Goal: Task Accomplishment & Management: Use online tool/utility

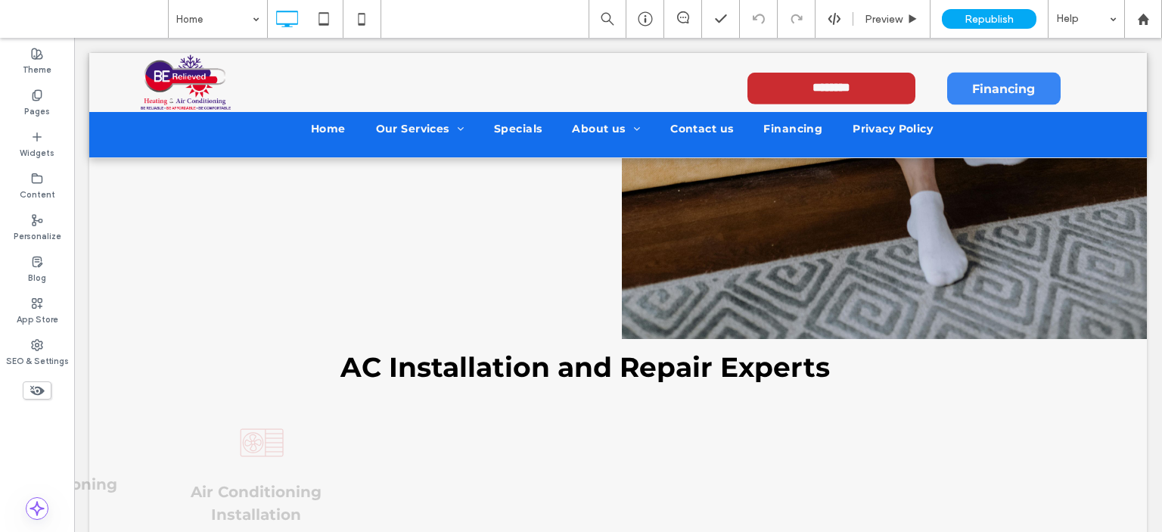
scroll to position [1271, 0]
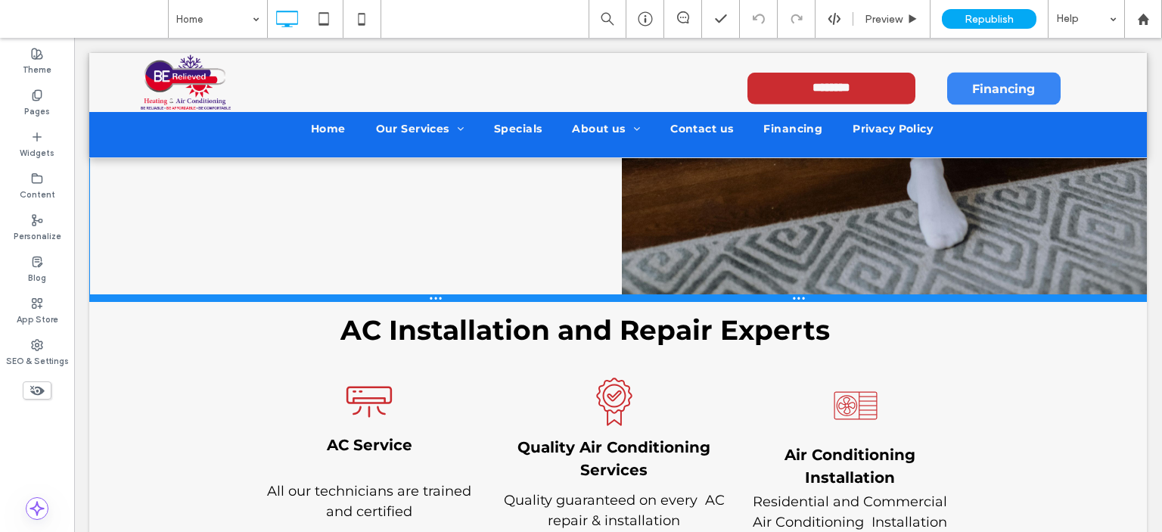
drag, startPoint x: 477, startPoint y: 293, endPoint x: 483, endPoint y: 195, distance: 97.7
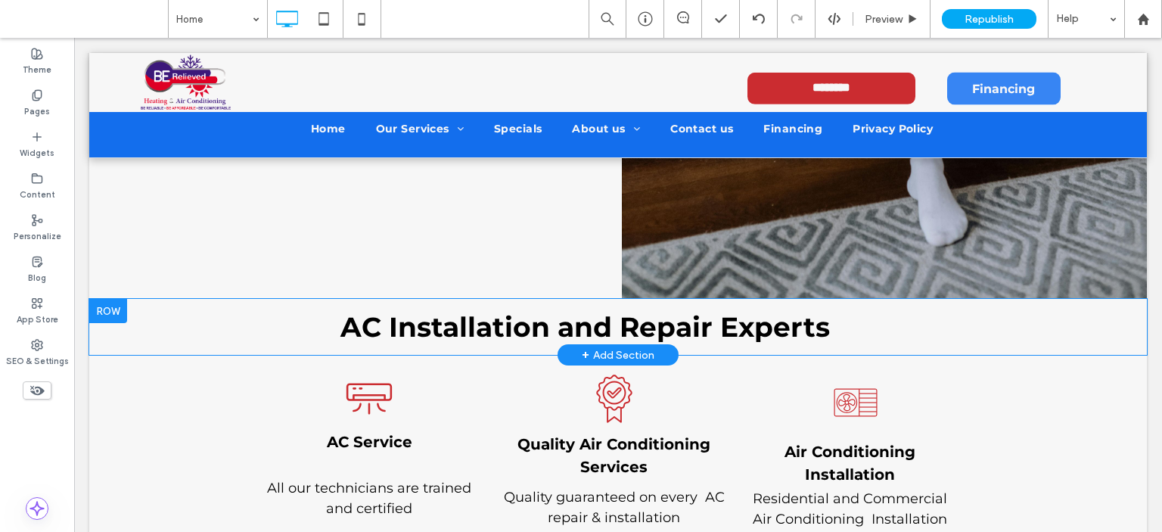
scroll to position [1119, 0]
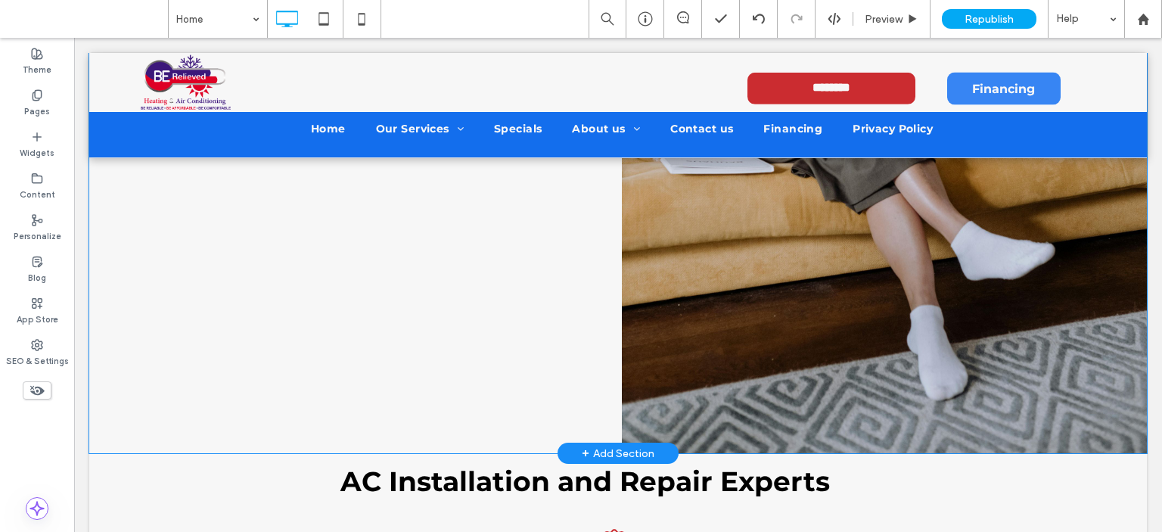
click at [604, 445] on div "+ Add Section" at bounding box center [618, 453] width 73 height 17
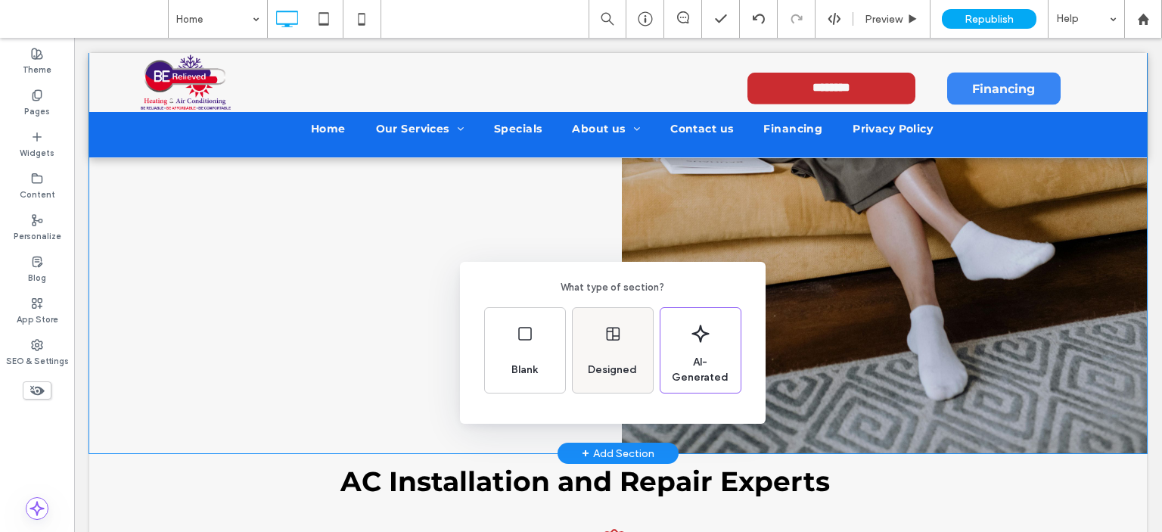
click at [595, 345] on div "Designed" at bounding box center [613, 350] width 80 height 85
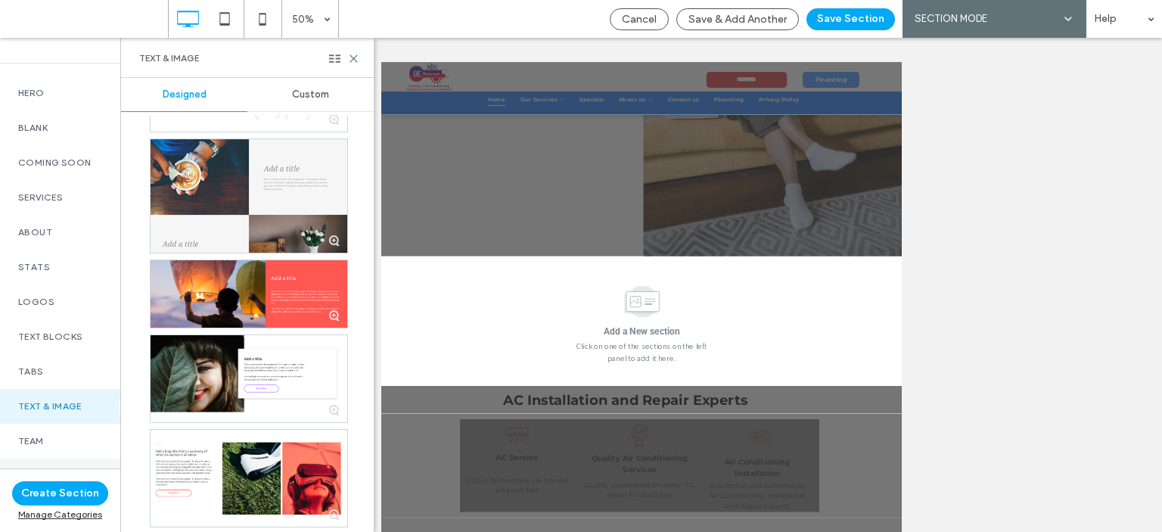
scroll to position [151, 0]
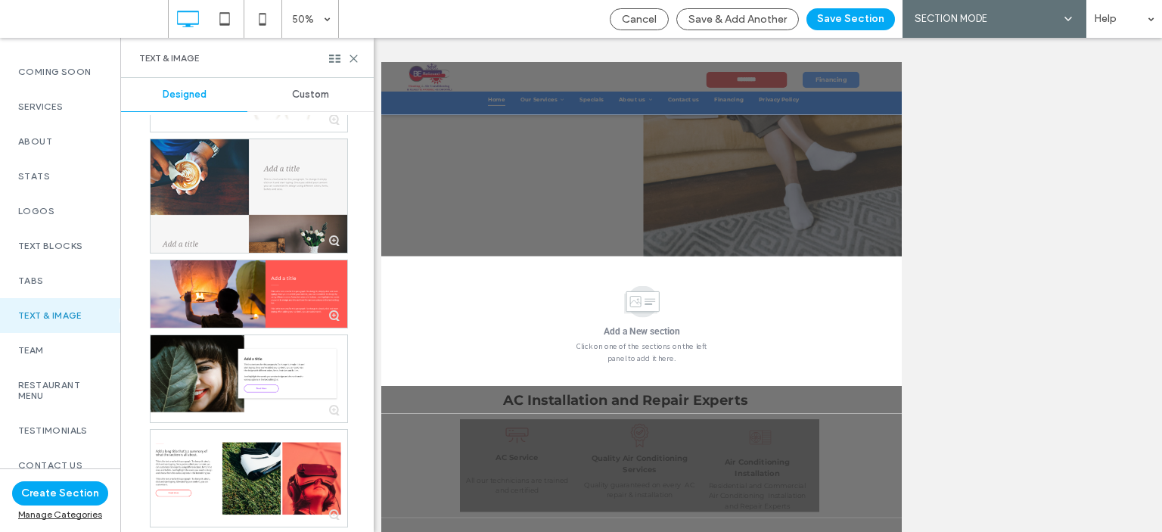
click at [54, 308] on div "Text & Image" at bounding box center [60, 315] width 120 height 35
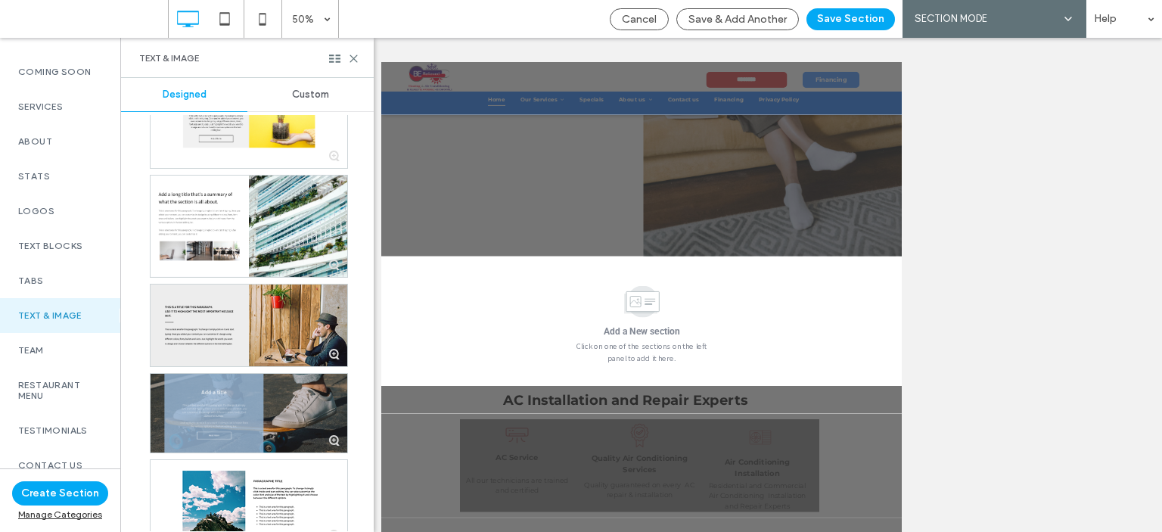
scroll to position [1311, 0]
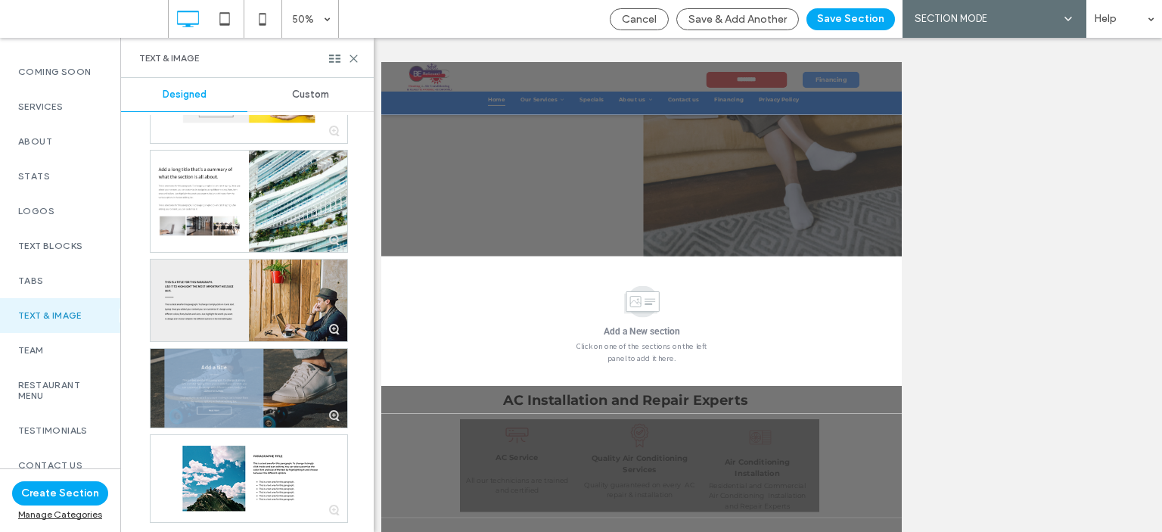
click at [187, 292] on div at bounding box center [249, 300] width 197 height 82
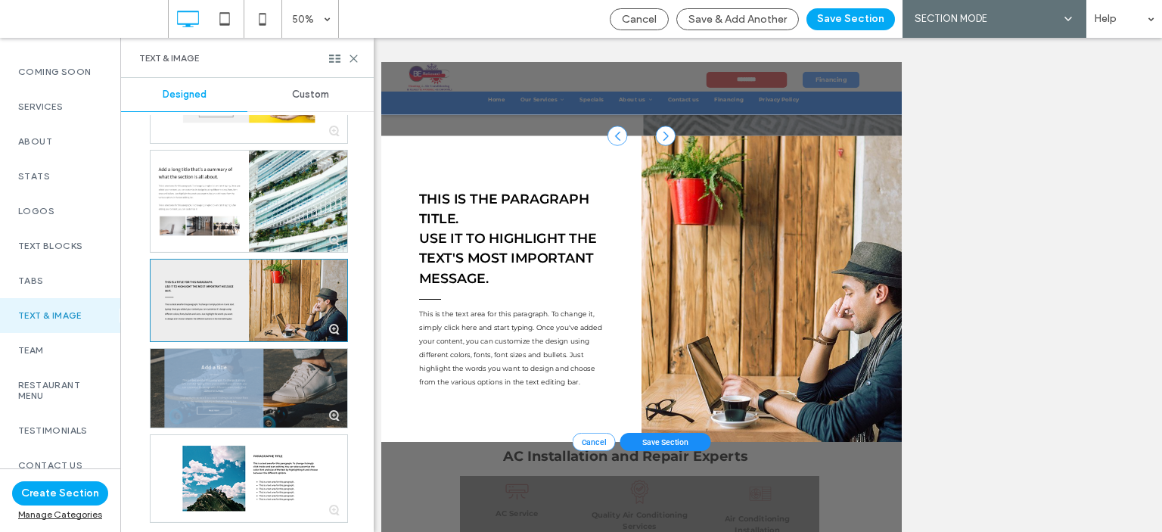
scroll to position [1371, 0]
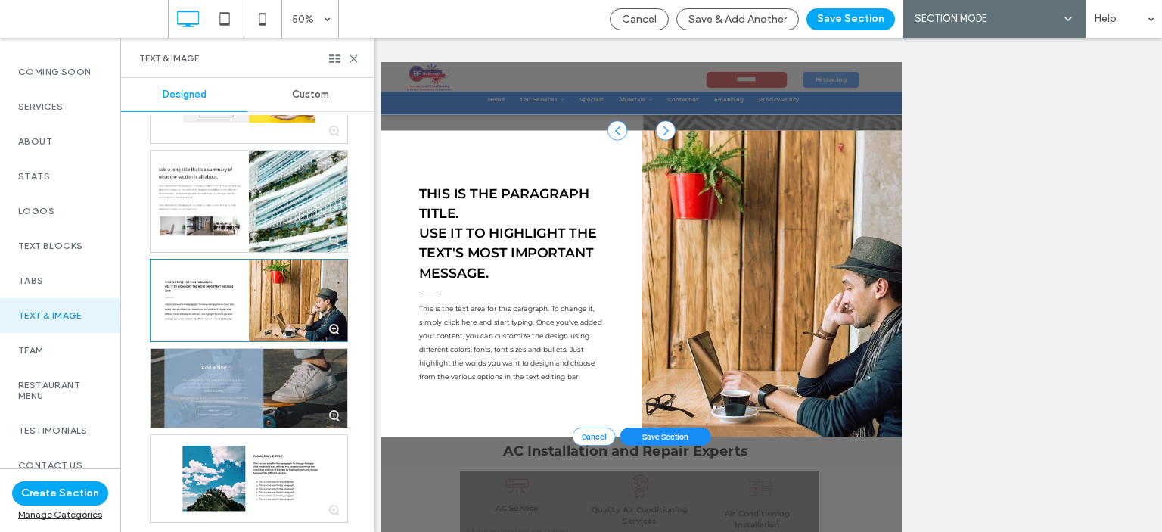
click at [1135, 531] on div at bounding box center [1162, 505] width 520 height 613
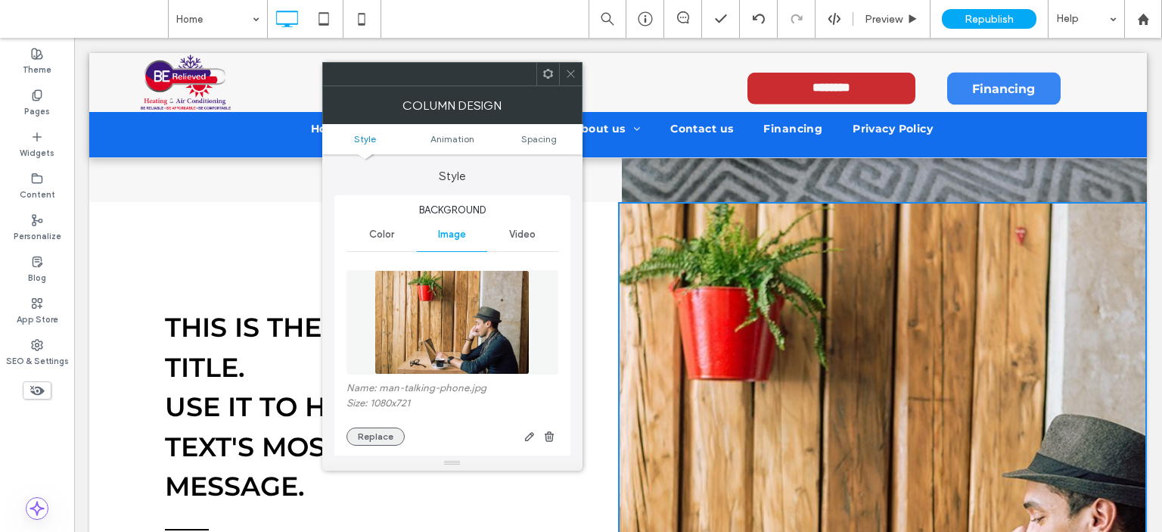
click at [372, 437] on button "Replace" at bounding box center [375, 436] width 58 height 18
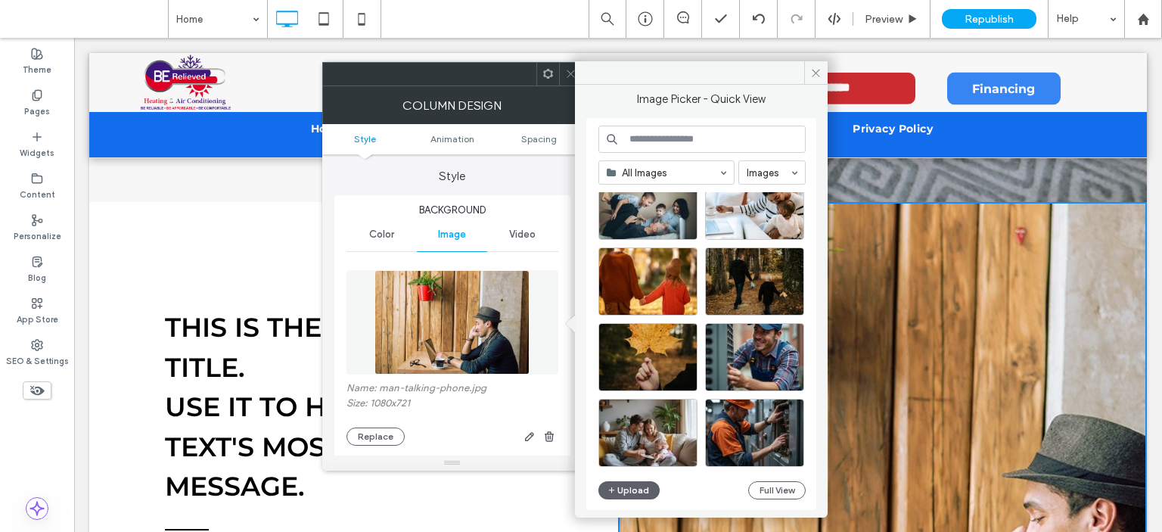
scroll to position [573, 0]
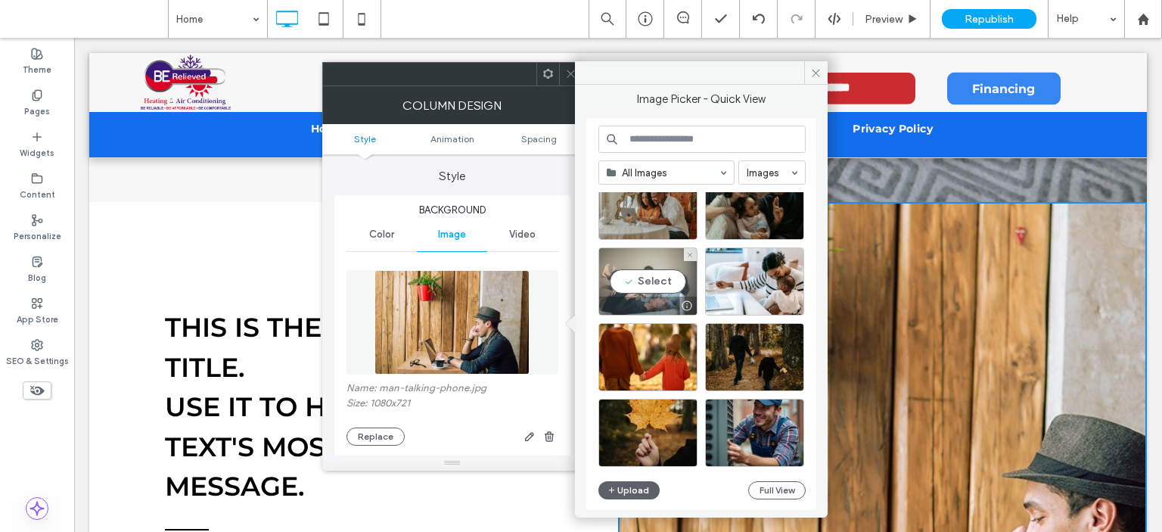
click at [661, 284] on div "Select" at bounding box center [647, 281] width 99 height 68
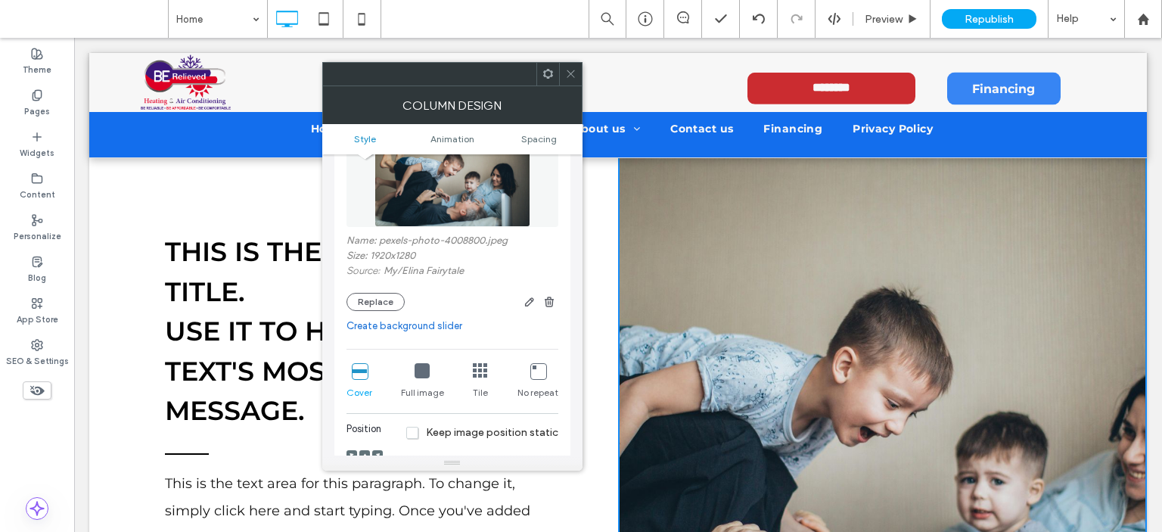
scroll to position [303, 0]
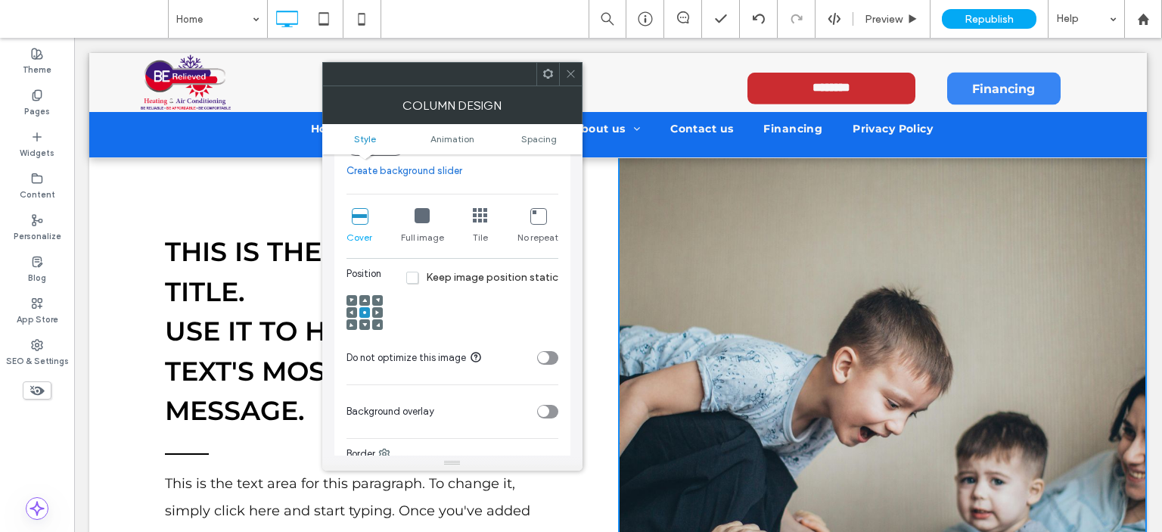
click at [362, 297] on span at bounding box center [364, 300] width 5 height 11
click at [350, 308] on span at bounding box center [351, 312] width 5 height 11
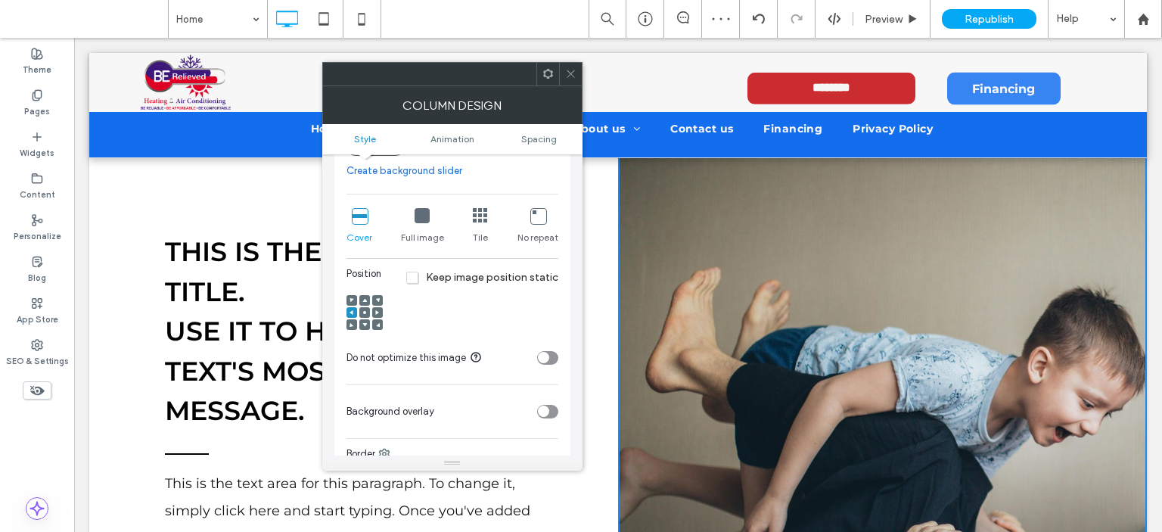
scroll to position [1144, 0]
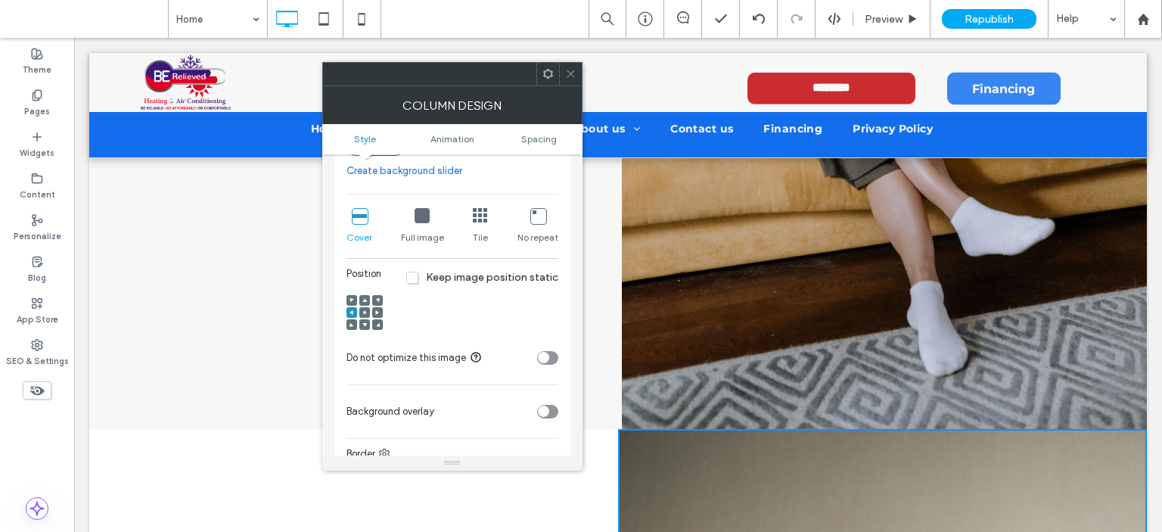
click at [569, 73] on icon at bounding box center [570, 73] width 11 height 11
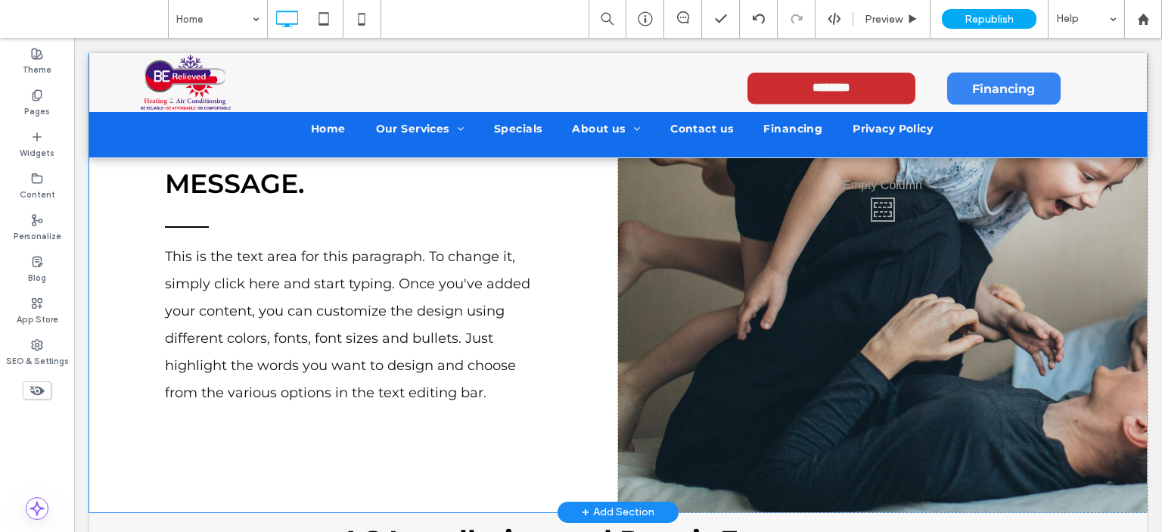
scroll to position [1522, 0]
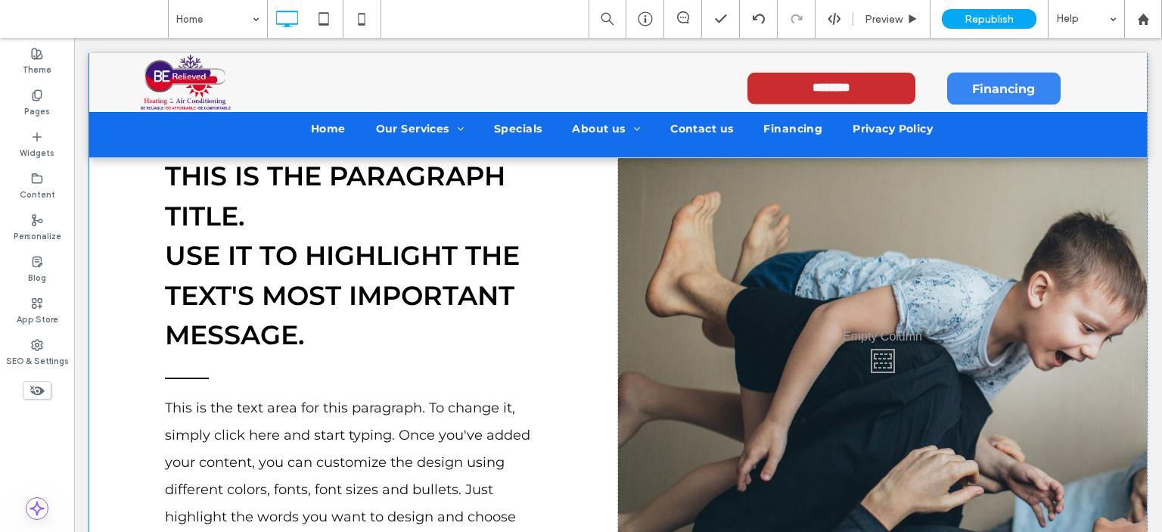
click at [792, 318] on div "Click To Paste" at bounding box center [882, 357] width 529 height 613
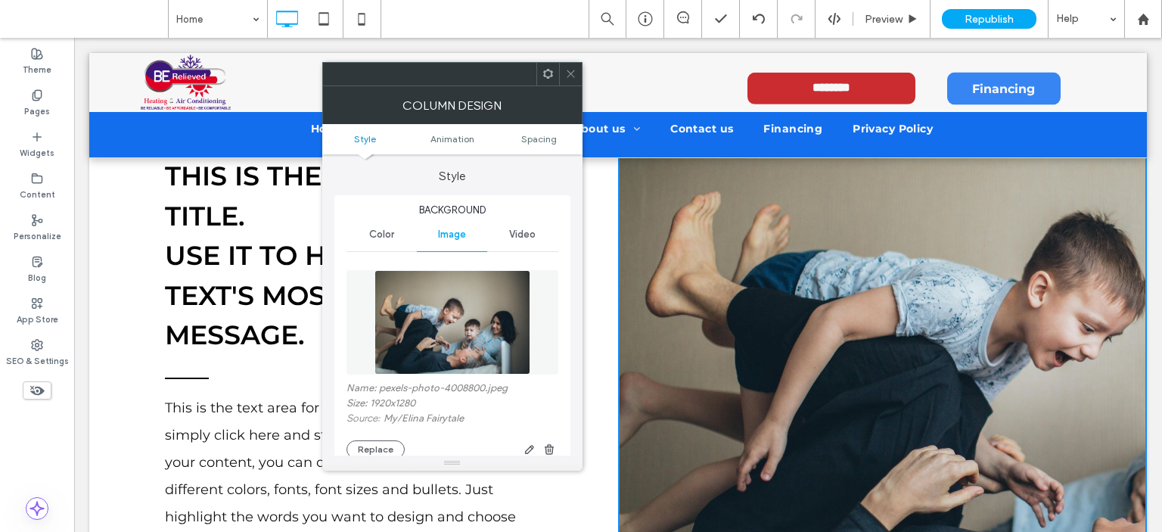
click at [733, 299] on div "Click To Paste" at bounding box center [882, 357] width 529 height 613
click at [378, 449] on button "Replace" at bounding box center [375, 449] width 58 height 18
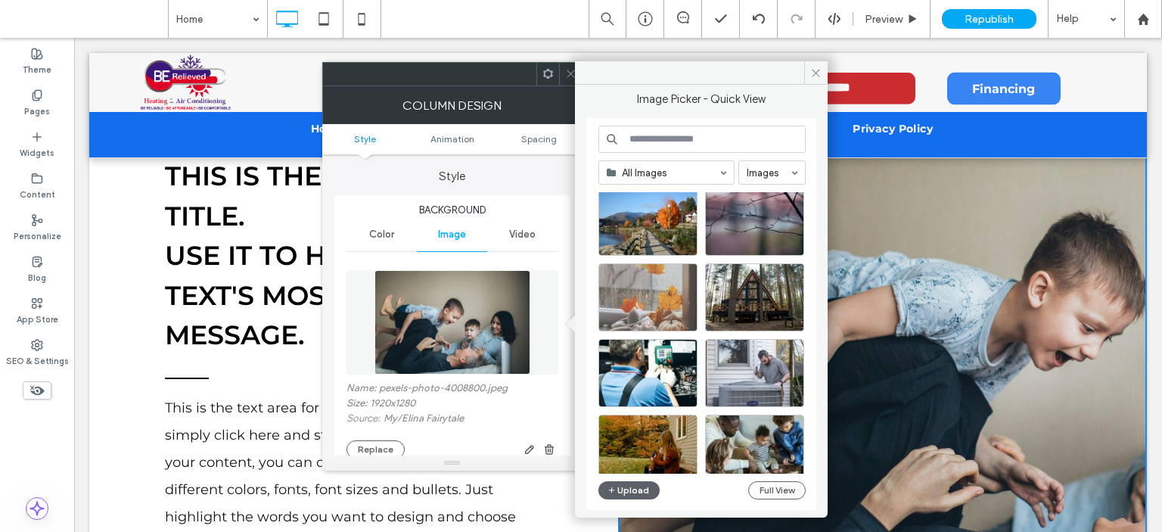
scroll to position [227, 0]
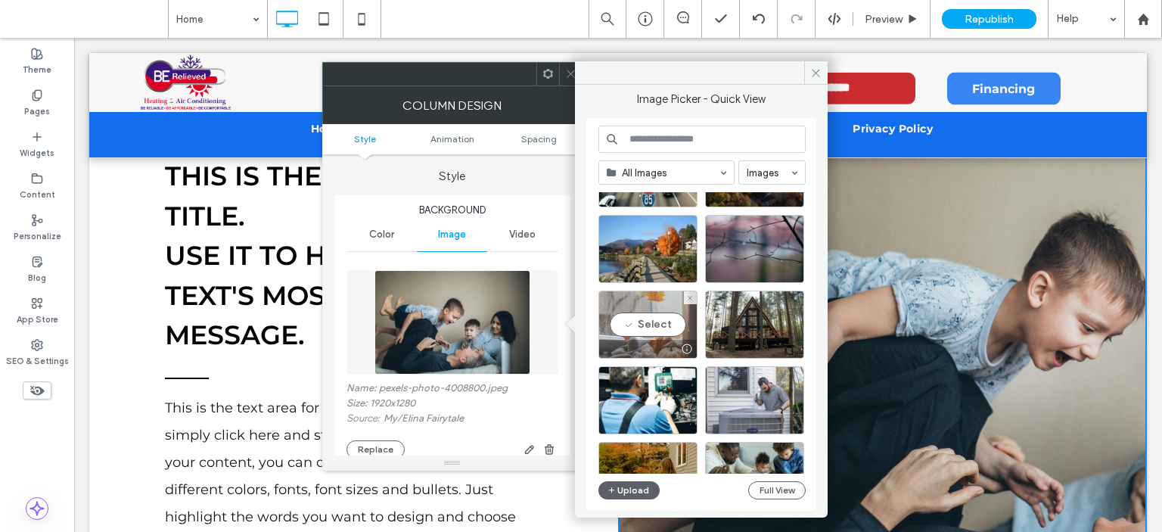
click at [650, 324] on div "Select" at bounding box center [647, 324] width 99 height 68
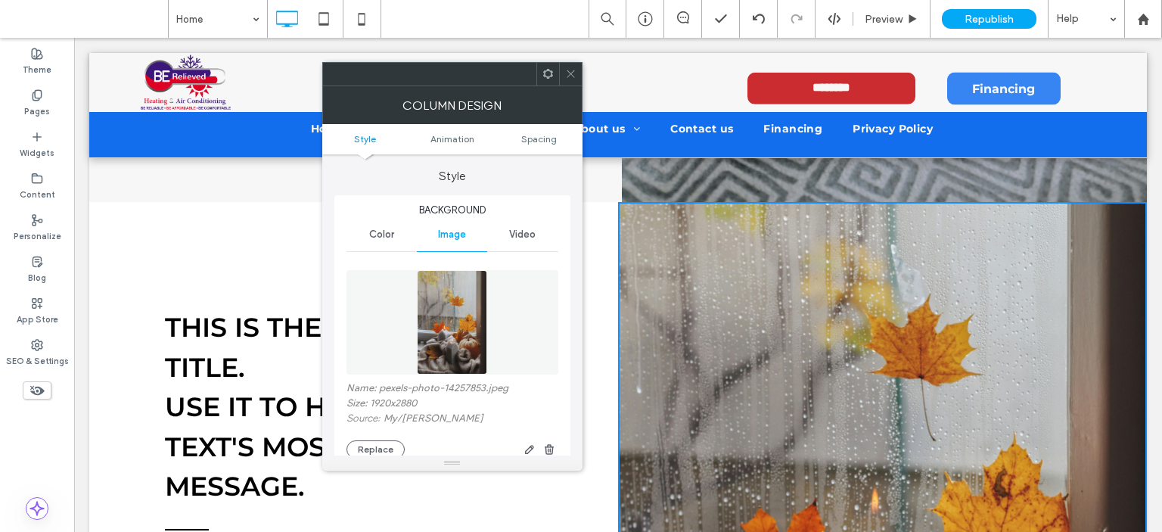
scroll to position [1446, 0]
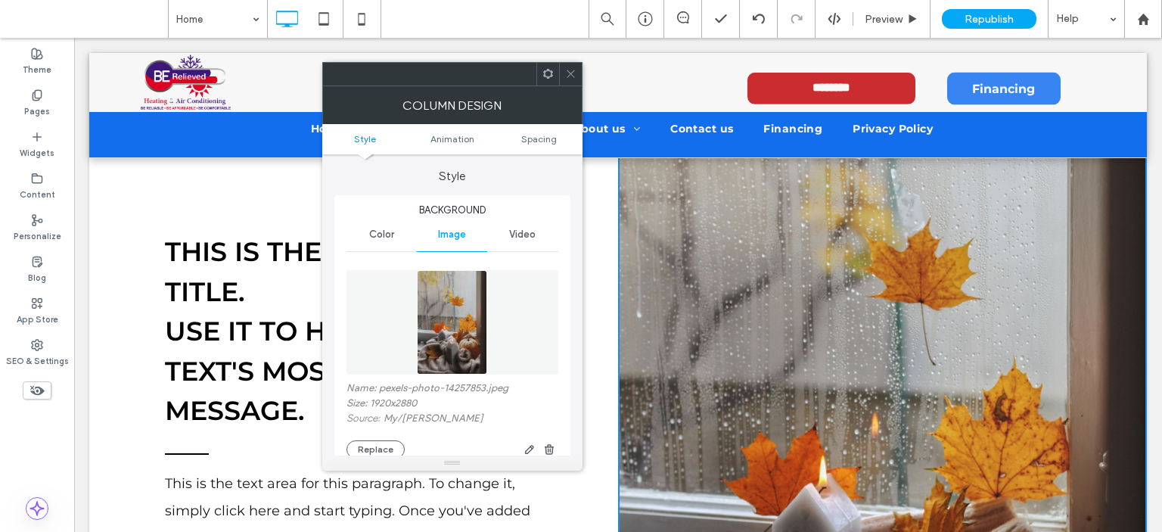
click at [566, 73] on div at bounding box center [570, 74] width 23 height 23
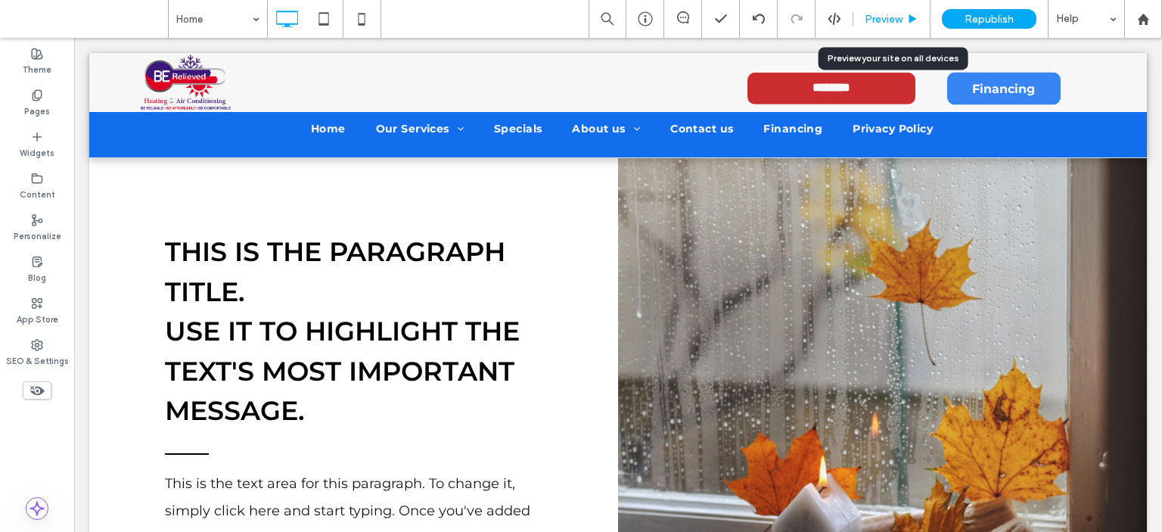
click at [892, 20] on span "Preview" at bounding box center [884, 19] width 38 height 13
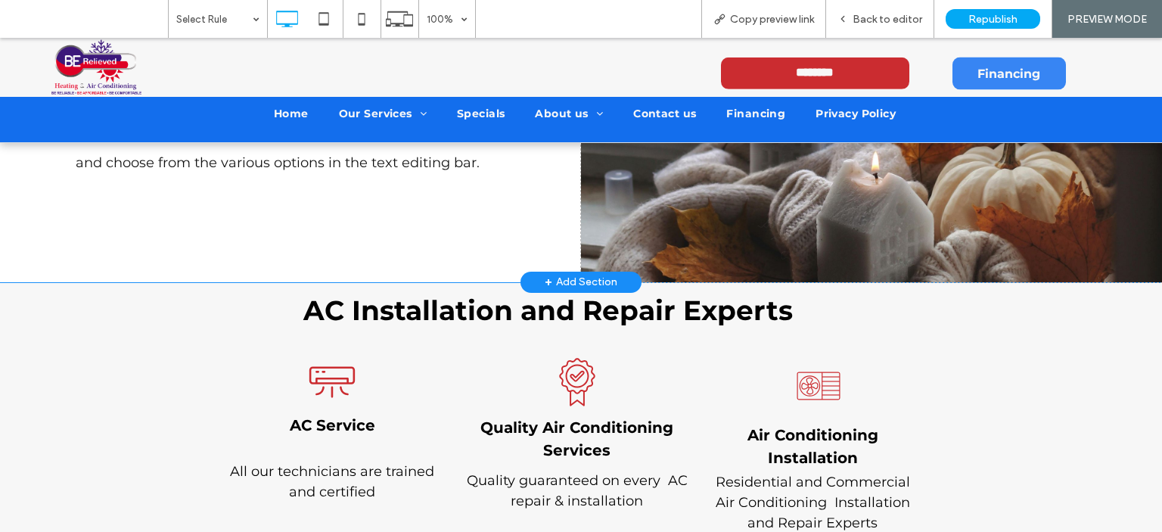
scroll to position [1824, 0]
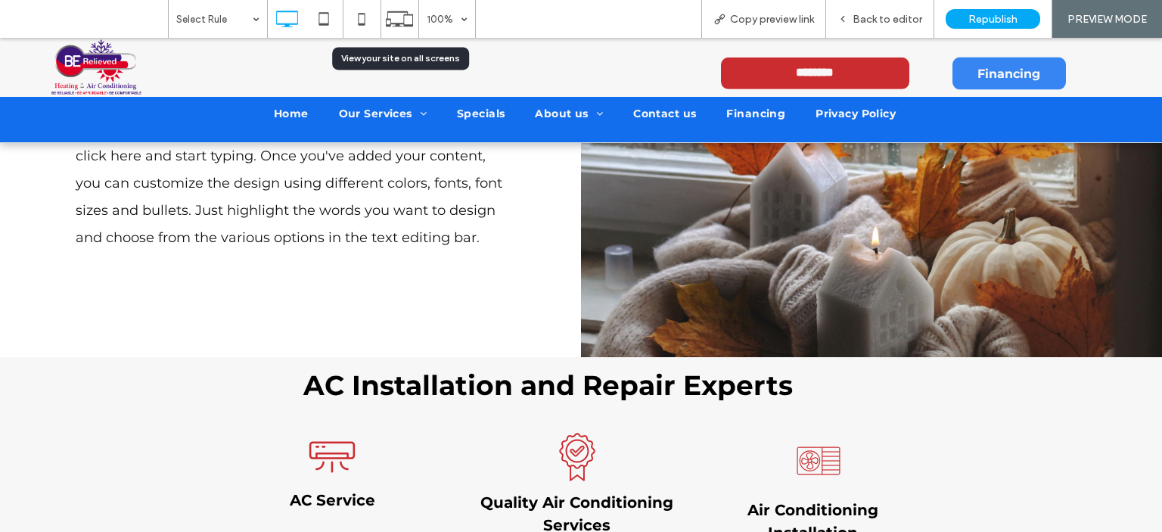
drag, startPoint x: 393, startPoint y: 11, endPoint x: 440, endPoint y: 79, distance: 82.5
click at [397, 13] on icon at bounding box center [399, 19] width 29 height 29
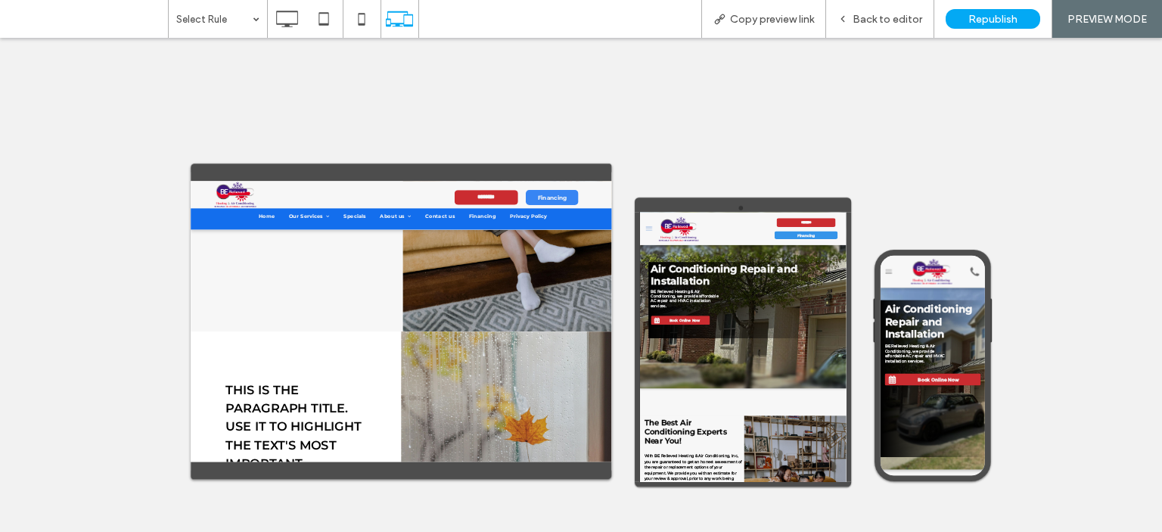
scroll to position [1059, 0]
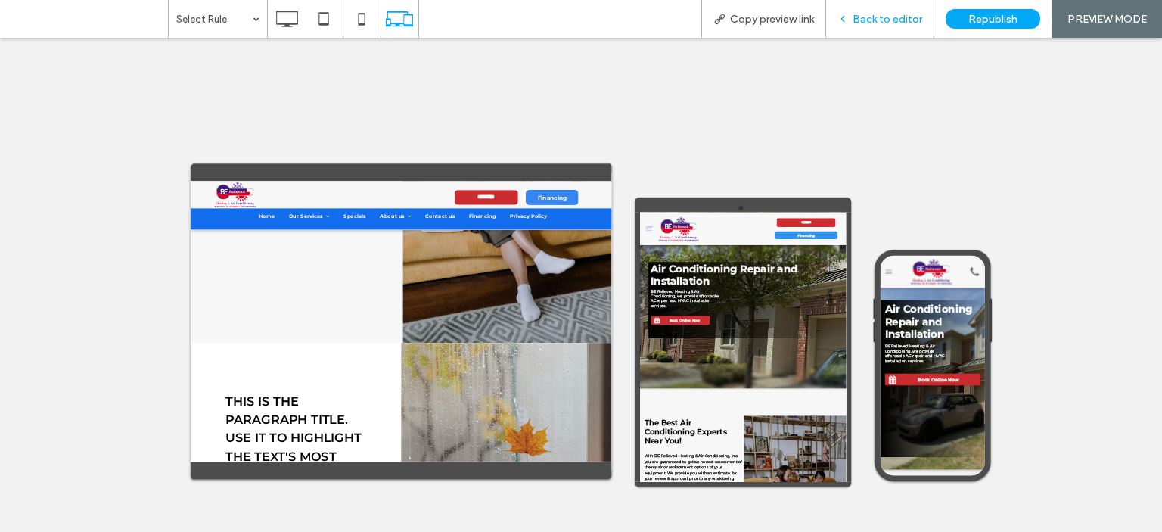
click at [872, 16] on span "Back to editor" at bounding box center [887, 19] width 70 height 13
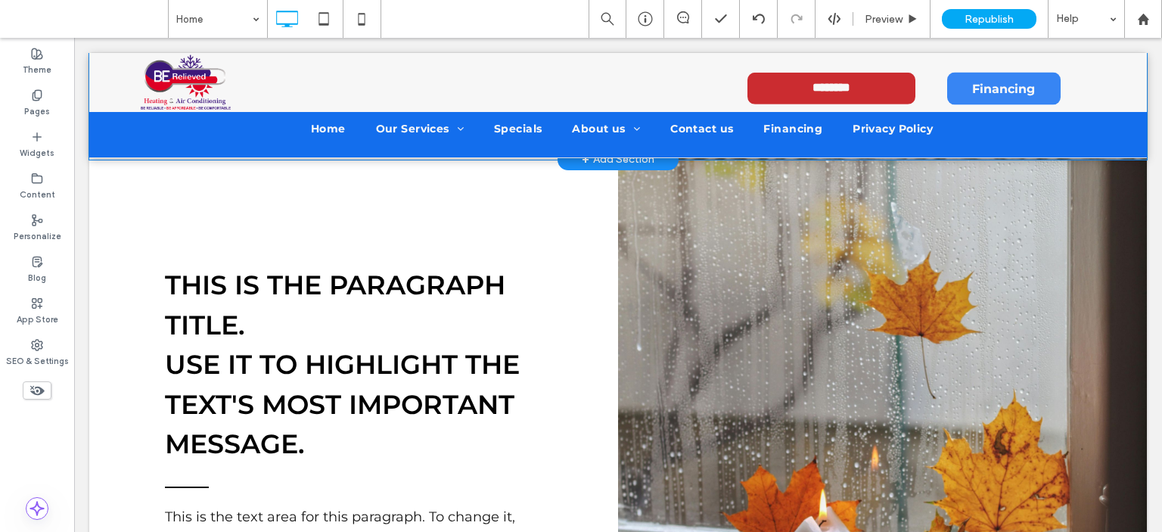
scroll to position [1532, 0]
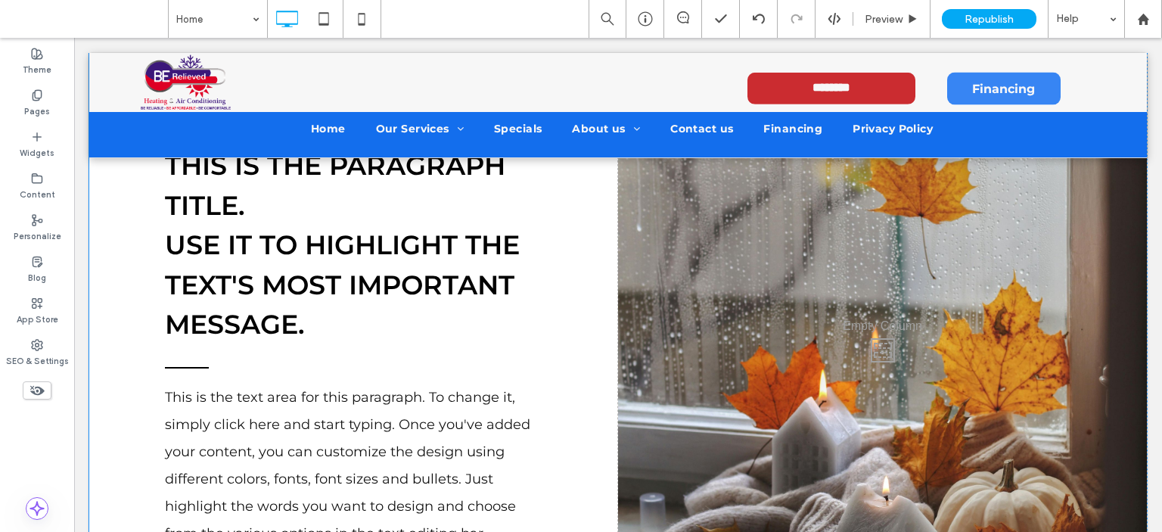
click at [800, 352] on div "Click To Paste" at bounding box center [882, 346] width 529 height 613
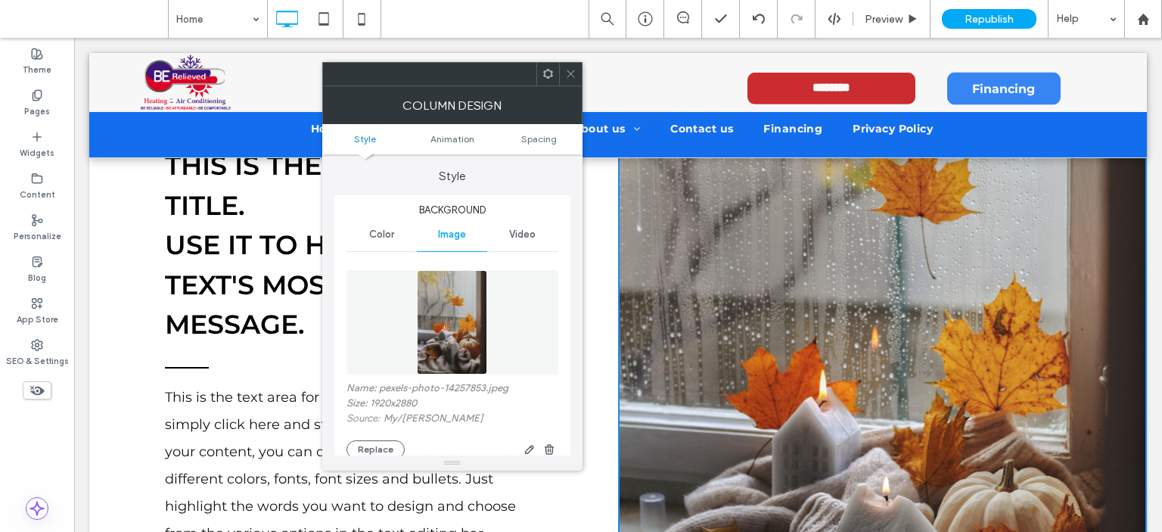
click at [575, 74] on icon at bounding box center [570, 73] width 11 height 11
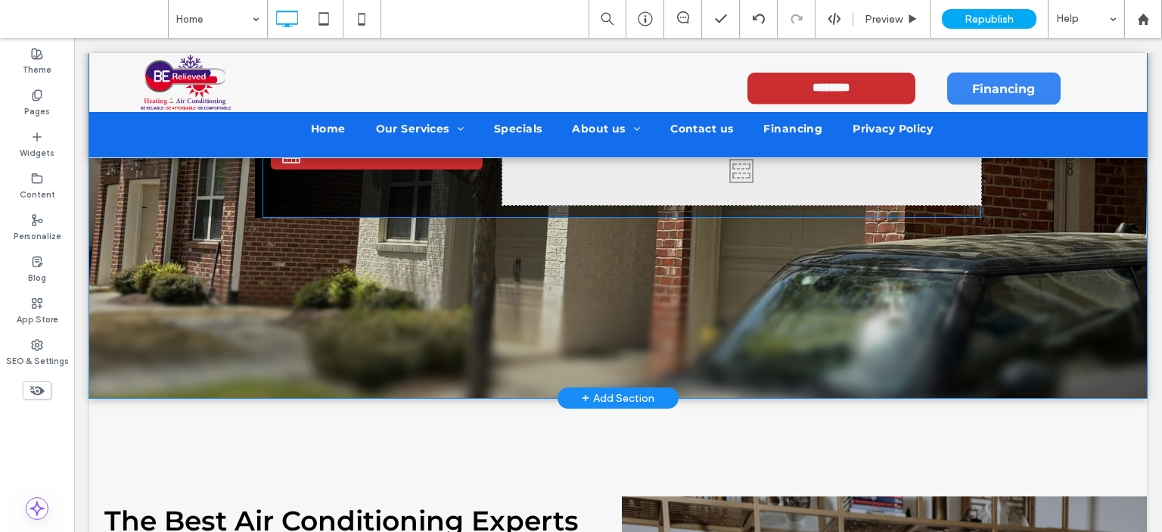
scroll to position [76, 0]
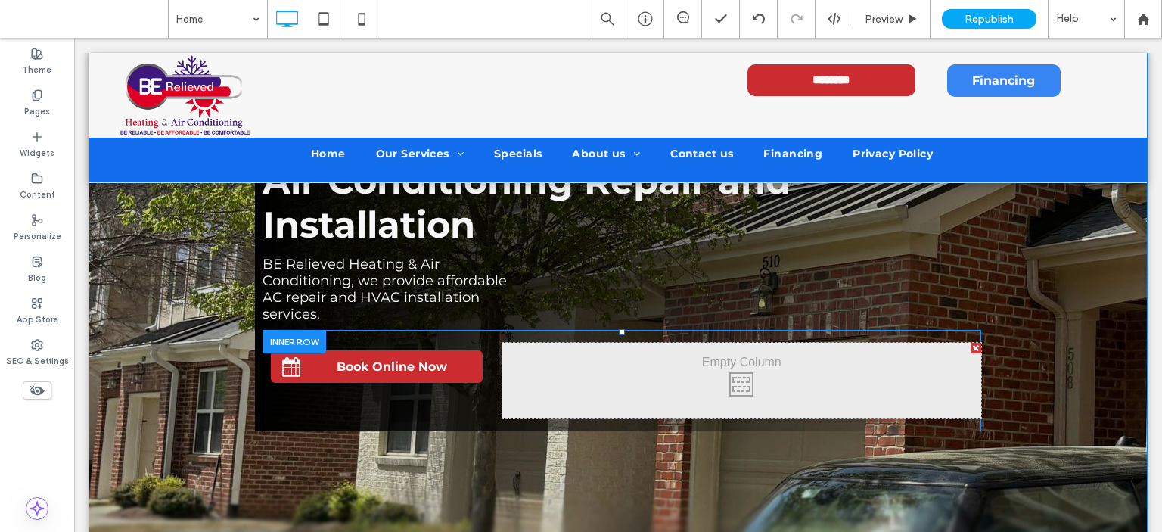
click at [759, 383] on div "Click To Paste" at bounding box center [741, 381] width 479 height 76
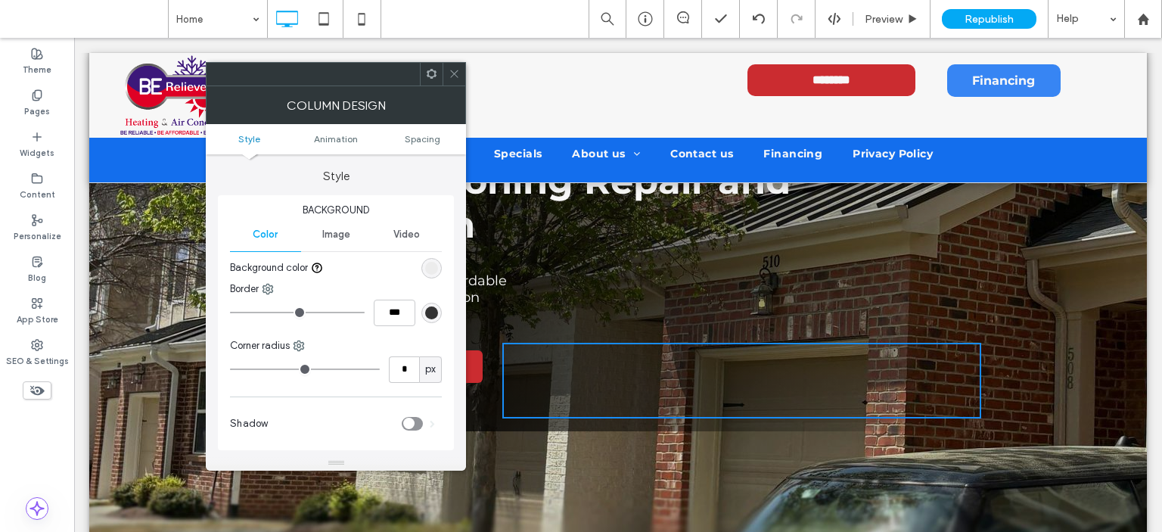
click at [452, 69] on icon at bounding box center [454, 73] width 11 height 11
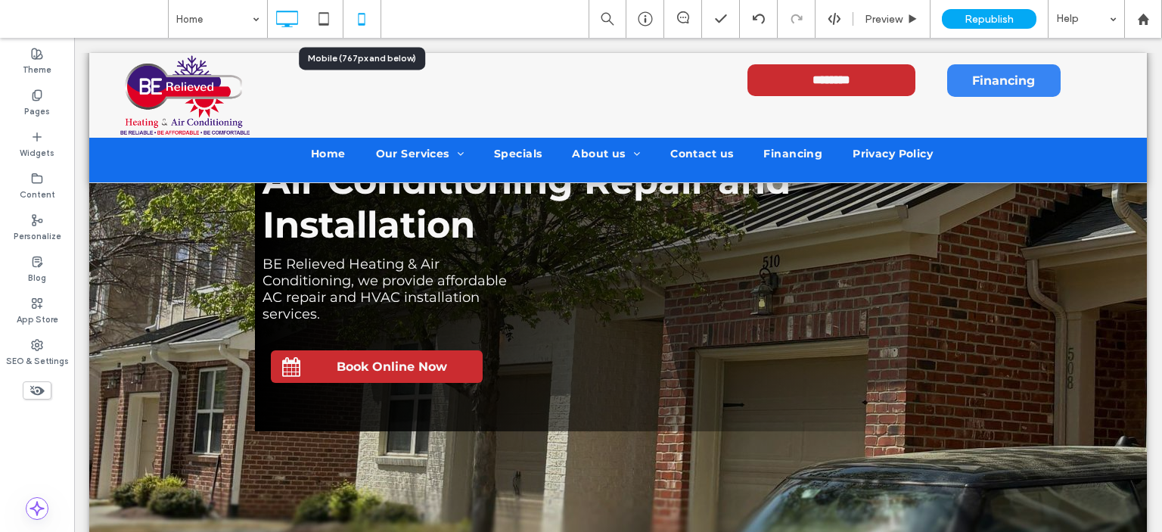
click at [360, 15] on icon at bounding box center [361, 19] width 30 height 30
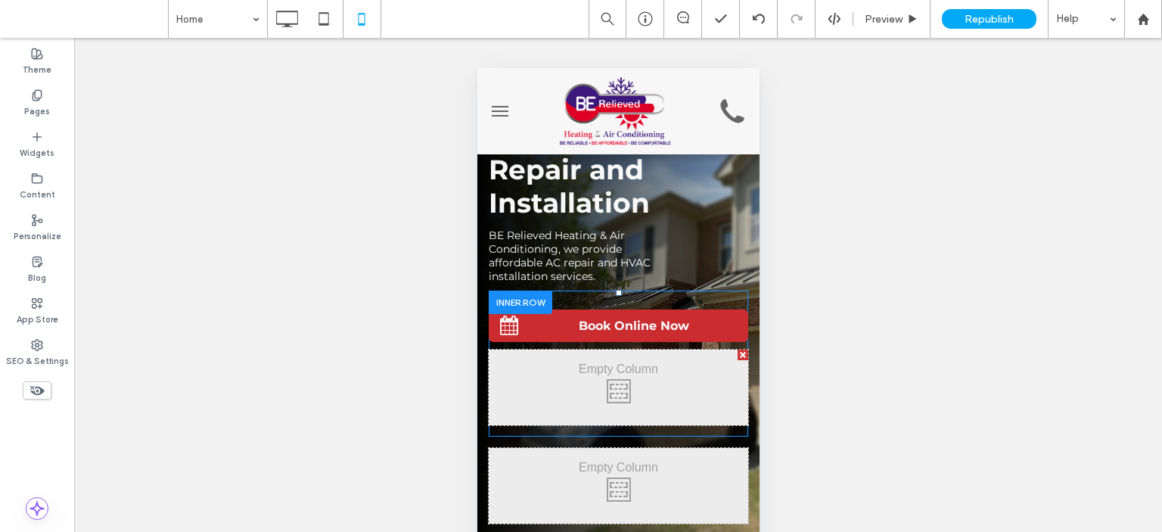
click at [737, 352] on div at bounding box center [742, 354] width 11 height 11
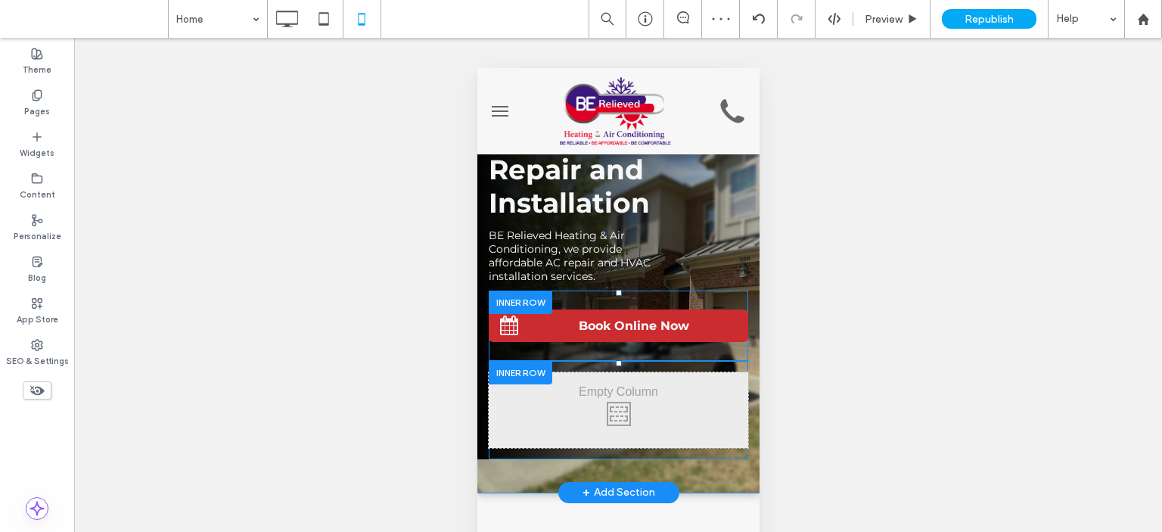
click at [532, 364] on div at bounding box center [520, 372] width 64 height 23
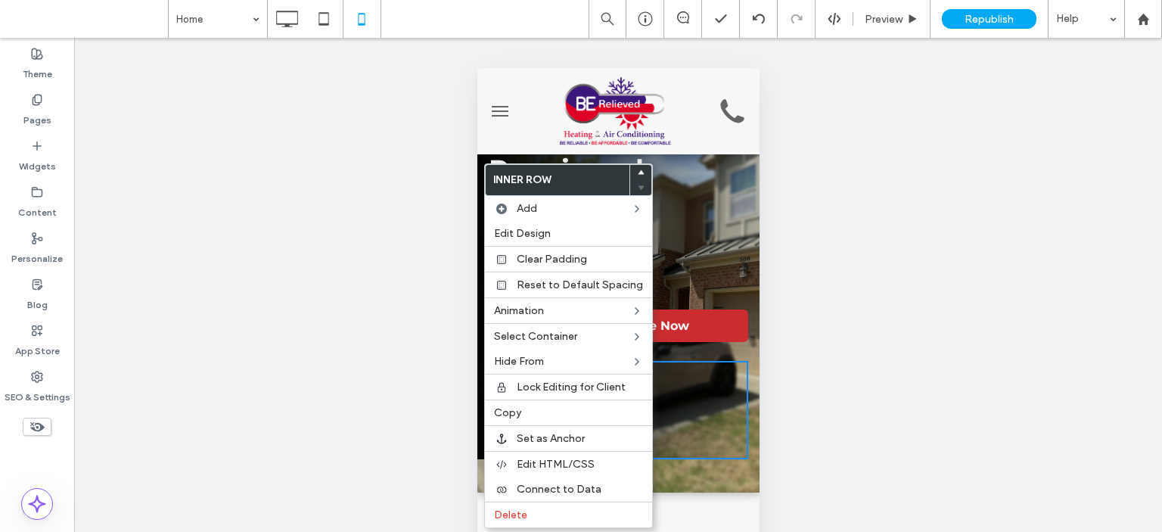
drag, startPoint x: 883, startPoint y: 317, endPoint x: 784, endPoint y: 328, distance: 100.5
click at [883, 317] on div "Unhide? Yes Unhide? Yes Unhide? Yes Unhide? Yes Unhide? Yes Unhide? Yes Unhide?…" at bounding box center [618, 304] width 1088 height 532
drag, startPoint x: 856, startPoint y: 411, endPoint x: 241, endPoint y: 385, distance: 615.5
click at [856, 411] on div "Unhide? Yes Unhide? Yes Unhide? Yes Unhide? Yes Unhide? Yes Unhide? Yes Unhide?…" at bounding box center [618, 304] width 1088 height 532
click at [701, 168] on h1 "Air Conditioning Repair and Installation" at bounding box center [617, 170] width 259 height 100
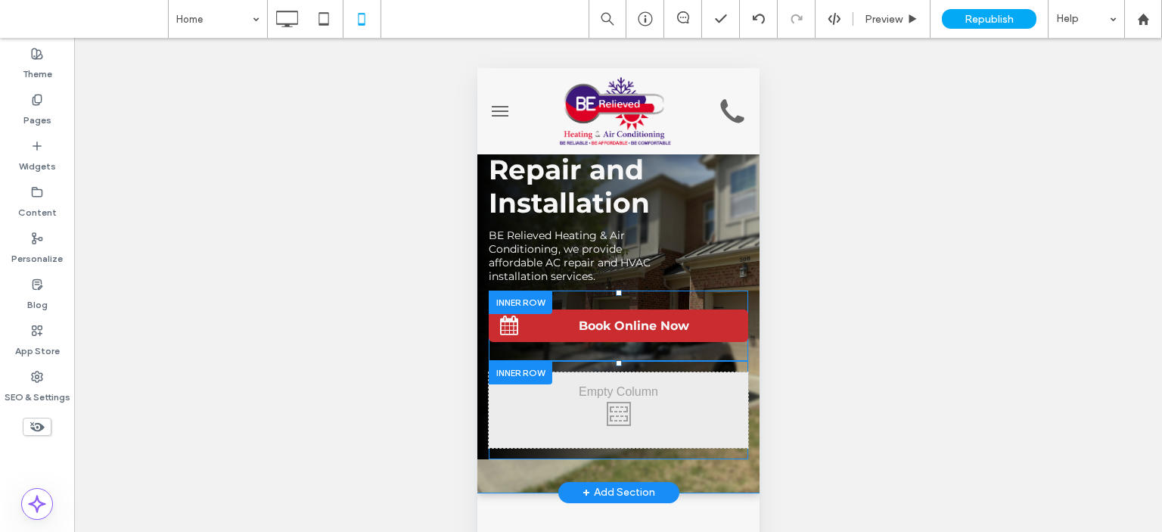
click at [536, 365] on div at bounding box center [520, 372] width 64 height 23
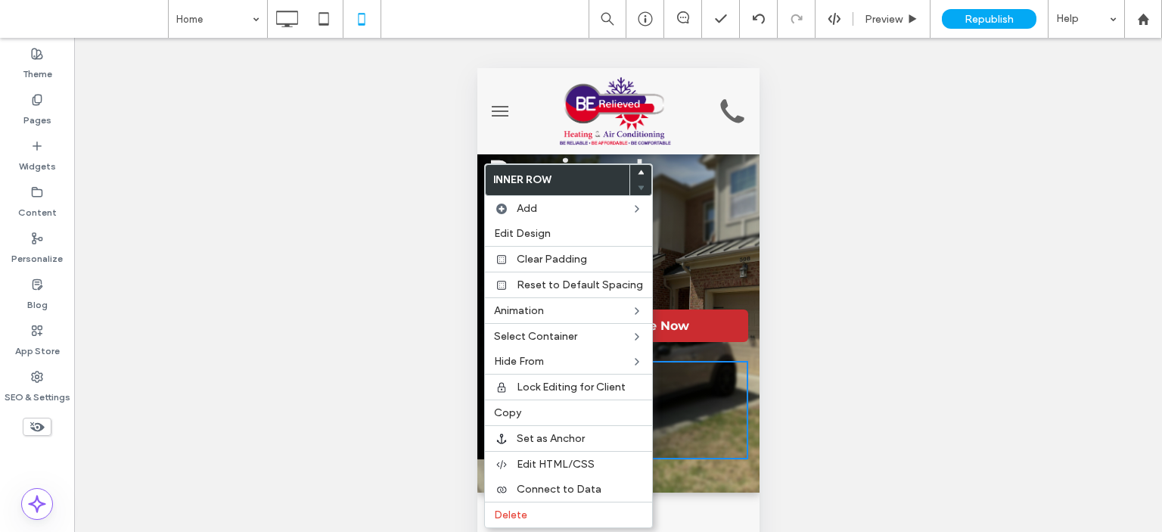
click at [695, 405] on div "Click To Paste" at bounding box center [617, 410] width 259 height 76
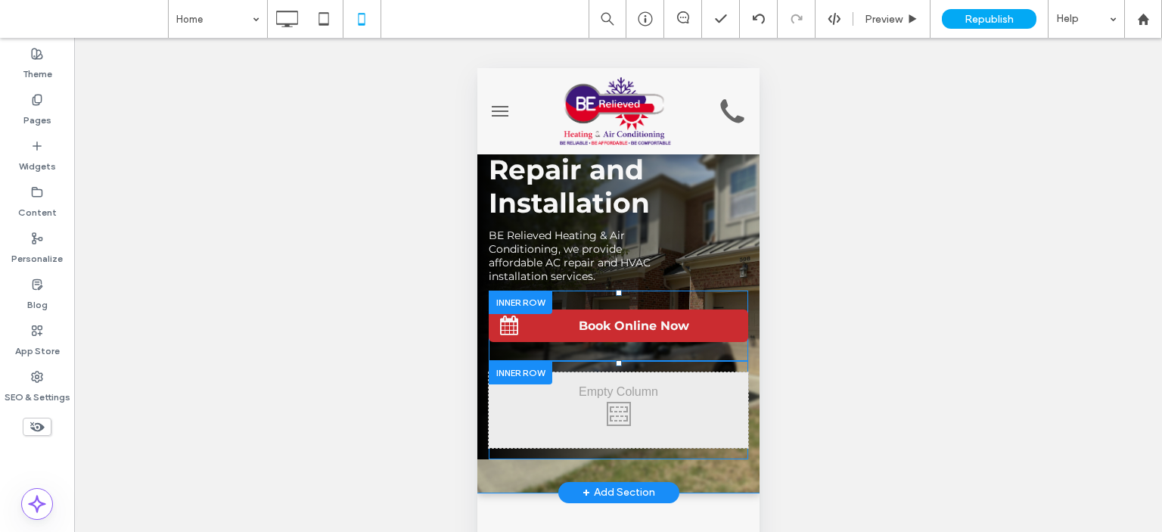
click at [565, 396] on div "Click To Paste" at bounding box center [617, 410] width 259 height 76
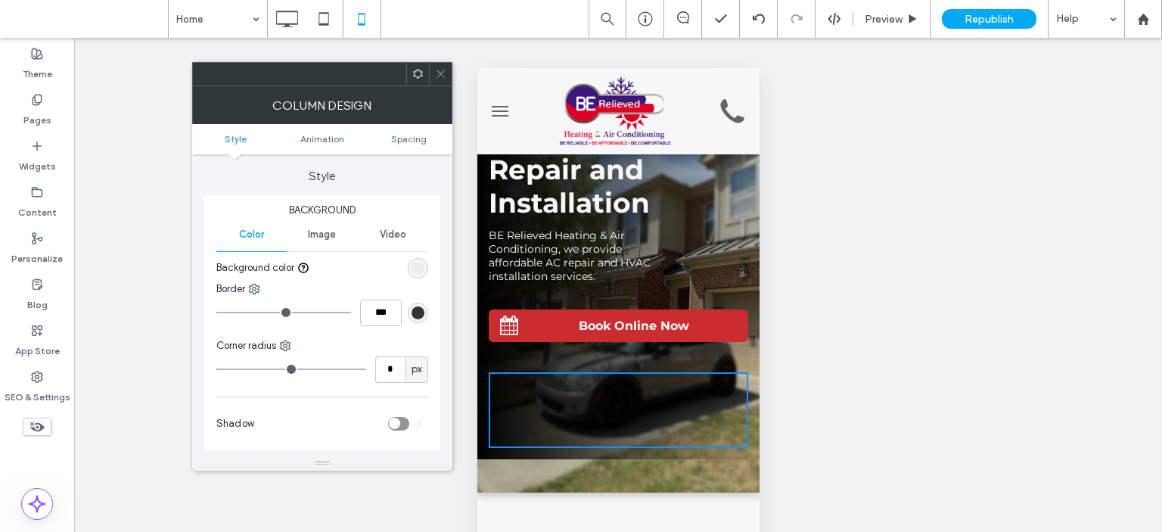
click at [442, 75] on icon at bounding box center [440, 73] width 11 height 11
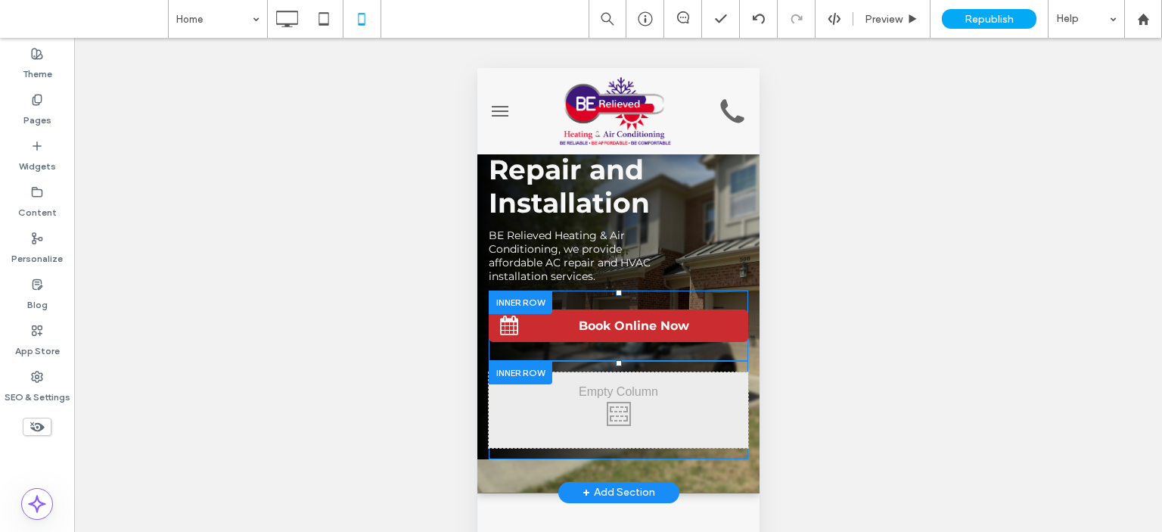
click at [523, 365] on div at bounding box center [520, 372] width 64 height 23
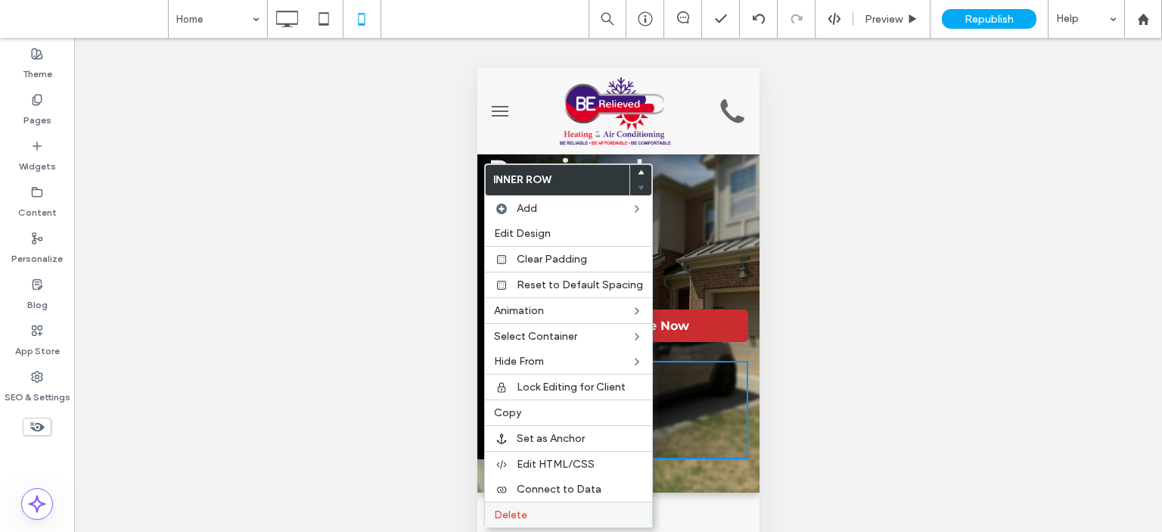
click at [540, 511] on label "Delete" at bounding box center [568, 514] width 149 height 13
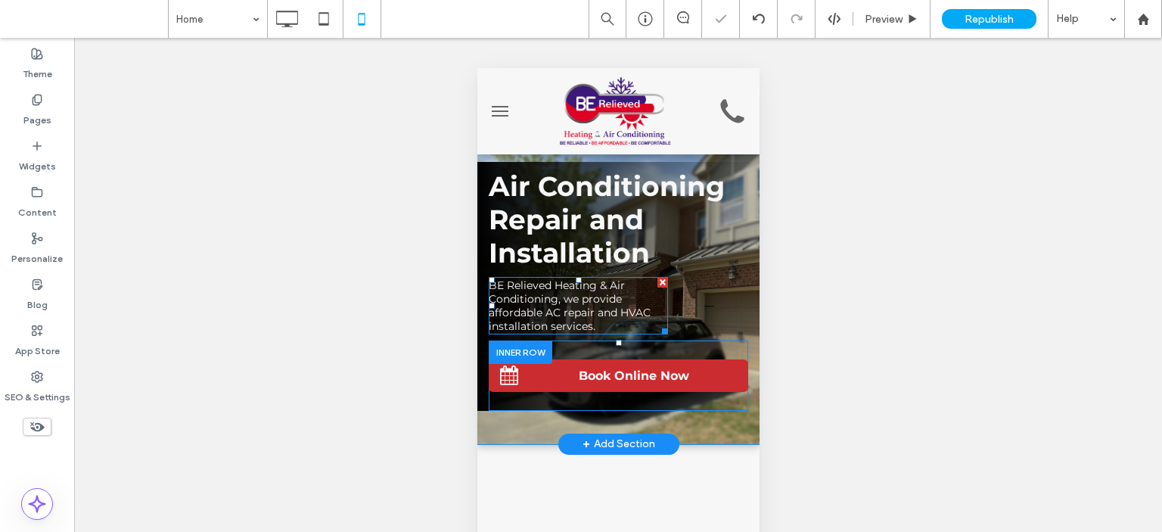
scroll to position [0, 0]
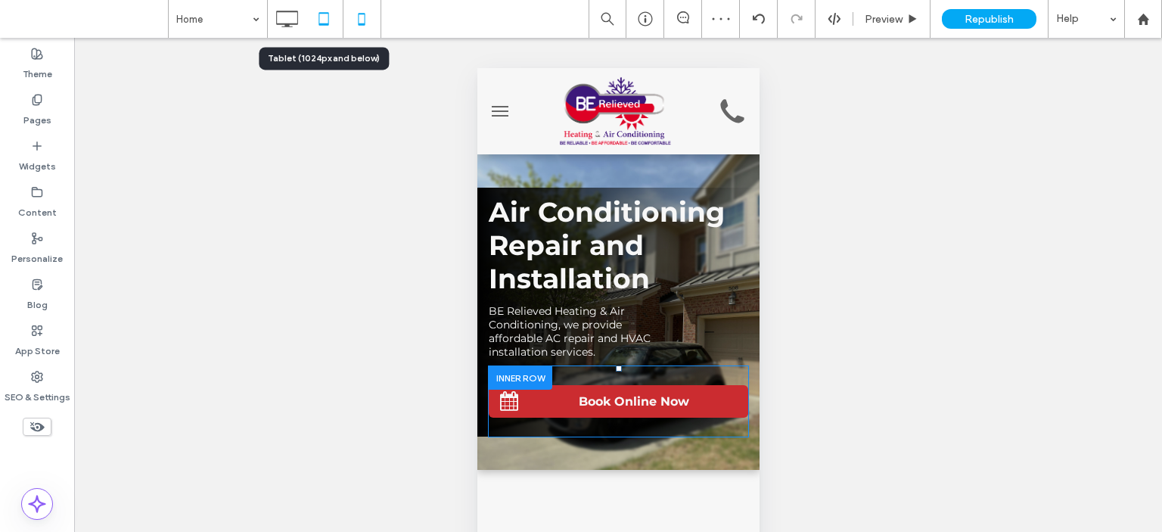
click at [309, 13] on icon at bounding box center [324, 19] width 30 height 30
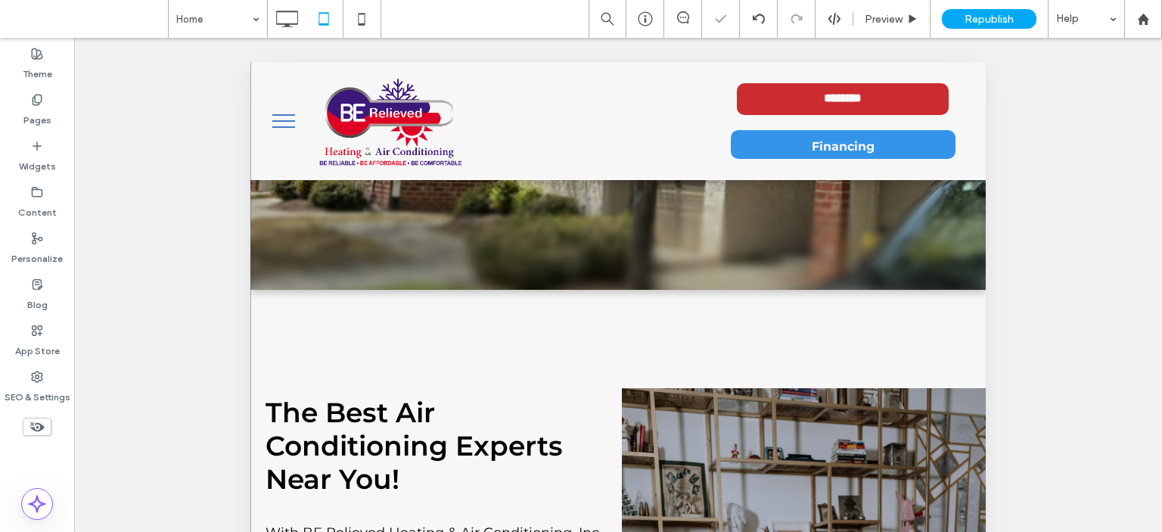
scroll to position [76, 0]
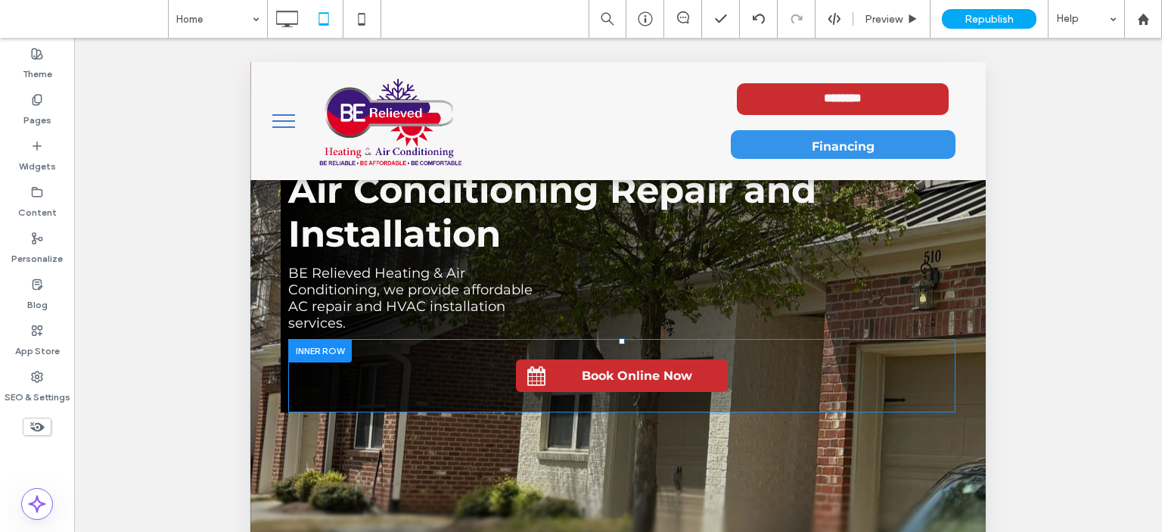
click at [316, 350] on div at bounding box center [320, 350] width 64 height 23
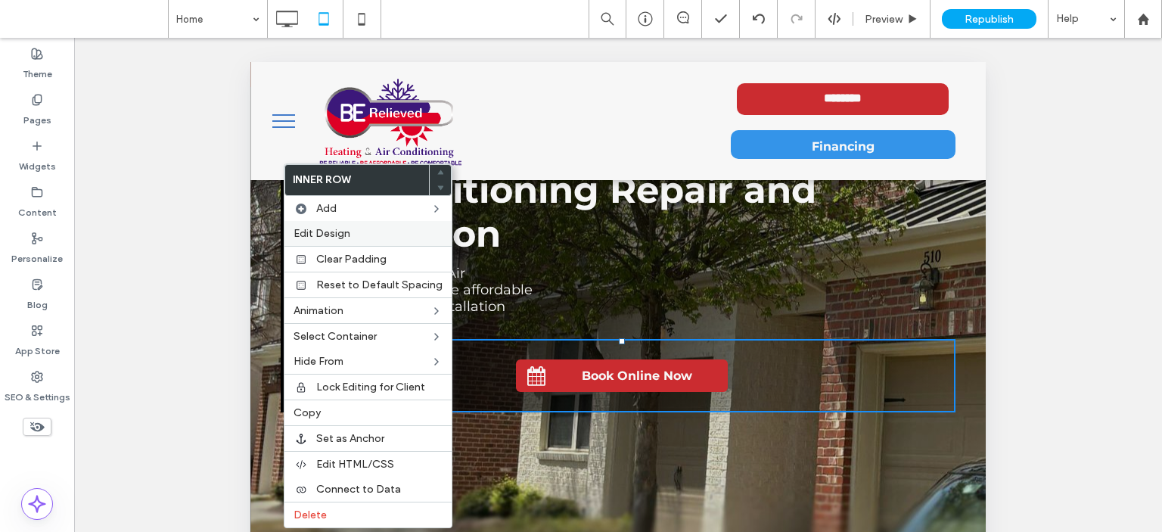
click at [413, 238] on div "Edit Design" at bounding box center [367, 233] width 167 height 25
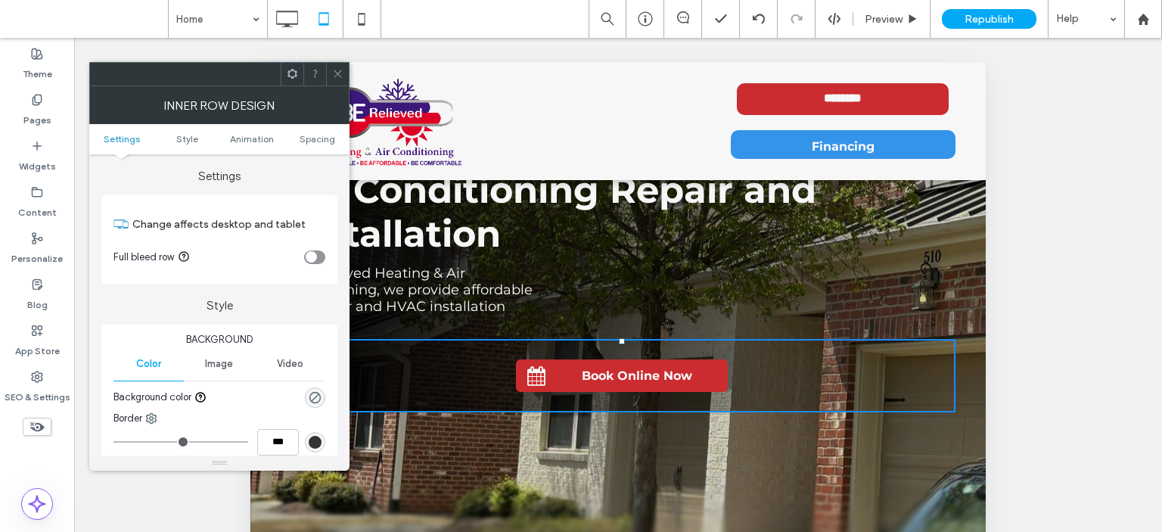
click at [287, 73] on icon at bounding box center [292, 73] width 11 height 11
click at [222, 95] on div "Inner Row Design" at bounding box center [219, 105] width 260 height 38
click at [322, 135] on span "Spacing" at bounding box center [318, 138] width 36 height 11
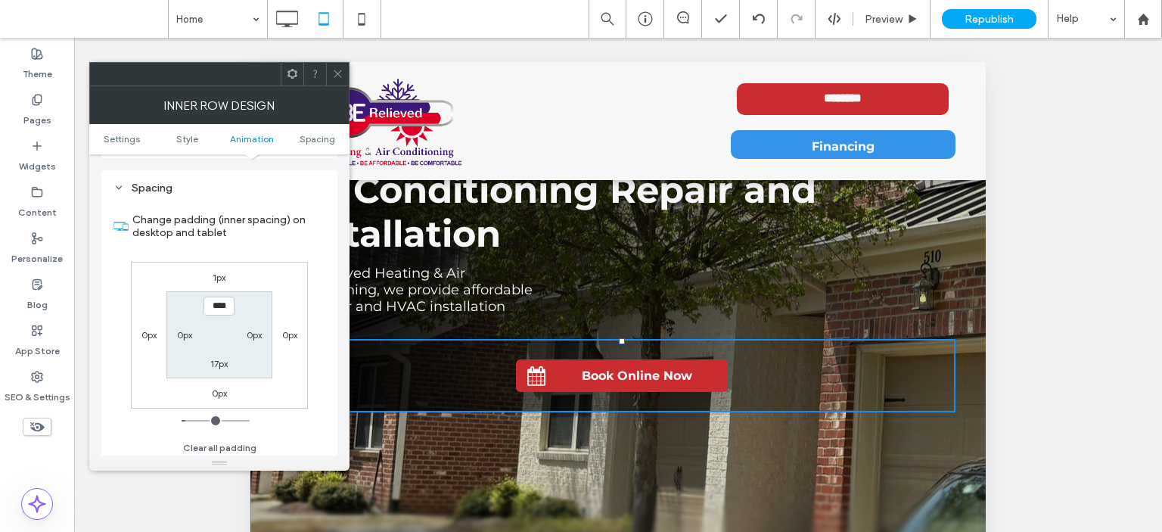
scroll to position [472, 0]
click at [191, 138] on span "Style" at bounding box center [187, 138] width 22 height 11
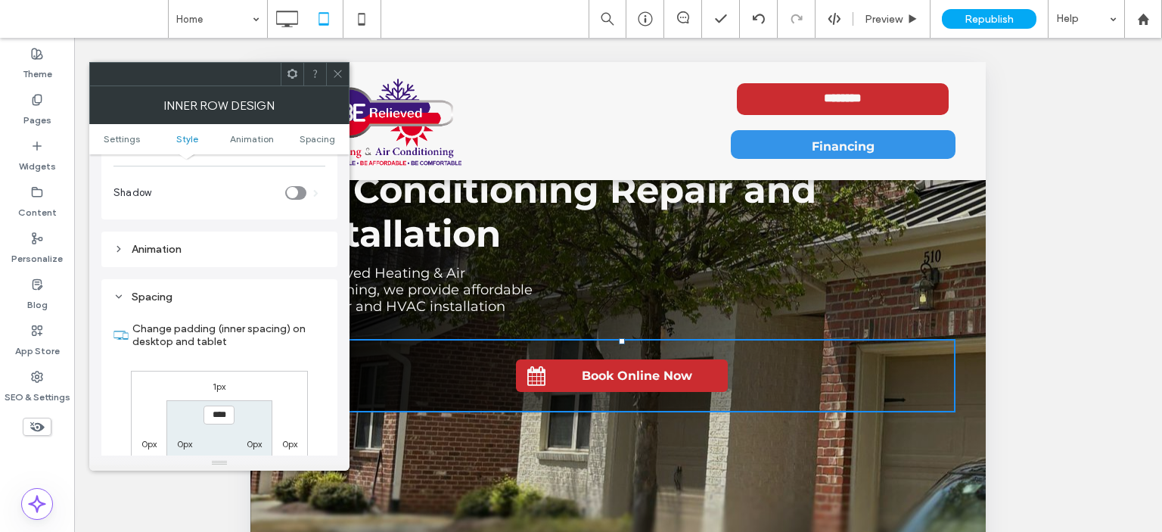
scroll to position [431, 0]
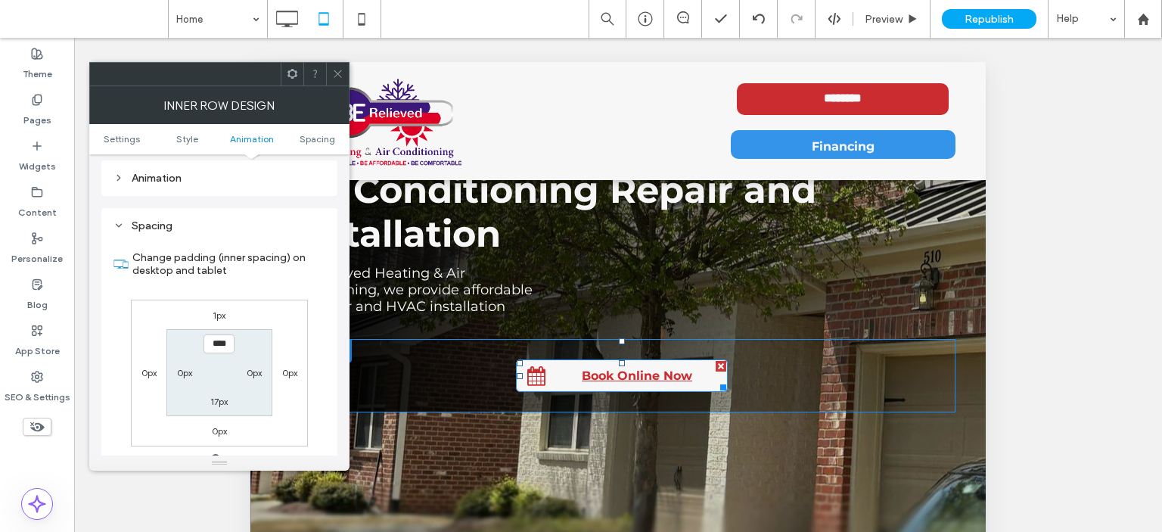
click at [552, 368] on link "Book Online Now" at bounding box center [622, 375] width 212 height 33
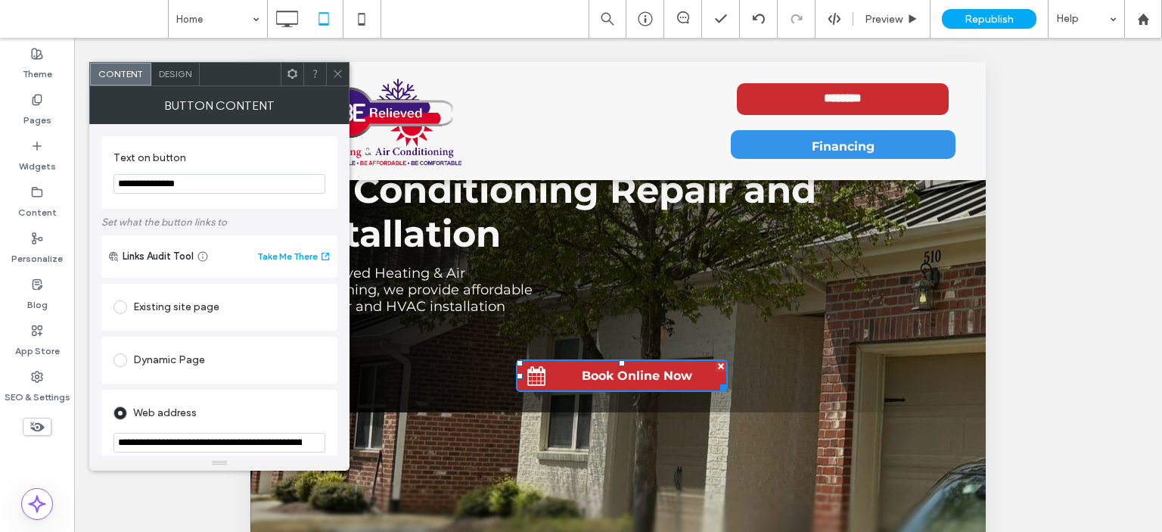
click at [284, 71] on div at bounding box center [292, 74] width 23 height 23
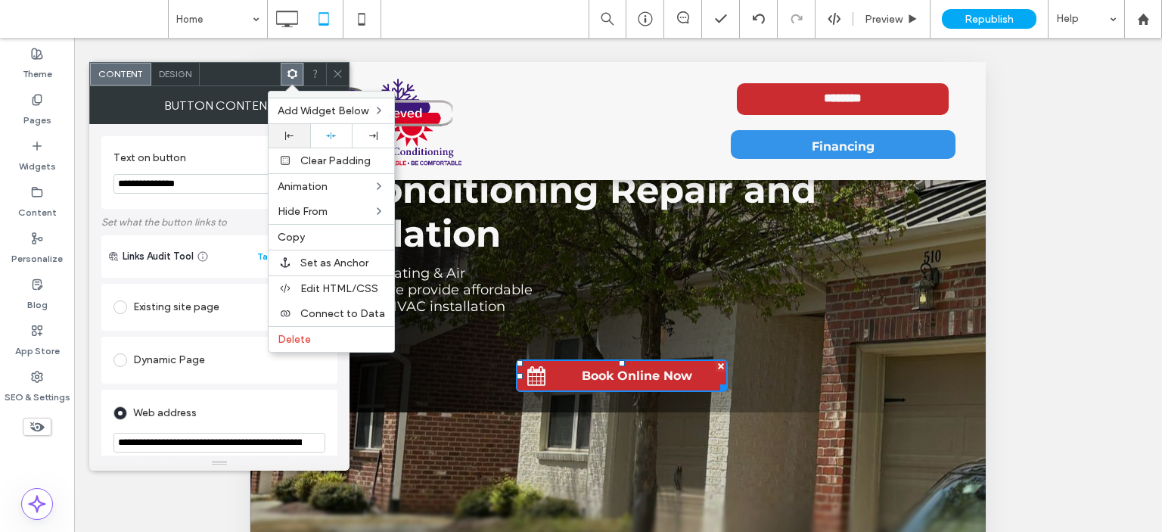
click at [293, 132] on icon at bounding box center [289, 136] width 8 height 8
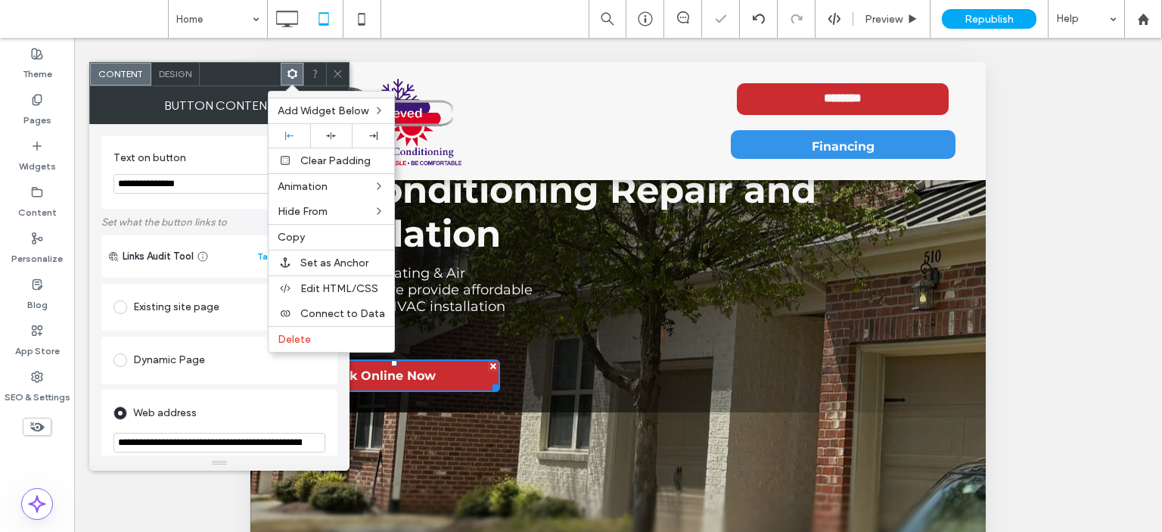
click at [337, 74] on use at bounding box center [338, 74] width 8 height 8
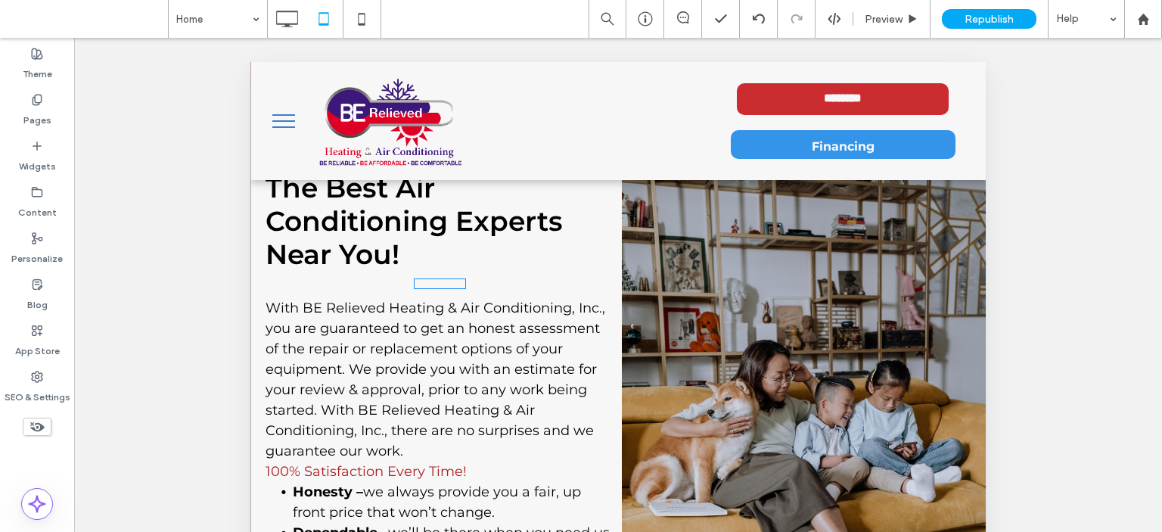
scroll to position [605, 0]
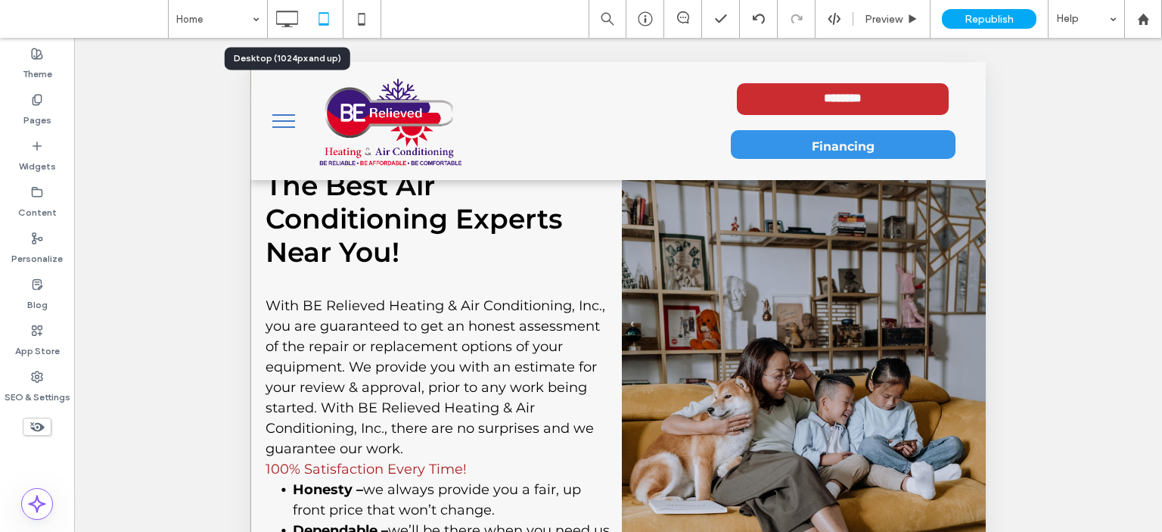
drag, startPoint x: 285, startPoint y: 19, endPoint x: 321, endPoint y: 64, distance: 57.5
click at [285, 18] on icon at bounding box center [287, 19] width 30 height 30
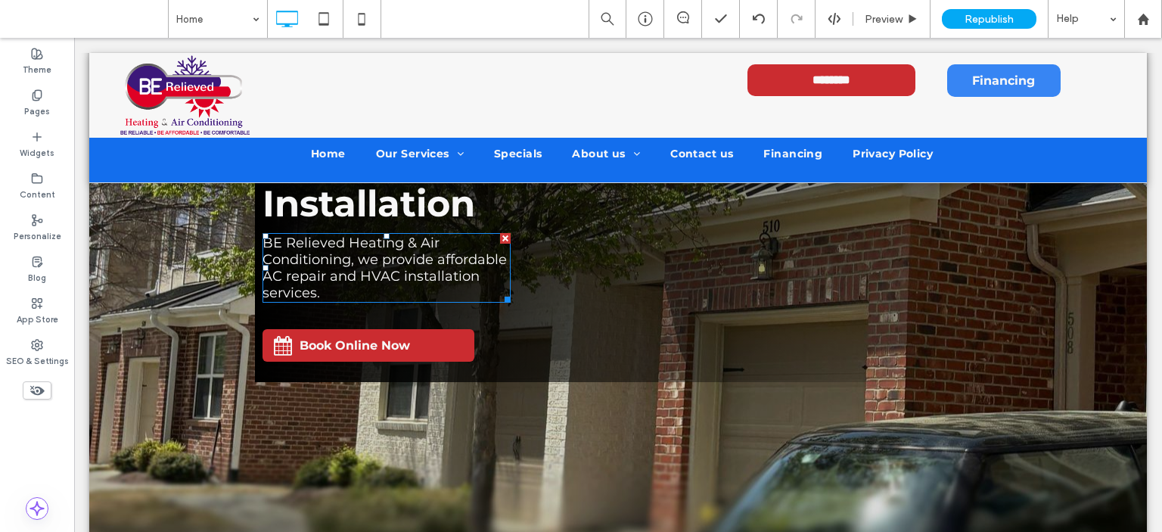
scroll to position [0, 0]
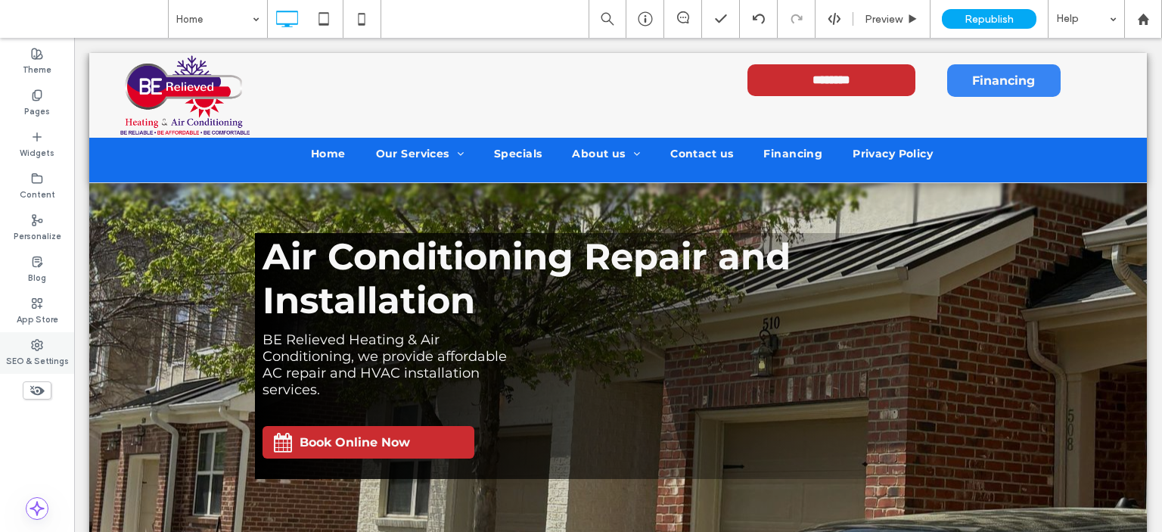
click at [44, 339] on div "SEO & Settings" at bounding box center [37, 353] width 74 height 42
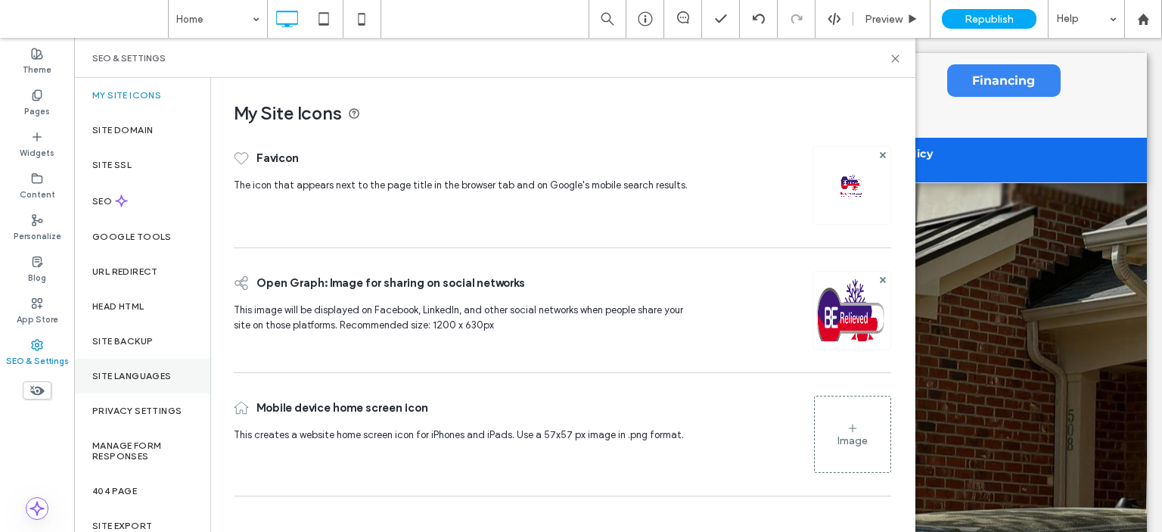
scroll to position [56, 0]
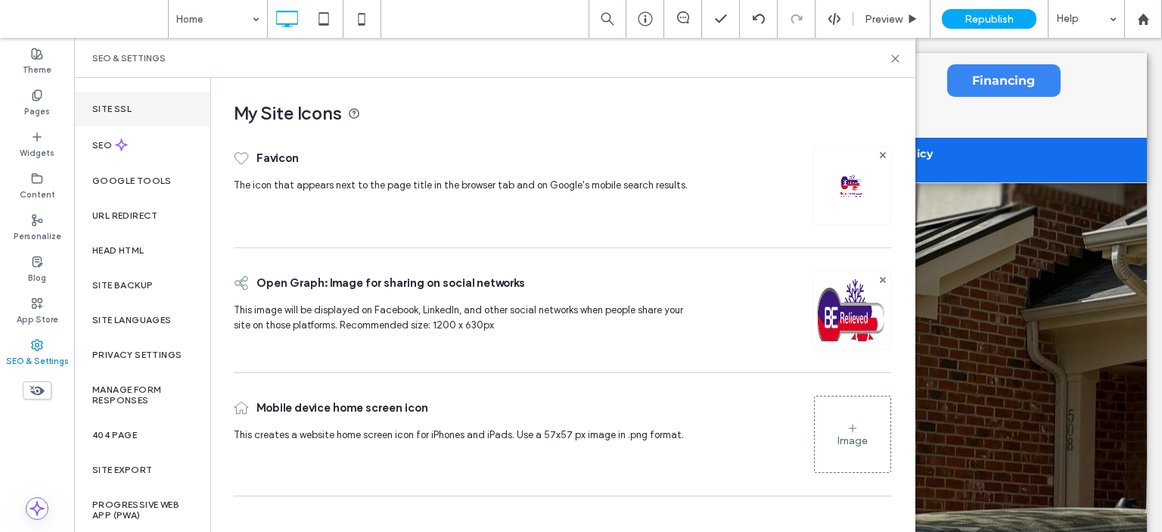
click at [113, 105] on label "Site SSL" at bounding box center [111, 109] width 39 height 11
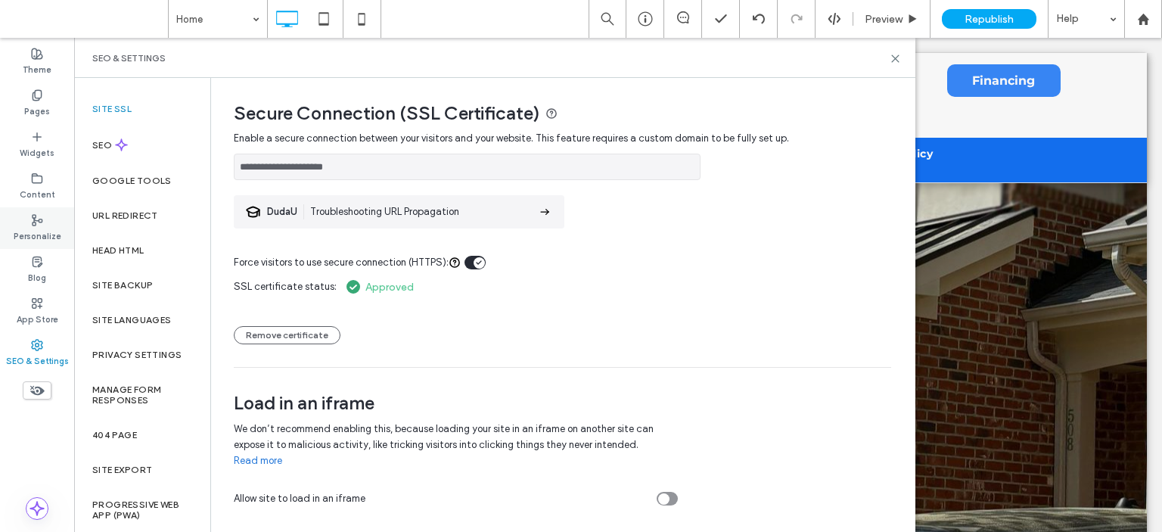
click at [37, 227] on label "Personalize" at bounding box center [38, 234] width 48 height 17
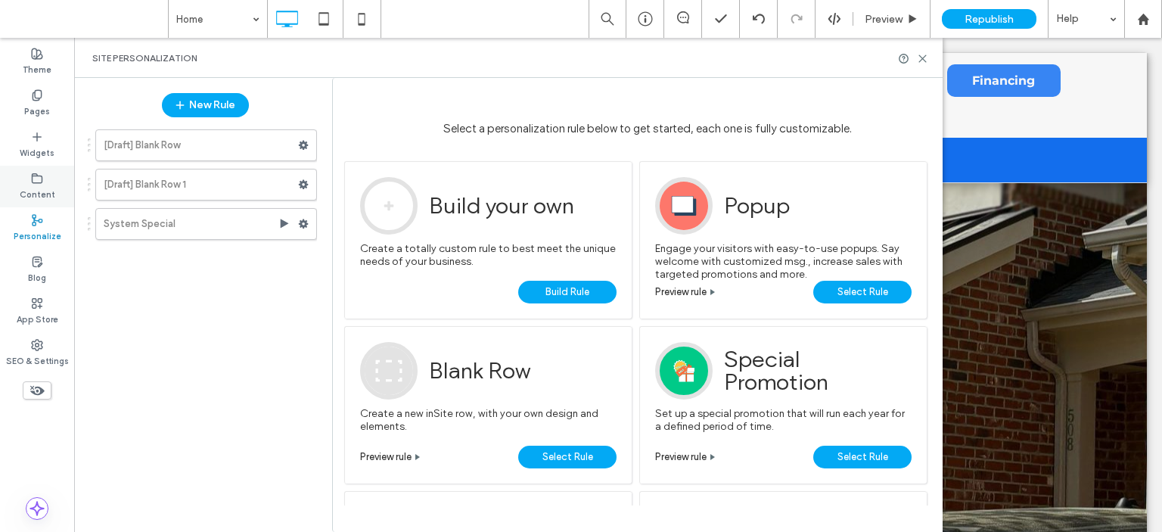
click at [33, 175] on use at bounding box center [38, 177] width 10 height 9
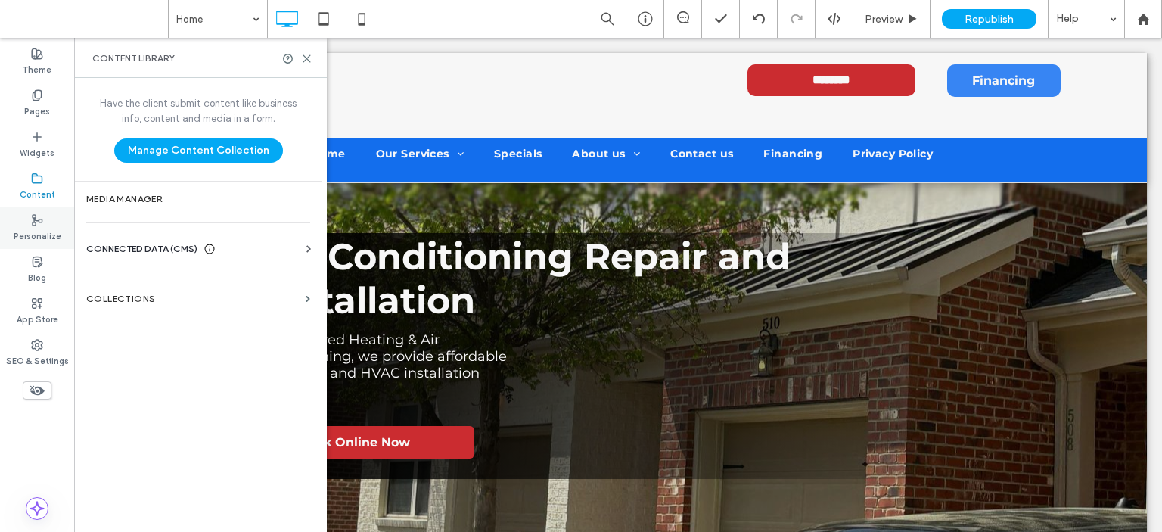
click at [41, 232] on label "Personalize" at bounding box center [38, 234] width 48 height 17
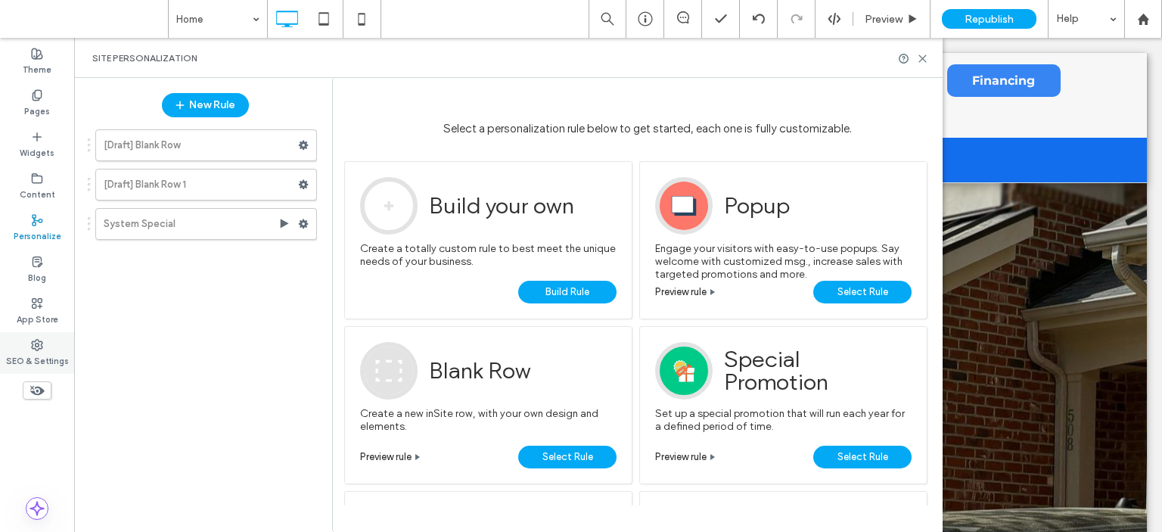
click at [40, 348] on use at bounding box center [37, 345] width 11 height 11
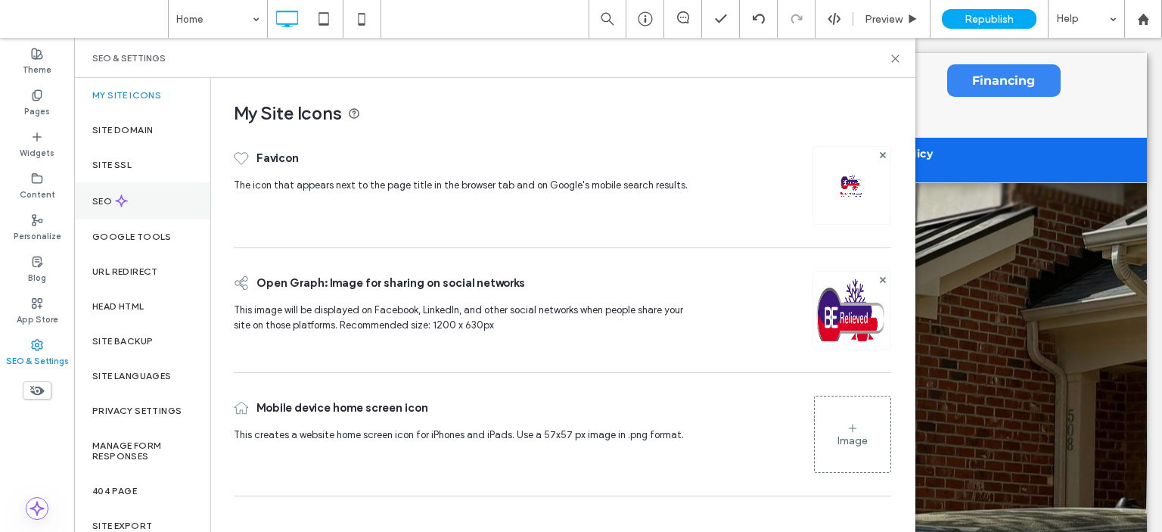
click at [113, 198] on label "SEO" at bounding box center [103, 201] width 23 height 11
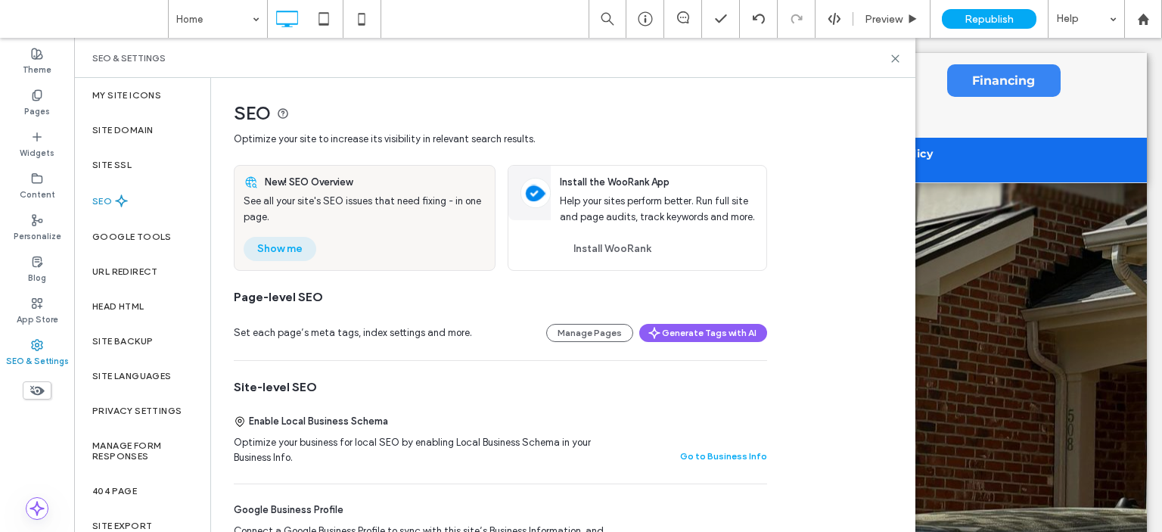
click at [272, 250] on button "Show me" at bounding box center [280, 249] width 73 height 24
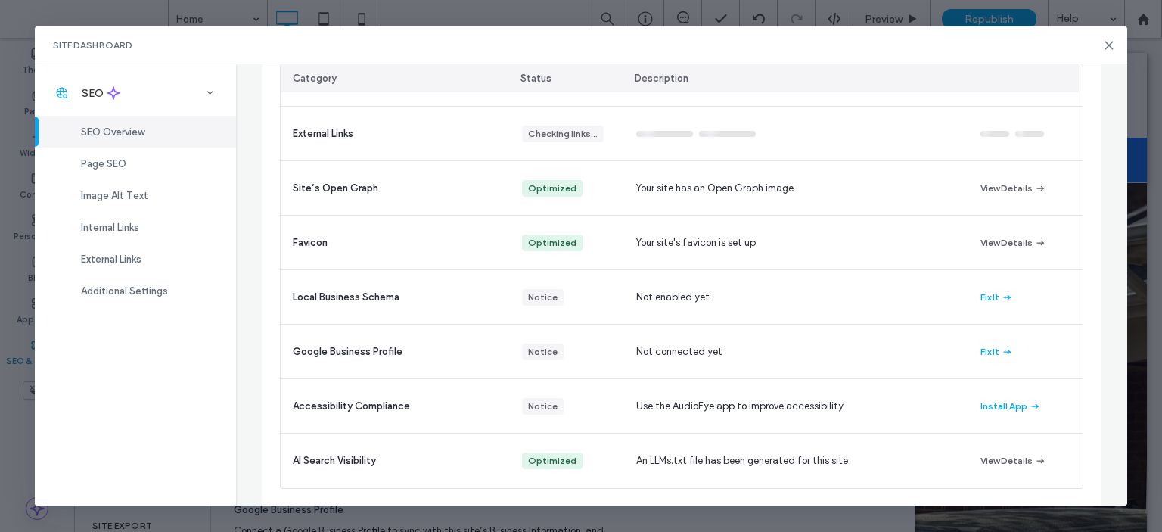
scroll to position [368, 0]
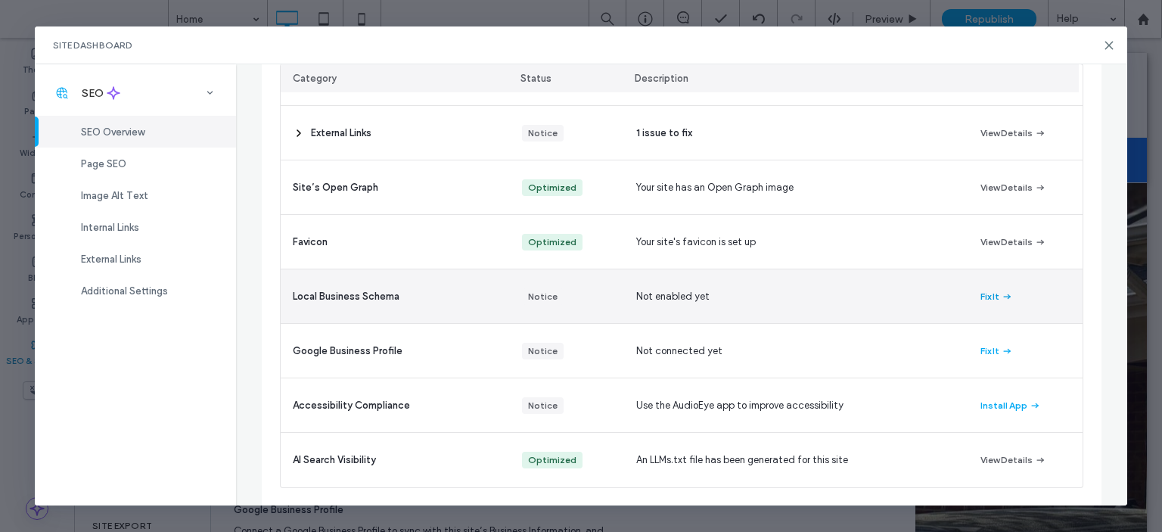
click at [983, 298] on button "Fix It" at bounding box center [996, 296] width 33 height 18
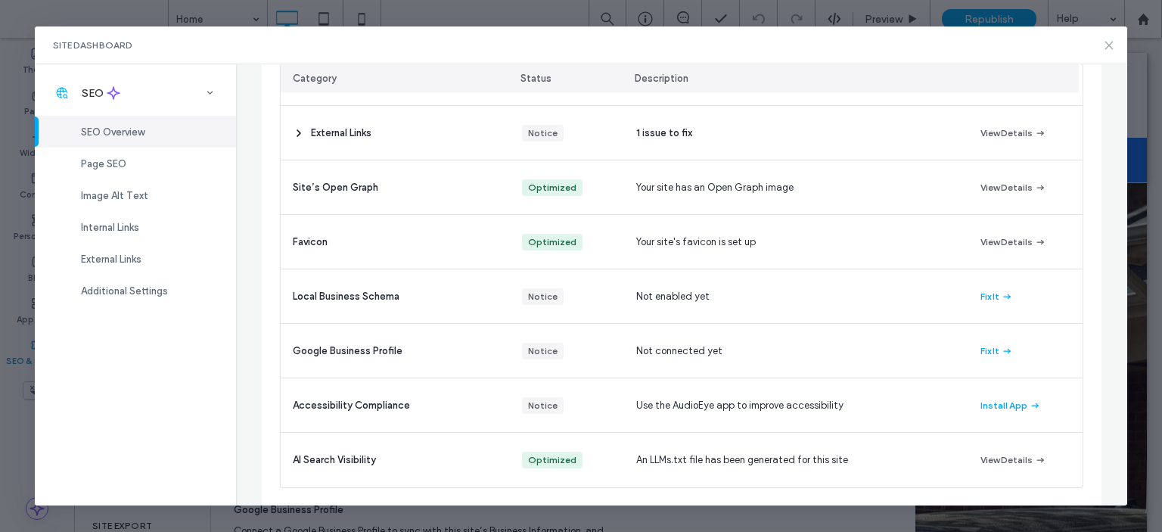
drag, startPoint x: 1111, startPoint y: 43, endPoint x: 846, endPoint y: 6, distance: 268.1
click at [1111, 43] on icon at bounding box center [1109, 45] width 12 height 12
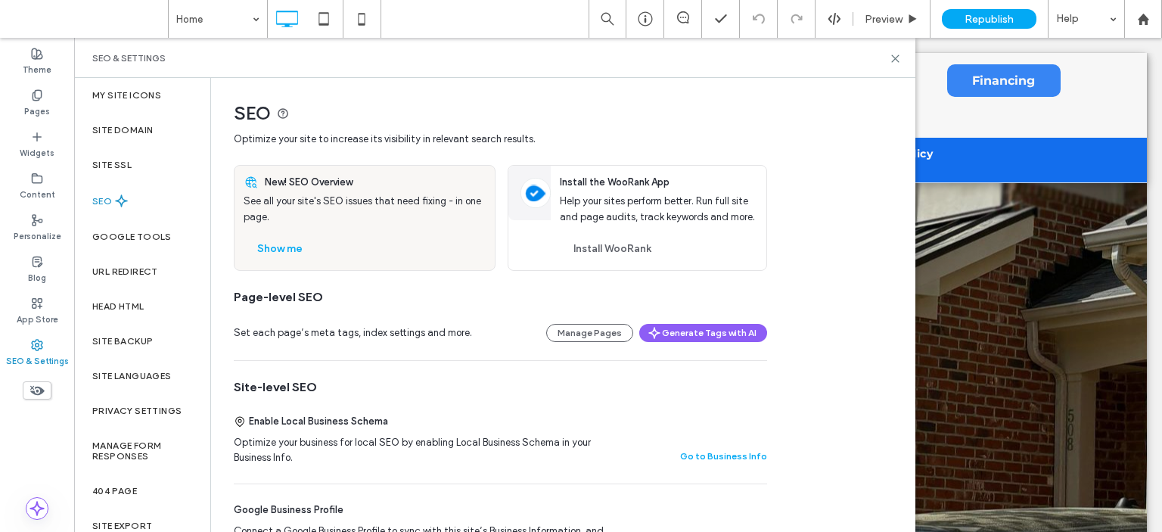
drag, startPoint x: 33, startPoint y: 95, endPoint x: 387, endPoint y: 146, distance: 358.5
click at [33, 93] on icon at bounding box center [37, 95] width 12 height 12
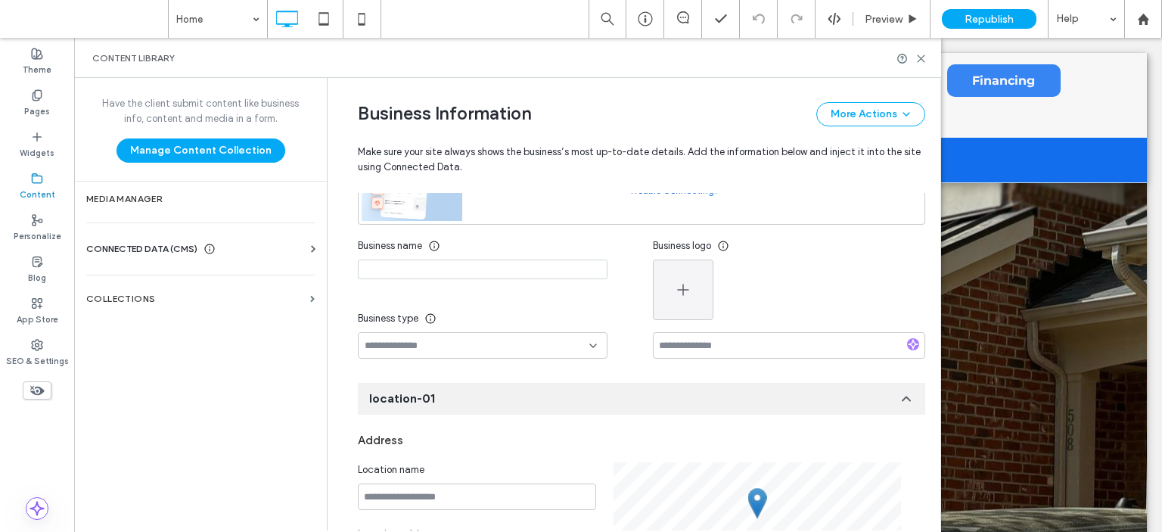
scroll to position [85, 0]
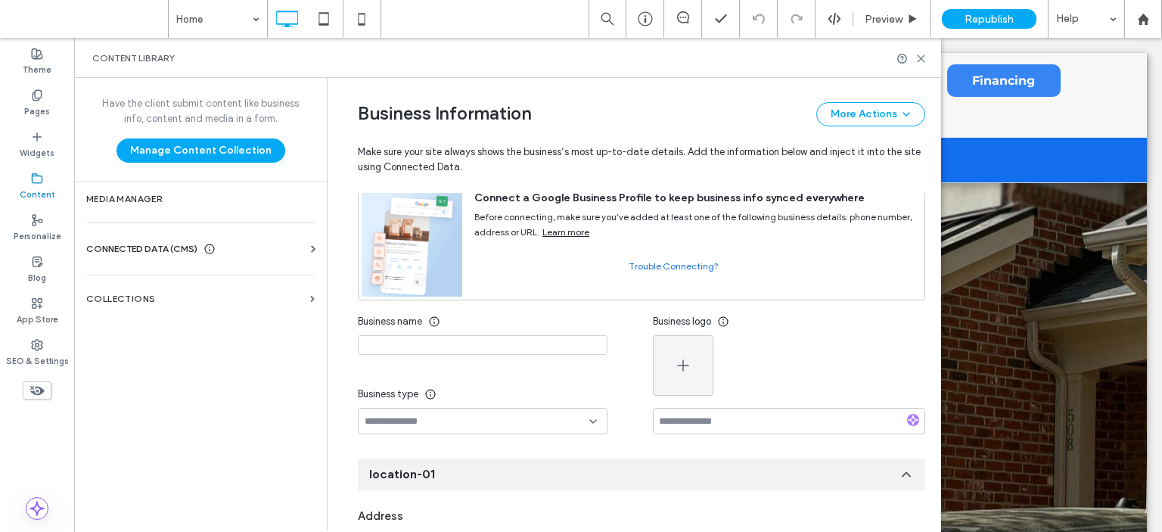
click at [37, 182] on icon at bounding box center [37, 178] width 12 height 12
click at [37, 88] on div "Pages" at bounding box center [37, 103] width 74 height 42
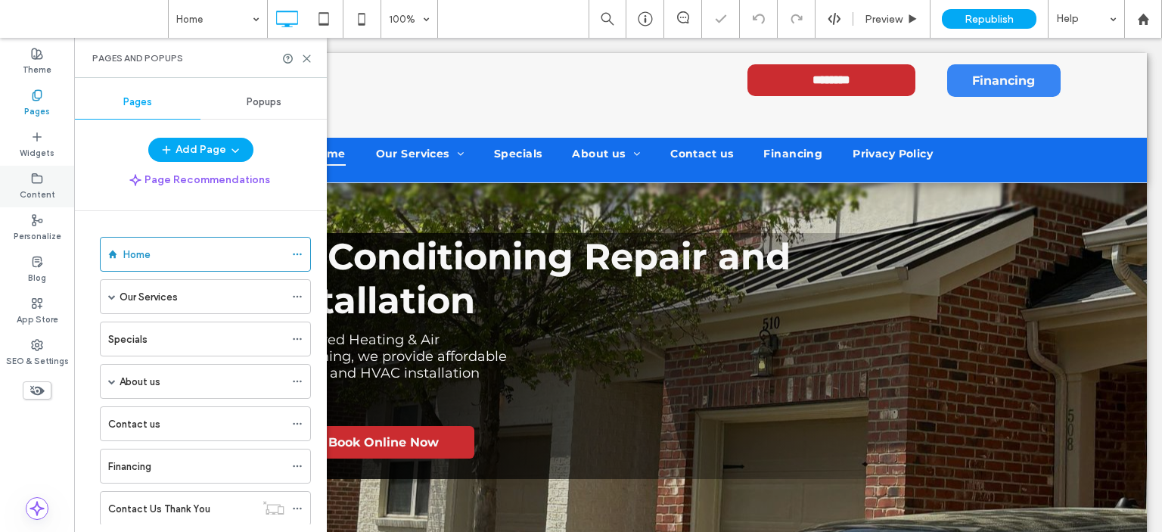
click at [33, 182] on use at bounding box center [38, 177] width 10 height 9
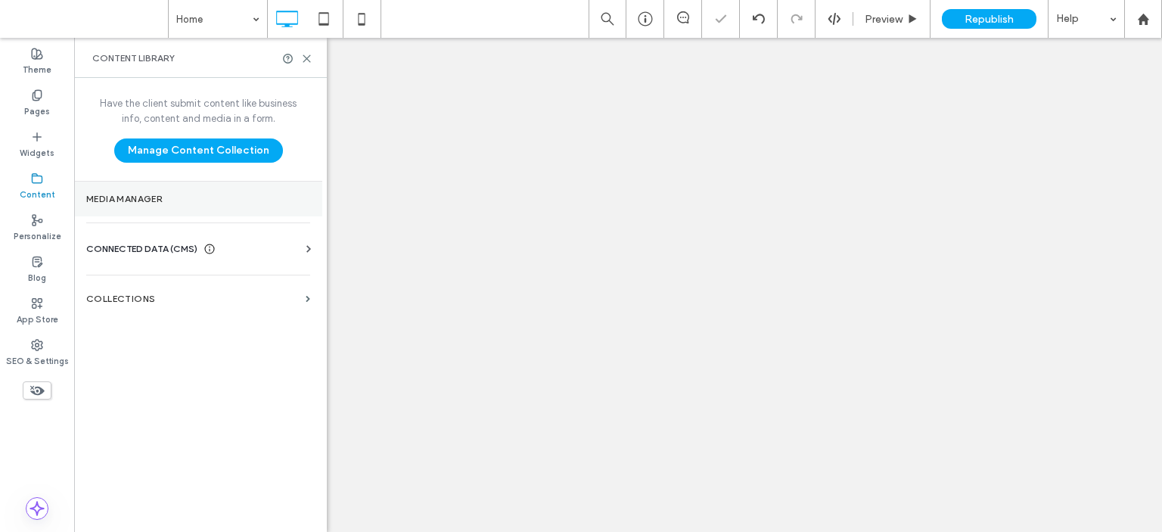
click at [185, 197] on label "Media Manager" at bounding box center [198, 199] width 224 height 11
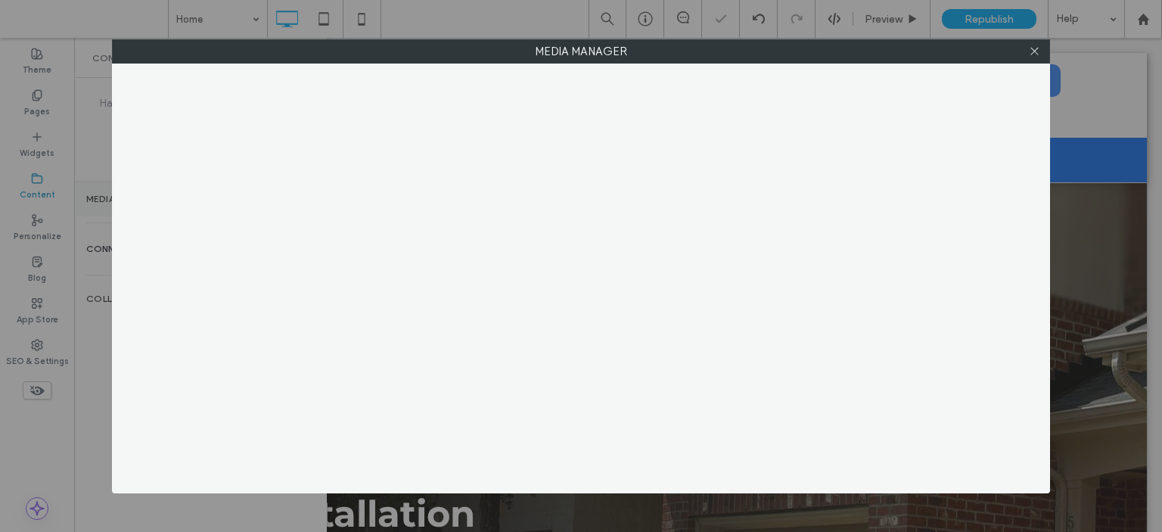
scroll to position [0, 0]
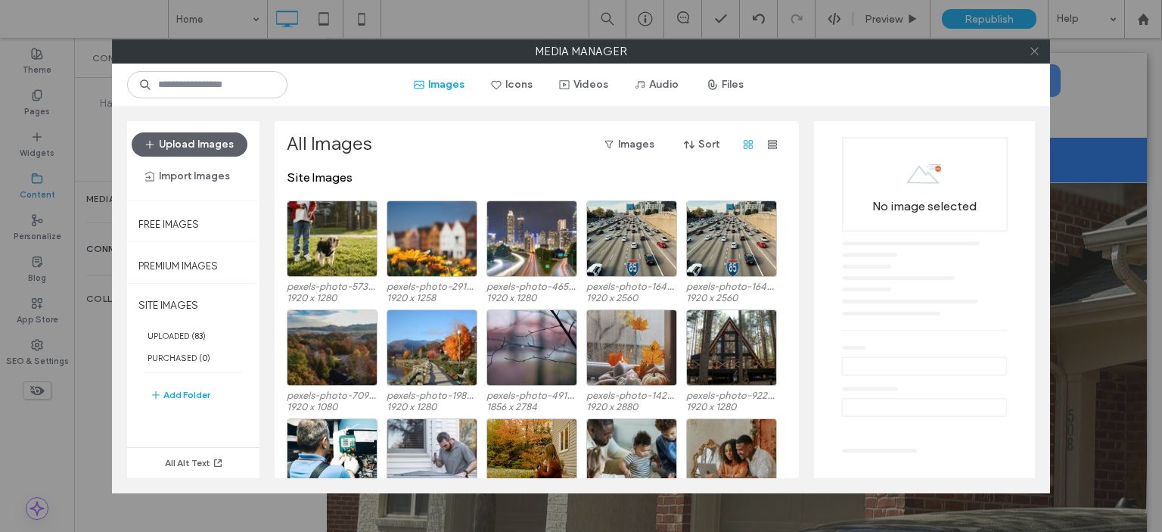
click at [1032, 51] on icon at bounding box center [1034, 50] width 11 height 11
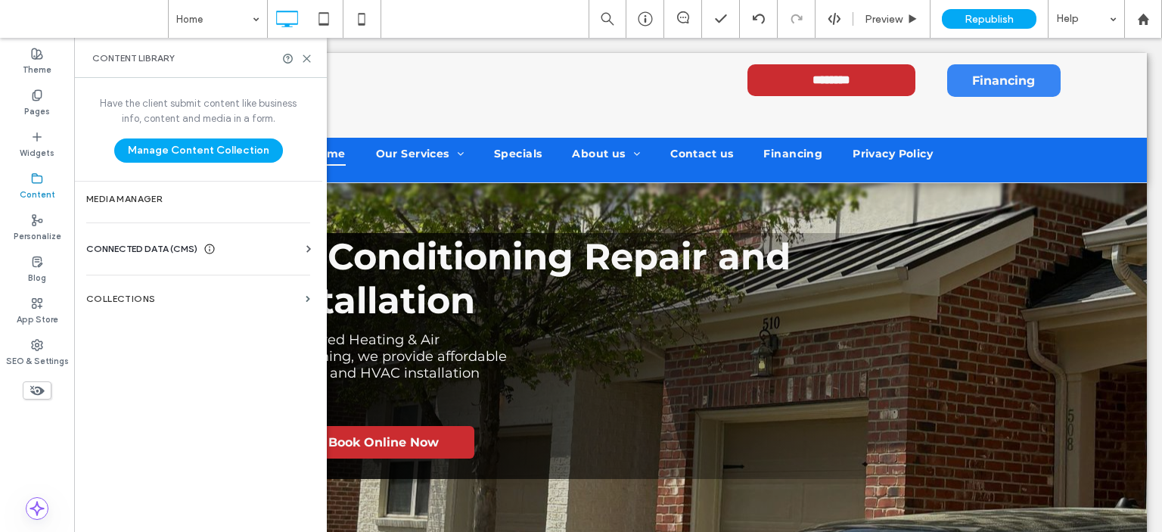
click at [160, 247] on span "CONNECTED DATA (CMS)" at bounding box center [141, 248] width 111 height 15
click at [166, 284] on label "Business Info" at bounding box center [201, 286] width 206 height 11
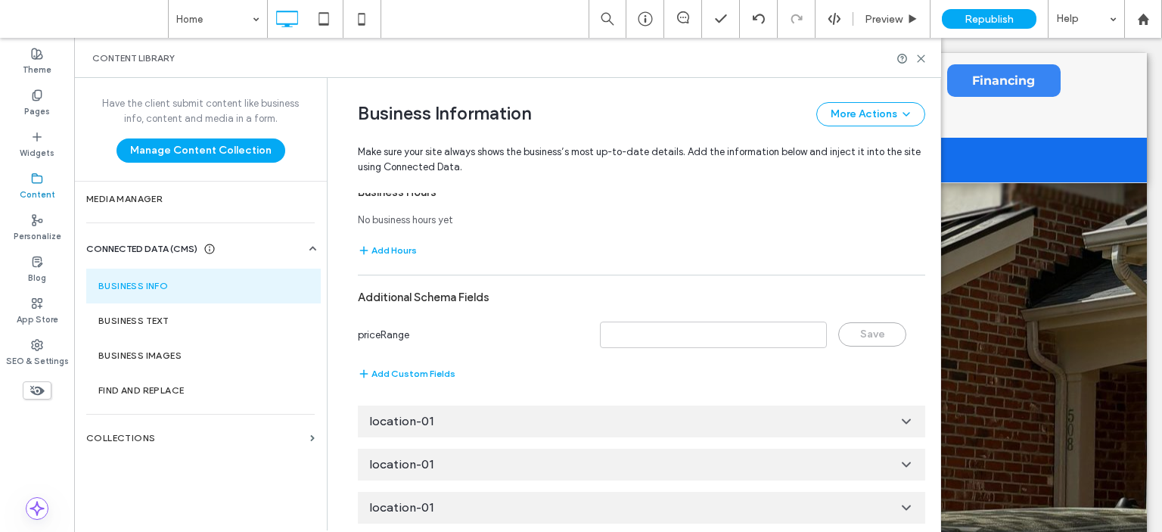
scroll to position [1219, 0]
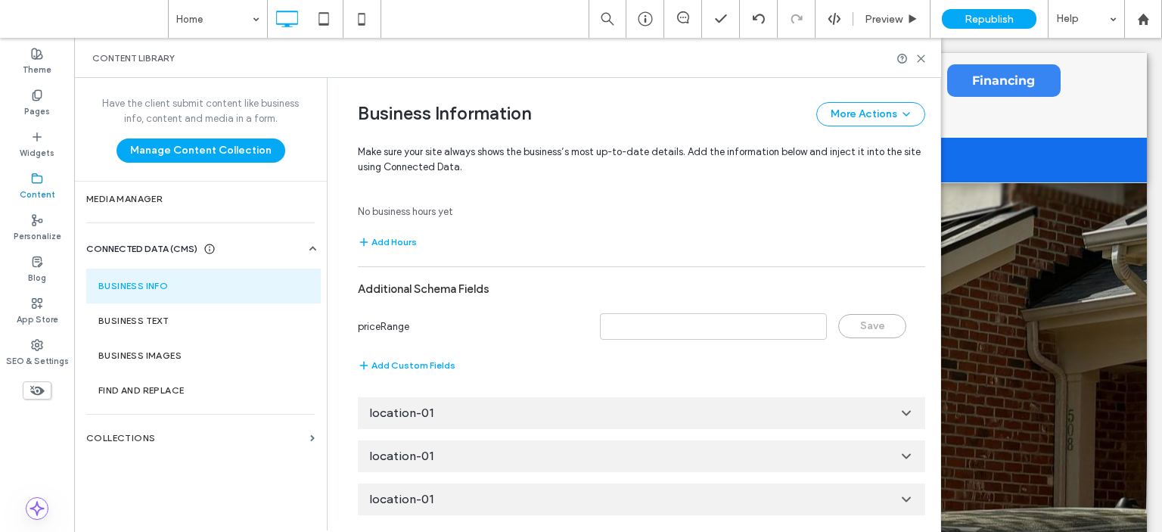
click at [902, 408] on icon at bounding box center [906, 412] width 15 height 15
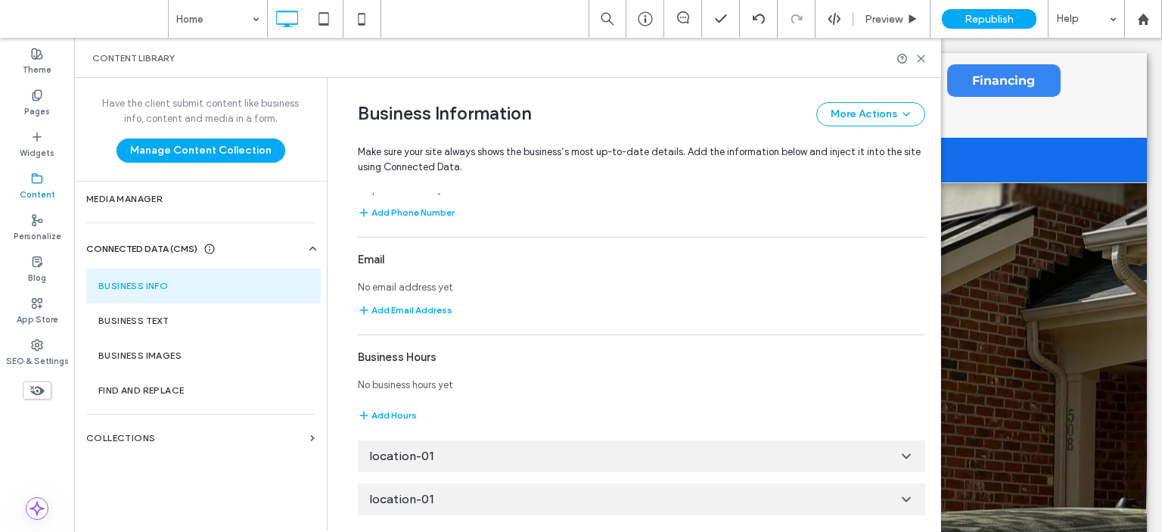
scroll to position [1691, 0]
click at [902, 456] on use at bounding box center [906, 457] width 8 height 4
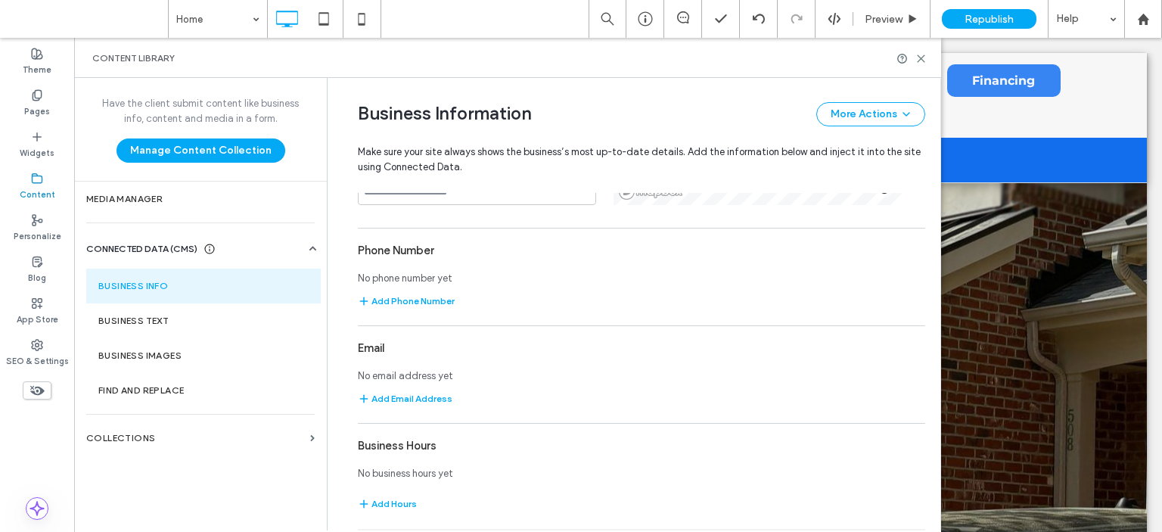
scroll to position [2163, 0]
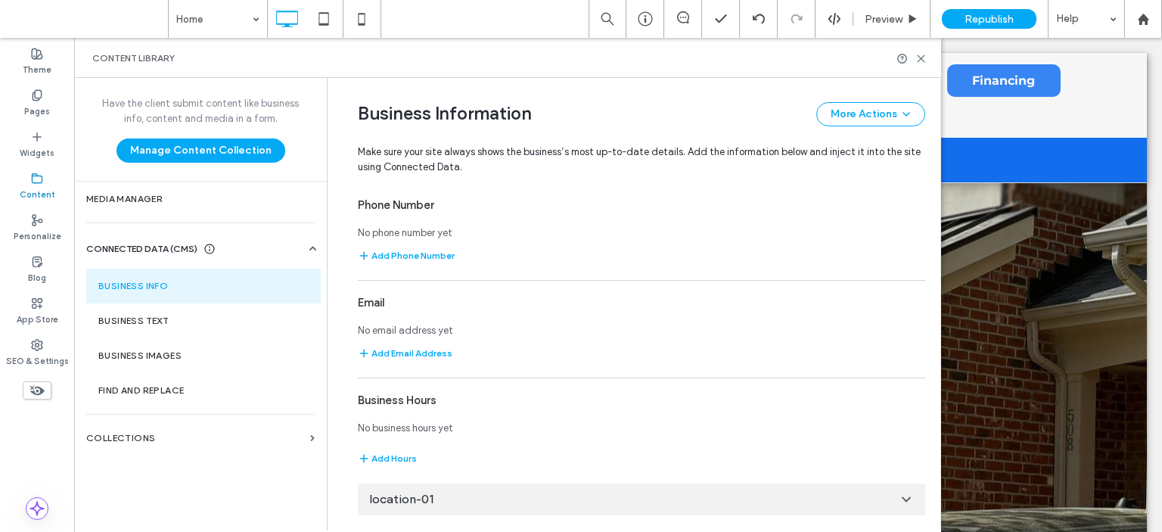
click at [904, 498] on use at bounding box center [906, 500] width 8 height 4
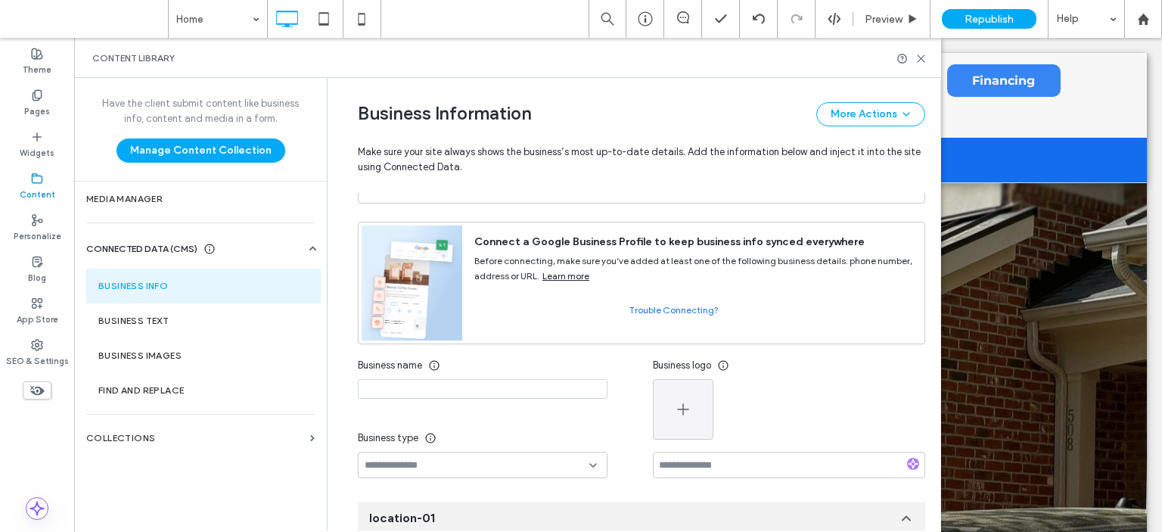
scroll to position [0, 0]
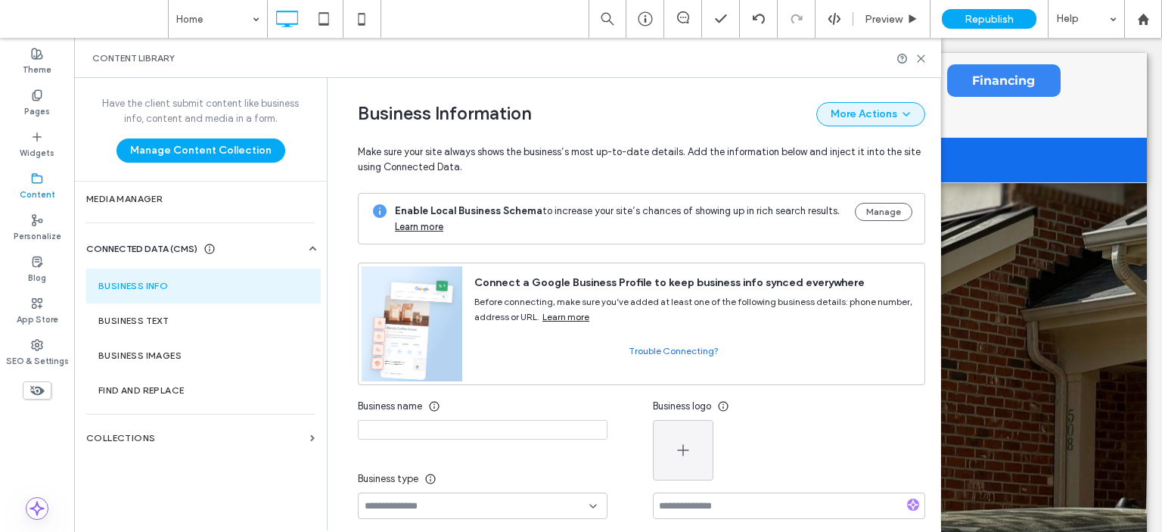
click at [897, 108] on span "button" at bounding box center [904, 114] width 15 height 21
click at [635, 154] on span "Make sure your site always shows the business’s most up-to-date details. Add th…" at bounding box center [641, 150] width 567 height 48
click at [877, 211] on button "Manage" at bounding box center [883, 212] width 57 height 18
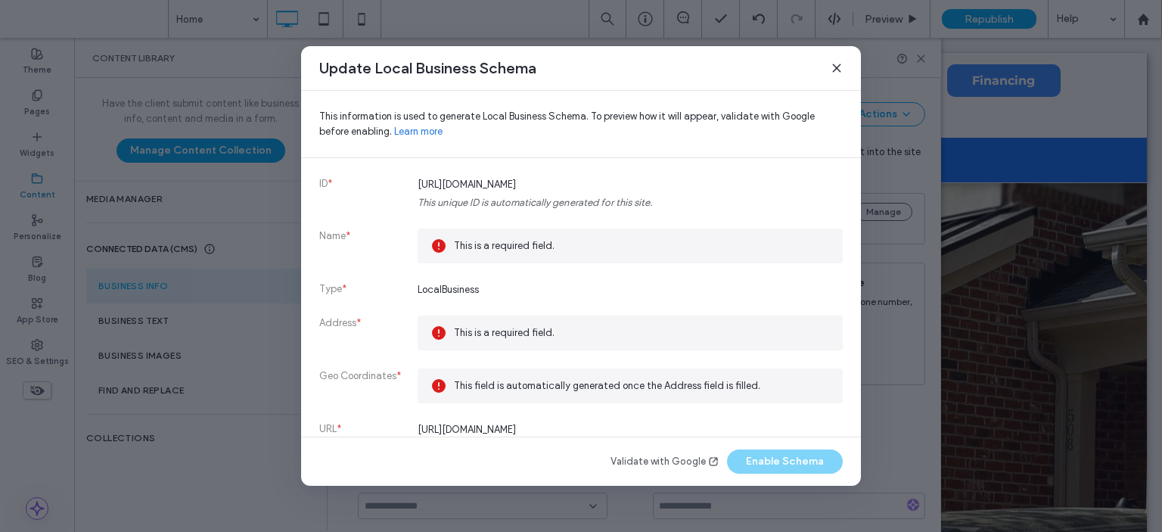
drag, startPoint x: 831, startPoint y: 65, endPoint x: 788, endPoint y: 115, distance: 66.0
click at [831, 66] on icon at bounding box center [837, 68] width 12 height 12
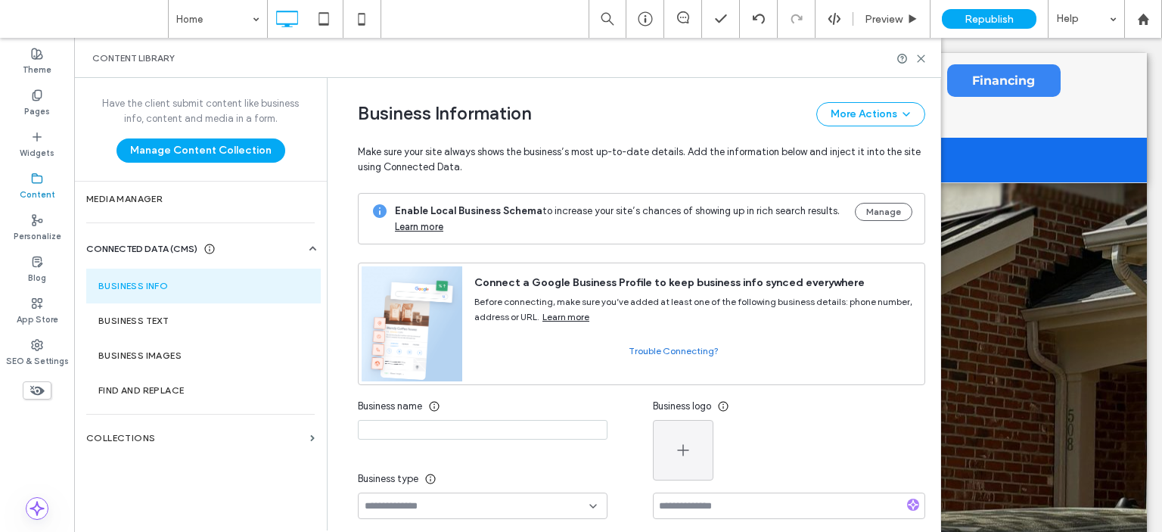
click at [572, 136] on span "Make sure your site always shows the business’s most up-to-date details. Add th…" at bounding box center [641, 150] width 567 height 48
drag, startPoint x: 917, startPoint y: 55, endPoint x: 729, endPoint y: 59, distance: 187.6
click at [917, 55] on icon at bounding box center [920, 58] width 11 height 11
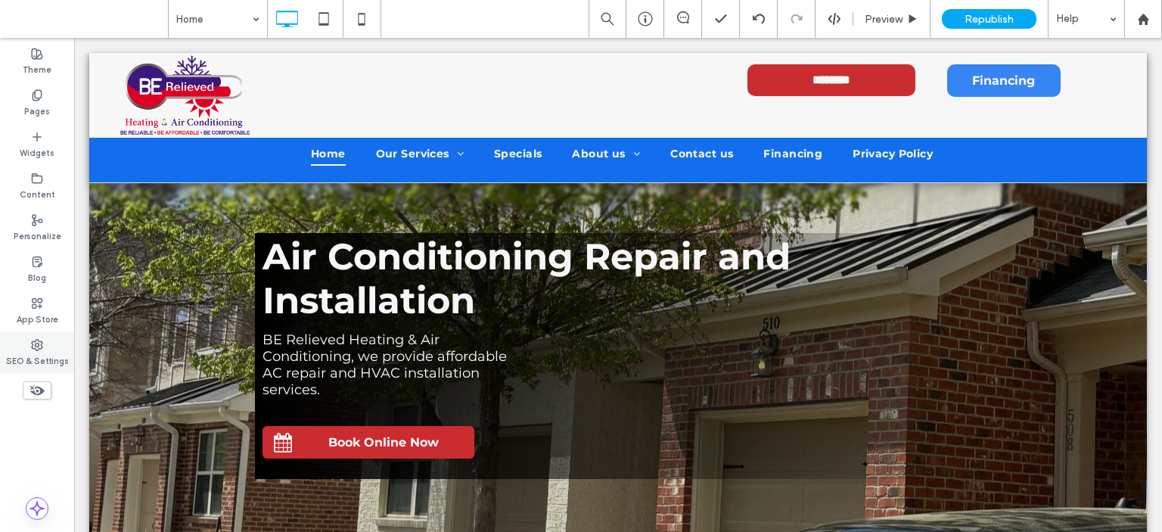
click at [36, 346] on icon at bounding box center [37, 345] width 12 height 12
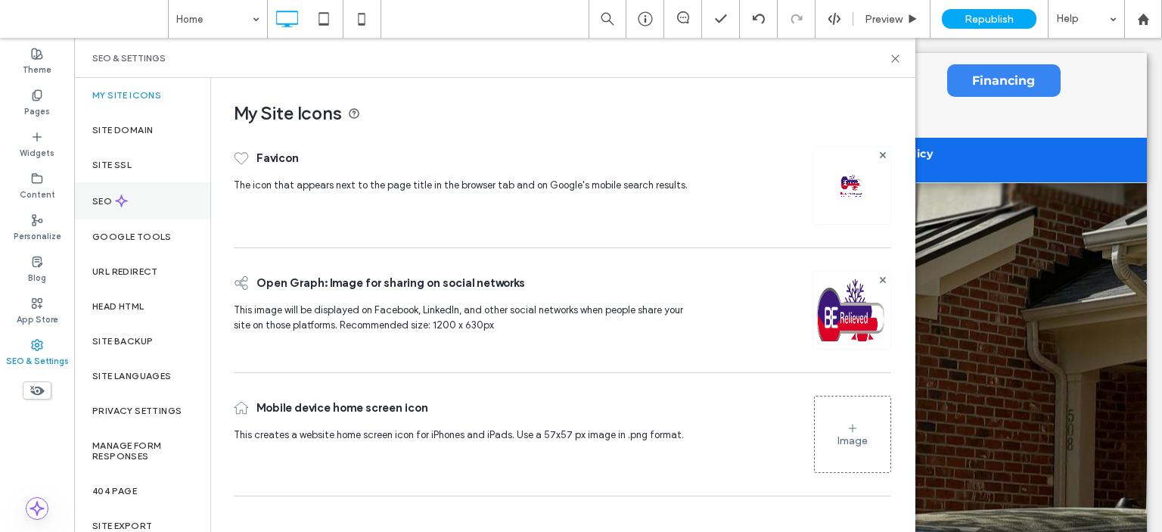
drag, startPoint x: 112, startPoint y: 202, endPoint x: 133, endPoint y: 202, distance: 21.2
click at [112, 202] on label "SEO" at bounding box center [103, 201] width 23 height 11
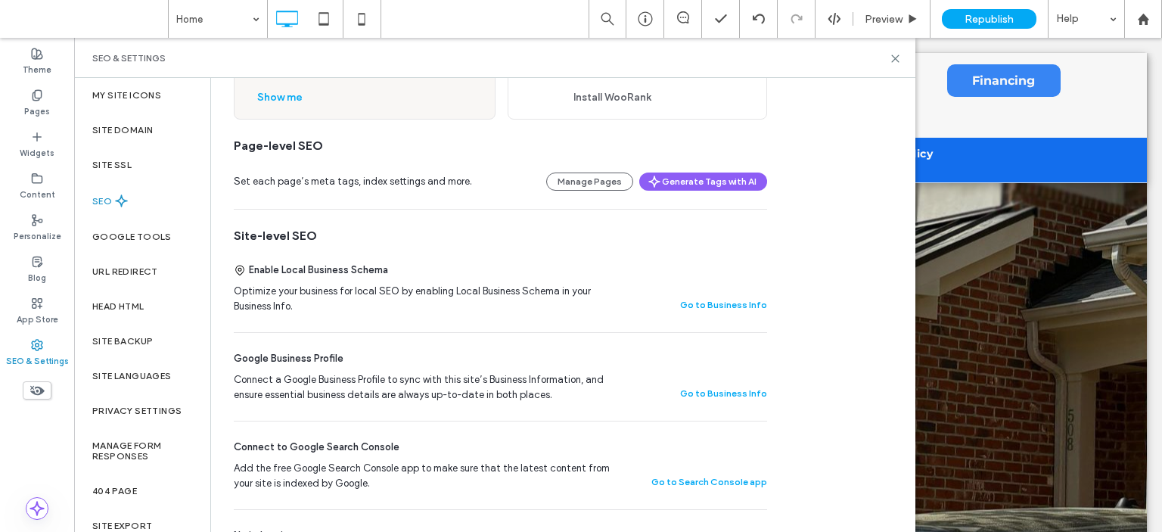
scroll to position [227, 0]
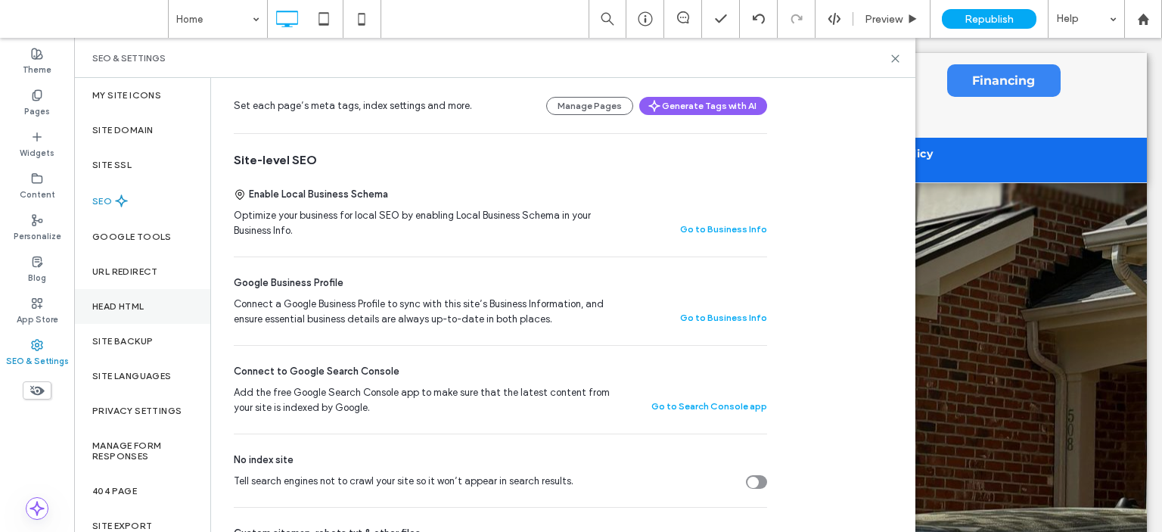
drag, startPoint x: 151, startPoint y: 303, endPoint x: 197, endPoint y: 292, distance: 47.5
click at [154, 303] on div "Head HTML" at bounding box center [142, 306] width 136 height 35
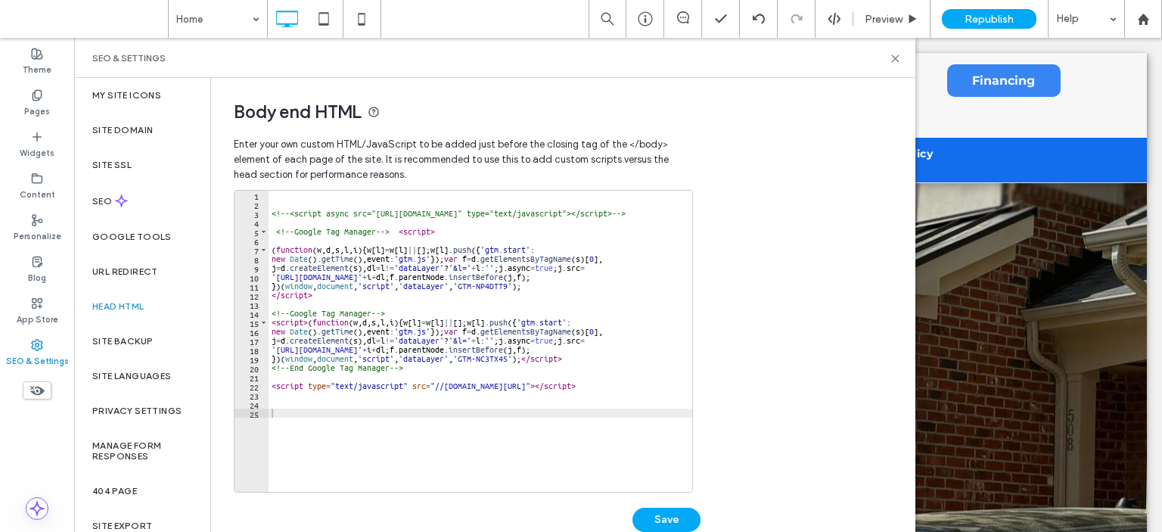
scroll to position [0, 0]
click at [32, 99] on icon at bounding box center [37, 95] width 12 height 12
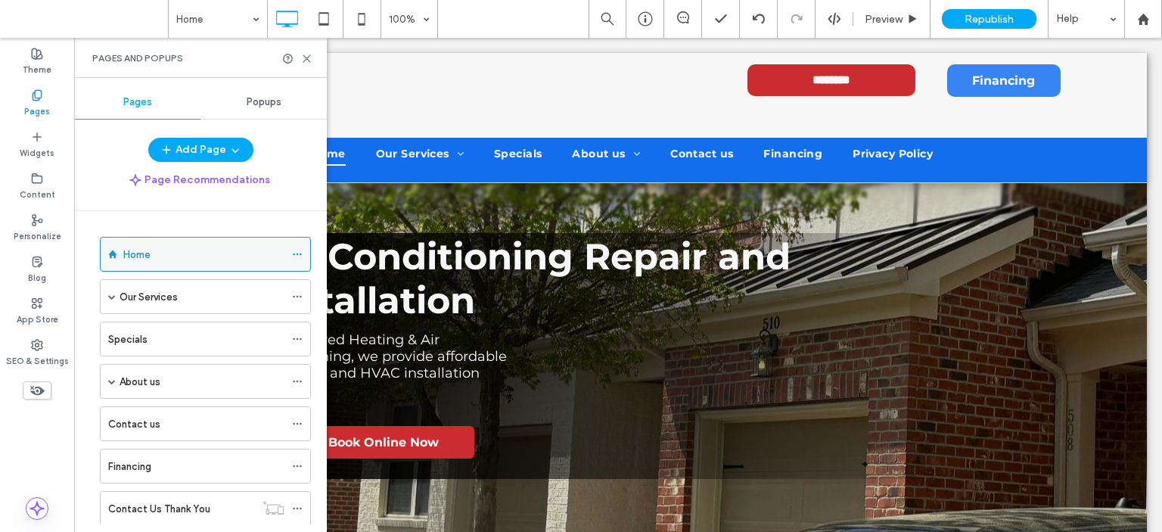
click at [298, 250] on icon at bounding box center [297, 254] width 11 height 11
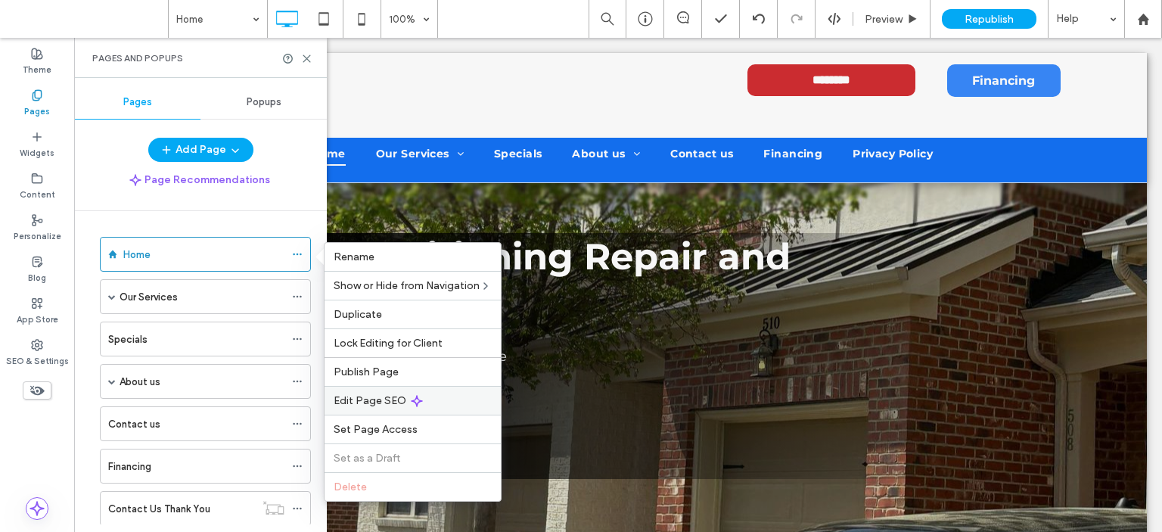
click at [376, 396] on span "Edit Page SEO" at bounding box center [370, 400] width 73 height 13
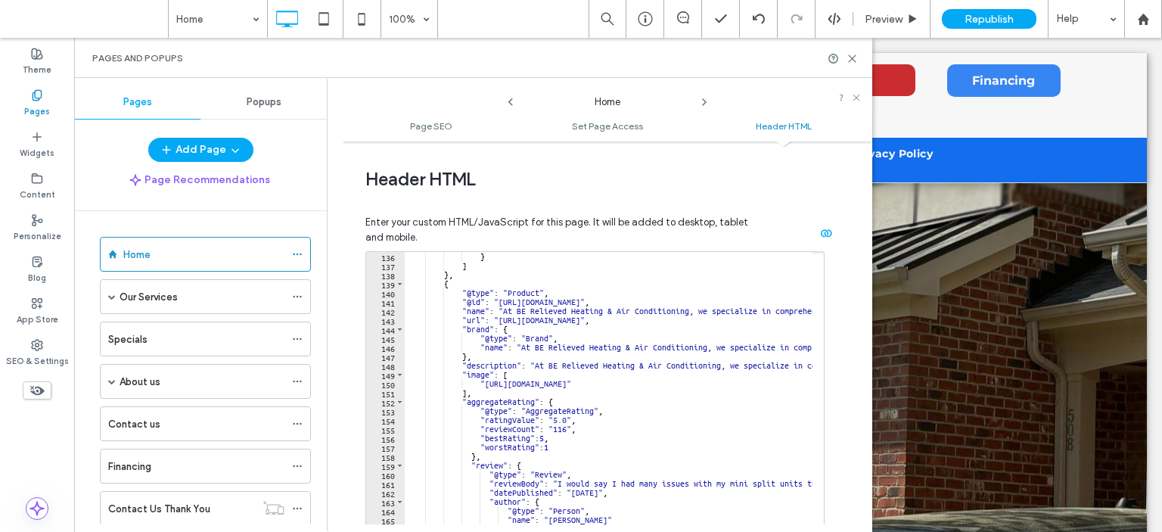
scroll to position [1316, 0]
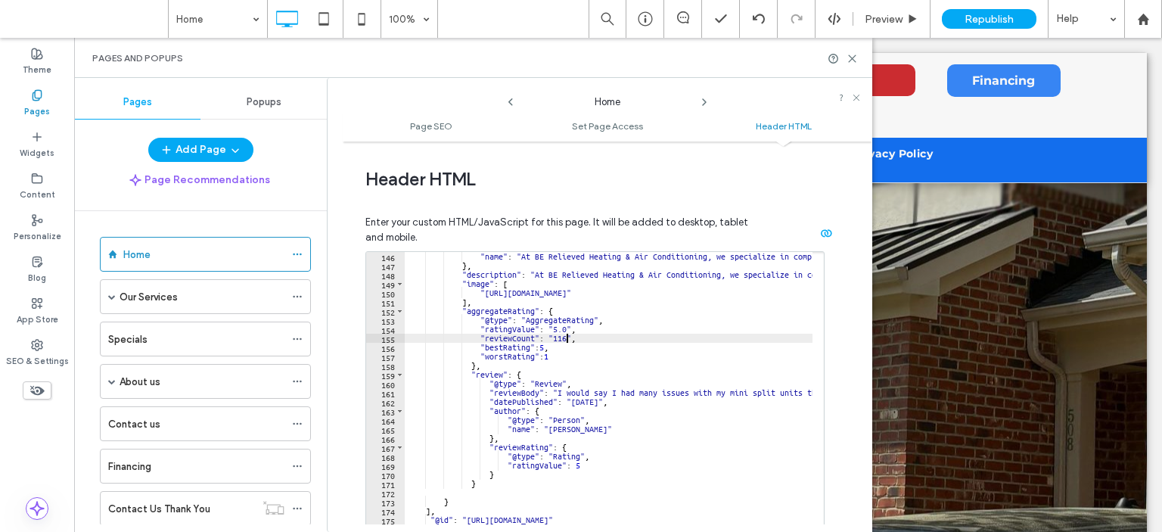
drag, startPoint x: 565, startPoint y: 336, endPoint x: 559, endPoint y: 396, distance: 60.1
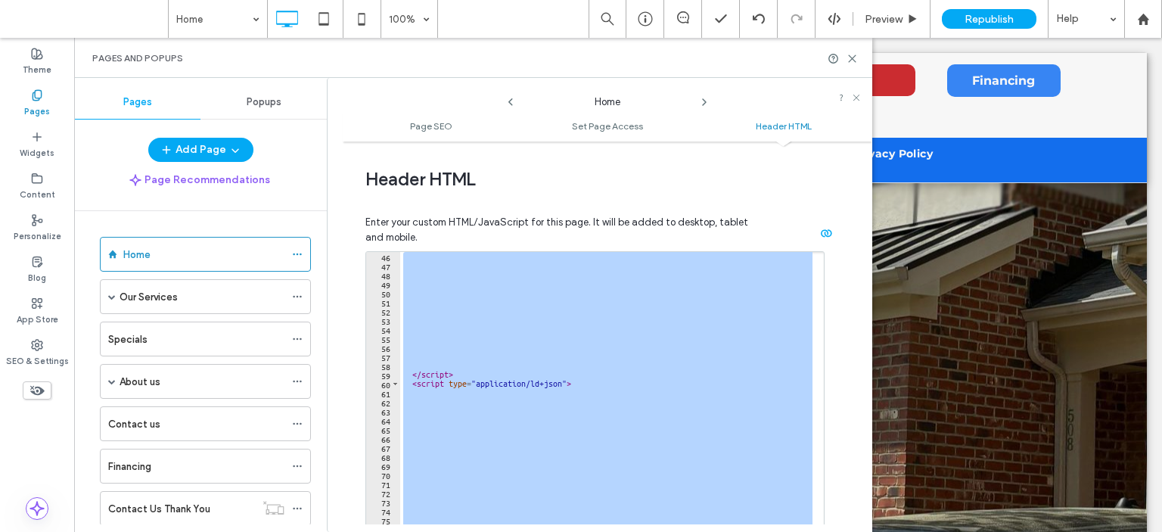
scroll to position [272, 0]
type textarea "*********"
click at [562, 441] on div "</ script > < script type = "application/ld+json" >" at bounding box center [606, 402] width 412 height 301
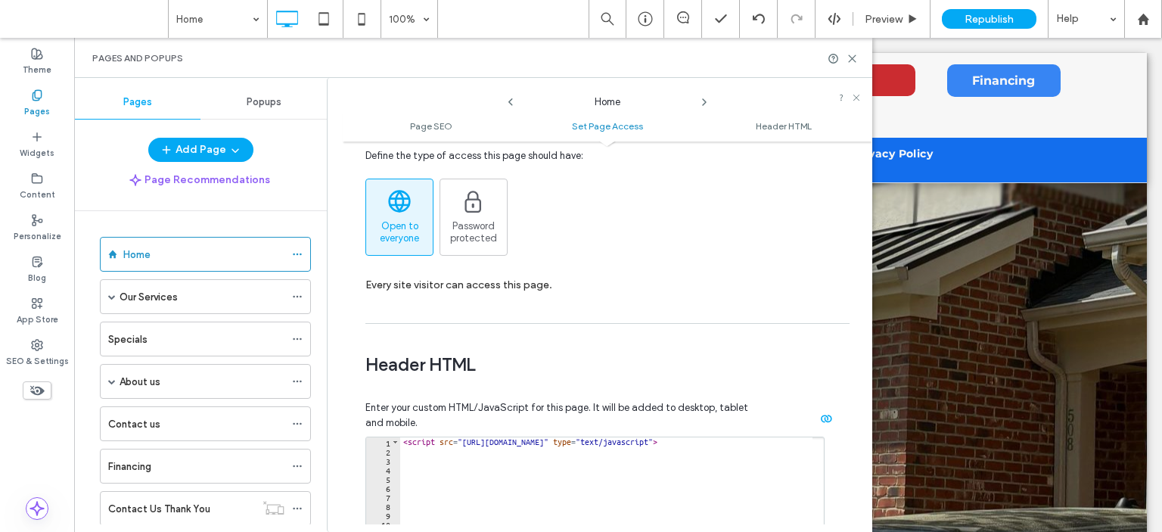
scroll to position [1135, 0]
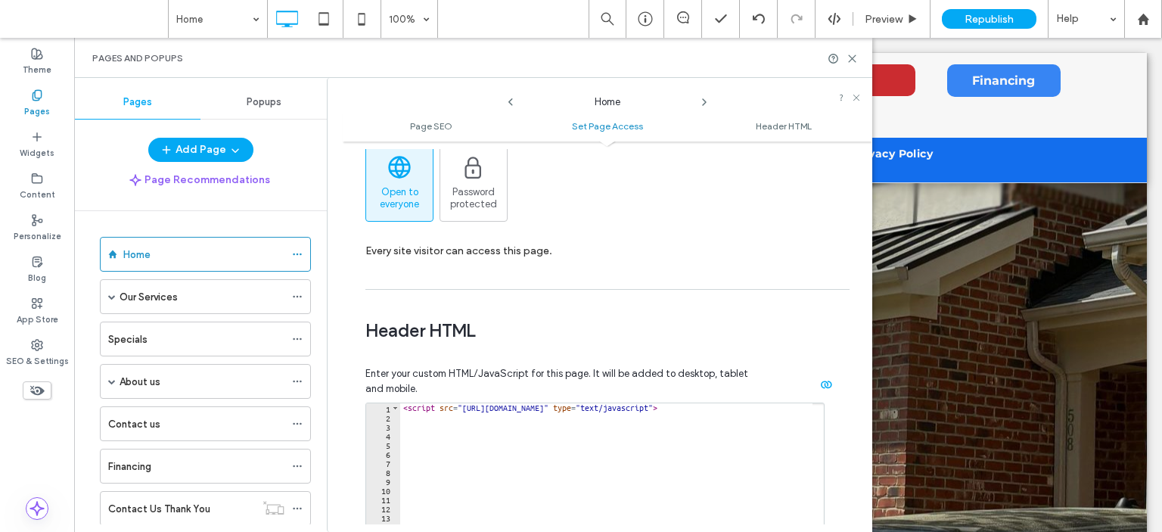
type textarea "**********"
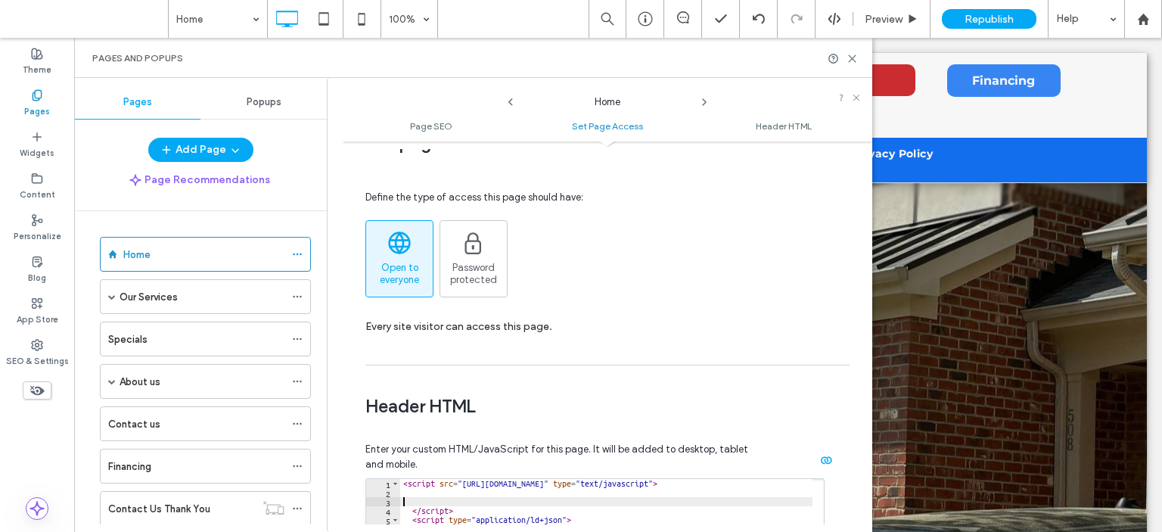
type textarea "*********"
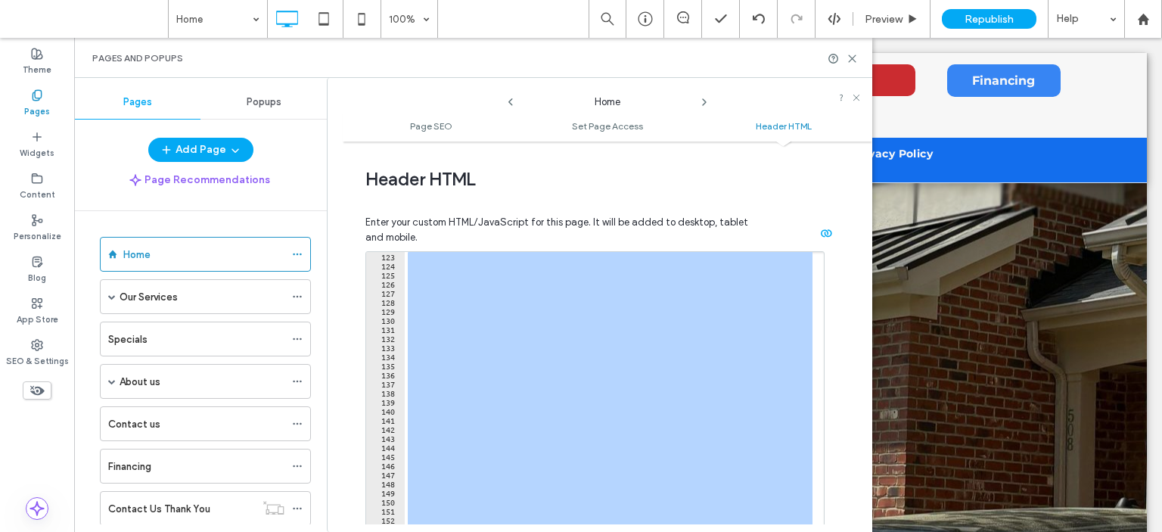
scroll to position [1107, 0]
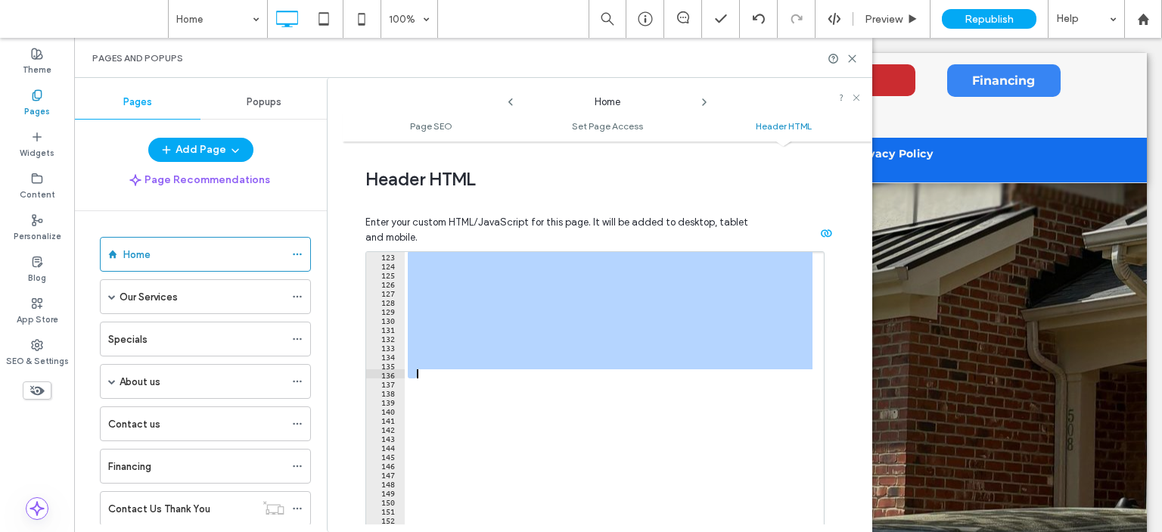
drag, startPoint x: 405, startPoint y: 433, endPoint x: 585, endPoint y: 369, distance: 190.9
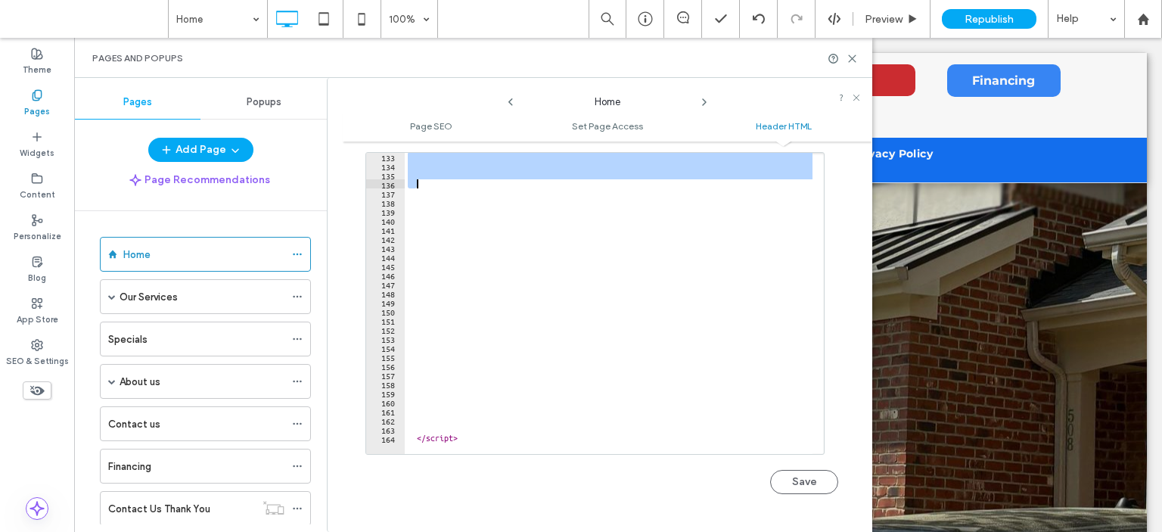
scroll to position [1017, 0]
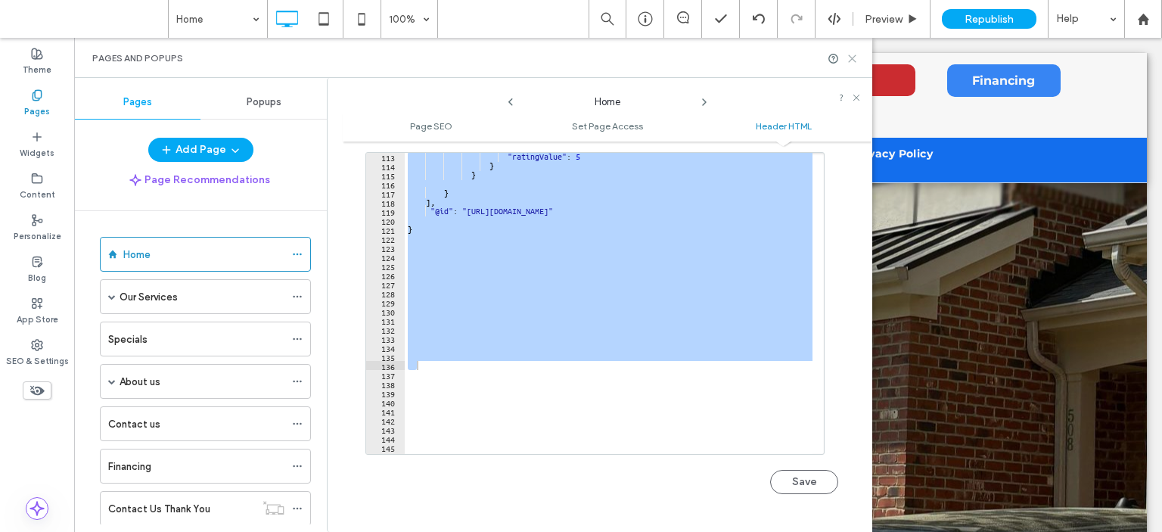
drag, startPoint x: 852, startPoint y: 56, endPoint x: 722, endPoint y: 79, distance: 132.8
click at [852, 56] on icon at bounding box center [851, 58] width 11 height 11
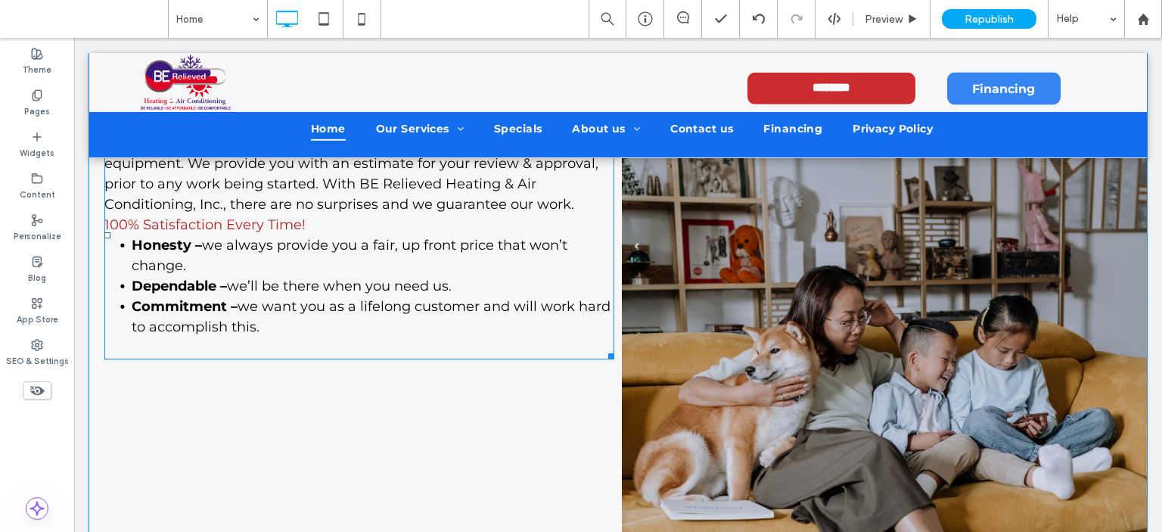
scroll to position [756, 0]
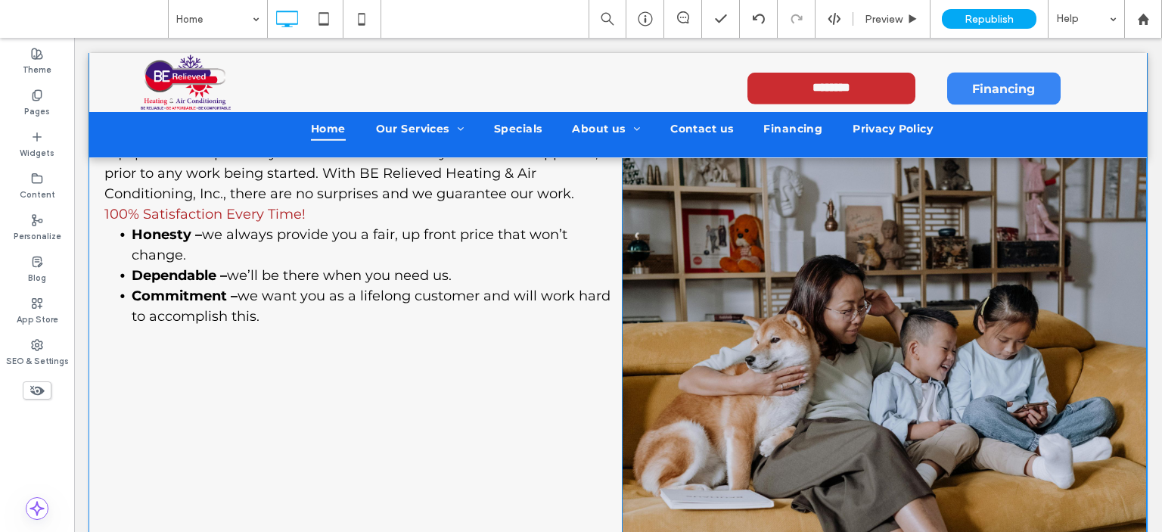
click at [796, 275] on img at bounding box center [884, 394] width 525 height 787
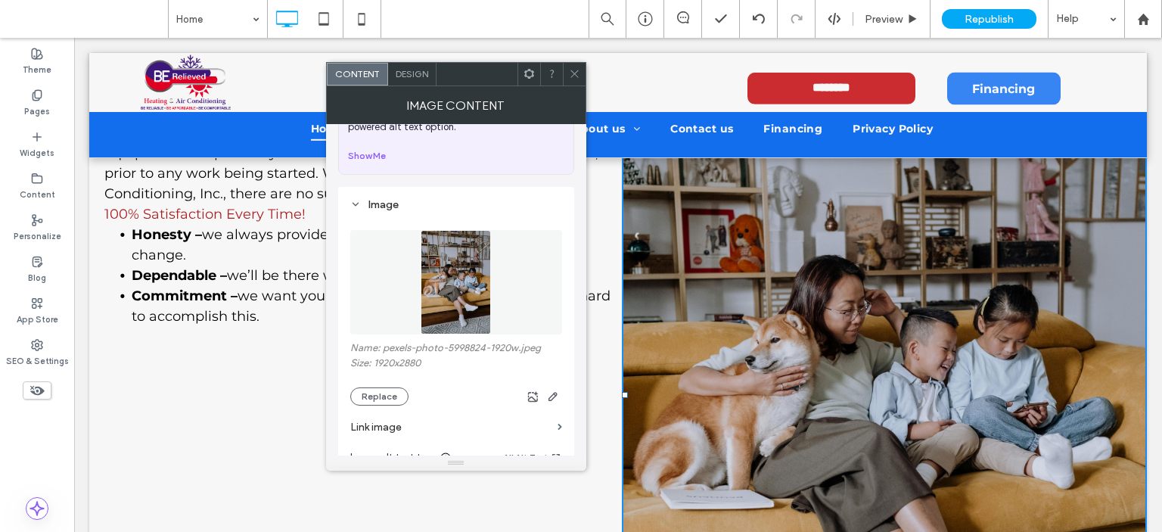
scroll to position [76, 0]
click at [417, 69] on span "Design" at bounding box center [412, 73] width 33 height 11
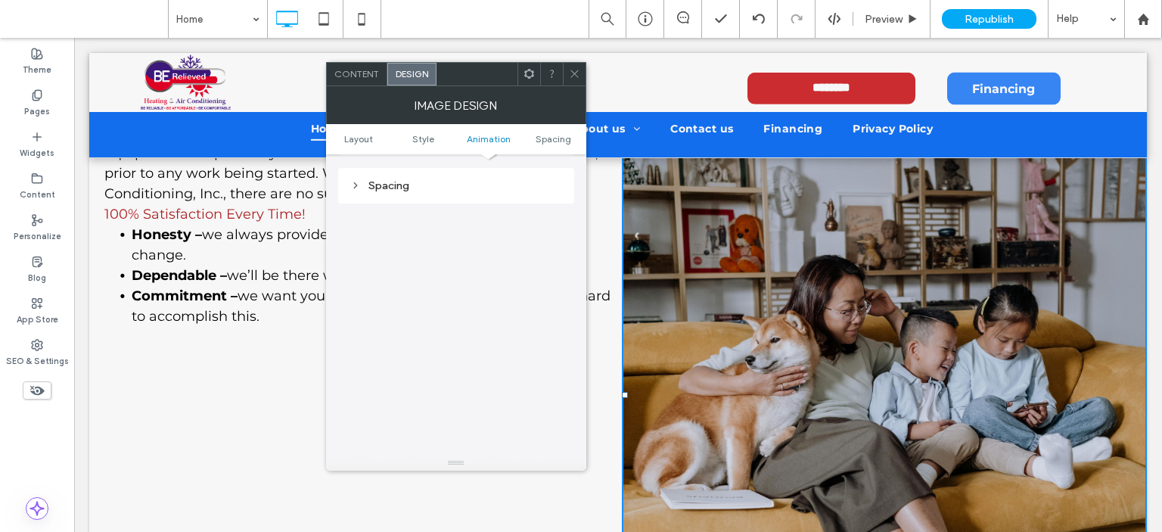
scroll to position [760, 0]
click at [357, 185] on icon at bounding box center [355, 184] width 11 height 11
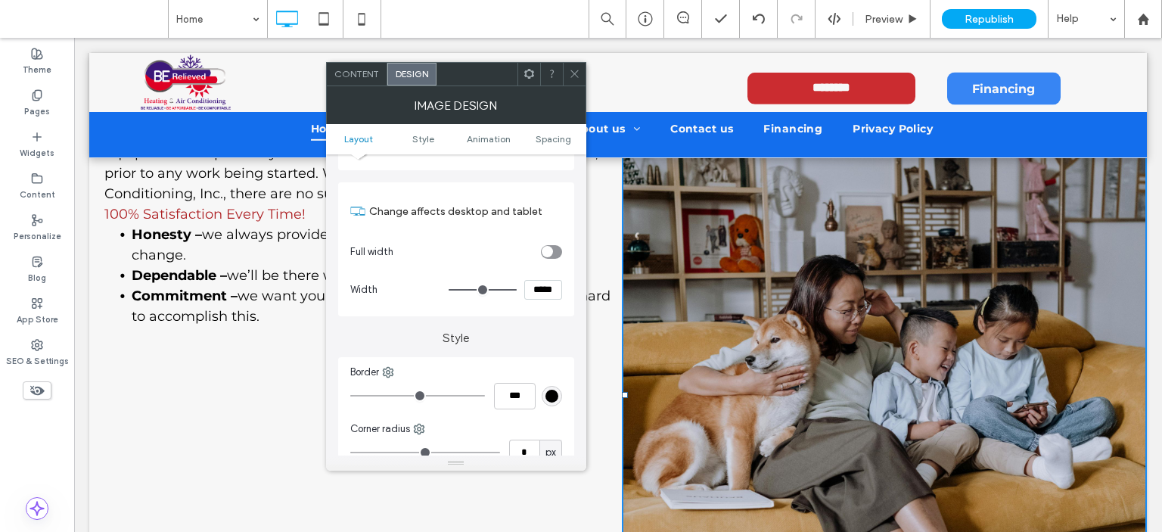
scroll to position [0, 0]
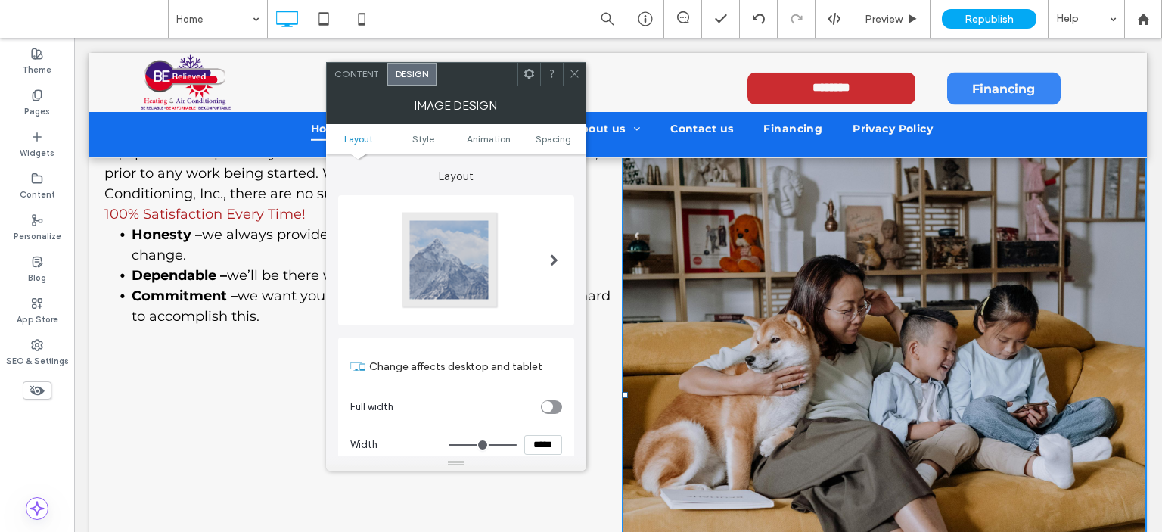
click at [576, 75] on icon at bounding box center [574, 73] width 11 height 11
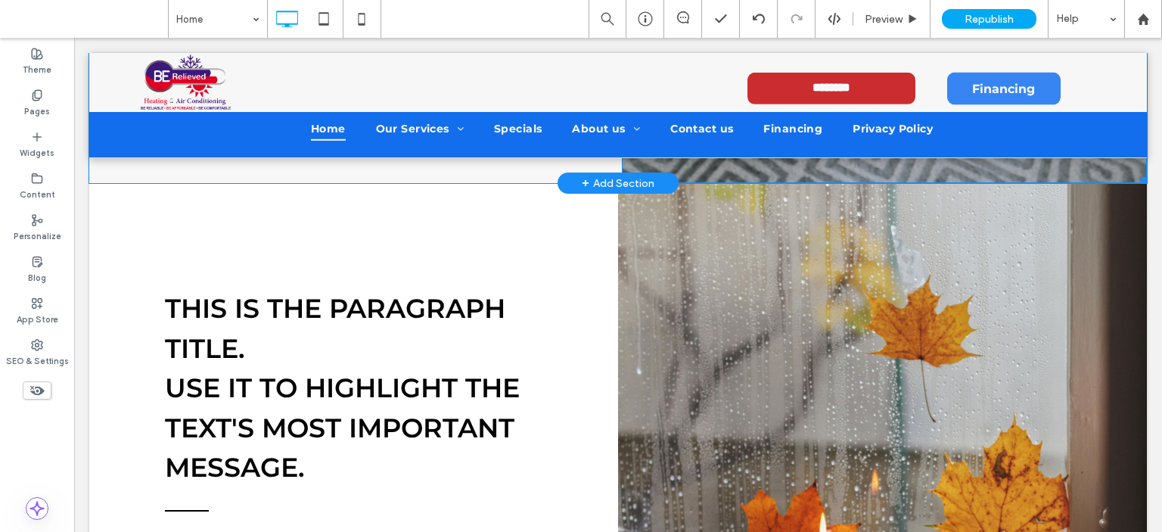
scroll to position [1513, 0]
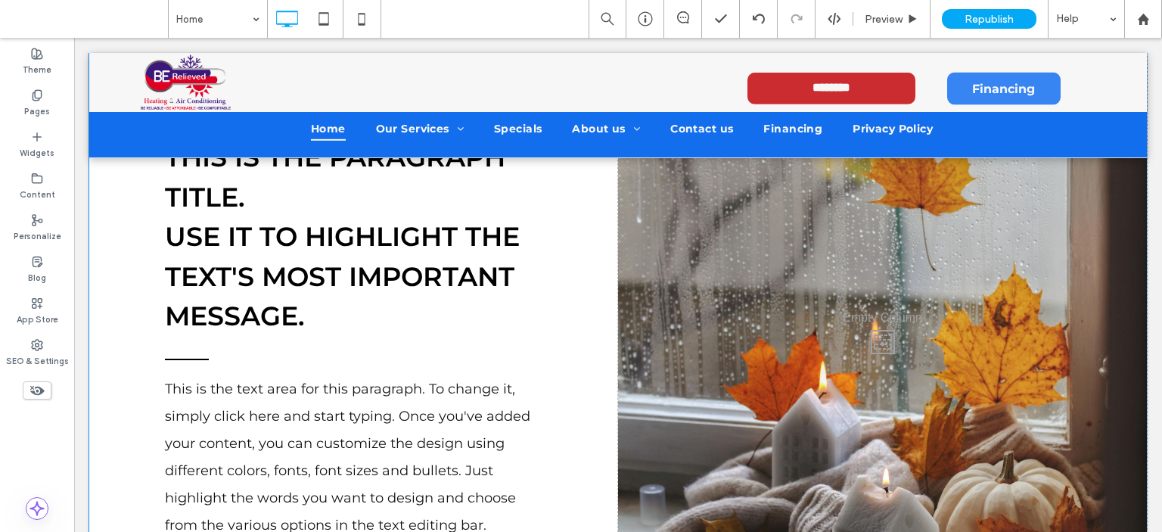
click at [816, 332] on div "Click To Paste" at bounding box center [882, 338] width 529 height 613
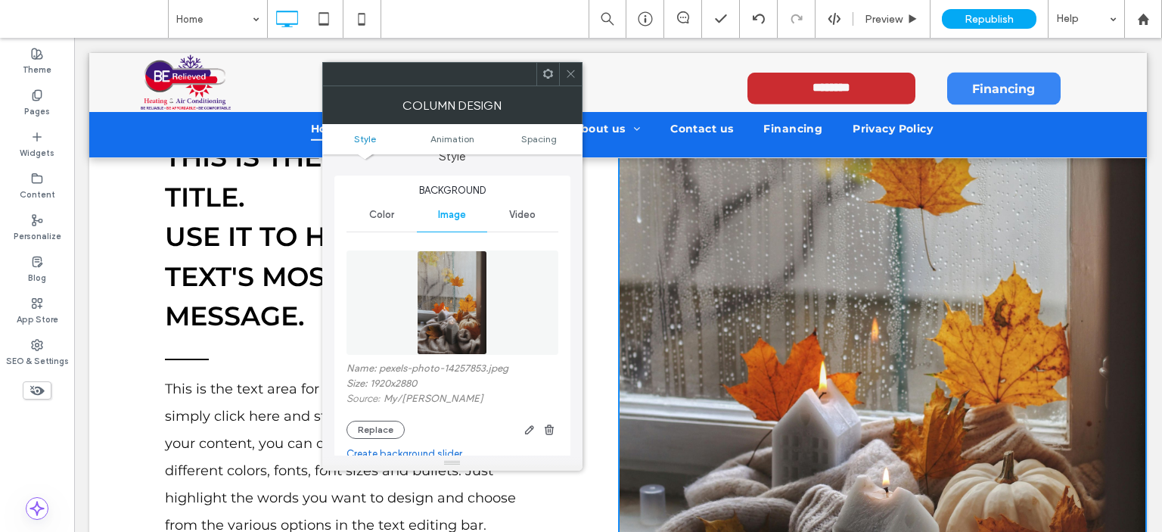
scroll to position [76, 0]
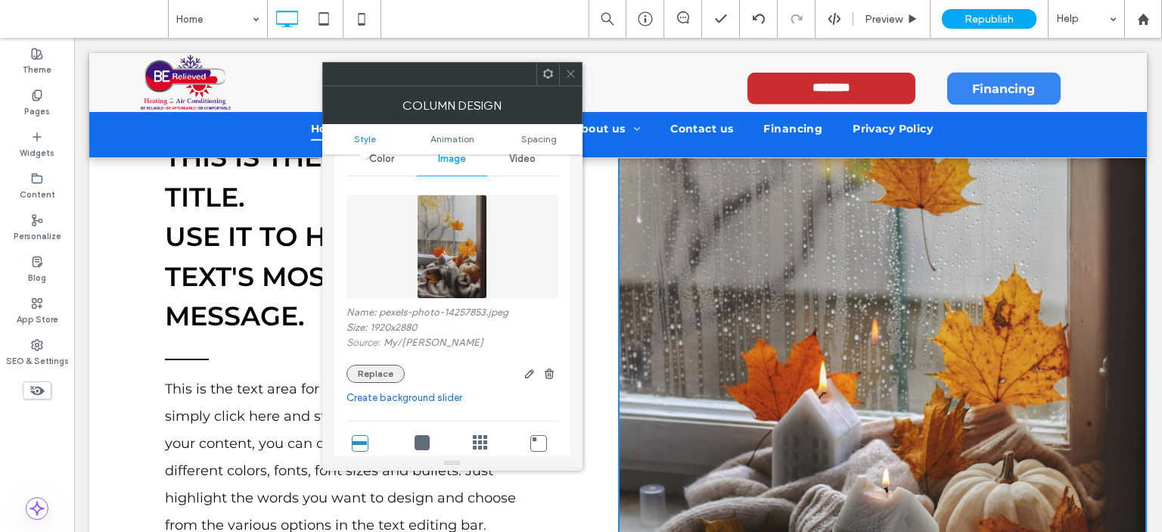
click at [371, 371] on button "Replace" at bounding box center [375, 374] width 58 height 18
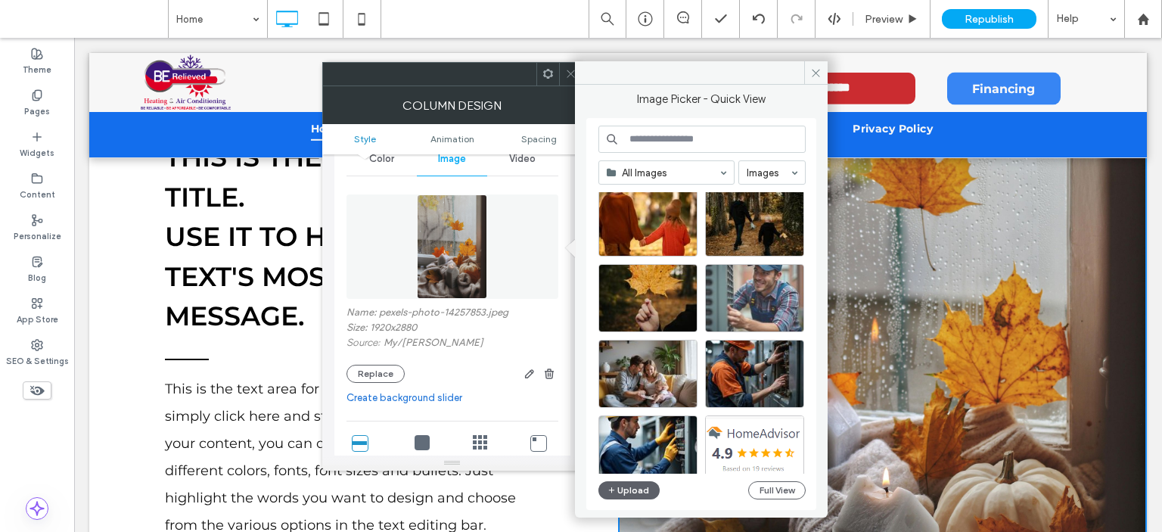
scroll to position [724, 0]
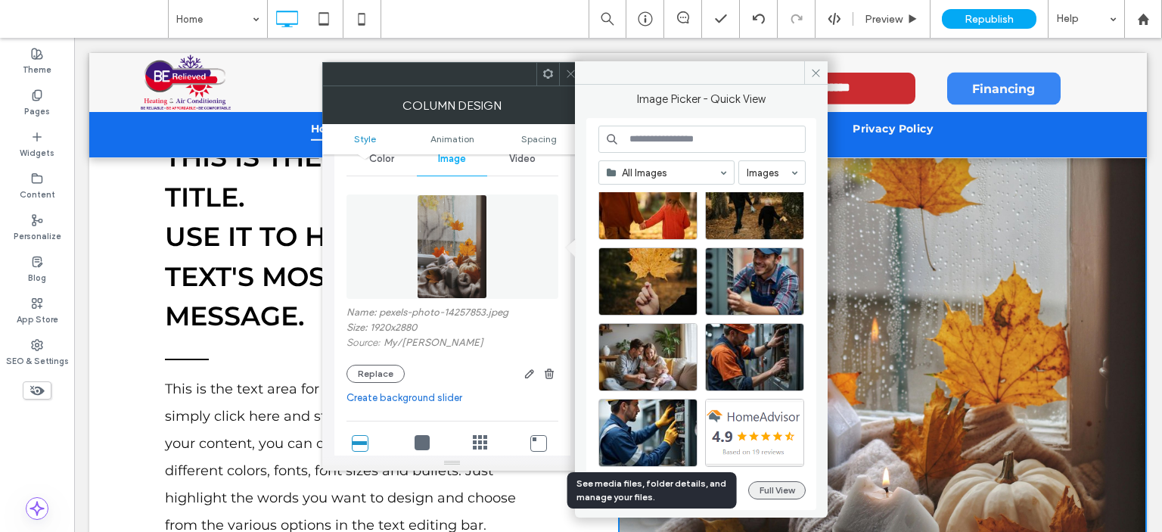
click at [782, 490] on button "Full View" at bounding box center [776, 490] width 57 height 18
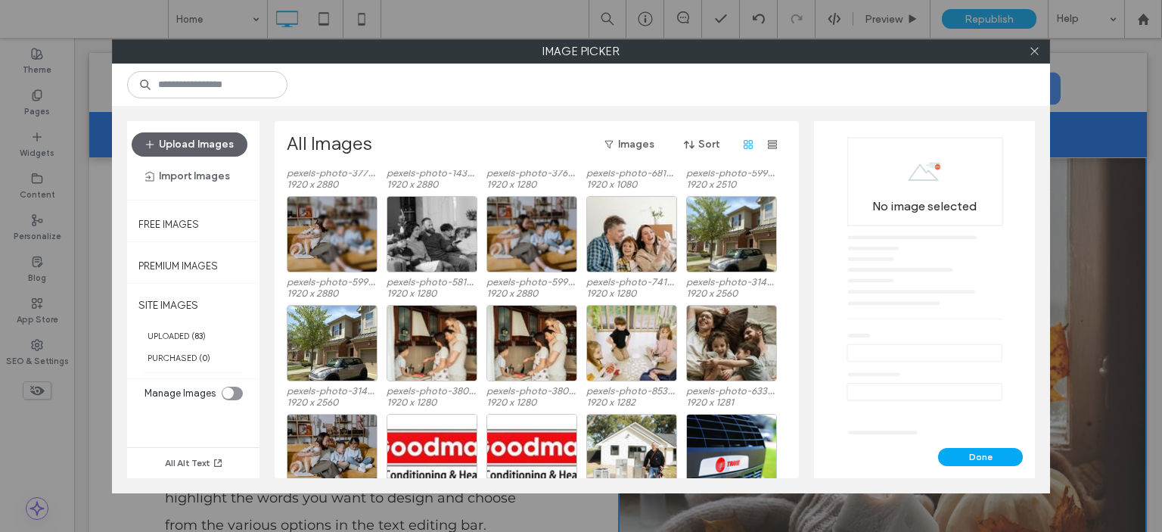
scroll to position [1004, 0]
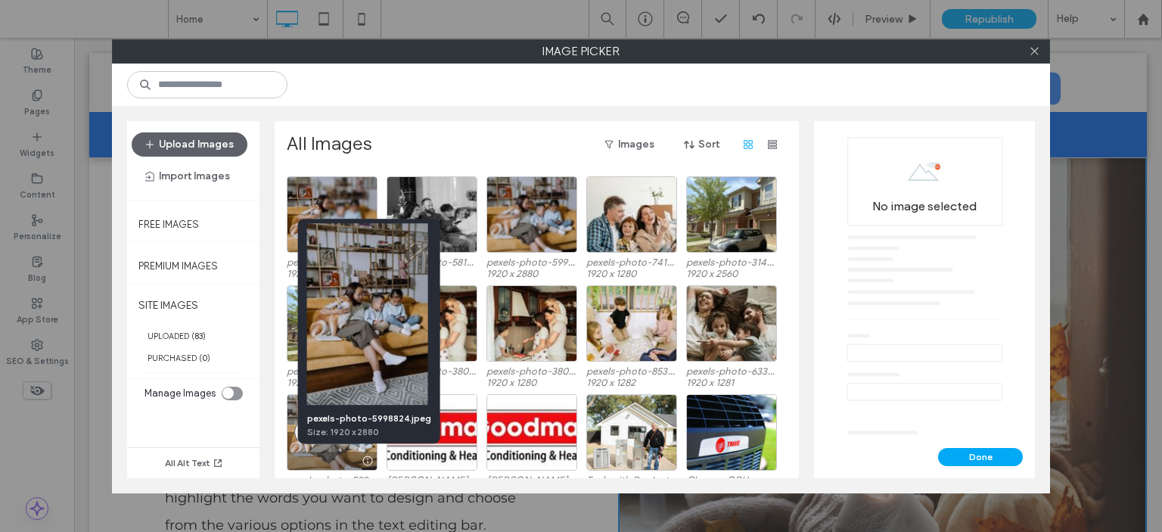
click at [367, 459] on div at bounding box center [367, 461] width 19 height 12
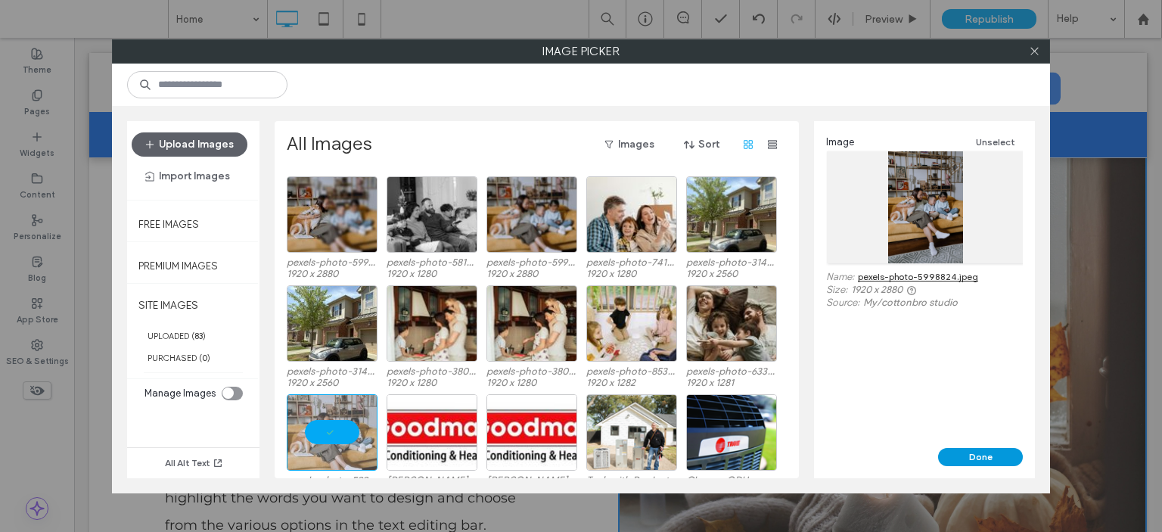
click at [978, 456] on button "Done" at bounding box center [980, 457] width 85 height 18
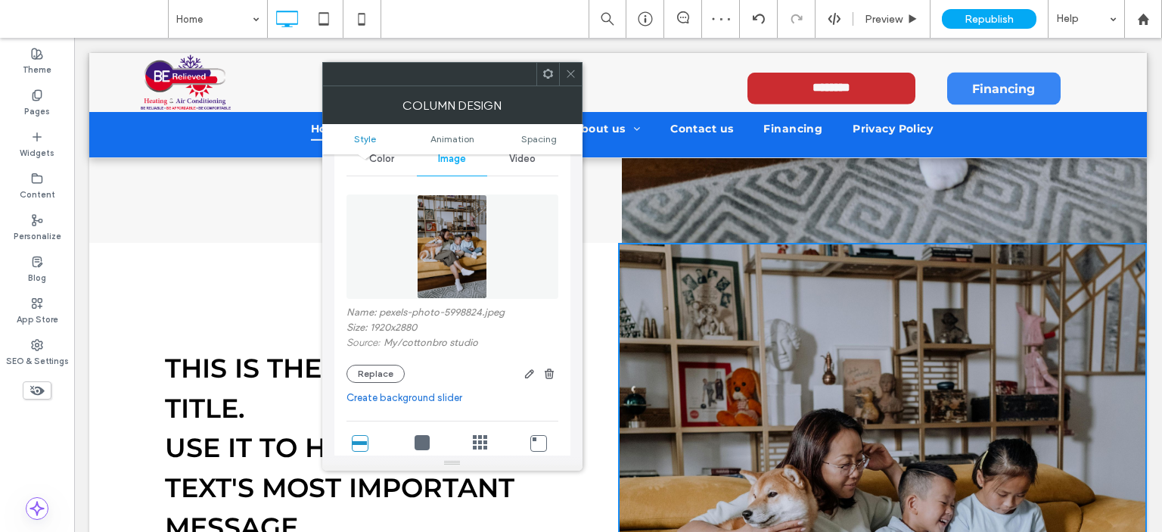
scroll to position [1210, 0]
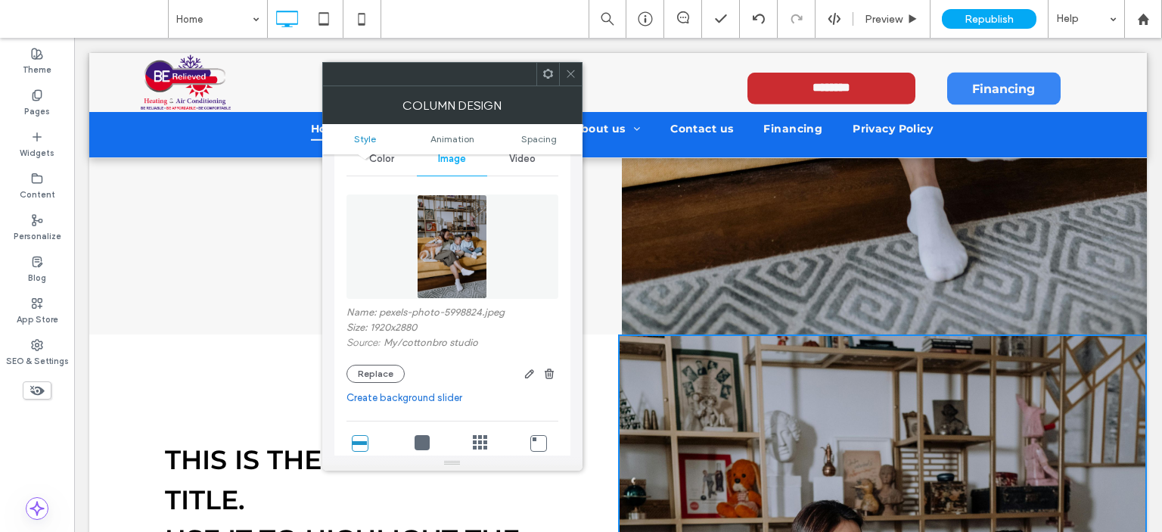
click at [569, 76] on icon at bounding box center [570, 73] width 11 height 11
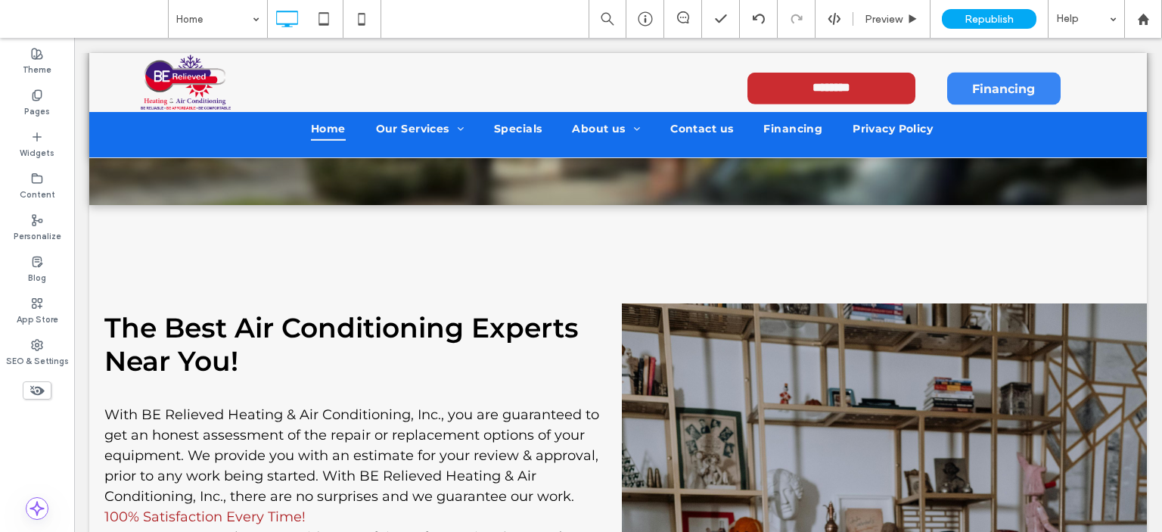
scroll to position [378, 0]
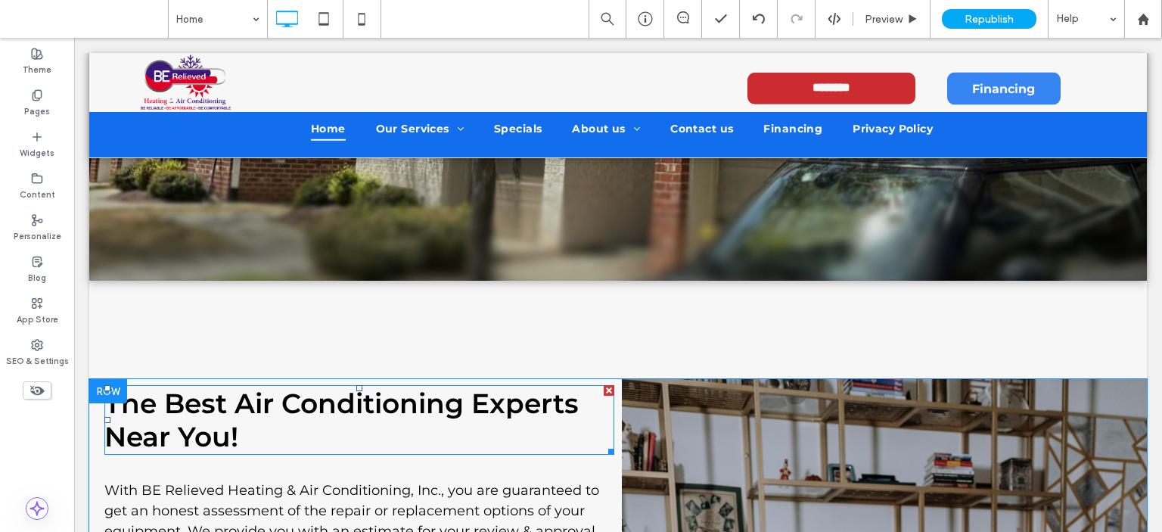
click at [422, 399] on span "The Best Air Conditioning Experts Near You!" at bounding box center [341, 420] width 474 height 67
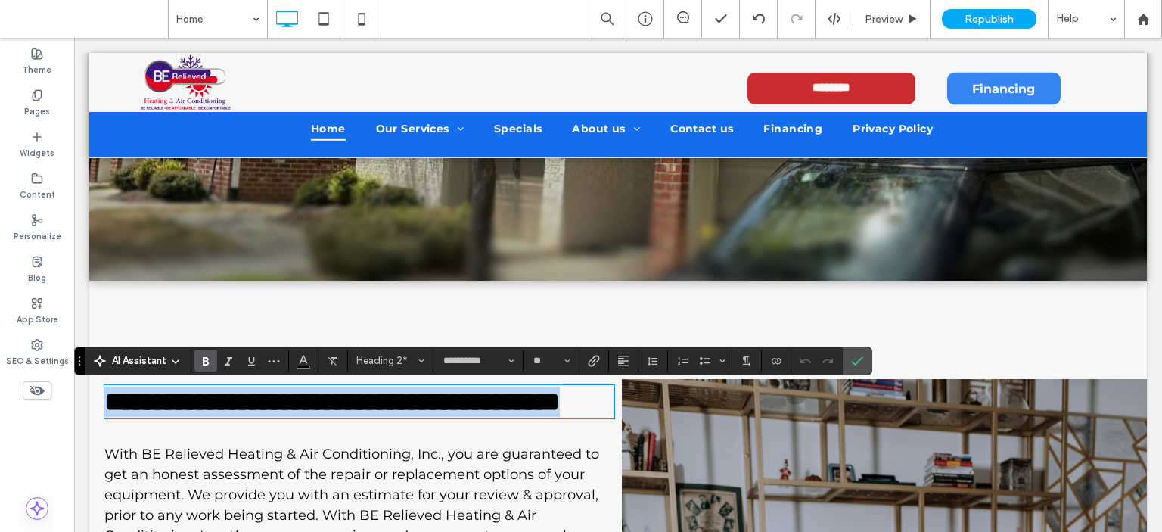
copy span "**********"
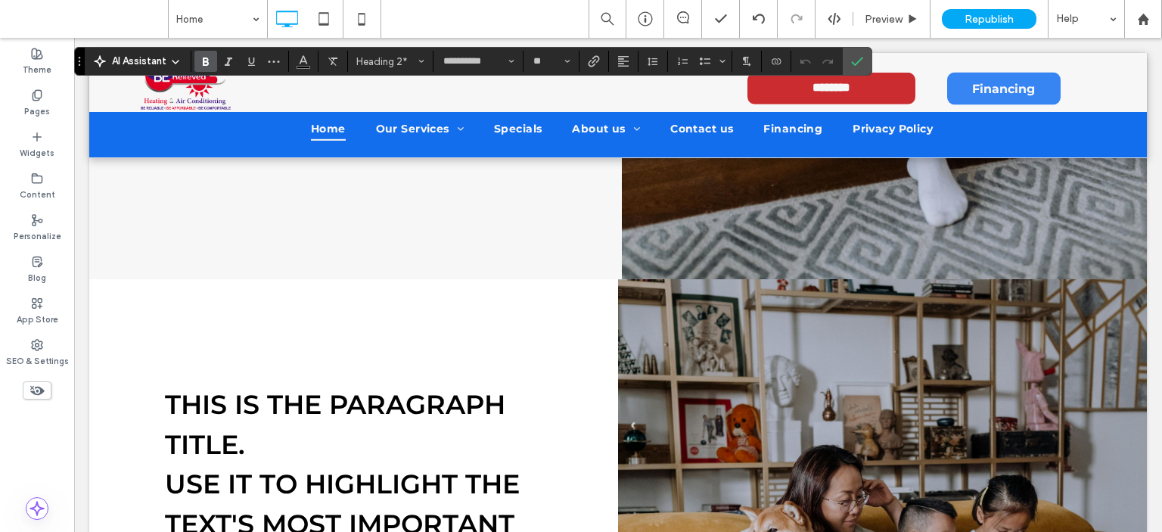
scroll to position [1362, 0]
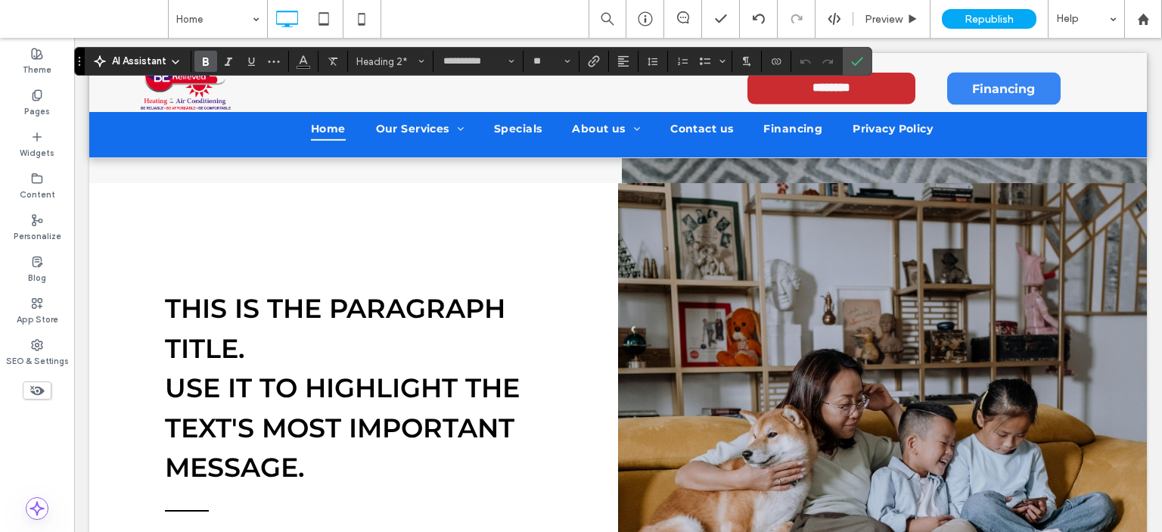
click at [395, 297] on span "THIS IS THE PARAGRAPH TITLE." at bounding box center [335, 328] width 340 height 73
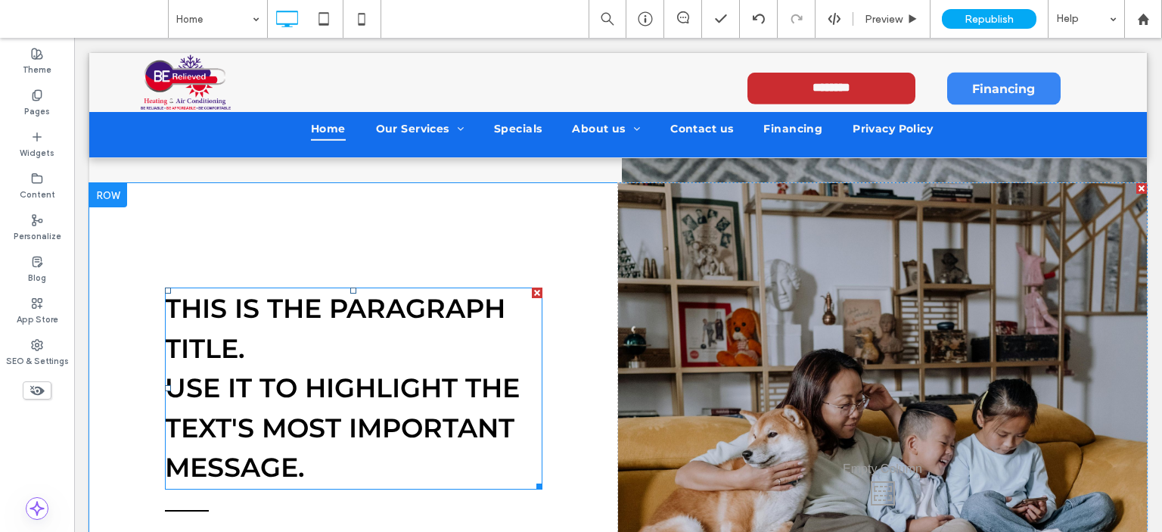
click at [395, 297] on span "THIS IS THE PARAGRAPH TITLE." at bounding box center [335, 328] width 340 height 73
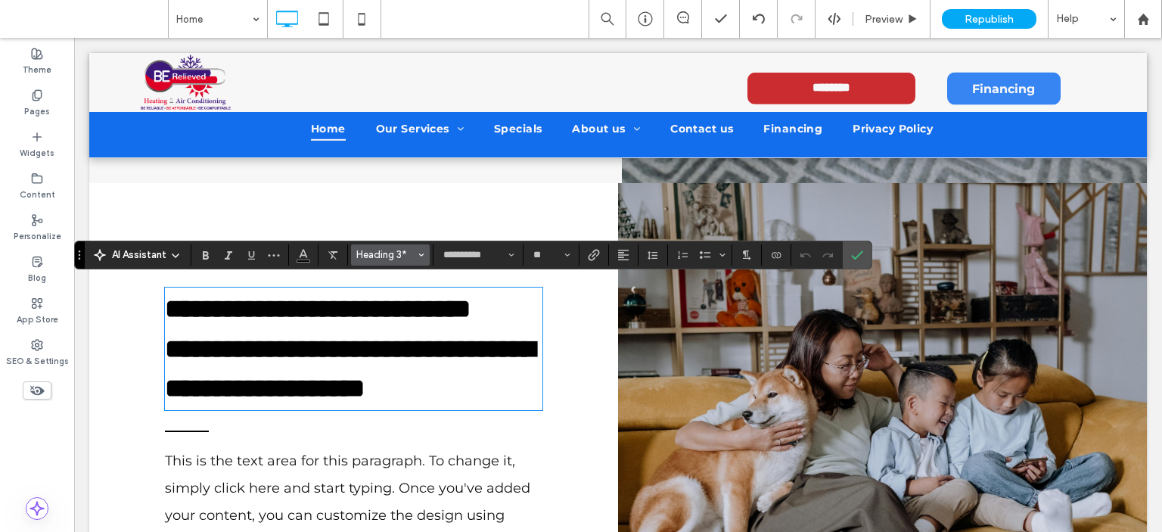
scroll to position [0, 0]
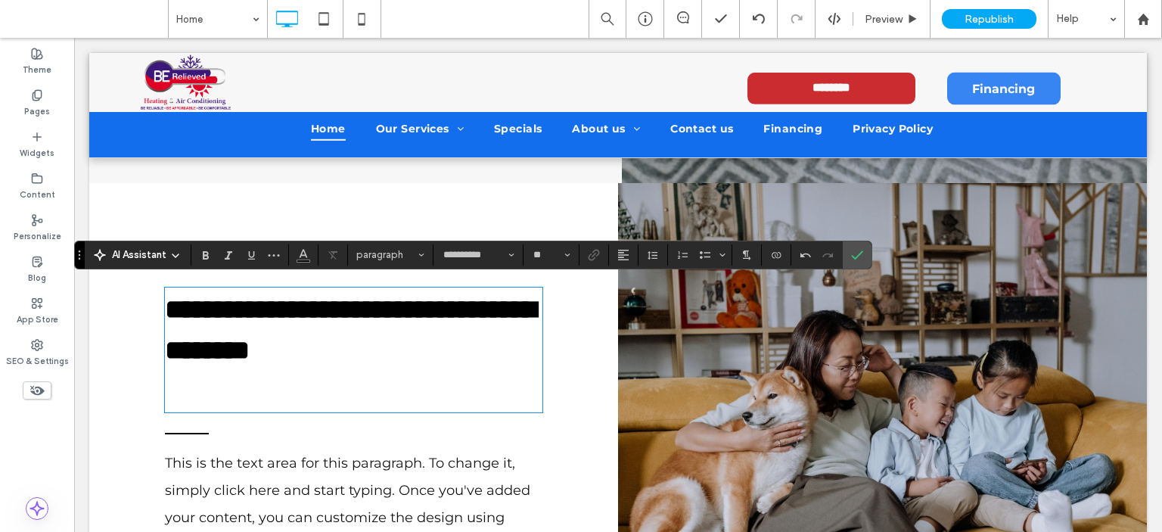
click at [379, 359] on span "**********" at bounding box center [350, 330] width 371 height 68
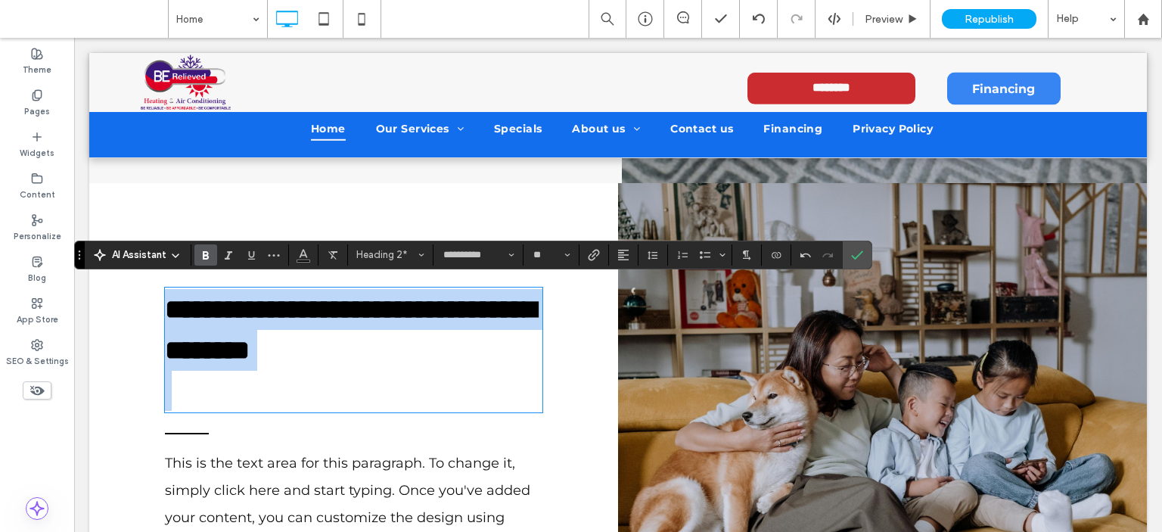
click at [454, 346] on h2 "**********" at bounding box center [353, 330] width 377 height 82
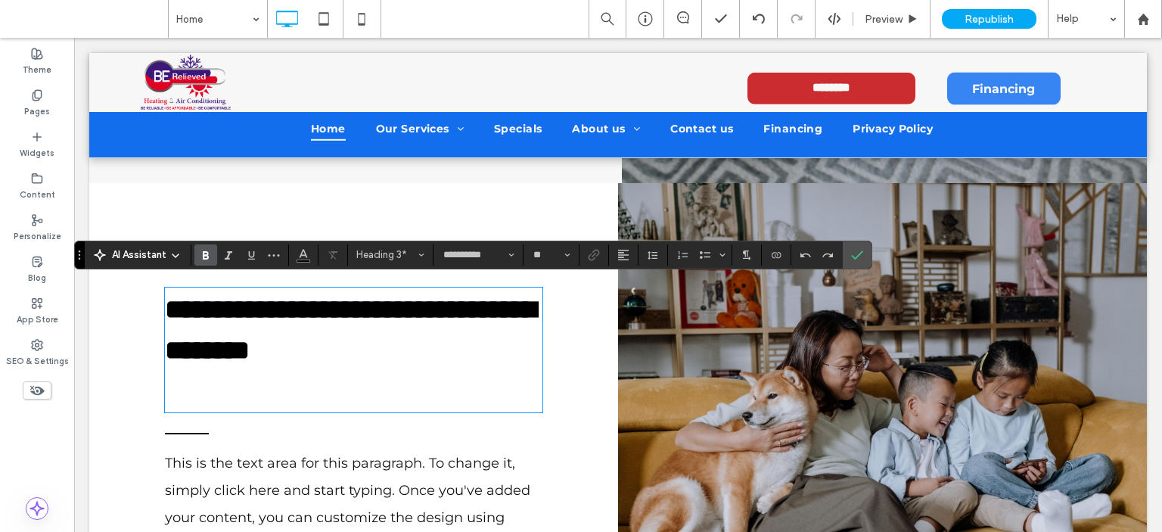
type input "**"
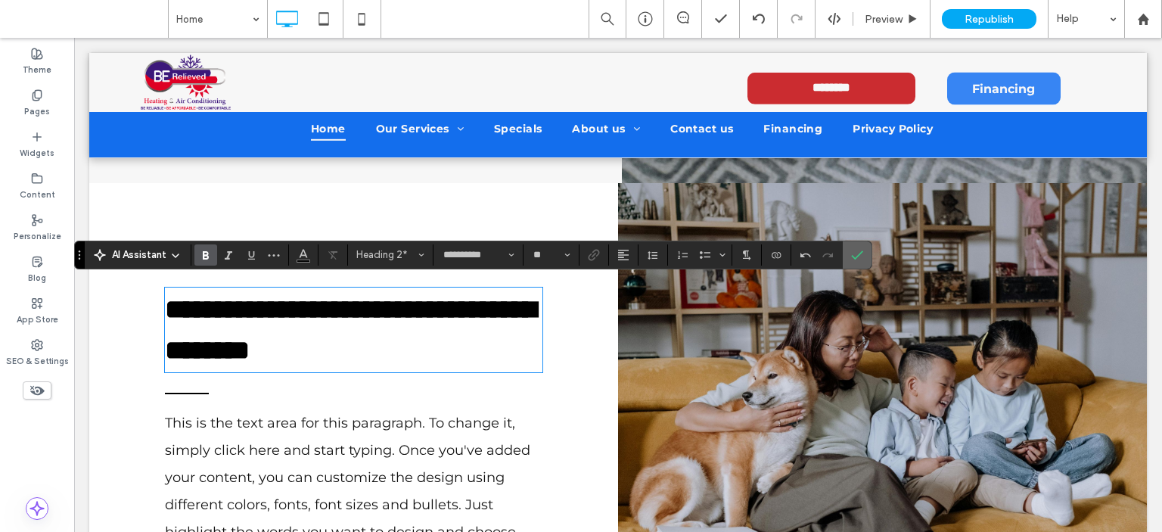
click at [852, 253] on icon "Confirm" at bounding box center [857, 255] width 12 height 12
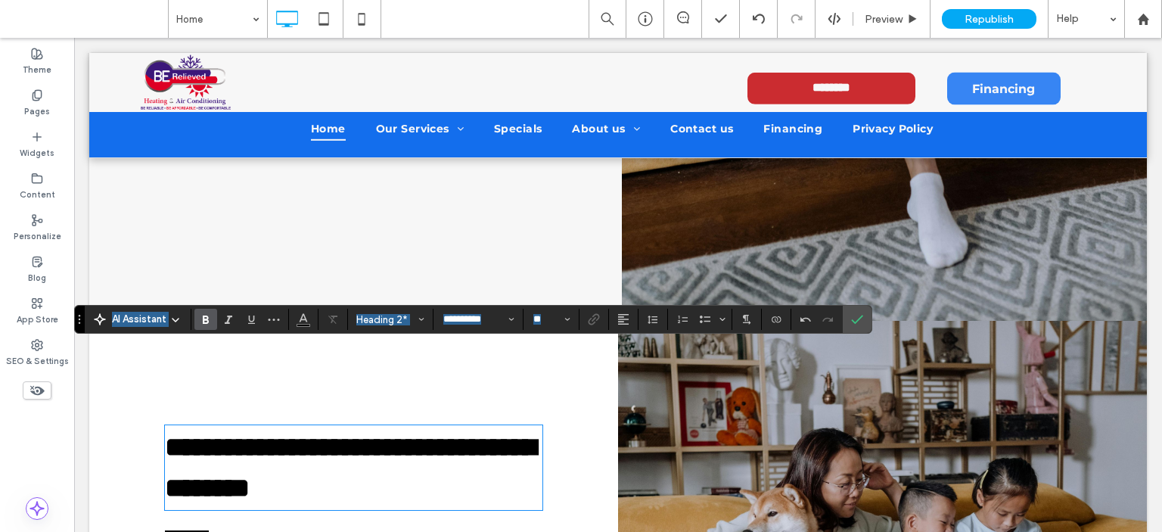
scroll to position [1210, 0]
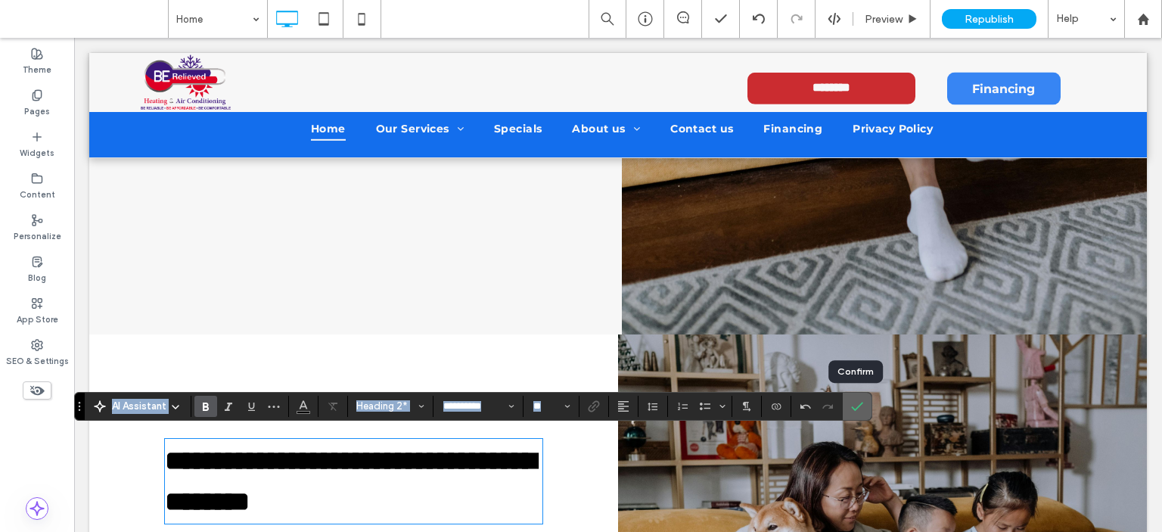
drag, startPoint x: 852, startPoint y: 404, endPoint x: 777, endPoint y: 367, distance: 84.2
click at [852, 404] on icon "Confirm" at bounding box center [857, 406] width 12 height 12
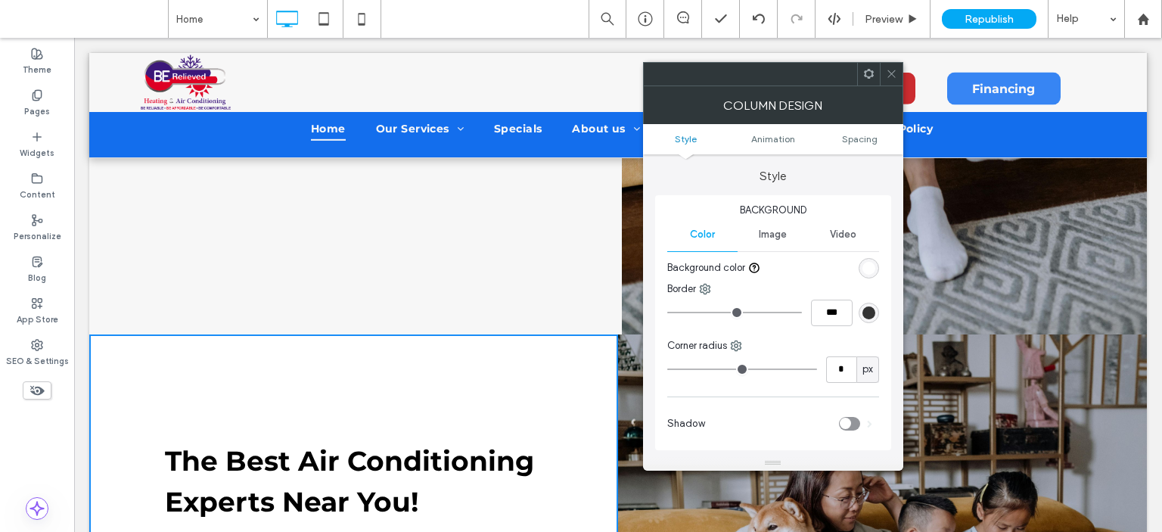
click at [890, 70] on icon at bounding box center [891, 73] width 11 height 11
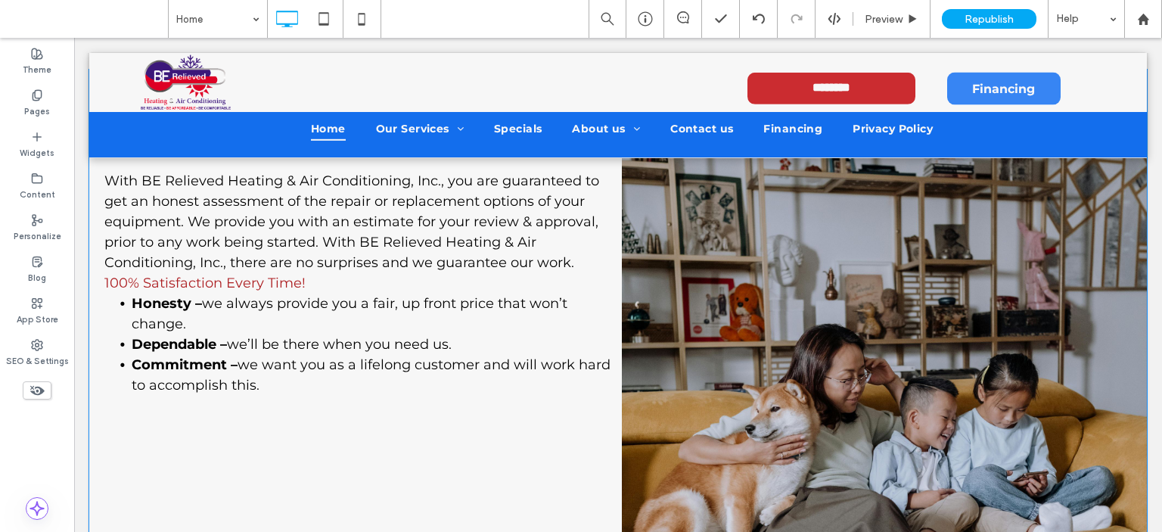
scroll to position [529, 0]
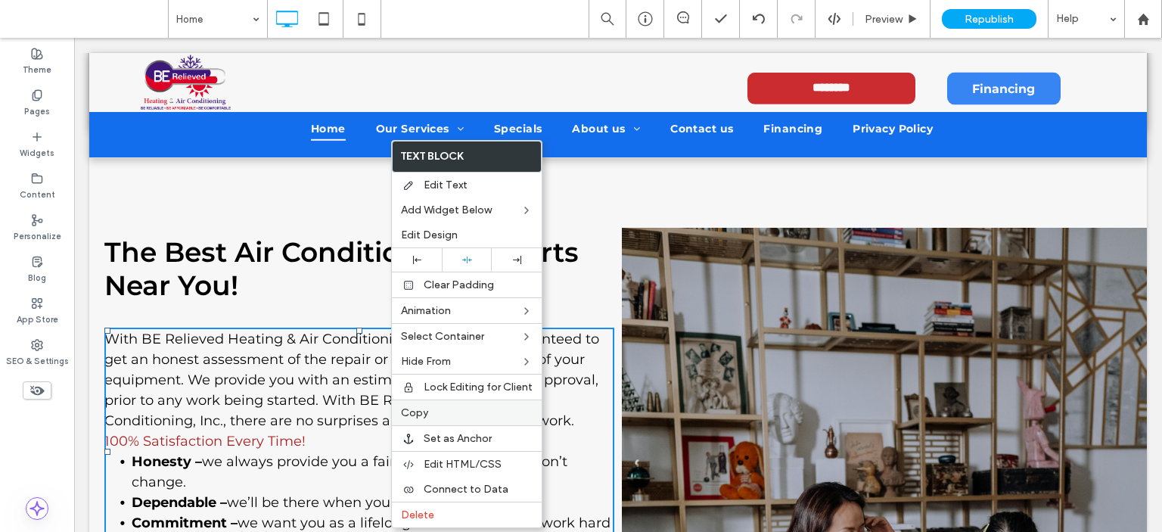
click at [426, 411] on span "Copy" at bounding box center [414, 412] width 27 height 13
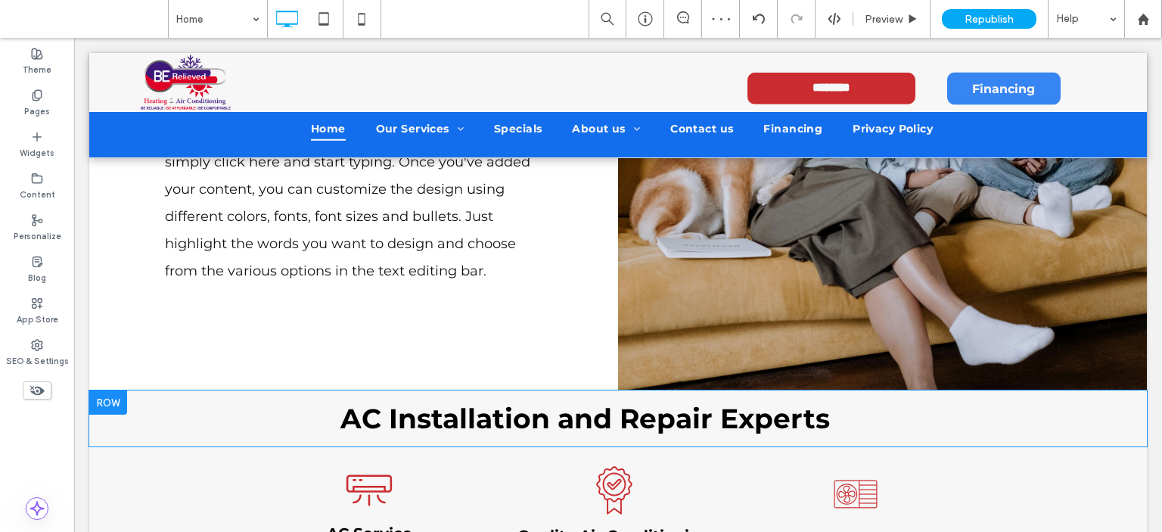
scroll to position [1664, 0]
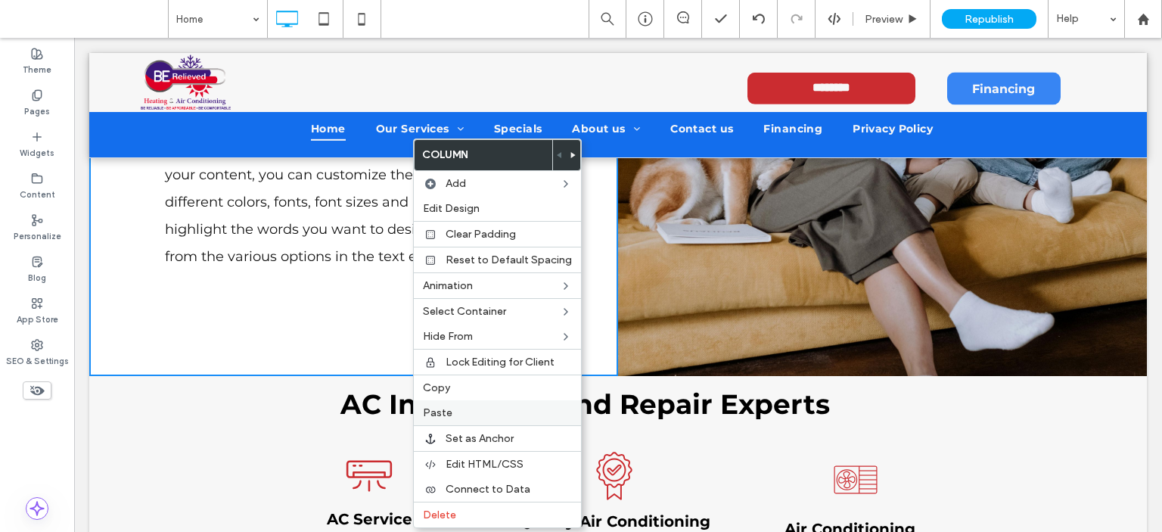
click at [454, 408] on label "Paste" at bounding box center [497, 412] width 149 height 13
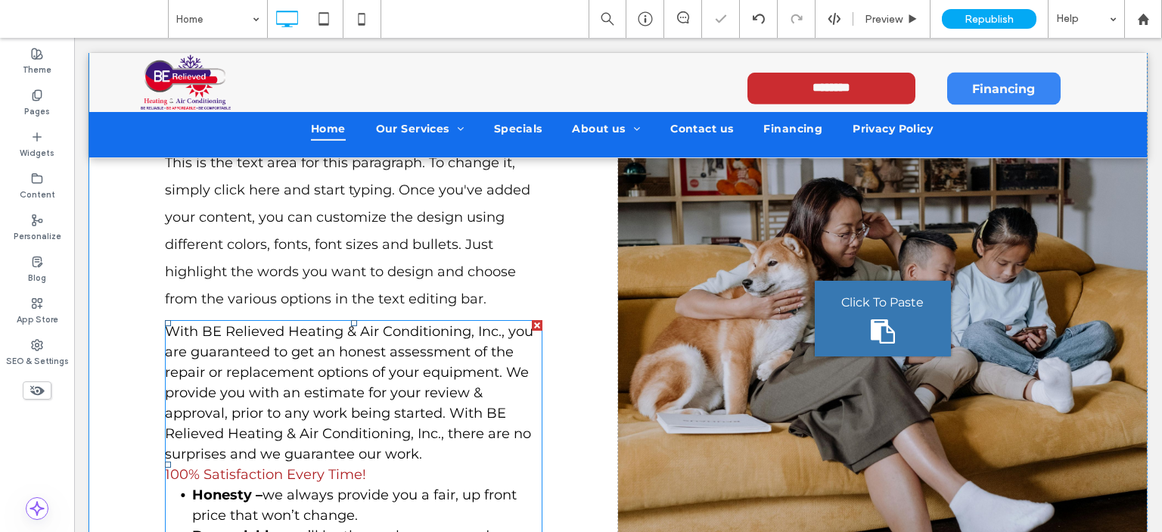
scroll to position [1513, 0]
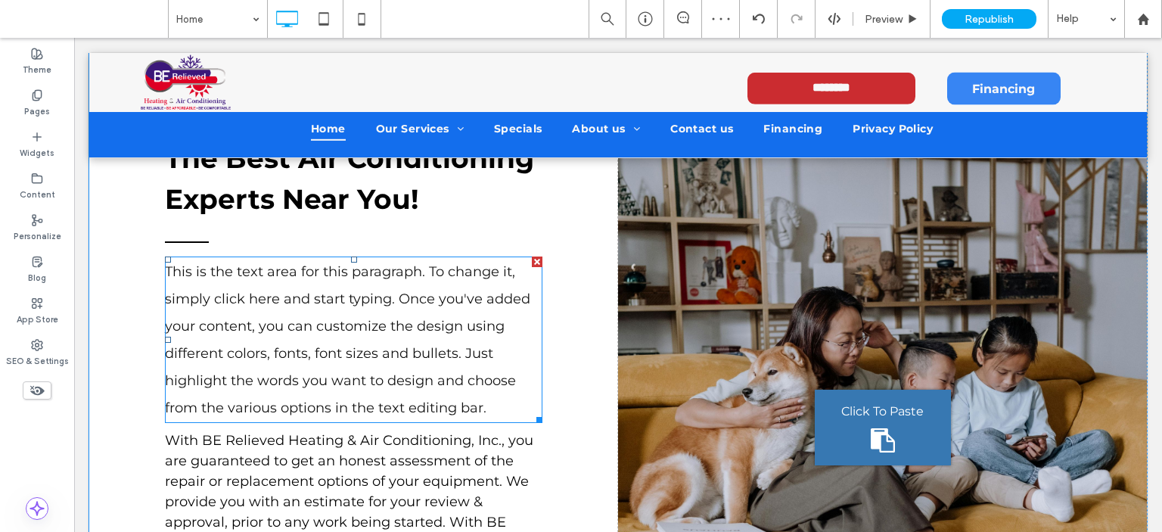
click at [532, 256] on div at bounding box center [537, 261] width 11 height 11
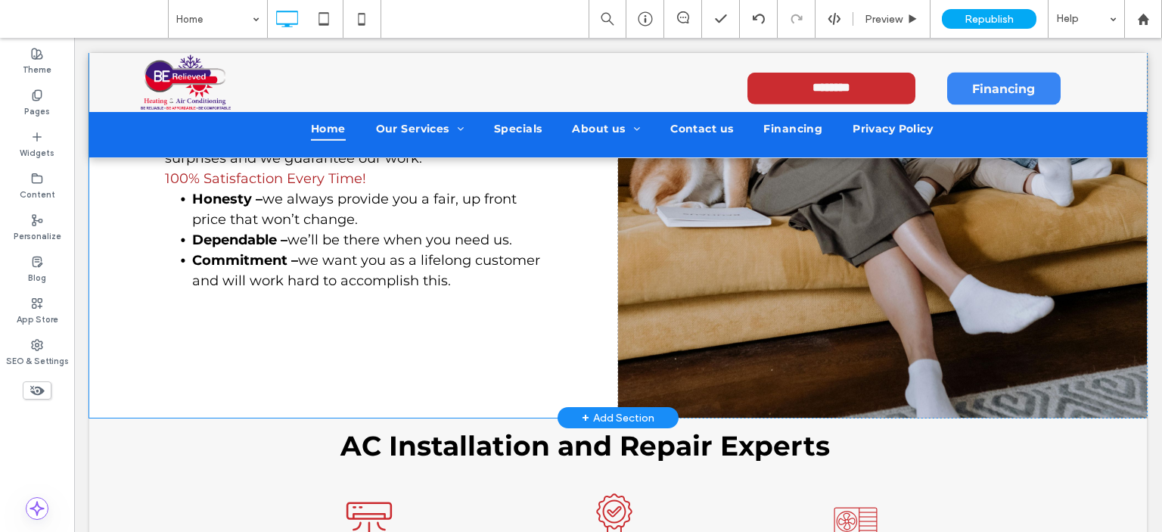
scroll to position [1740, 0]
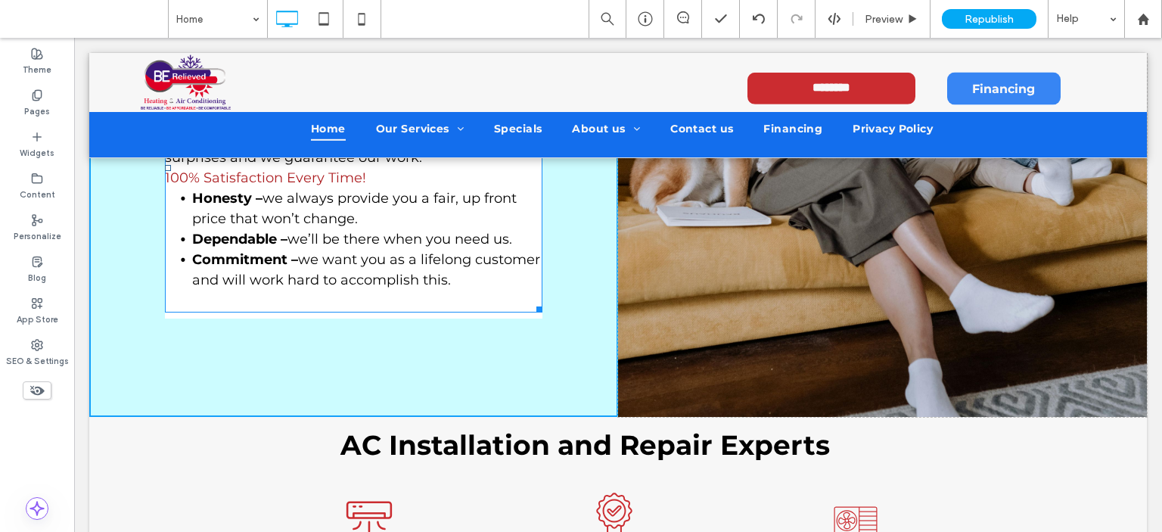
drag, startPoint x: 536, startPoint y: 302, endPoint x: 577, endPoint y: 305, distance: 41.7
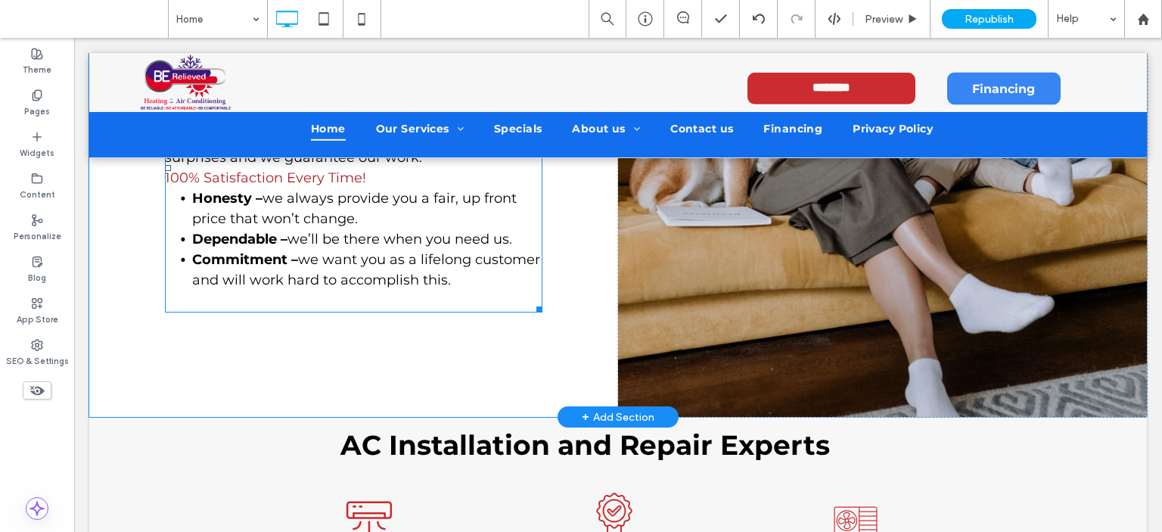
click at [318, 169] on span "100% Satisfaction Every Time!" at bounding box center [265, 177] width 201 height 17
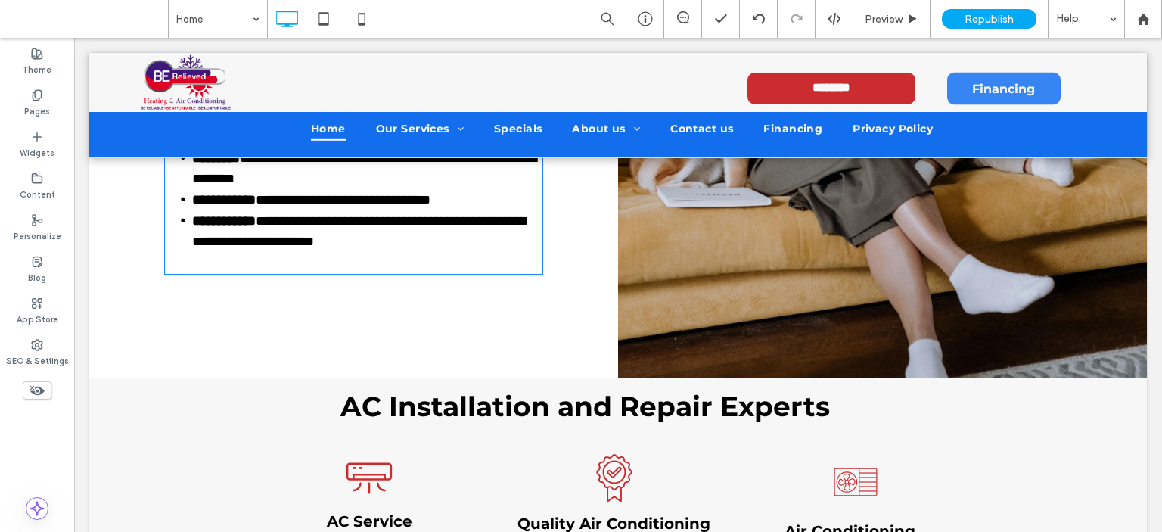
type input "**********"
type input "**"
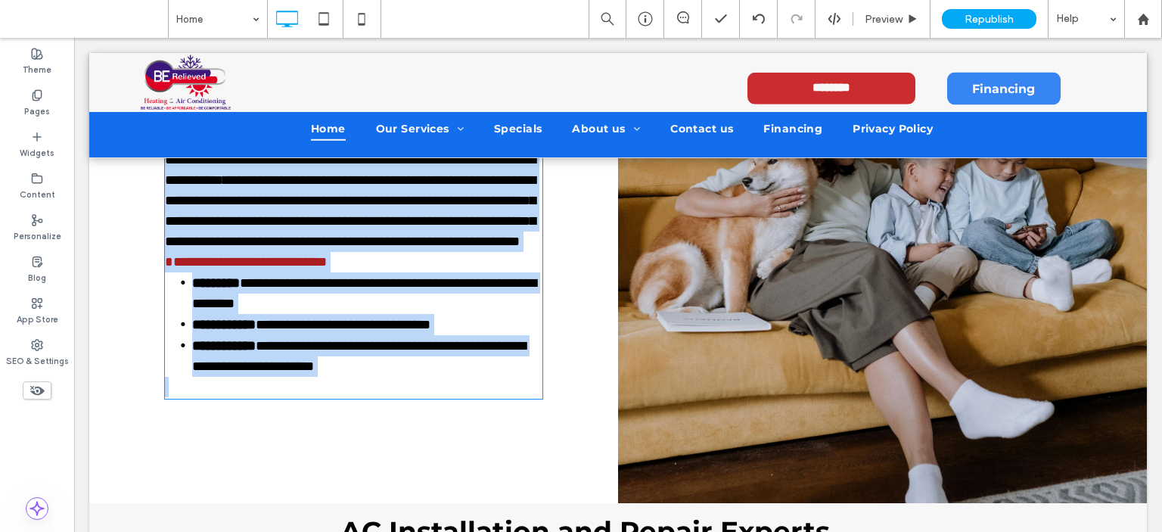
scroll to position [0, 0]
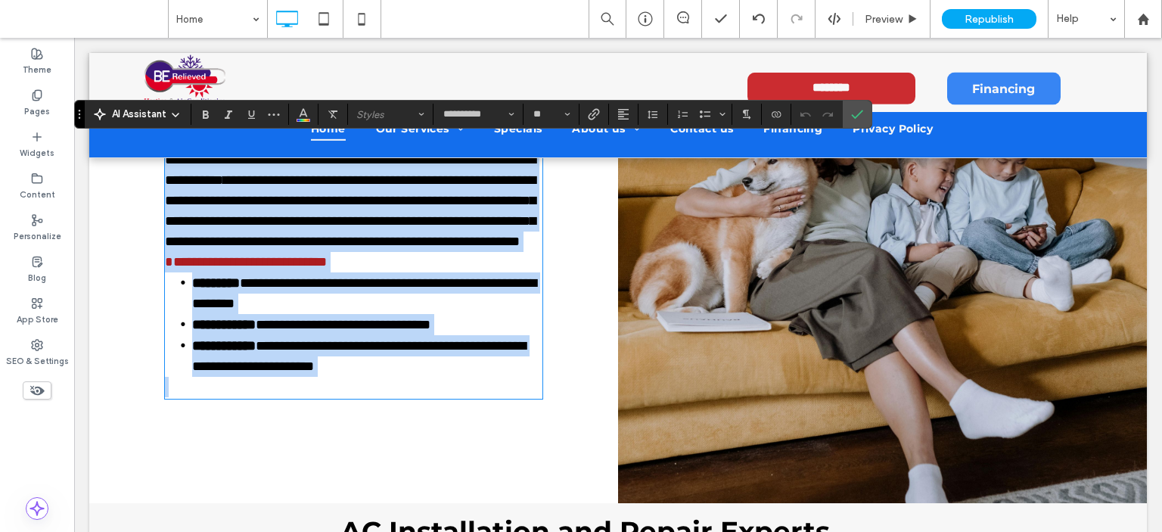
click at [327, 248] on span "**********" at bounding box center [350, 210] width 371 height 75
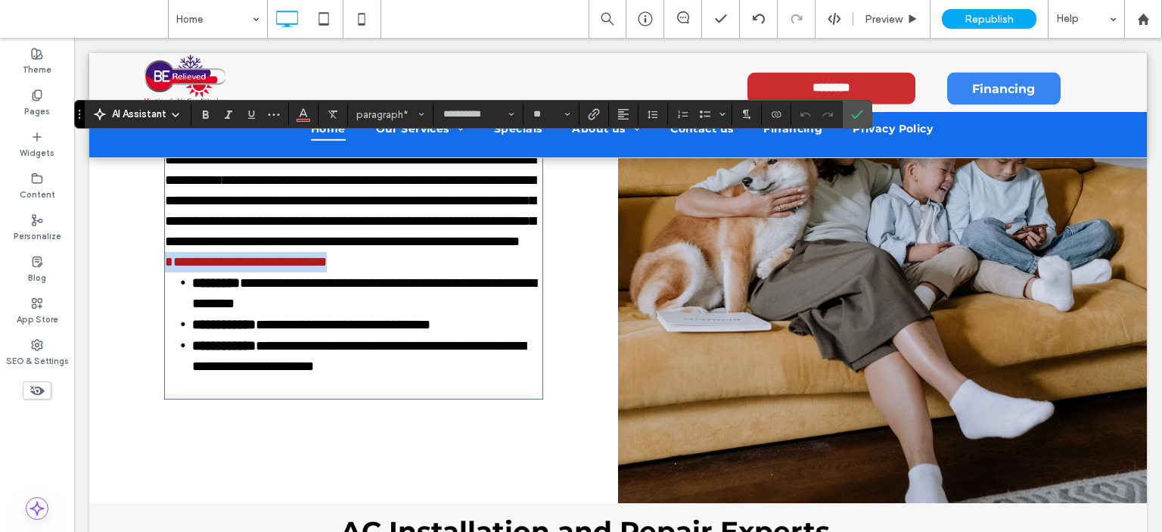
drag, startPoint x: 375, startPoint y: 293, endPoint x: 163, endPoint y: 296, distance: 211.8
click at [163, 296] on div "**********" at bounding box center [353, 216] width 529 height 573
click at [200, 112] on icon "Bold" at bounding box center [206, 114] width 12 height 12
click at [300, 117] on icon "Color" at bounding box center [303, 113] width 12 height 12
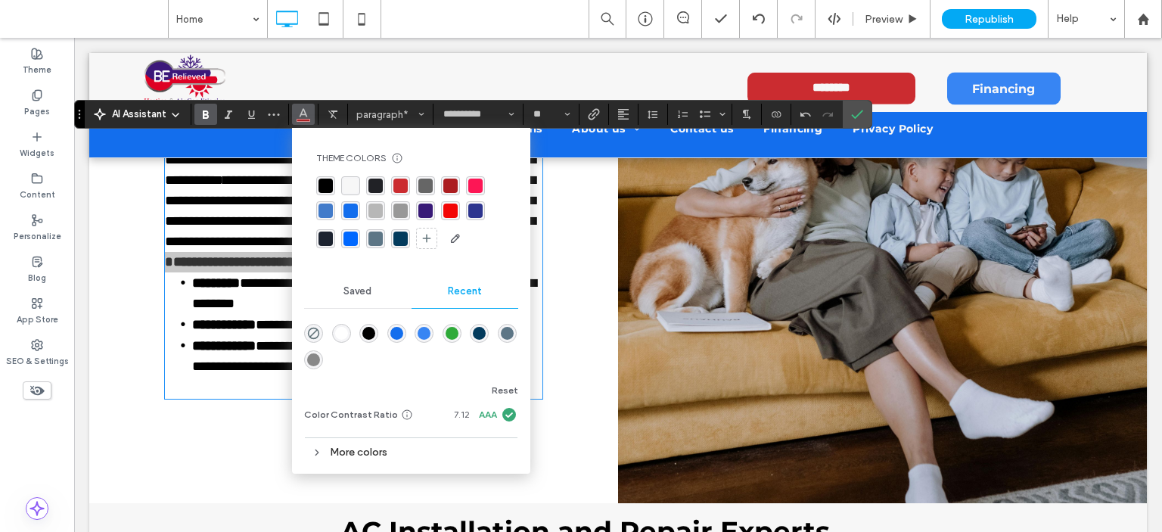
click at [400, 182] on div "rgba(203,44,48,1)" at bounding box center [400, 186] width 14 height 14
click at [576, 228] on div "**********" at bounding box center [353, 216] width 529 height 573
drag, startPoint x: 577, startPoint y: 281, endPoint x: 566, endPoint y: 284, distance: 11.6
click at [576, 281] on div "**********" at bounding box center [353, 216] width 529 height 573
click at [192, 335] on li "**********" at bounding box center [367, 324] width 350 height 21
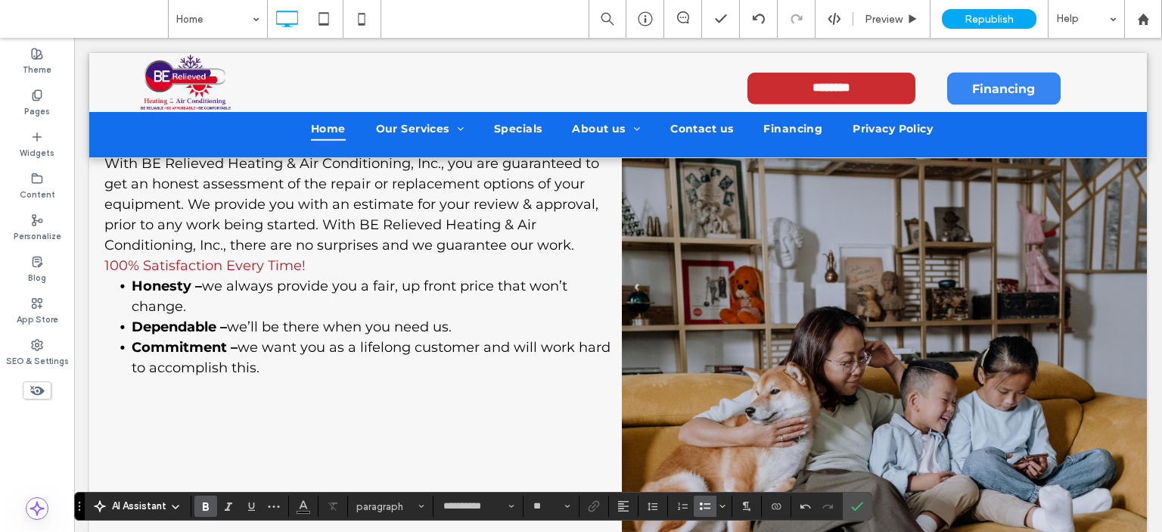
scroll to position [707, 0]
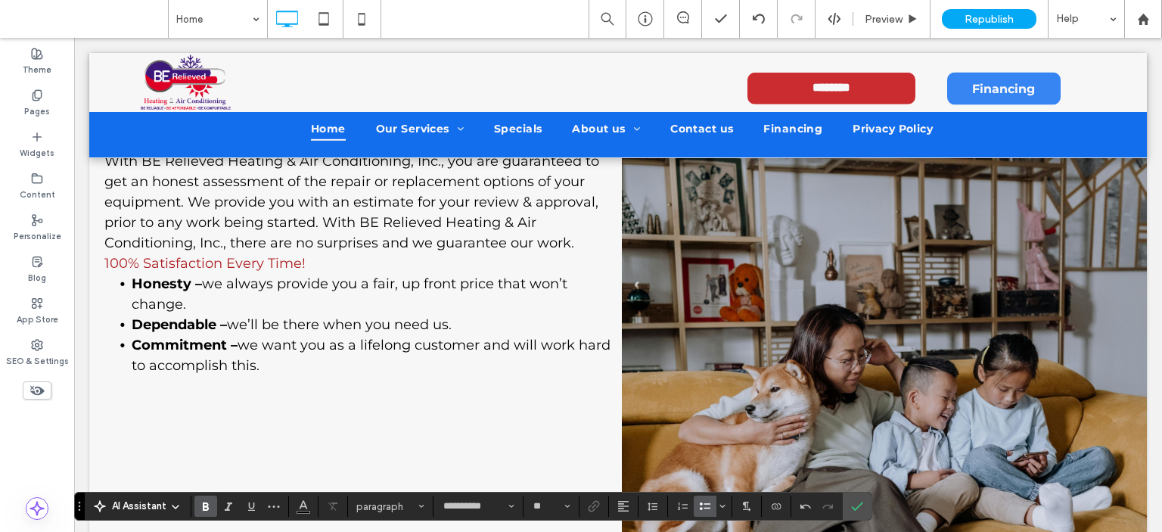
click at [312, 340] on span "we want you as a lifelong customer and will work hard to accomplish this." at bounding box center [371, 355] width 479 height 37
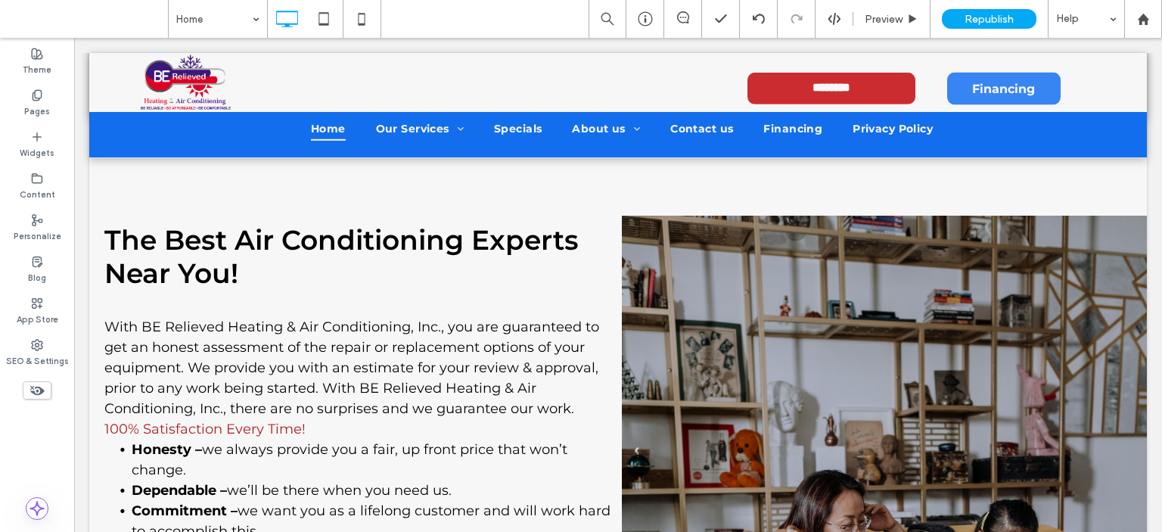
scroll to position [329, 0]
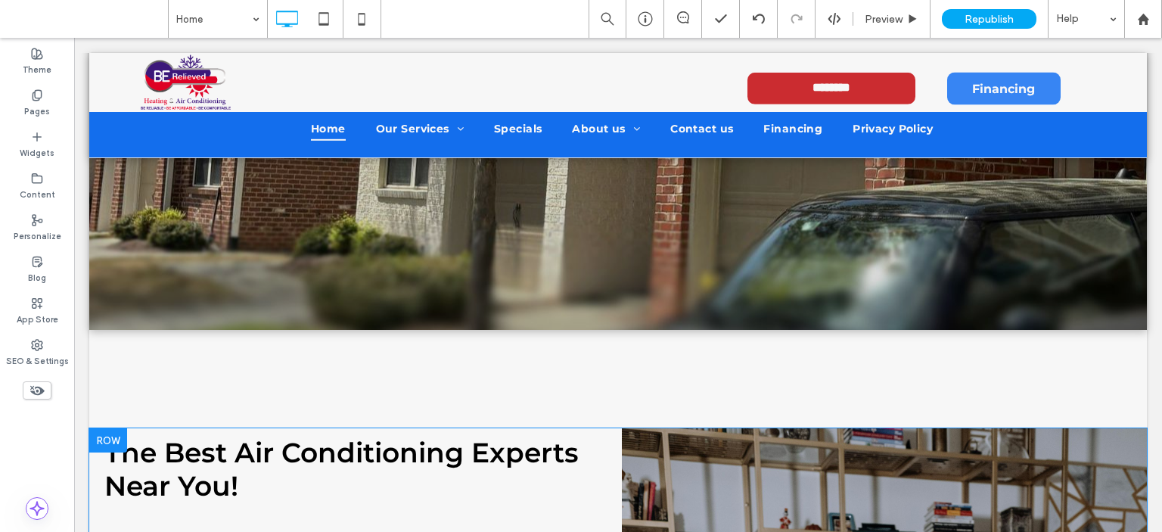
click at [107, 440] on div at bounding box center [108, 440] width 38 height 24
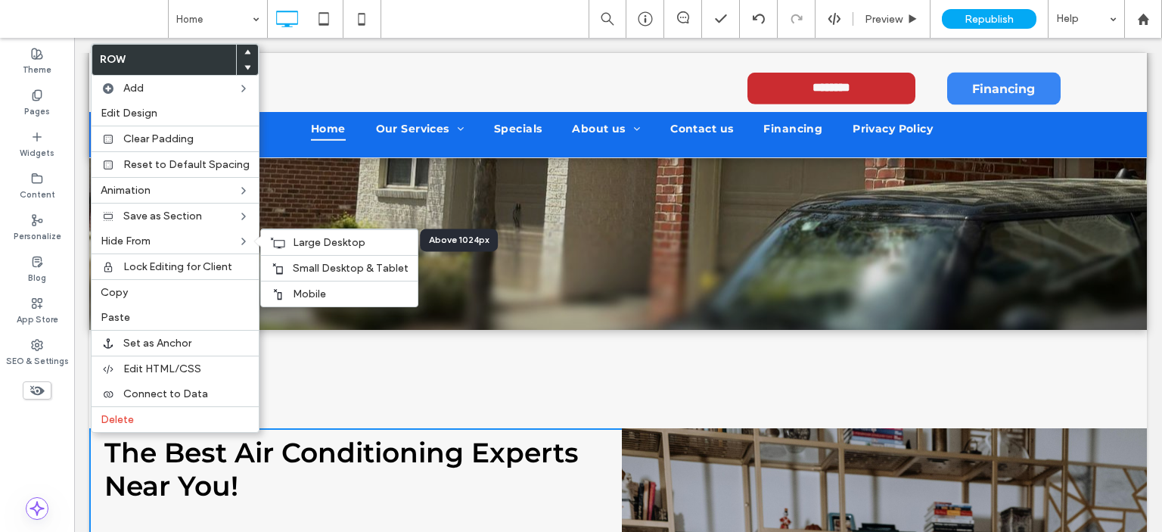
drag, startPoint x: 318, startPoint y: 237, endPoint x: 298, endPoint y: 224, distance: 23.5
click at [320, 237] on span "Large Desktop" at bounding box center [329, 242] width 73 height 13
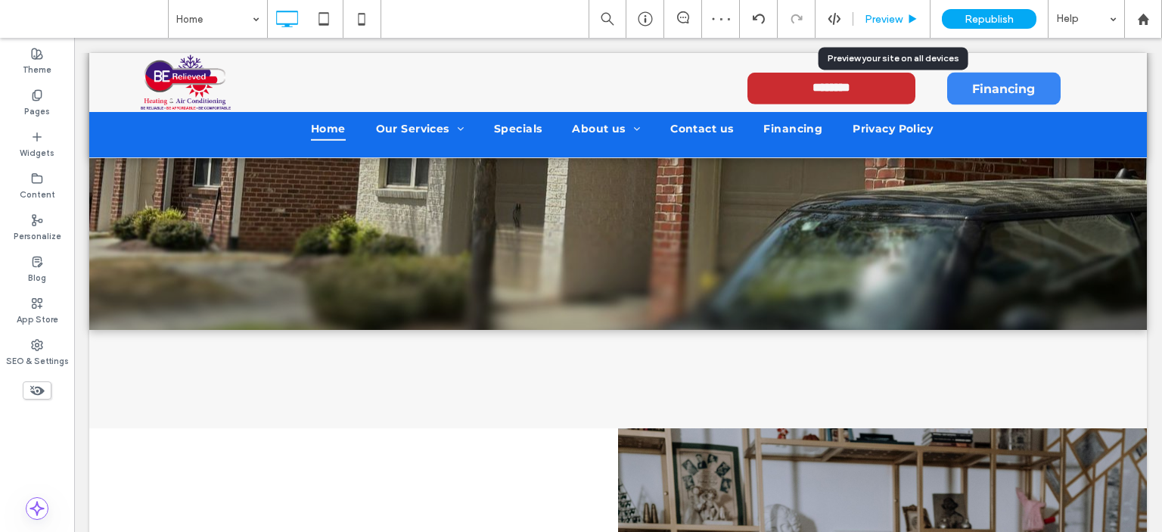
click at [900, 20] on span "Preview" at bounding box center [884, 19] width 38 height 13
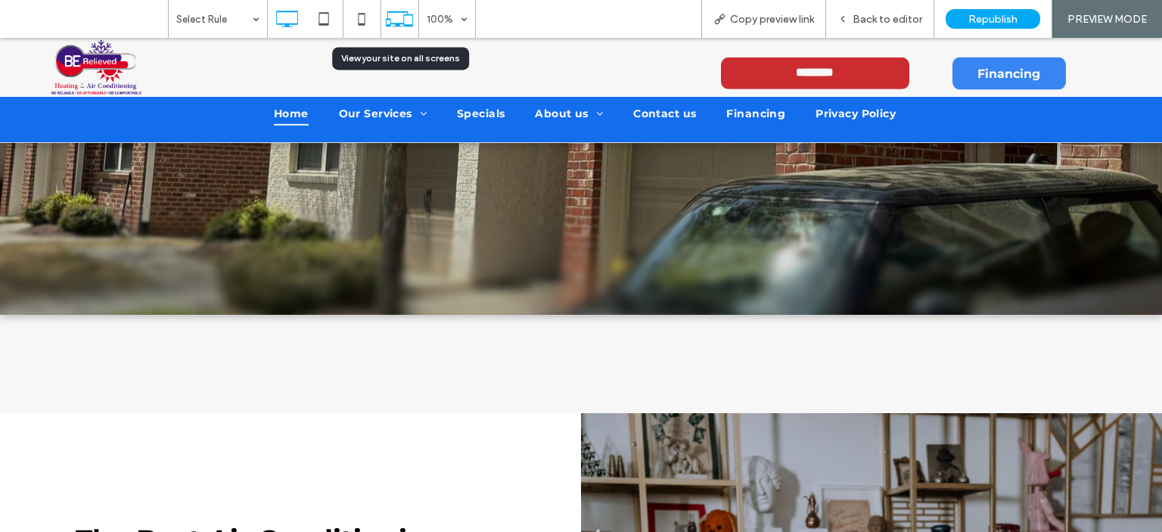
click at [396, 19] on icon at bounding box center [399, 19] width 29 height 29
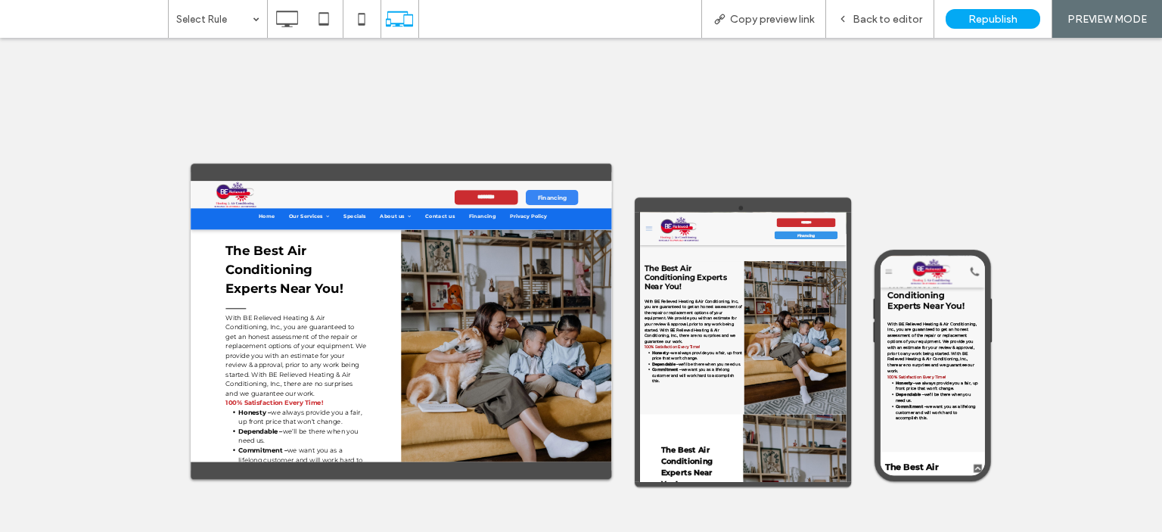
scroll to position [908, 0]
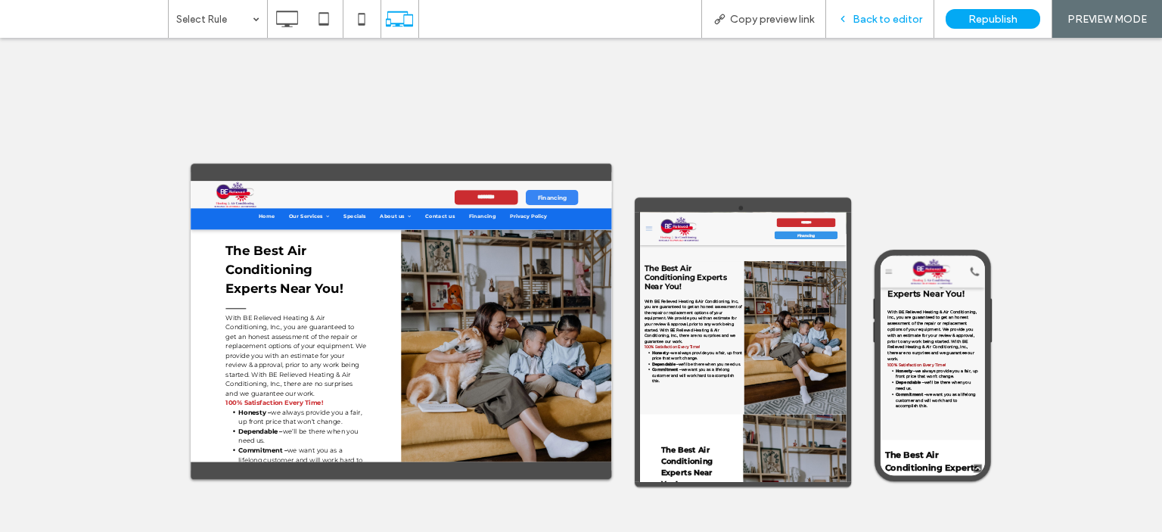
click at [883, 17] on span "Back to editor" at bounding box center [887, 19] width 70 height 13
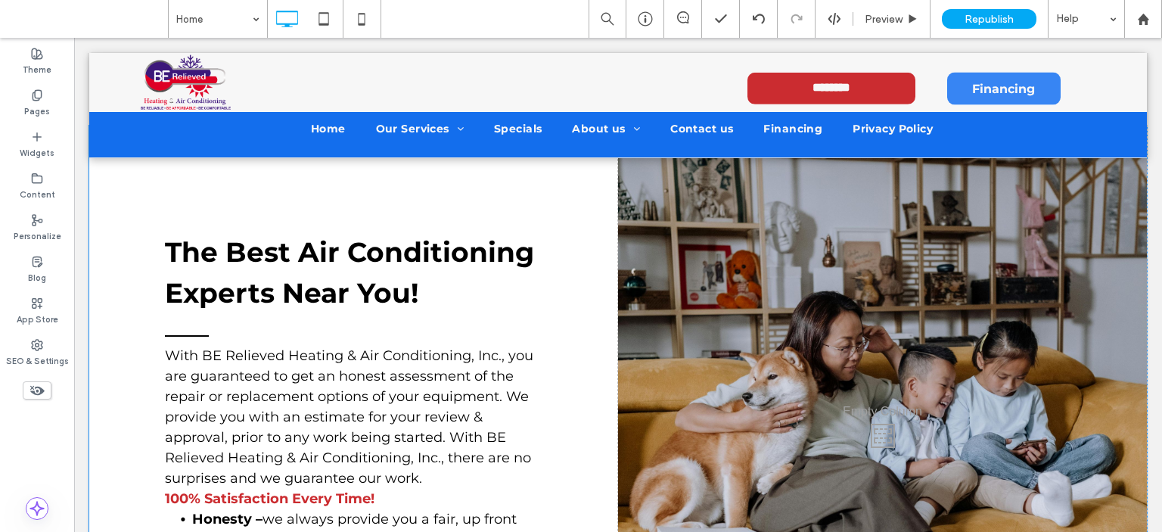
scroll to position [529, 0]
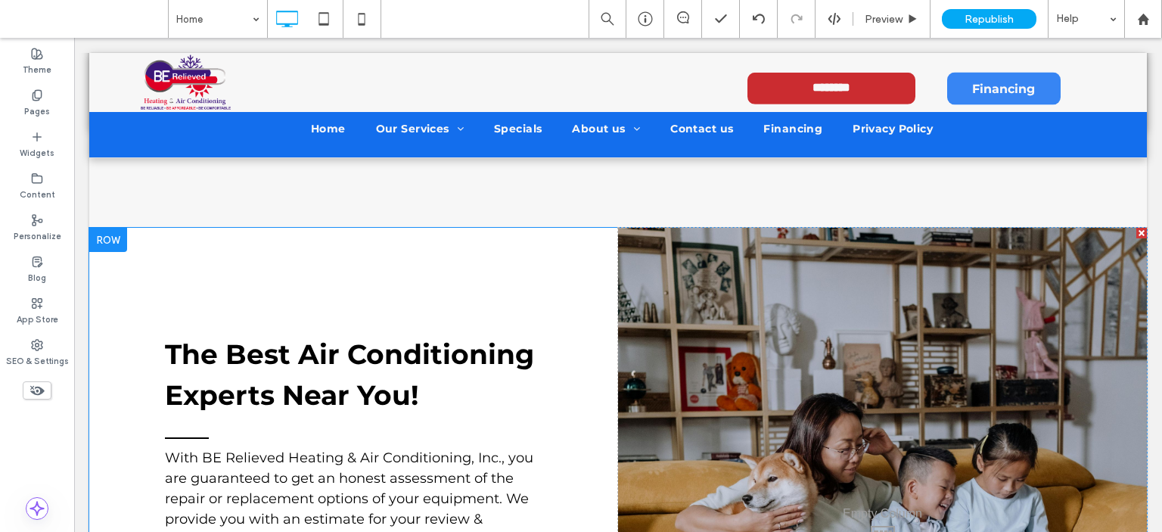
click at [399, 265] on div "The Best Air Conditioning Experts Near You! ﻿ With BE Relieved Heating & Air Co…" at bounding box center [353, 534] width 529 height 612
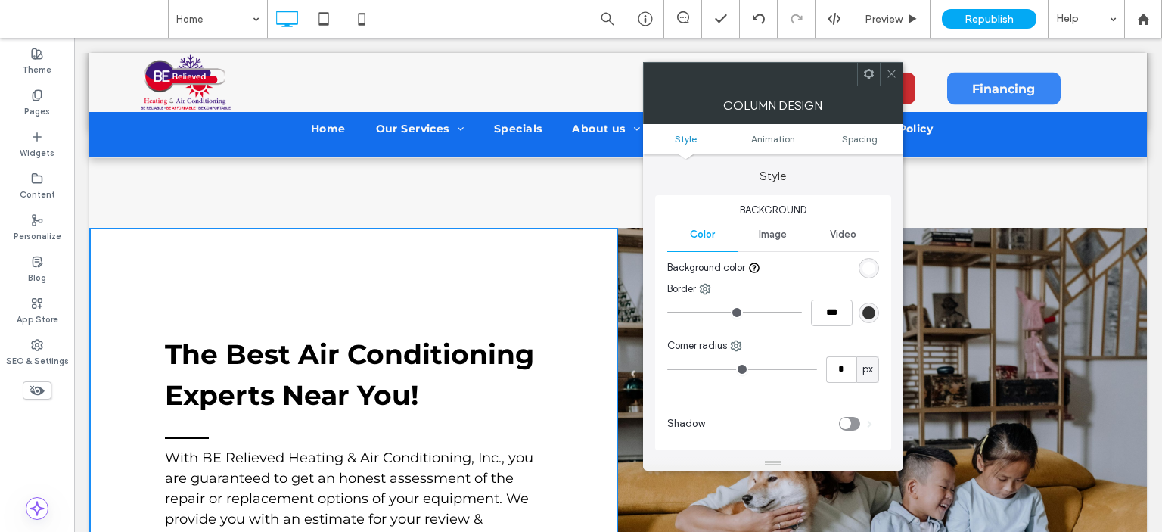
click at [505, 297] on div "The Best Air Conditioning Experts Near You! ﻿ With BE Relieved Heating & Air Co…" at bounding box center [353, 534] width 529 height 612
click at [862, 137] on span "Spacing" at bounding box center [860, 138] width 36 height 11
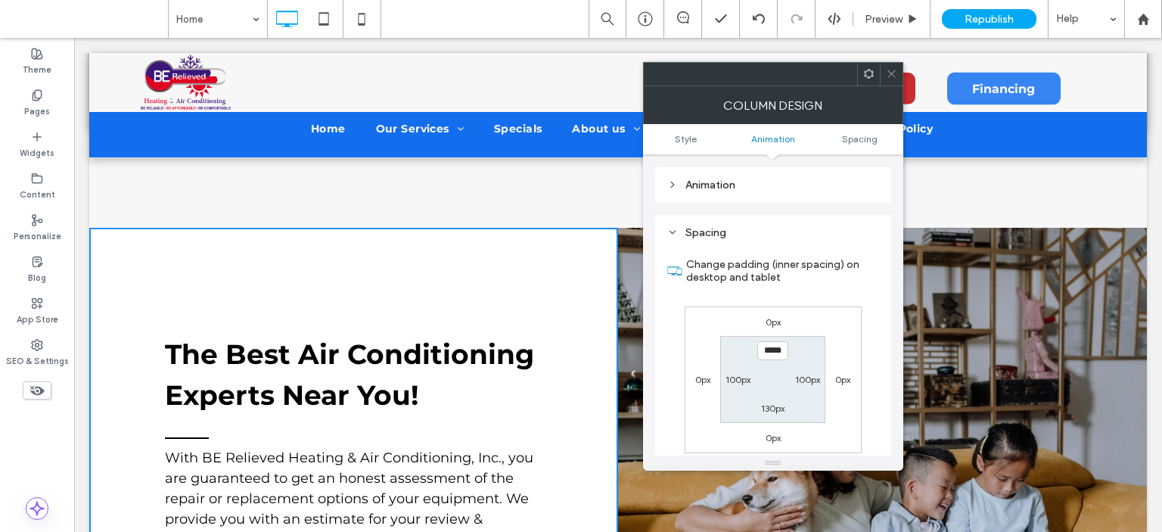
scroll to position [343, 0]
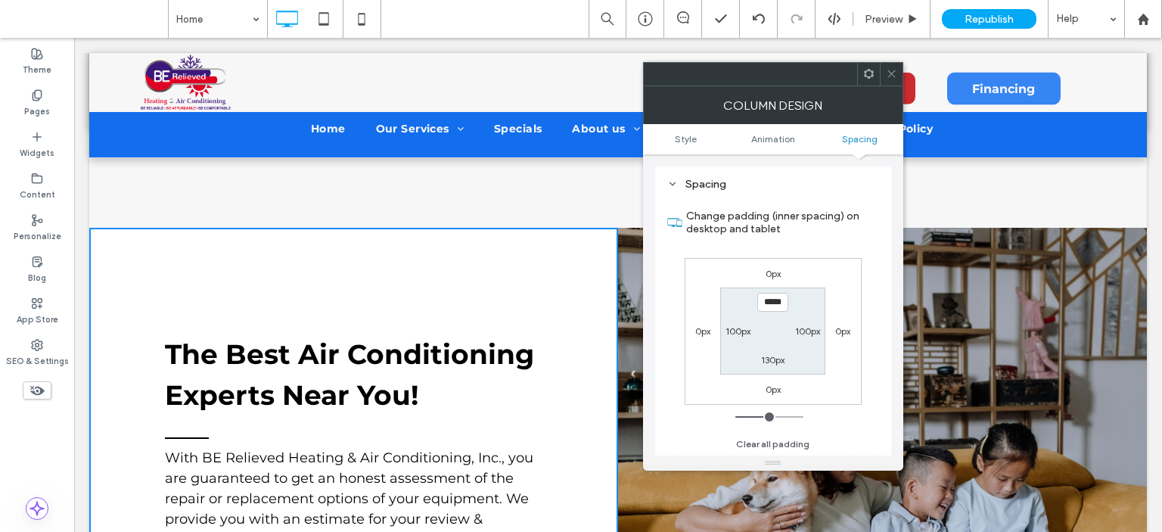
click at [778, 300] on input "*****" at bounding box center [772, 302] width 31 height 19
type input "*****"
type input "***"
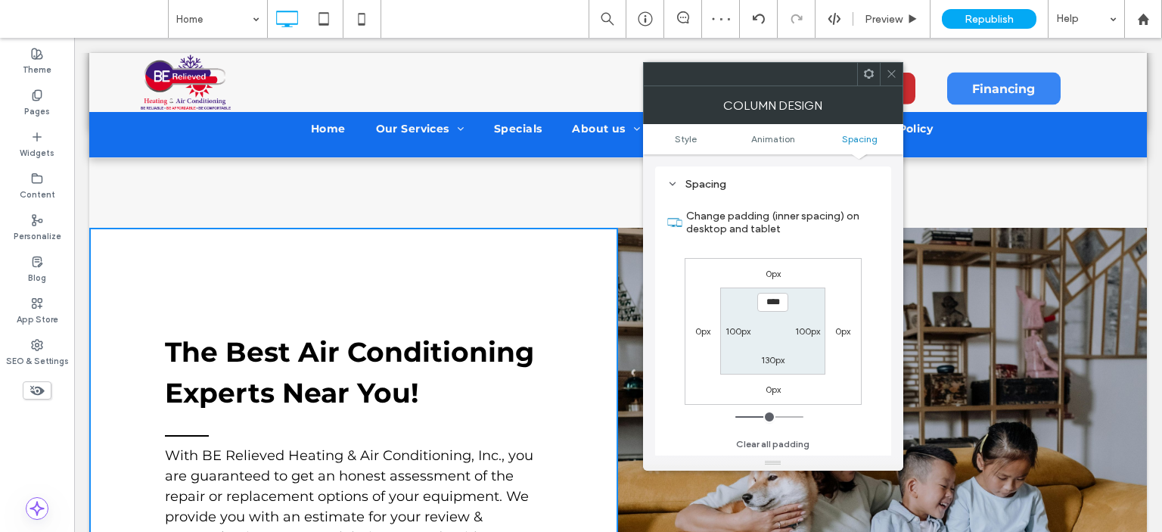
type input "****"
type input "**"
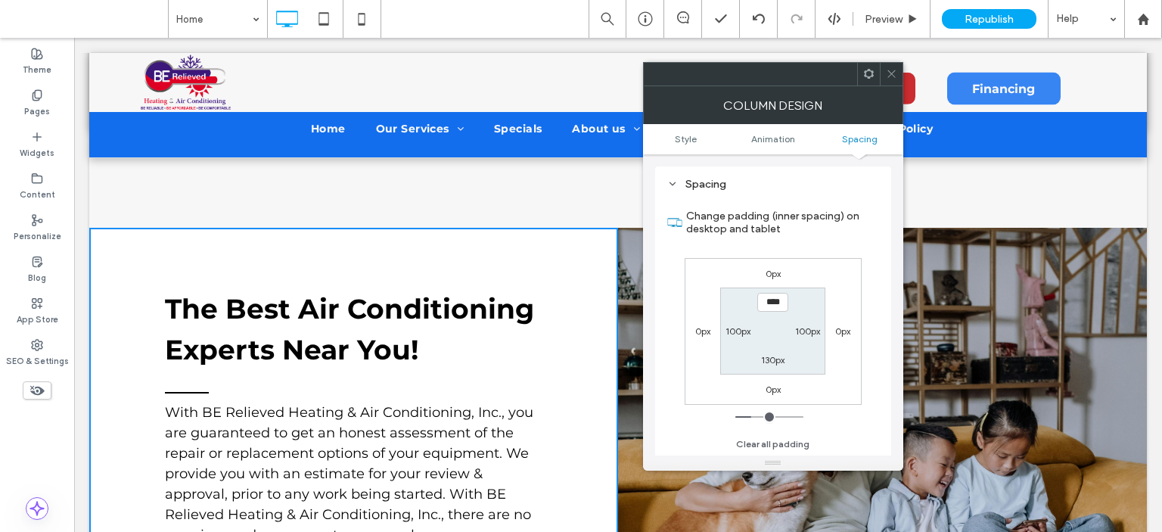
type input "****"
type input "**"
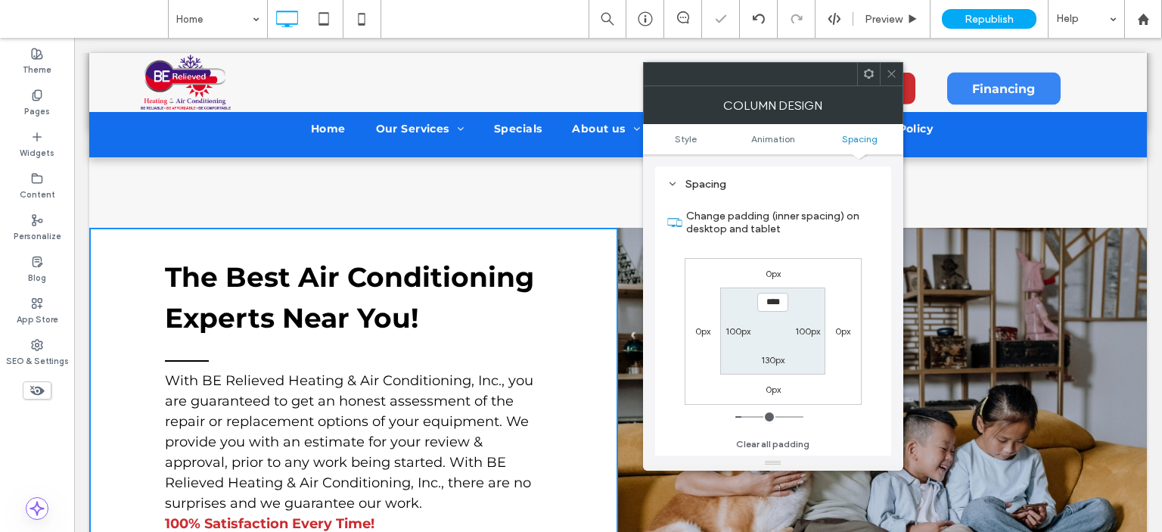
type input "****"
type input "**"
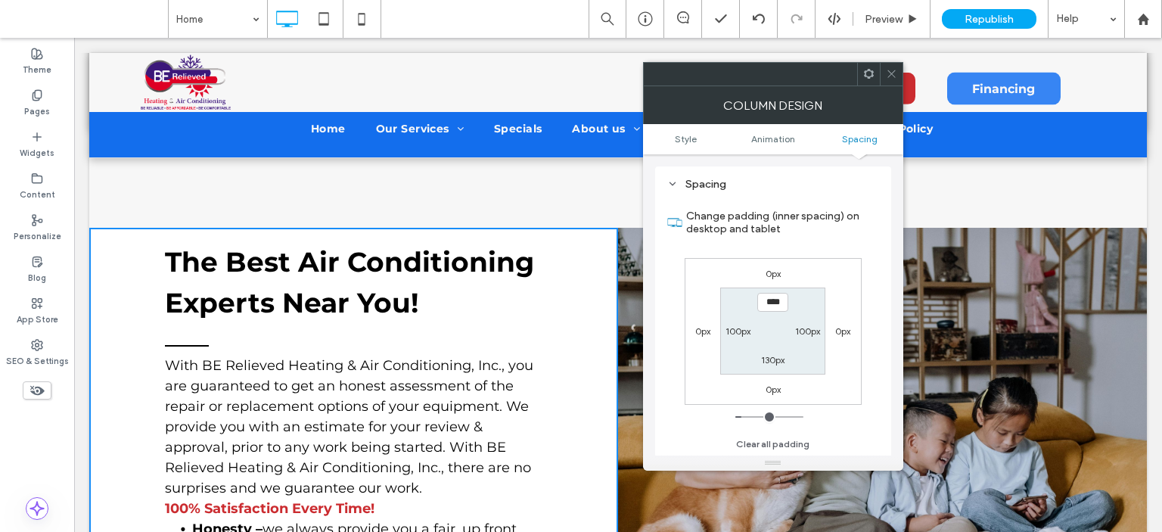
type input "***"
type input "*"
type input "***"
type input "*"
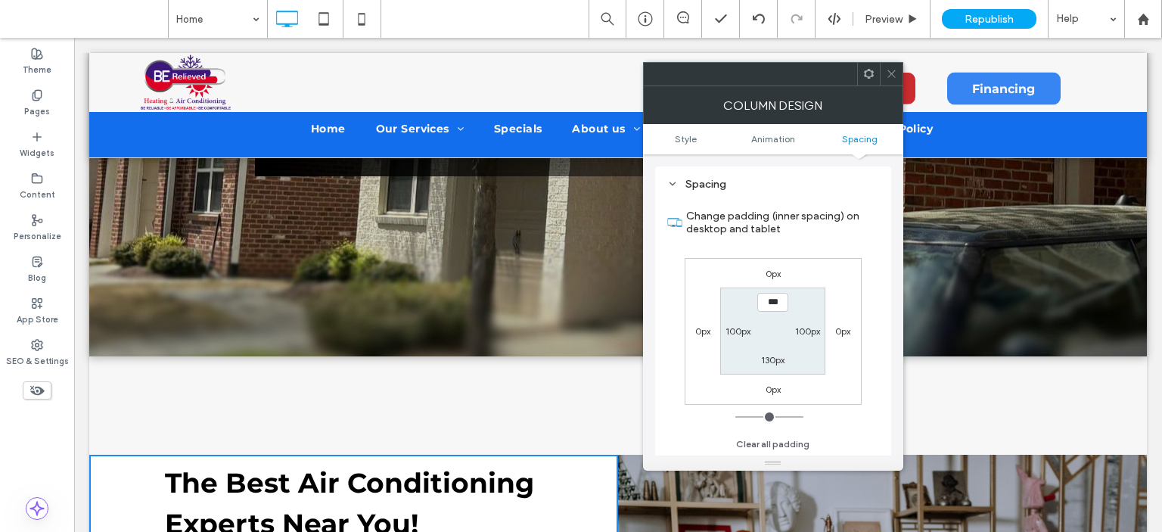
scroll to position [454, 0]
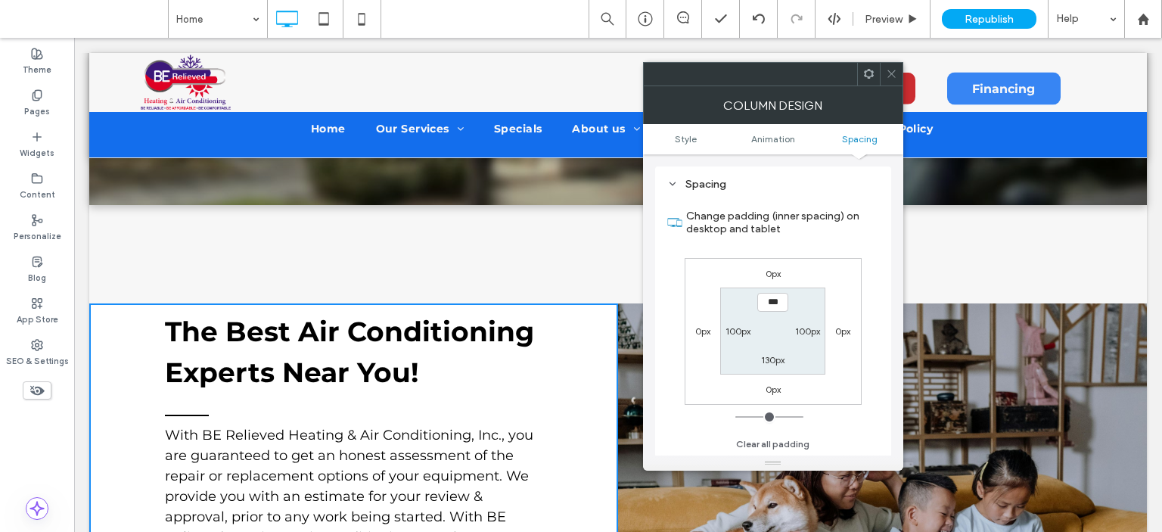
click at [890, 75] on icon at bounding box center [891, 73] width 11 height 11
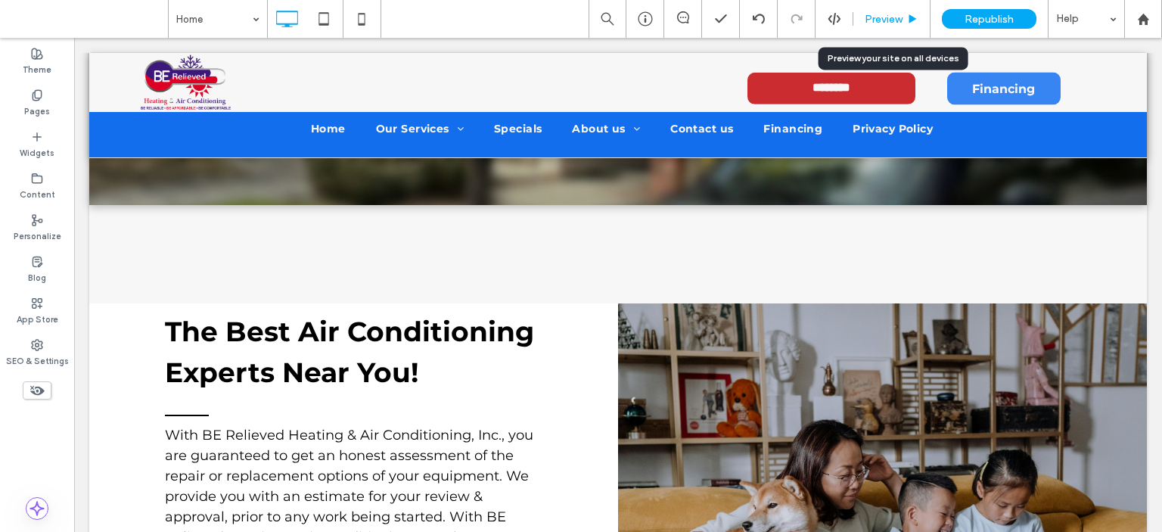
click at [880, 19] on span "Preview" at bounding box center [884, 19] width 38 height 13
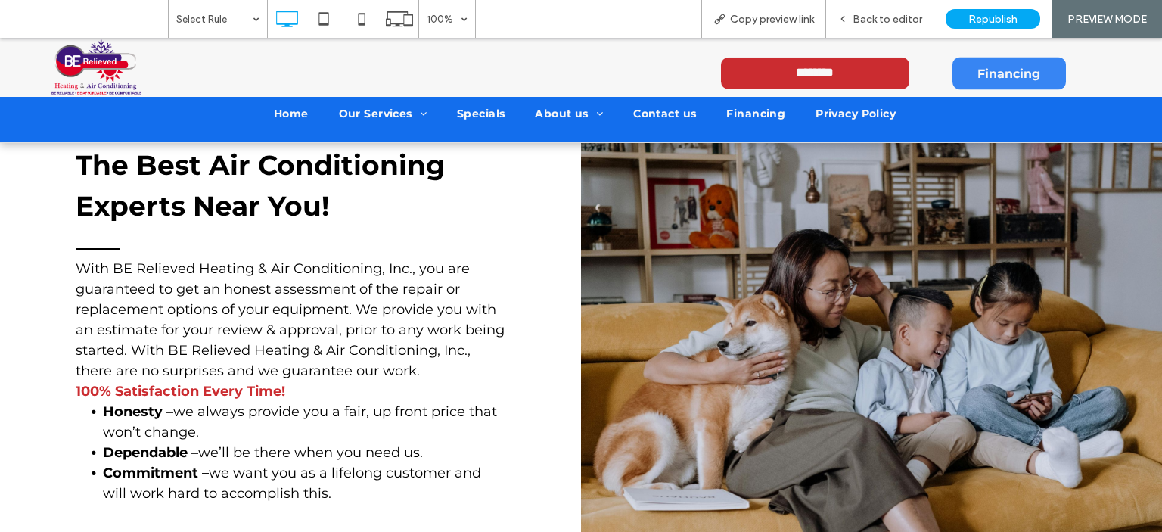
scroll to position [303, 0]
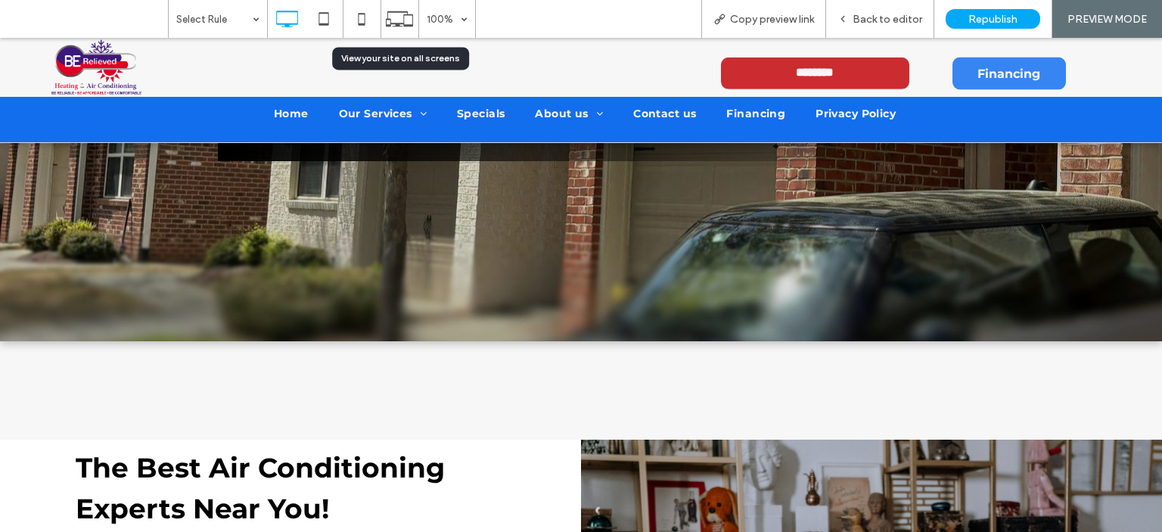
drag, startPoint x: 387, startPoint y: 17, endPoint x: 433, endPoint y: 42, distance: 51.8
click at [393, 17] on icon at bounding box center [399, 19] width 29 height 29
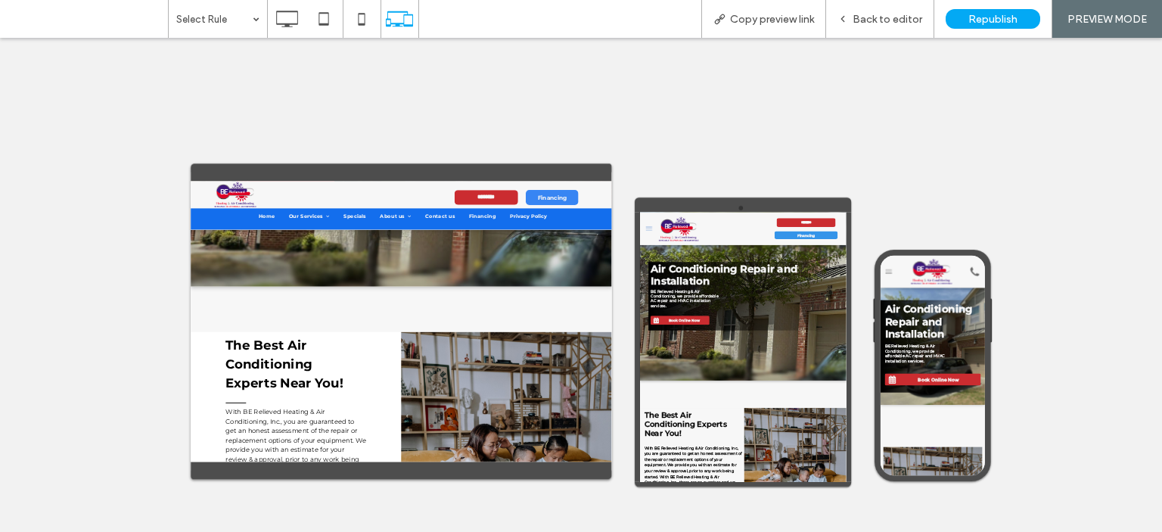
scroll to position [378, 0]
click at [892, 23] on span "Back to editor" at bounding box center [887, 19] width 70 height 13
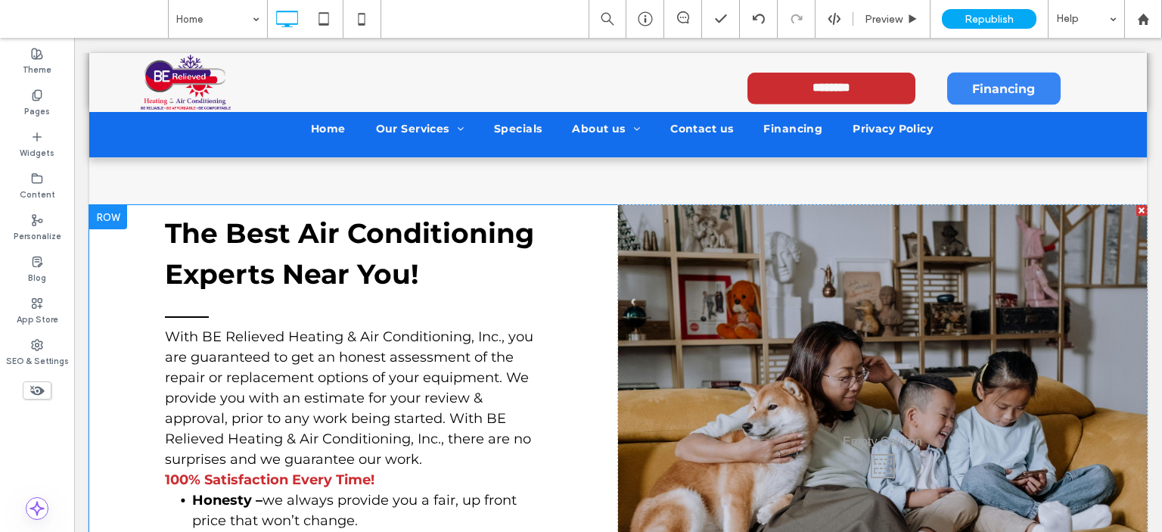
scroll to position [529, 0]
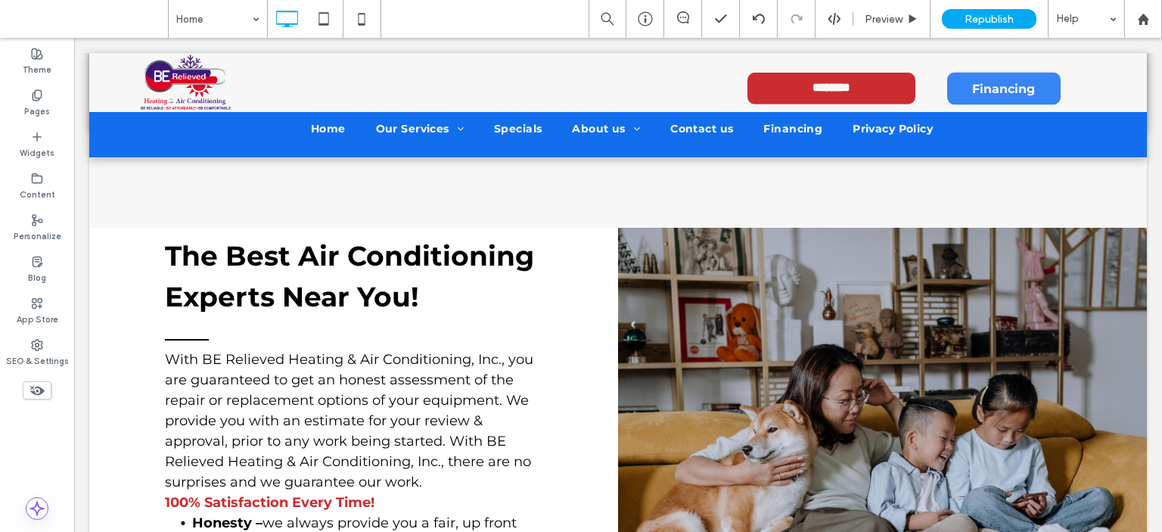
click at [33, 393] on use at bounding box center [37, 391] width 14 height 10
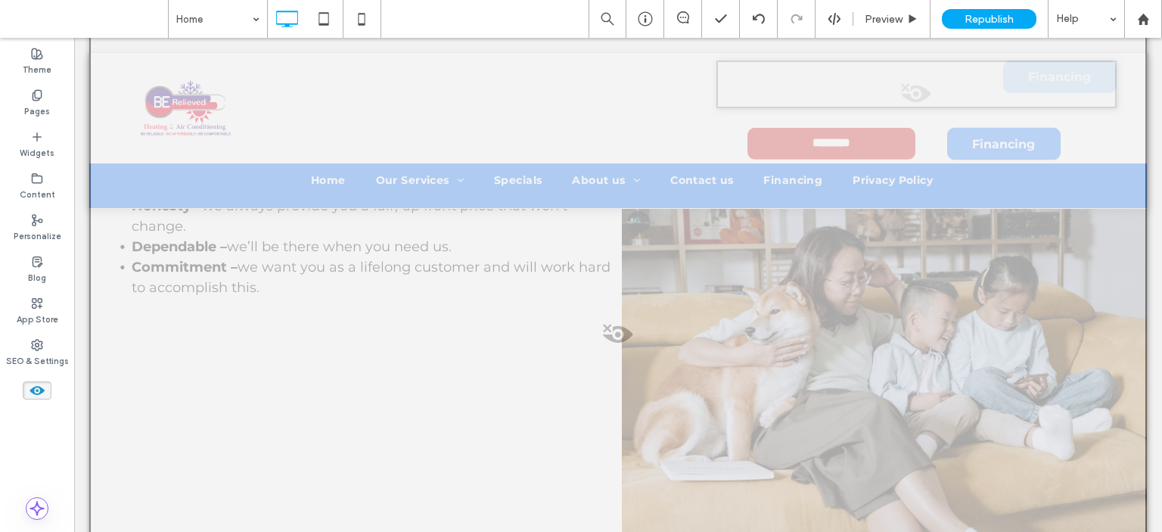
scroll to position [1588, 0]
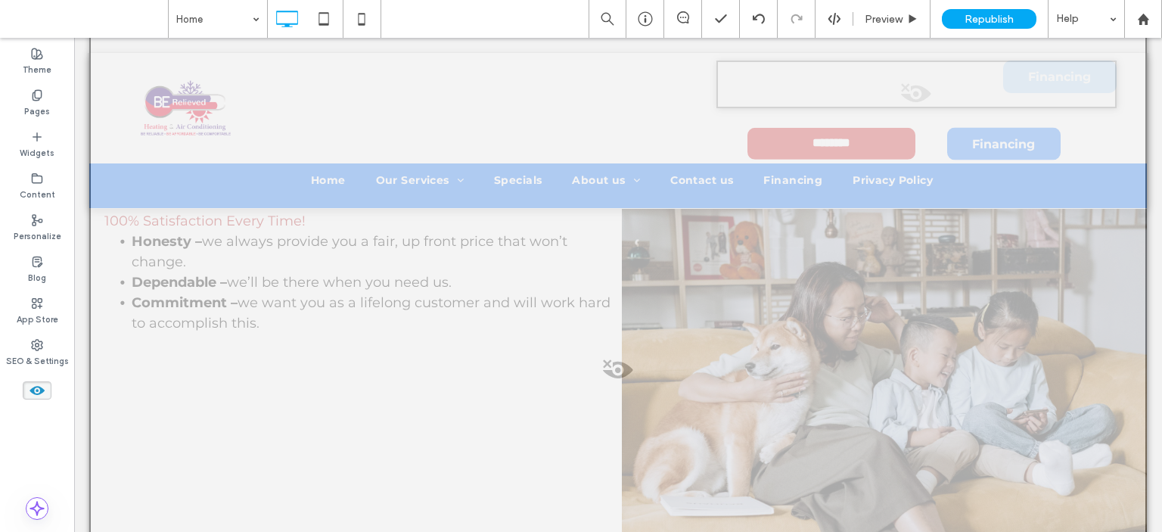
click at [610, 368] on span at bounding box center [618, 374] width 1054 height 30
click at [643, 382] on button "Yes" at bounding box center [632, 387] width 47 height 19
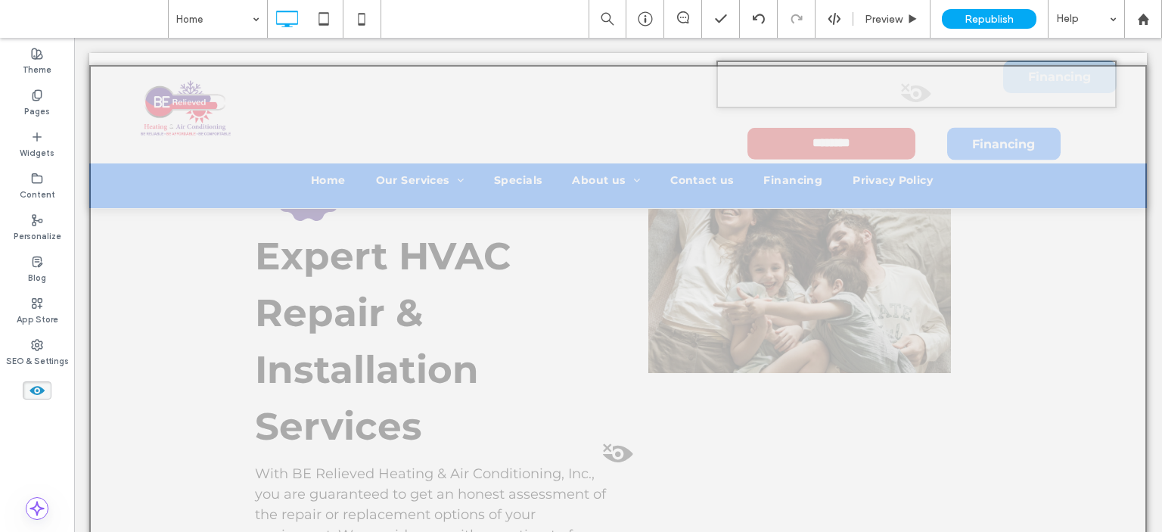
scroll to position [529, 0]
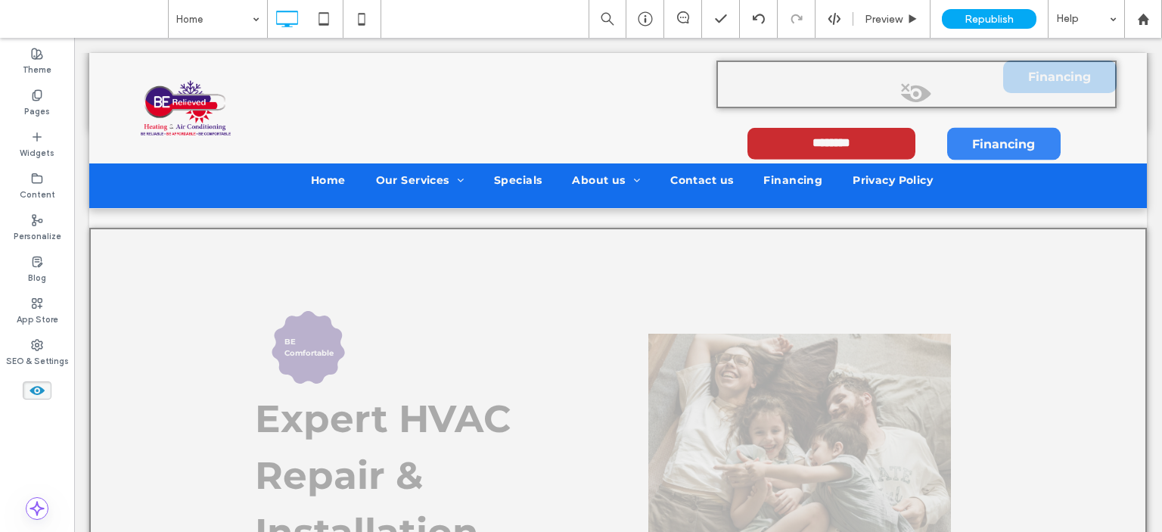
click at [332, 291] on button "Yes" at bounding box center [329, 296] width 47 height 19
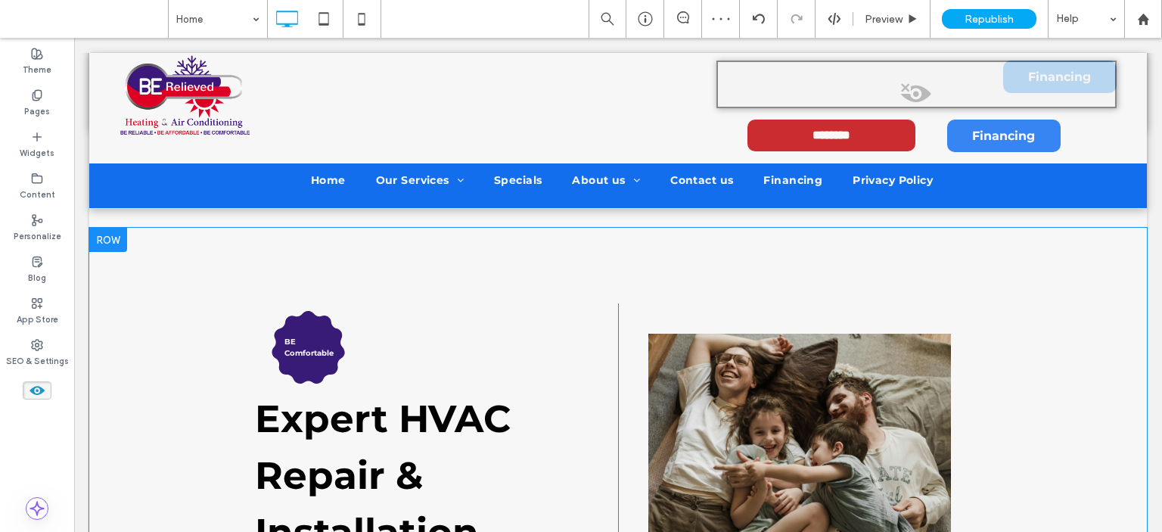
click at [116, 238] on div at bounding box center [108, 240] width 38 height 24
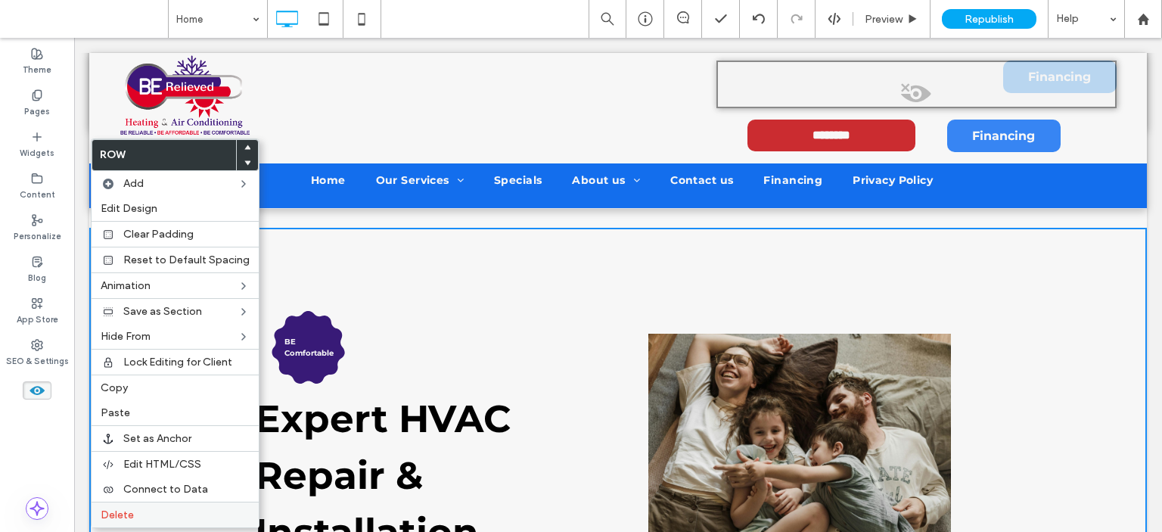
click at [147, 508] on label "Delete" at bounding box center [175, 514] width 149 height 13
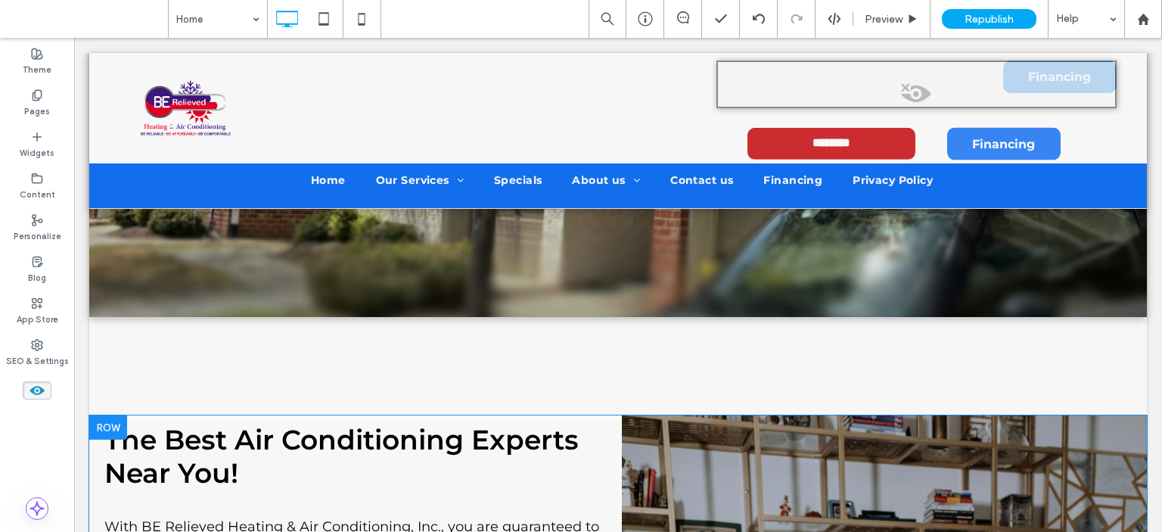
scroll to position [378, 0]
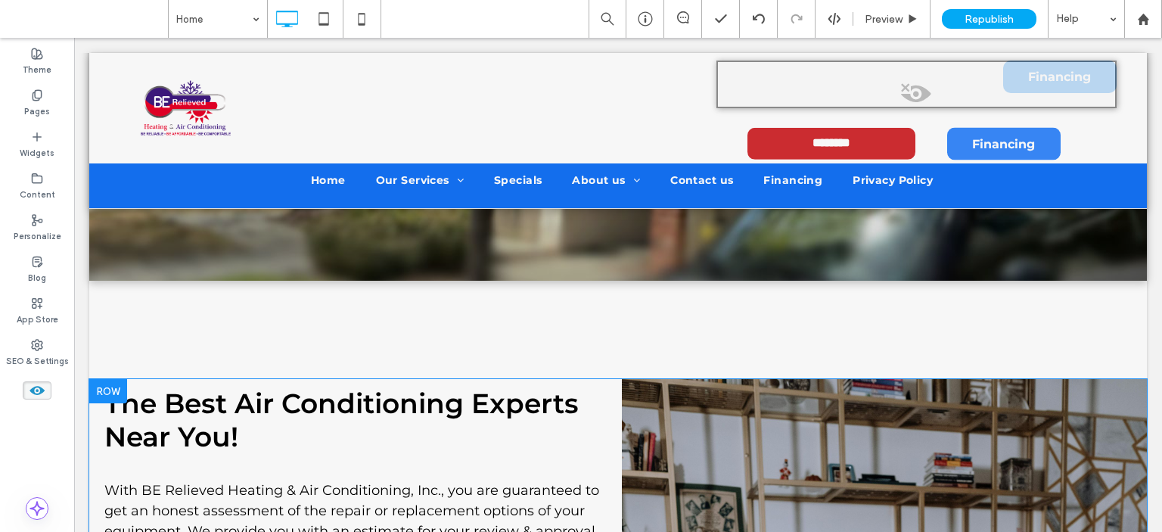
click at [97, 387] on div at bounding box center [108, 391] width 38 height 24
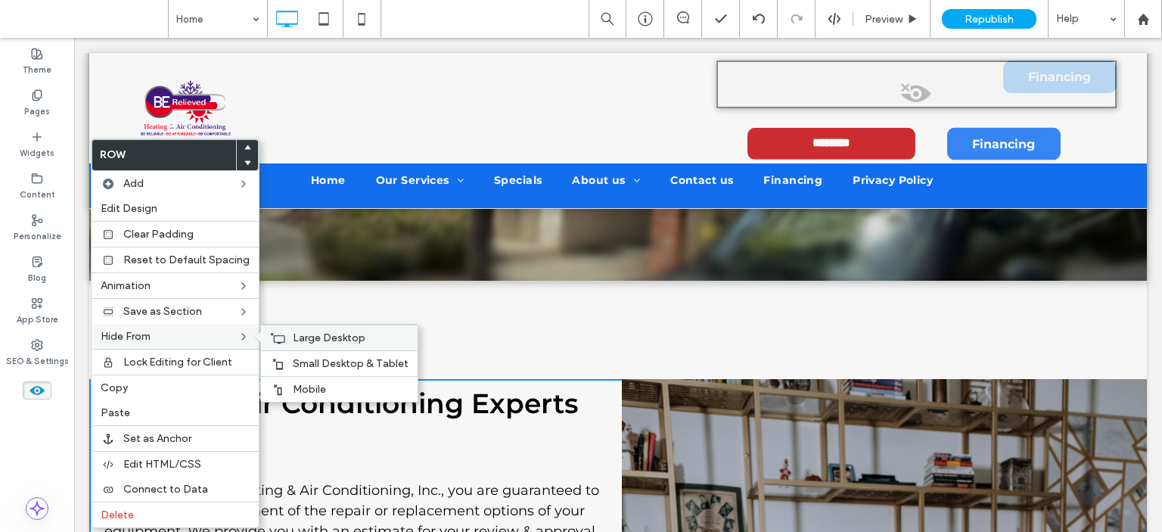
click at [282, 336] on div "Large Desktop" at bounding box center [339, 337] width 157 height 26
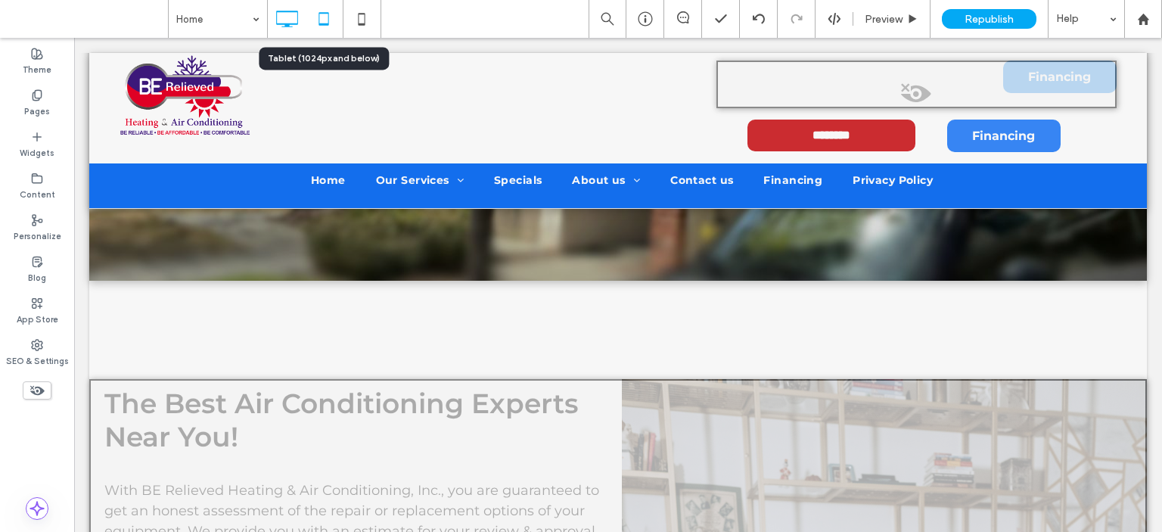
click at [323, 16] on icon at bounding box center [324, 19] width 30 height 30
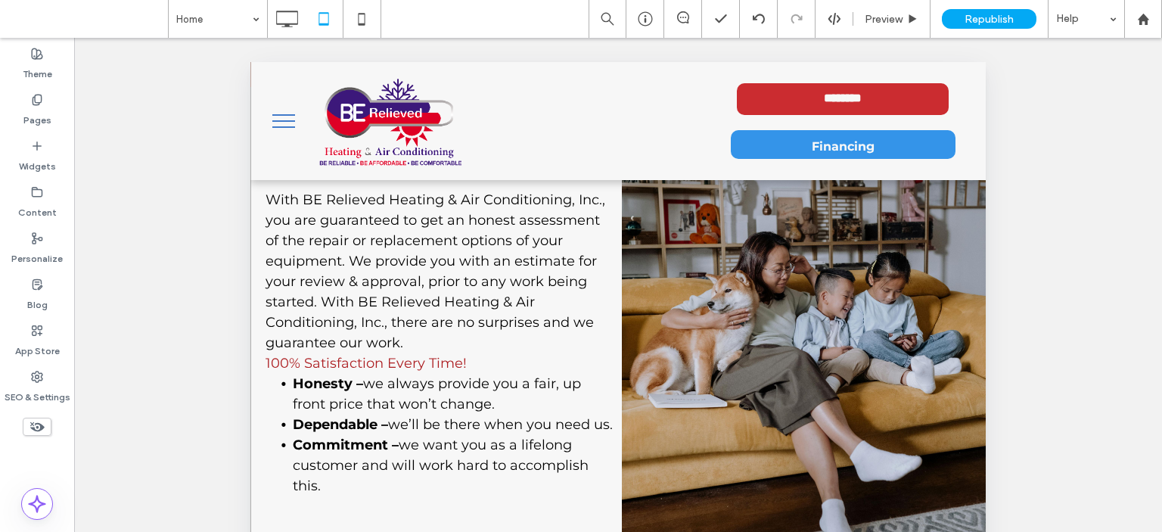
scroll to position [529, 0]
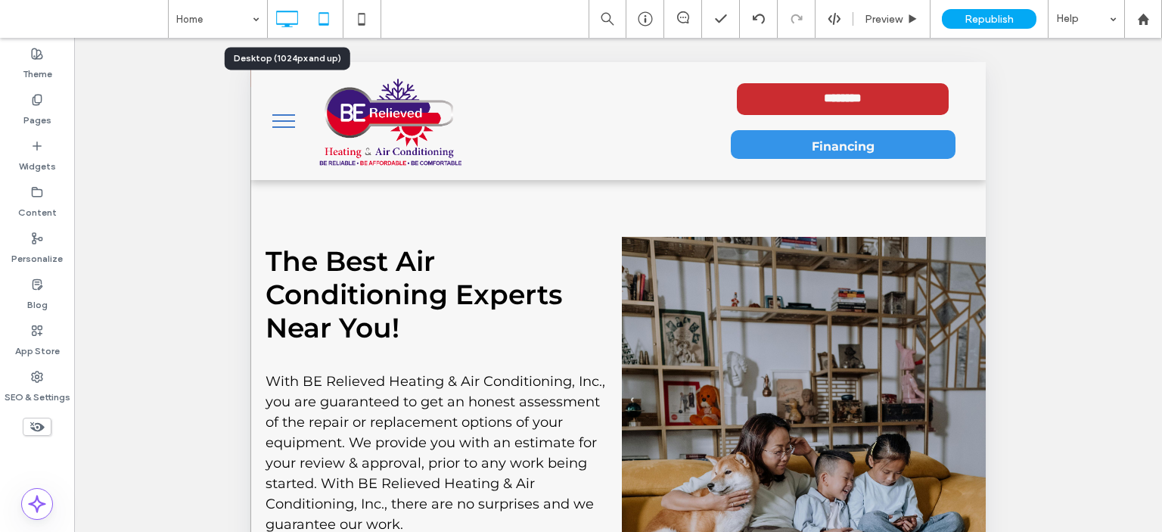
click at [296, 14] on icon at bounding box center [287, 19] width 30 height 30
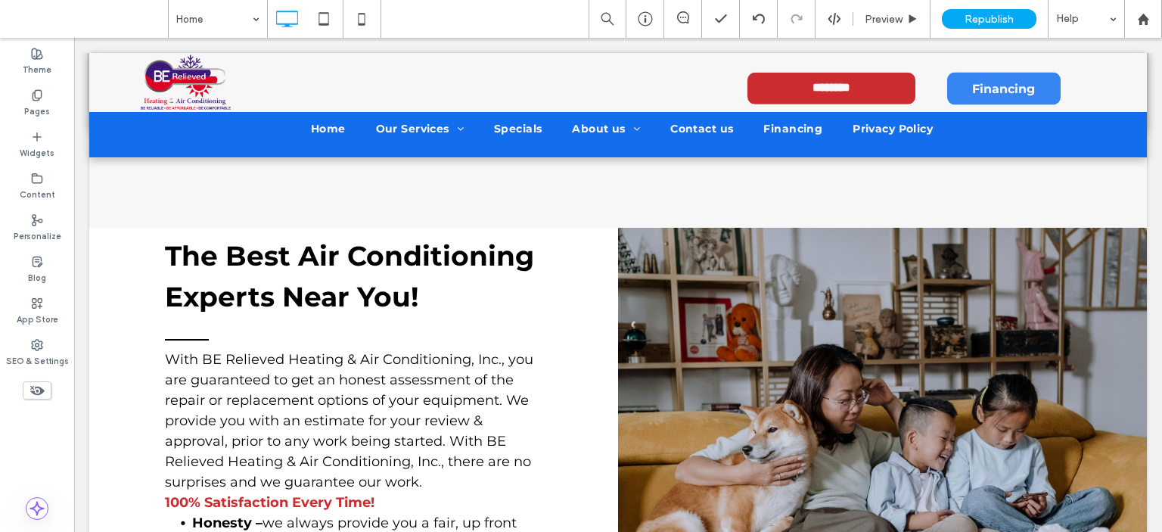
click at [31, 392] on use at bounding box center [37, 391] width 14 height 10
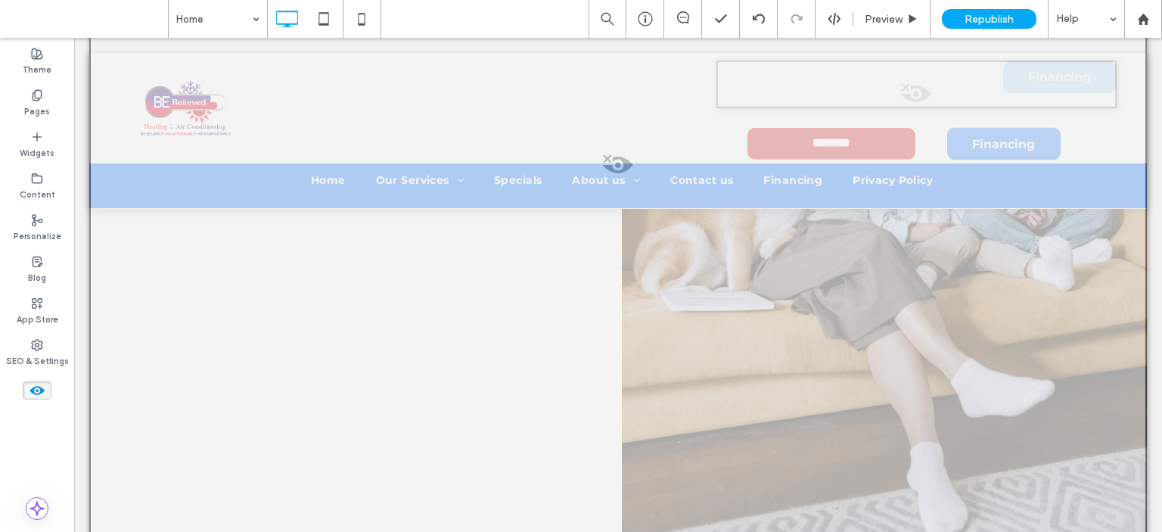
scroll to position [832, 0]
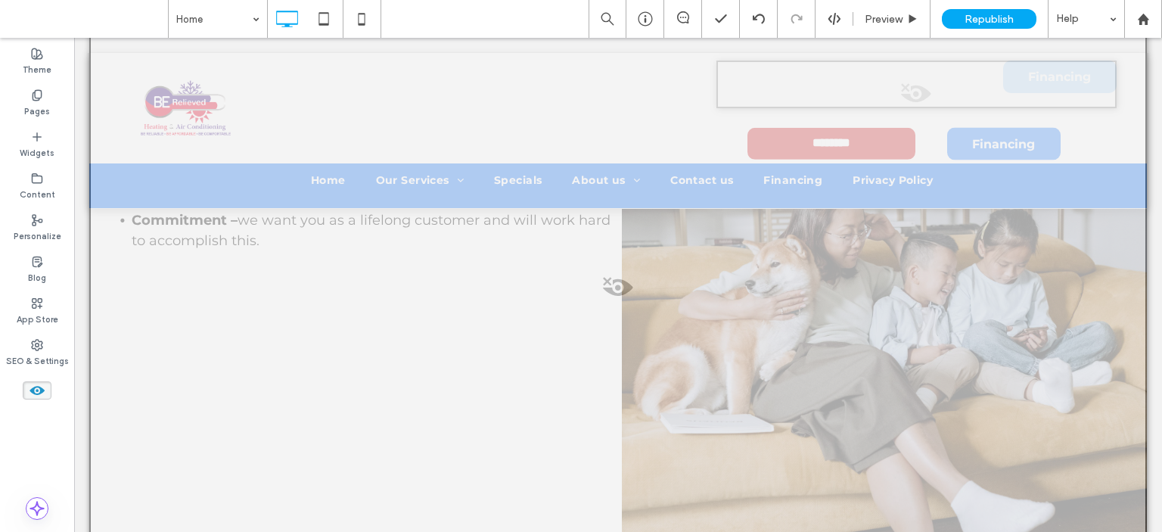
click at [545, 285] on span at bounding box center [618, 291] width 1054 height 30
click at [580, 299] on button "Yes" at bounding box center [566, 304] width 47 height 19
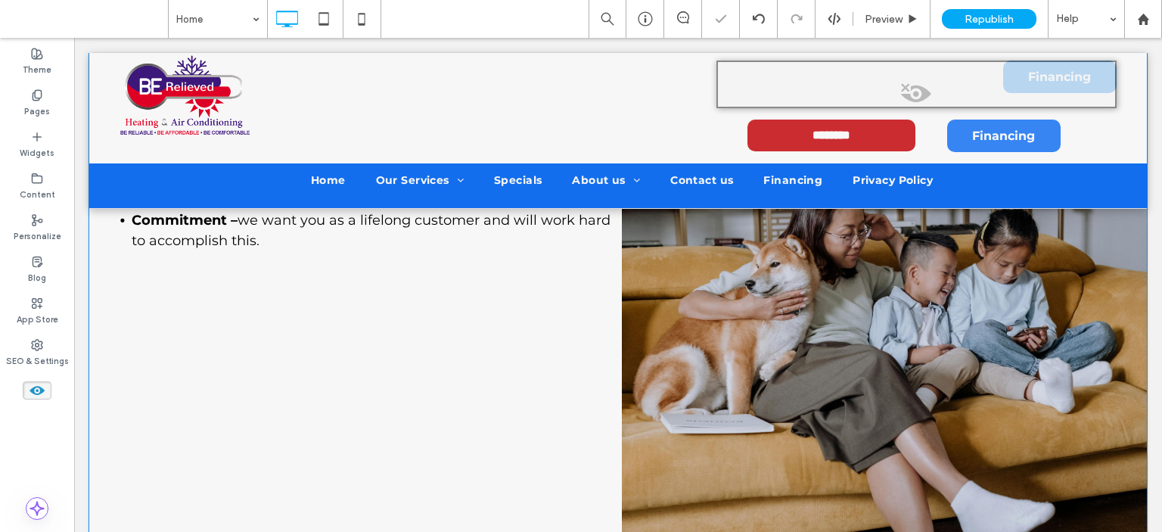
click at [390, 376] on div "The Best Air Conditioning Experts Near You! With BE Relieved Heating & Air Cond…" at bounding box center [359, 318] width 525 height 787
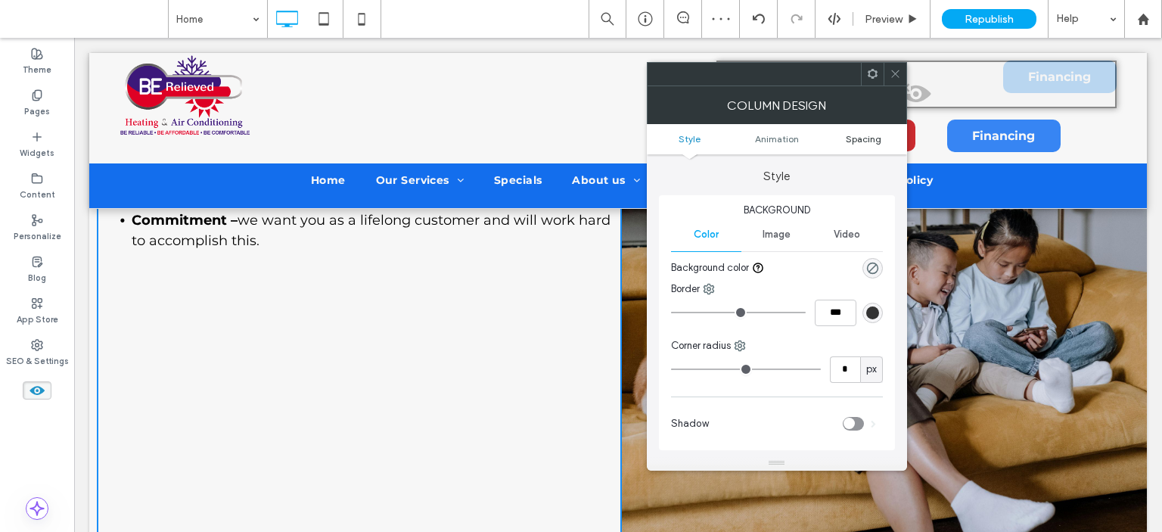
click at [859, 133] on span "Spacing" at bounding box center [864, 138] width 36 height 11
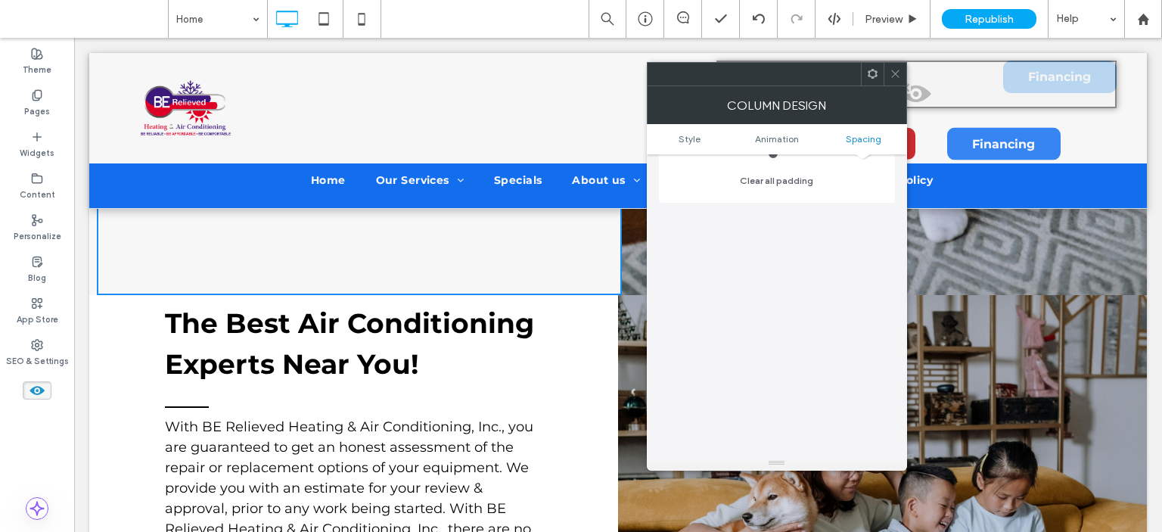
scroll to position [1210, 0]
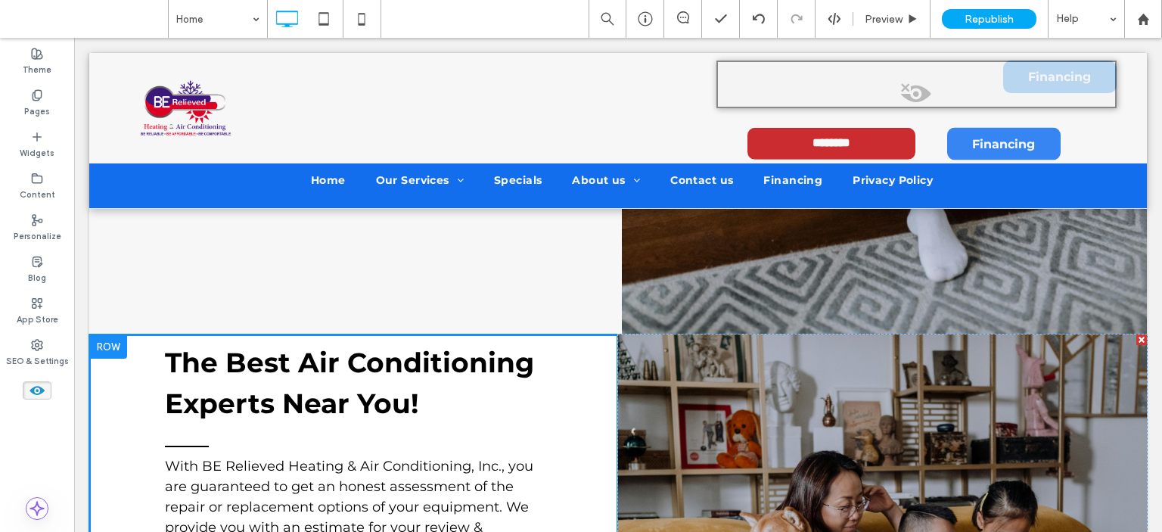
click at [101, 336] on div at bounding box center [108, 346] width 38 height 24
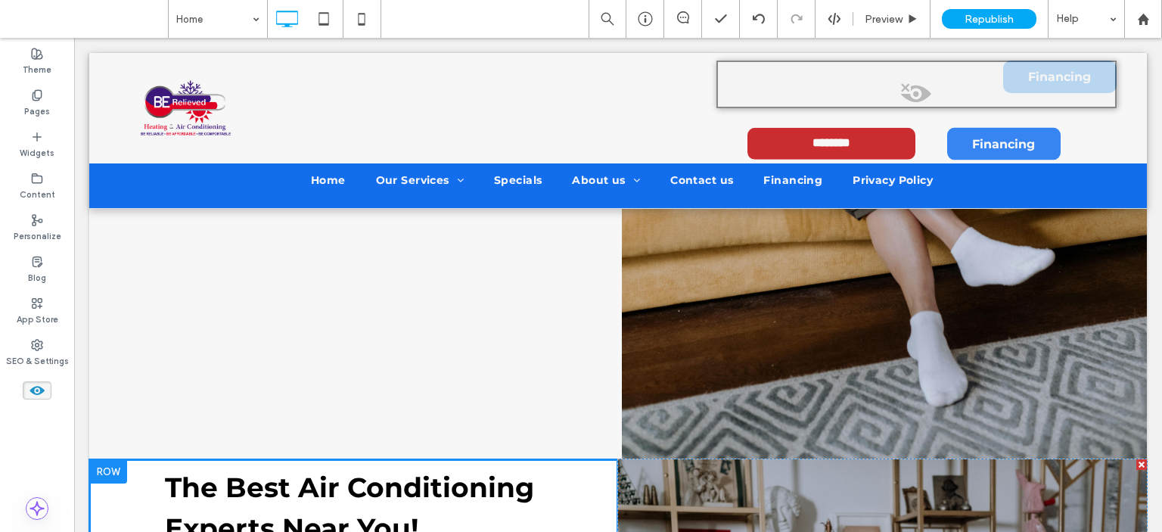
scroll to position [983, 0]
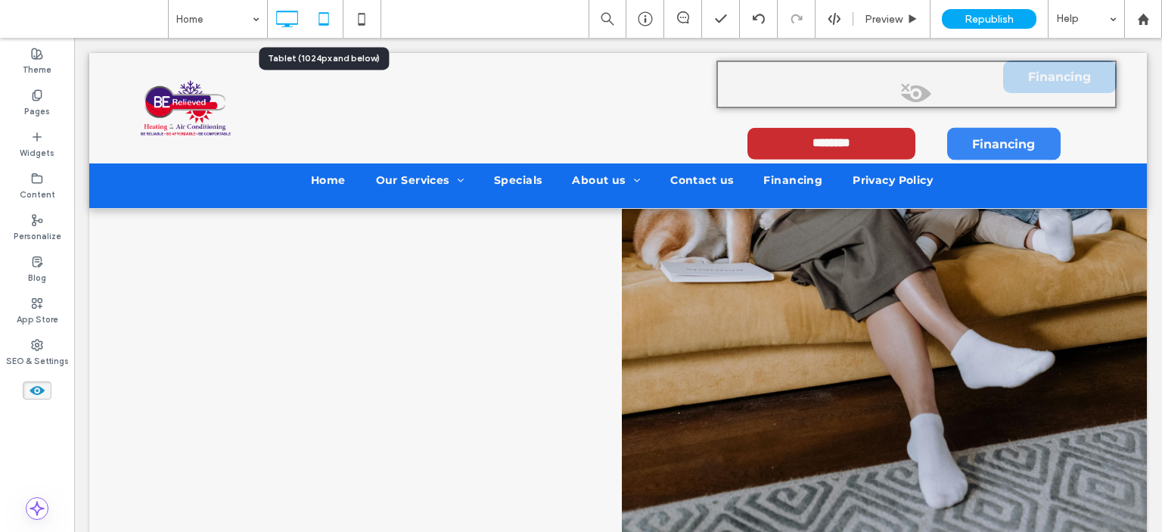
click at [321, 20] on icon at bounding box center [324, 19] width 30 height 30
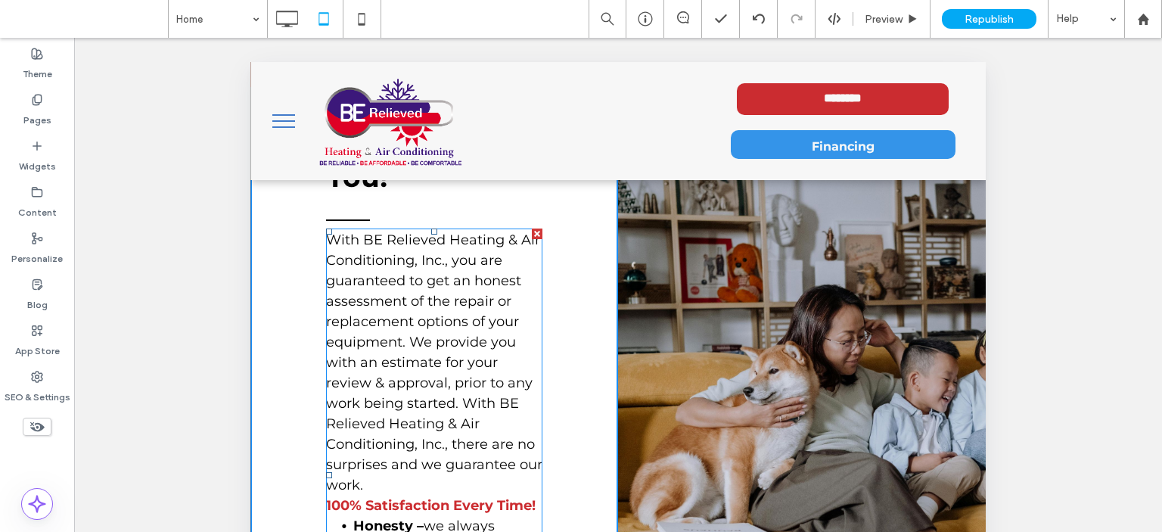
scroll to position [908, 0]
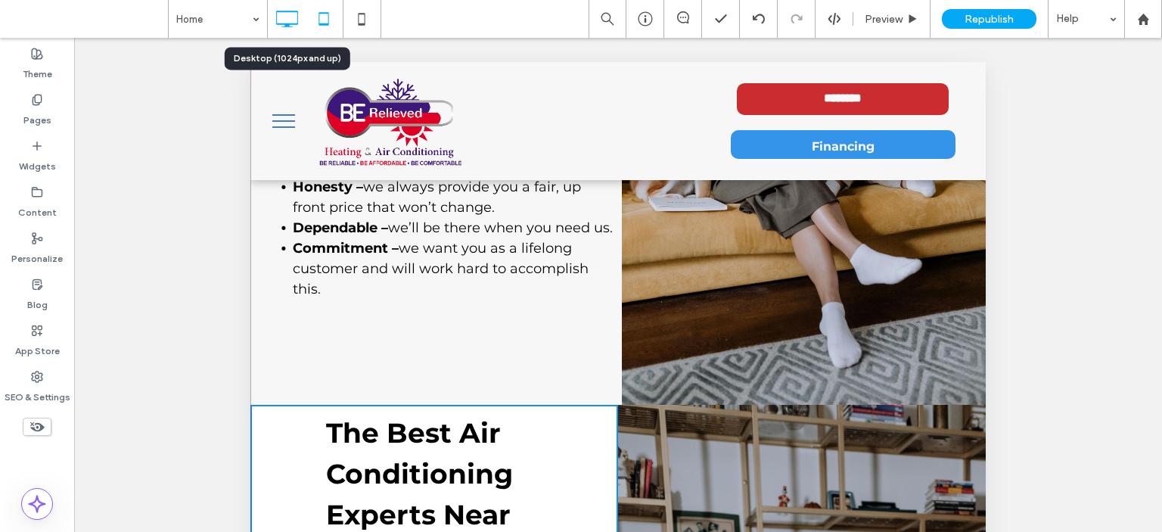
click at [284, 15] on icon at bounding box center [287, 19] width 30 height 30
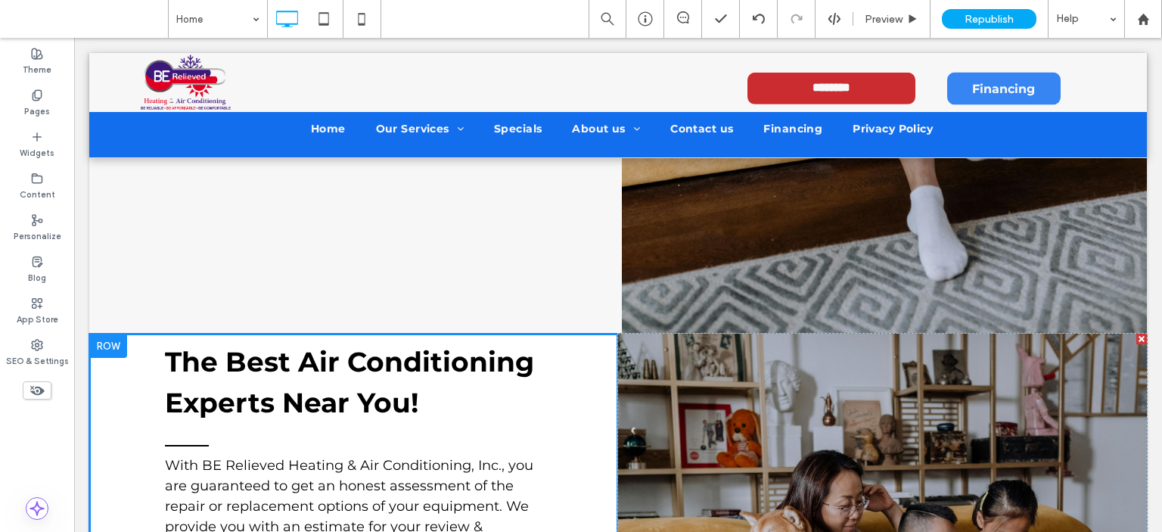
scroll to position [1210, 0]
click at [106, 337] on div at bounding box center [108, 346] width 38 height 24
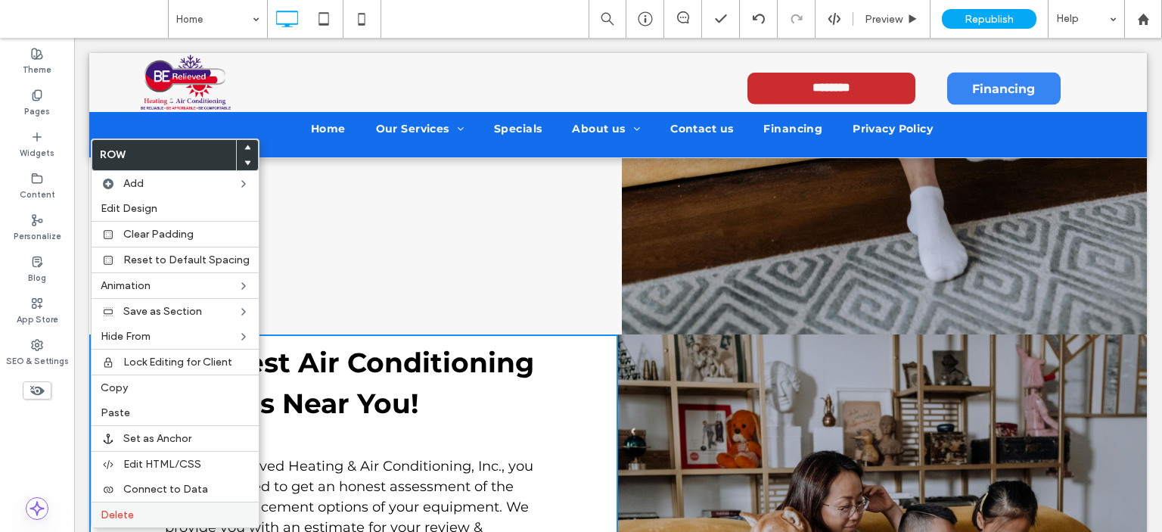
click at [151, 513] on label "Delete" at bounding box center [175, 514] width 149 height 13
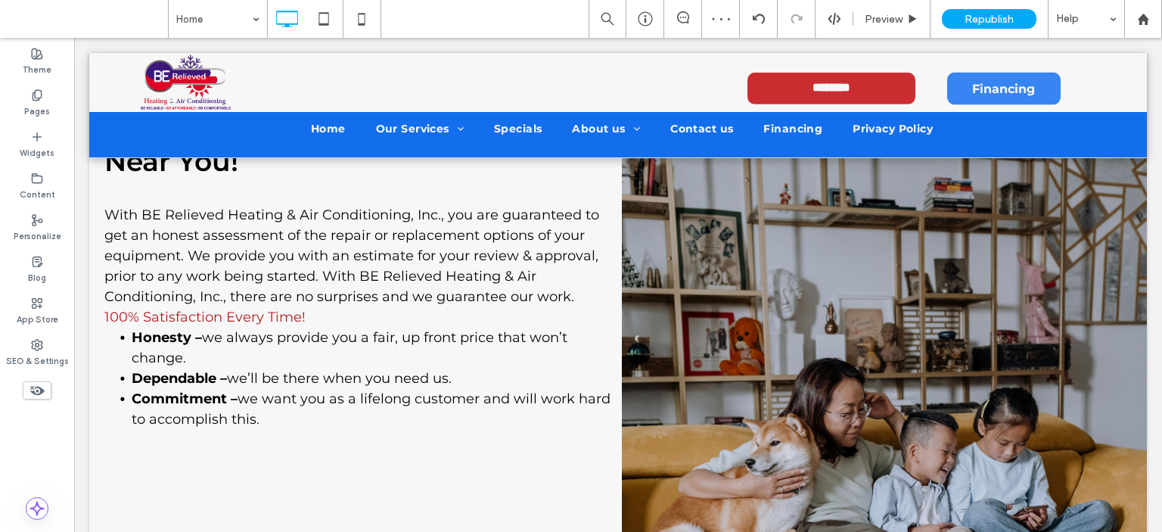
scroll to position [756, 0]
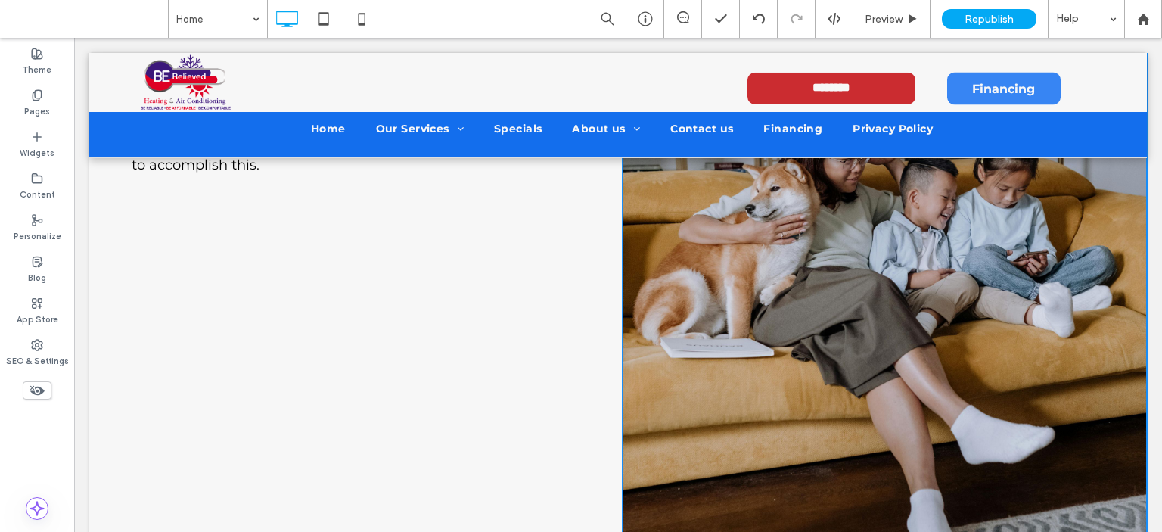
click at [723, 388] on img at bounding box center [884, 242] width 525 height 787
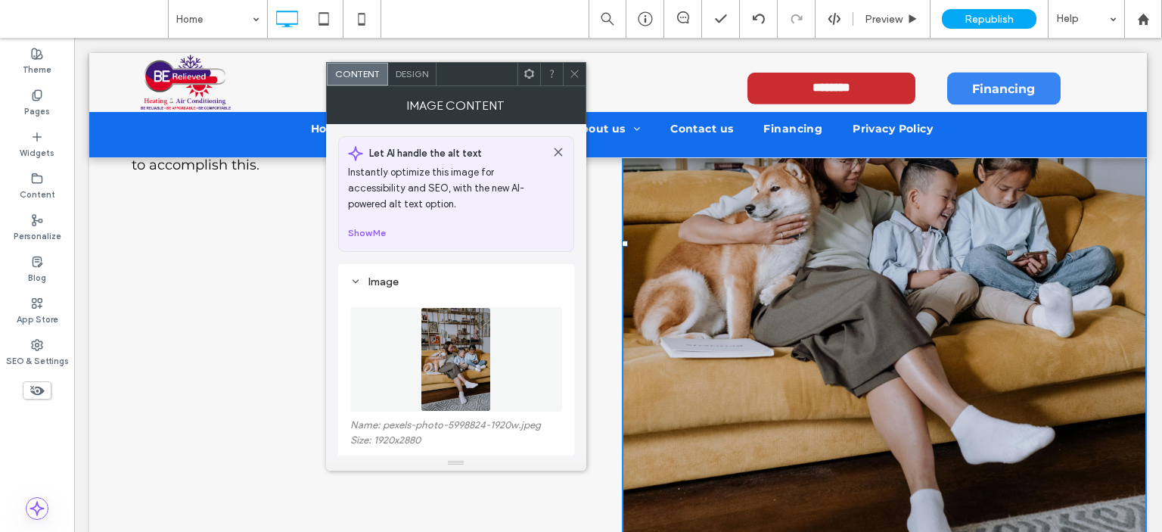
click at [448, 368] on img at bounding box center [456, 359] width 70 height 104
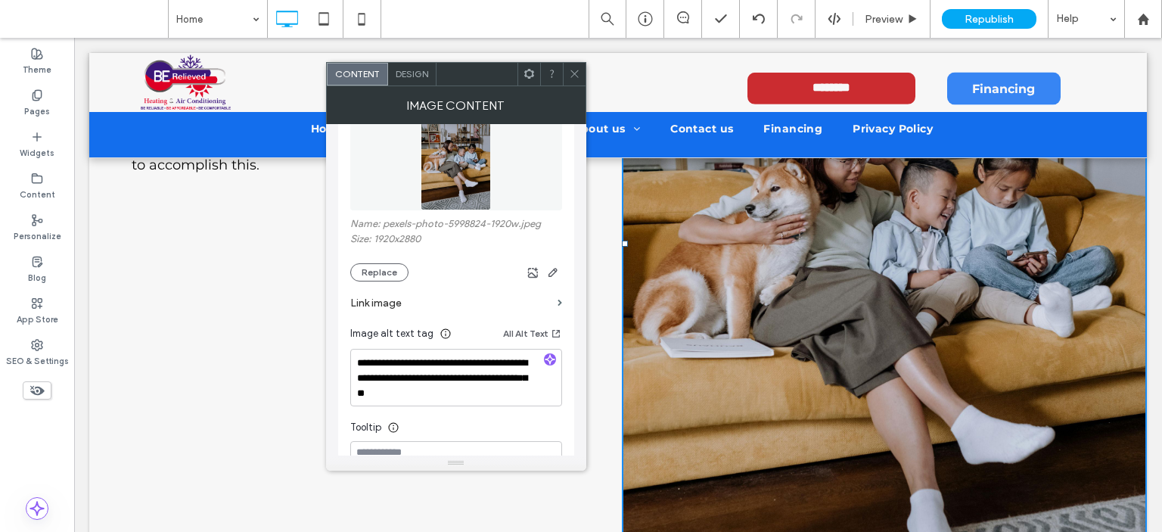
scroll to position [227, 0]
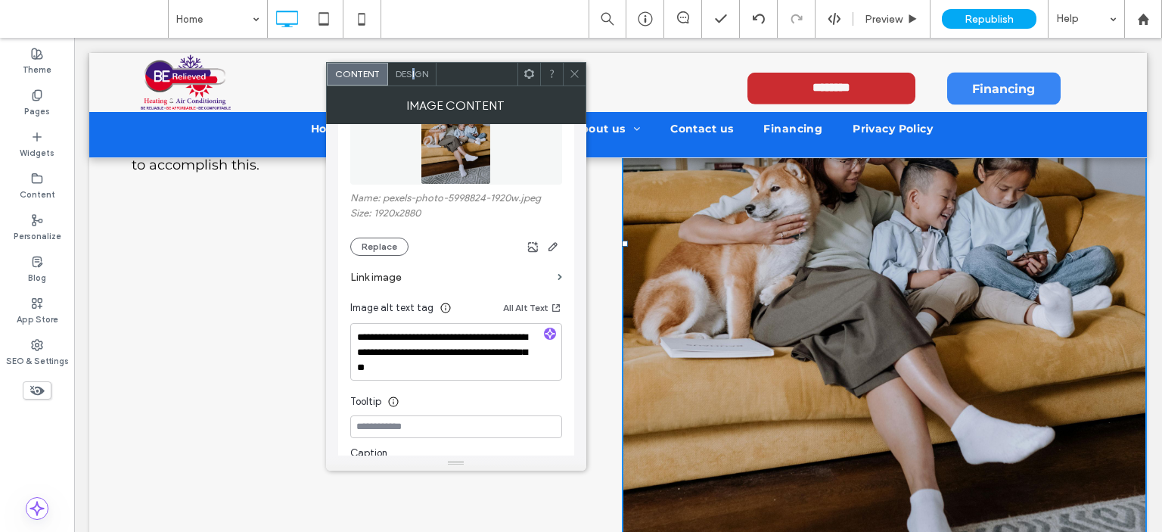
click at [411, 68] on span "Design" at bounding box center [412, 73] width 33 height 11
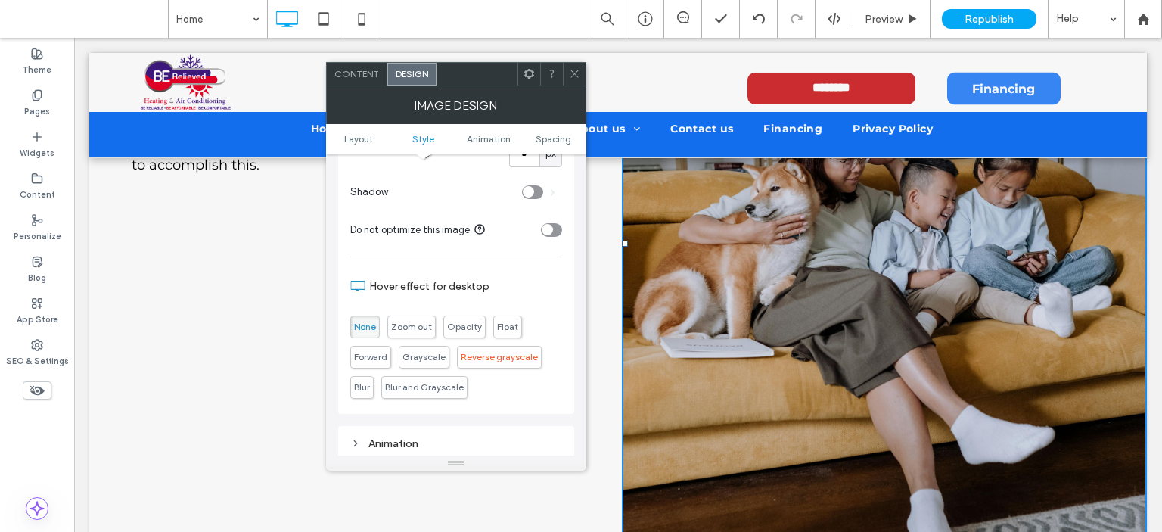
scroll to position [529, 0]
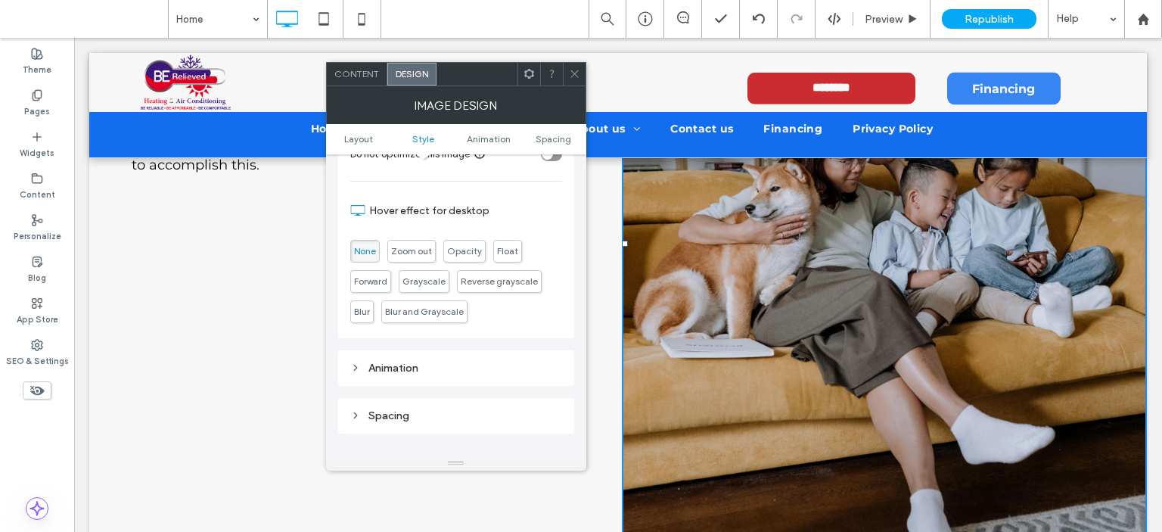
click at [353, 410] on icon at bounding box center [355, 415] width 11 height 11
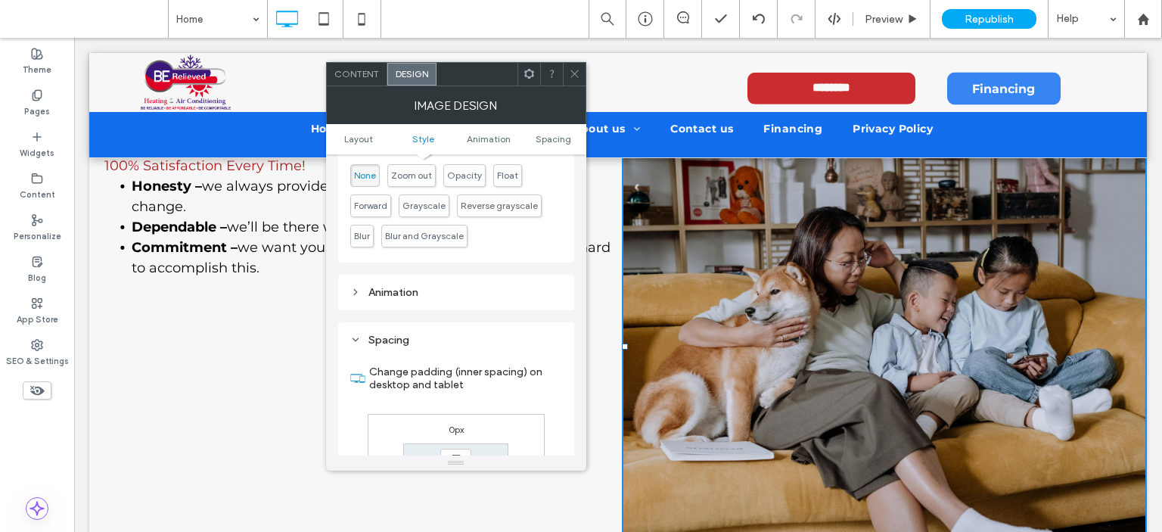
scroll to position [605, 0]
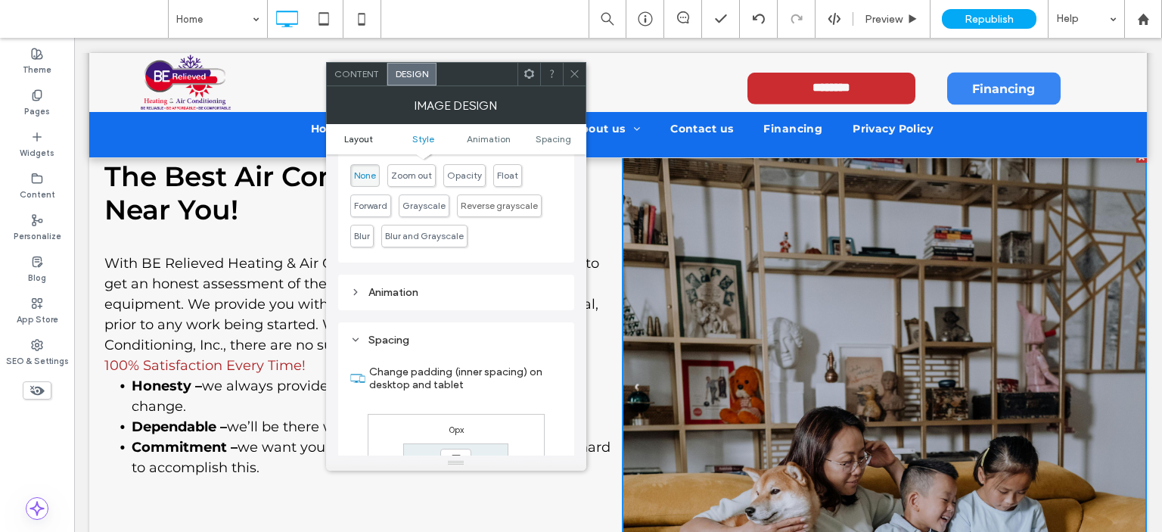
click at [360, 135] on span "Layout" at bounding box center [358, 138] width 29 height 11
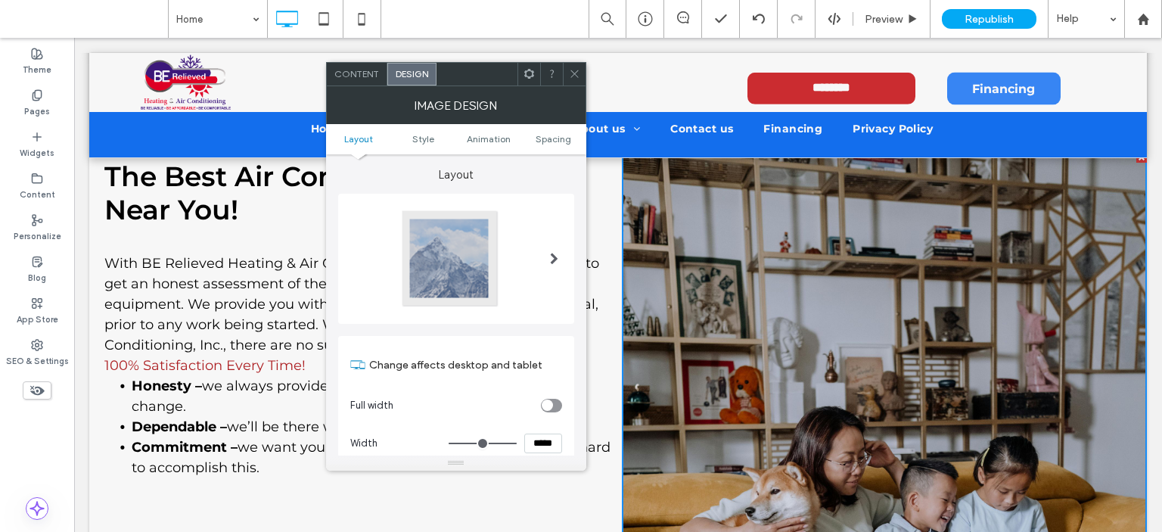
scroll to position [0, 0]
click at [415, 138] on span "Style" at bounding box center [423, 138] width 22 height 11
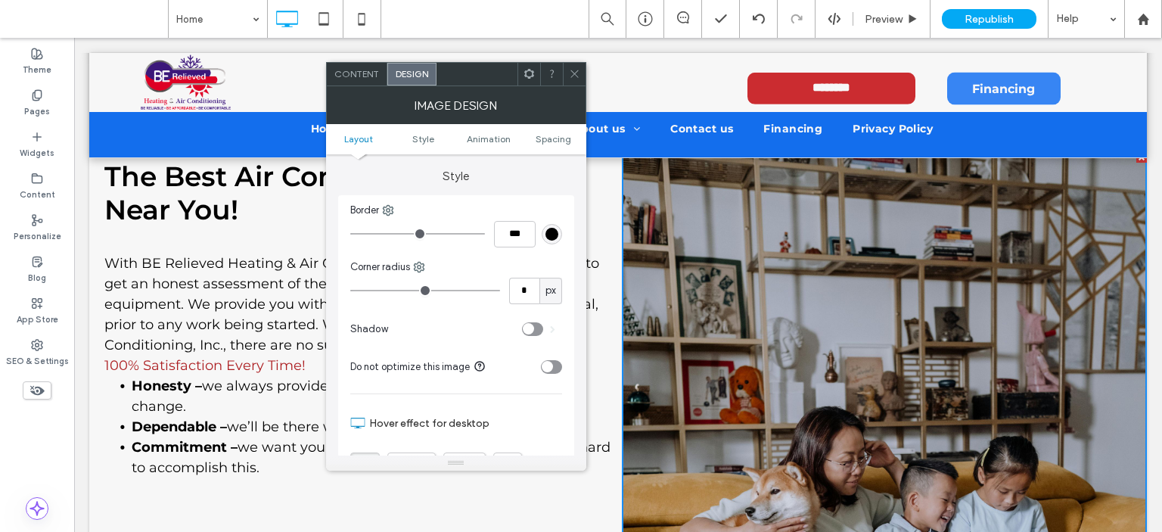
scroll to position [317, 0]
click at [529, 76] on icon at bounding box center [528, 73] width 11 height 11
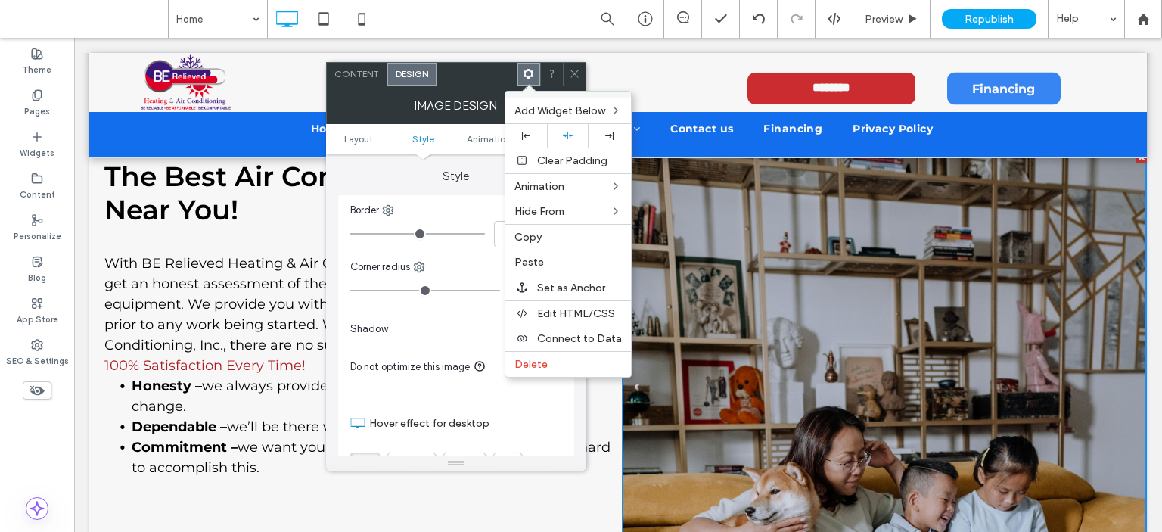
click at [345, 77] on span "Content" at bounding box center [356, 73] width 45 height 11
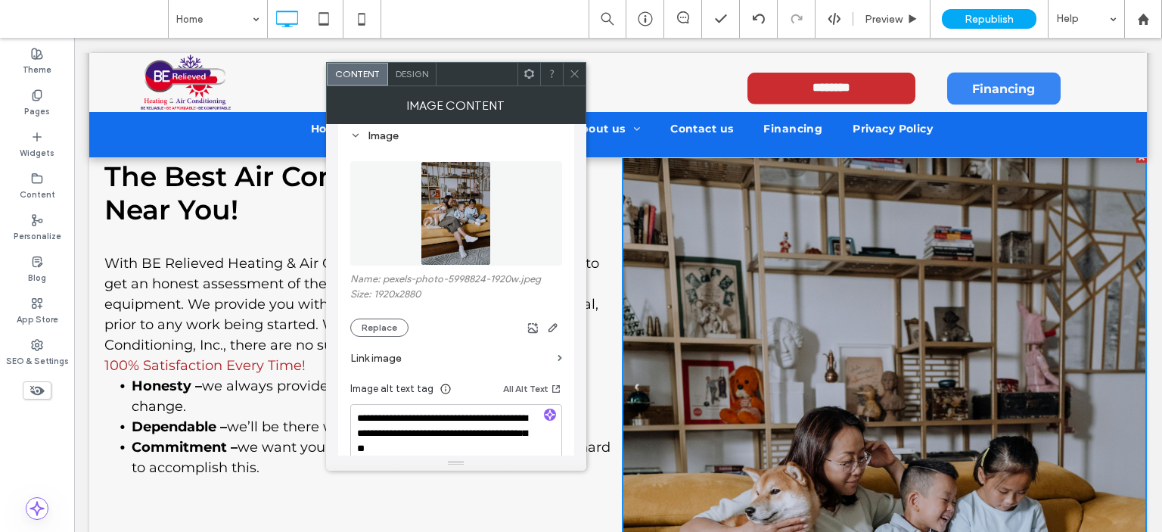
scroll to position [151, 0]
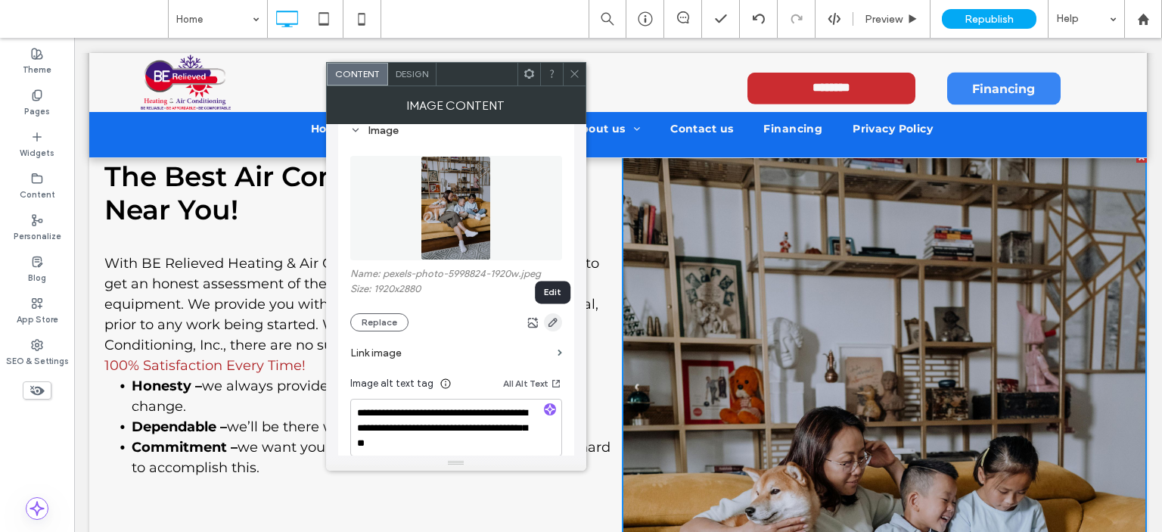
click at [552, 317] on icon "button" at bounding box center [553, 322] width 12 height 12
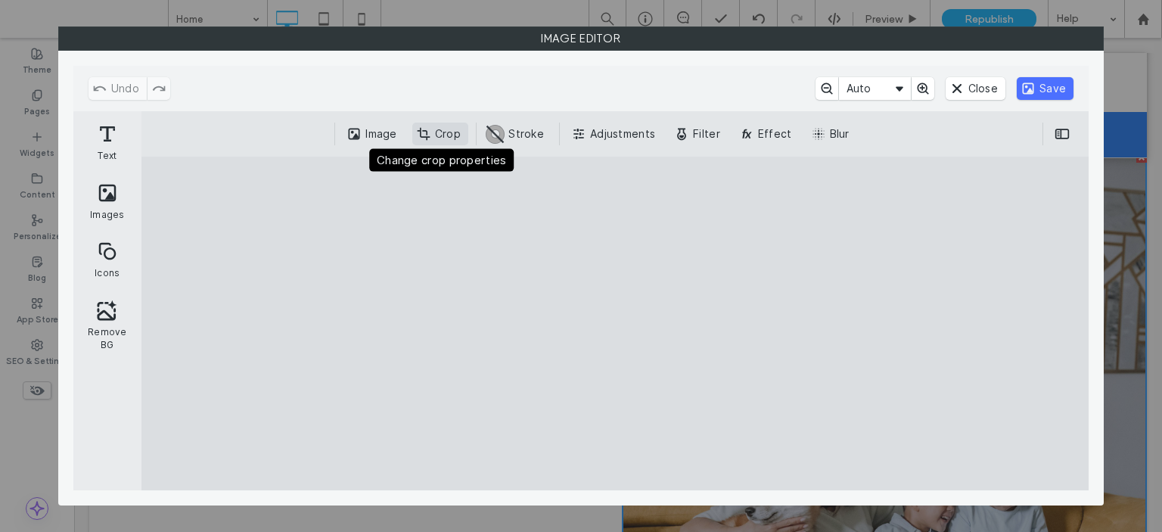
click at [434, 133] on button "Crop" at bounding box center [440, 134] width 56 height 23
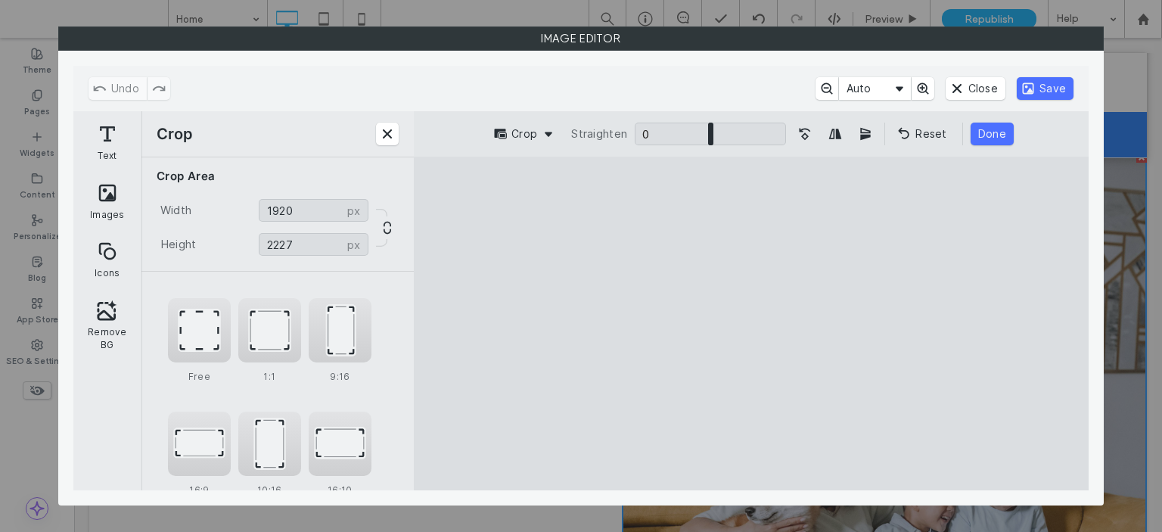
type input "****"
drag, startPoint x: 839, startPoint y: 458, endPoint x: 848, endPoint y: 399, distance: 59.7
click at [751, 324] on cesdk-canvas "Editor canvas" at bounding box center [751, 324] width 0 height 0
click at [998, 132] on button "Done" at bounding box center [991, 134] width 43 height 23
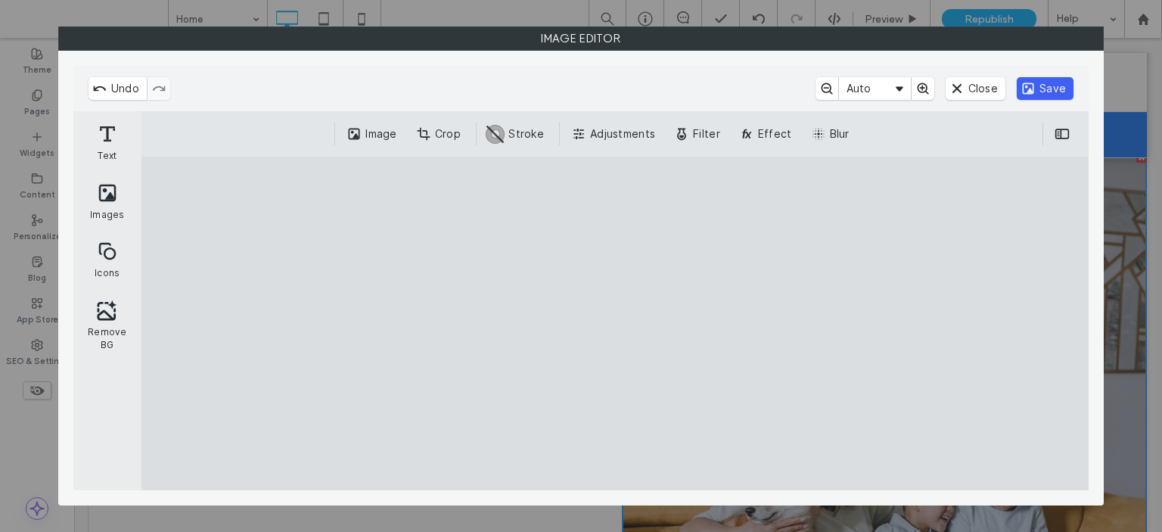
click at [1059, 87] on button "Save" at bounding box center [1045, 88] width 57 height 23
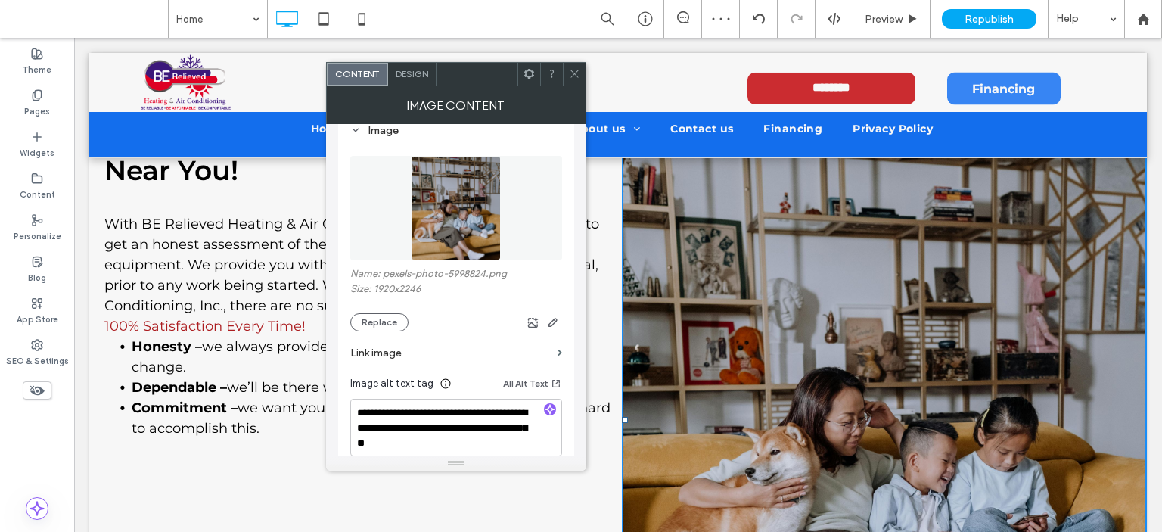
scroll to position [529, 0]
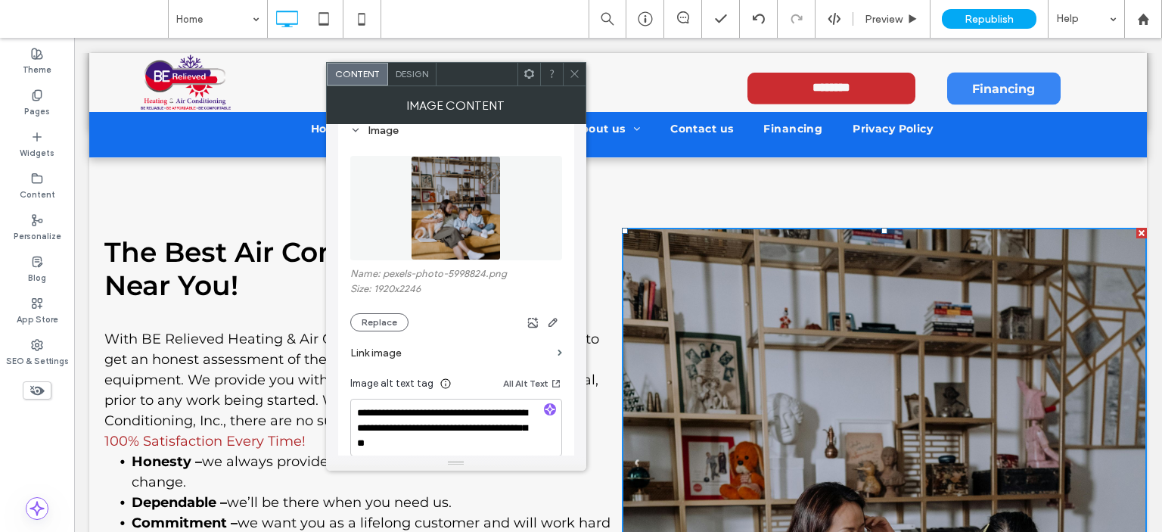
click at [573, 74] on use at bounding box center [574, 74] width 8 height 8
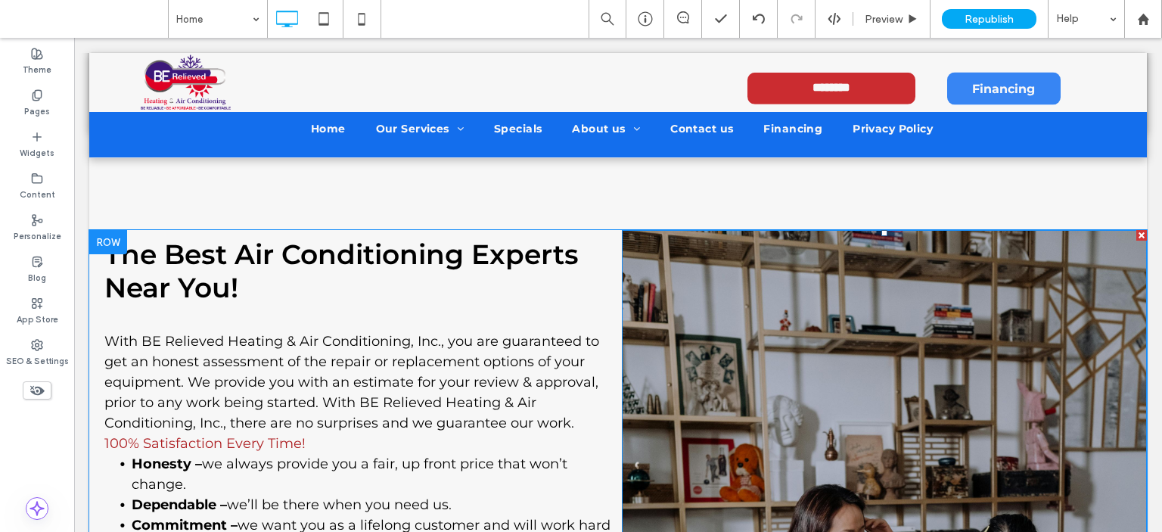
scroll to position [454, 0]
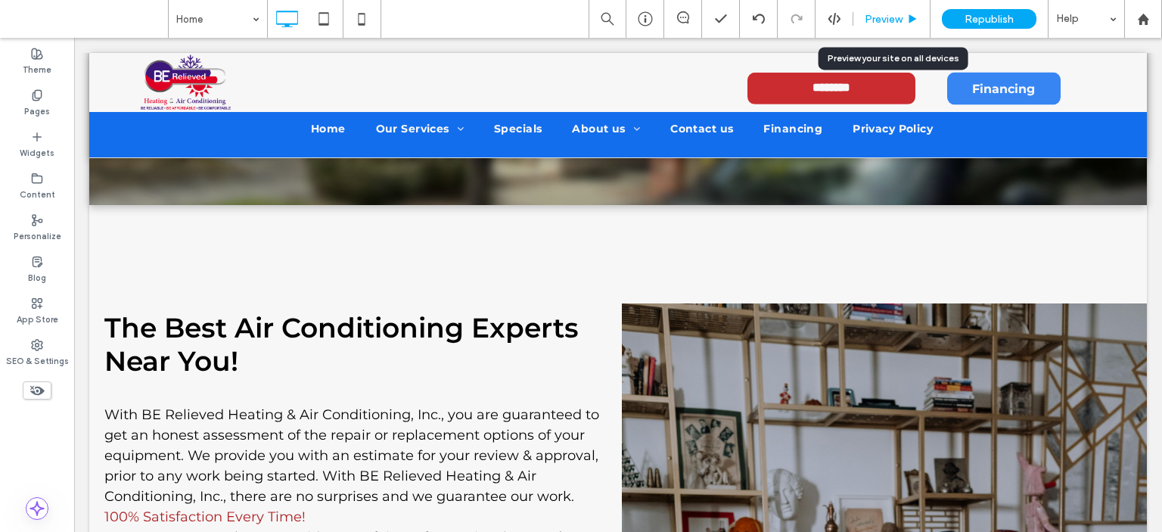
click at [898, 20] on span "Preview" at bounding box center [884, 19] width 38 height 13
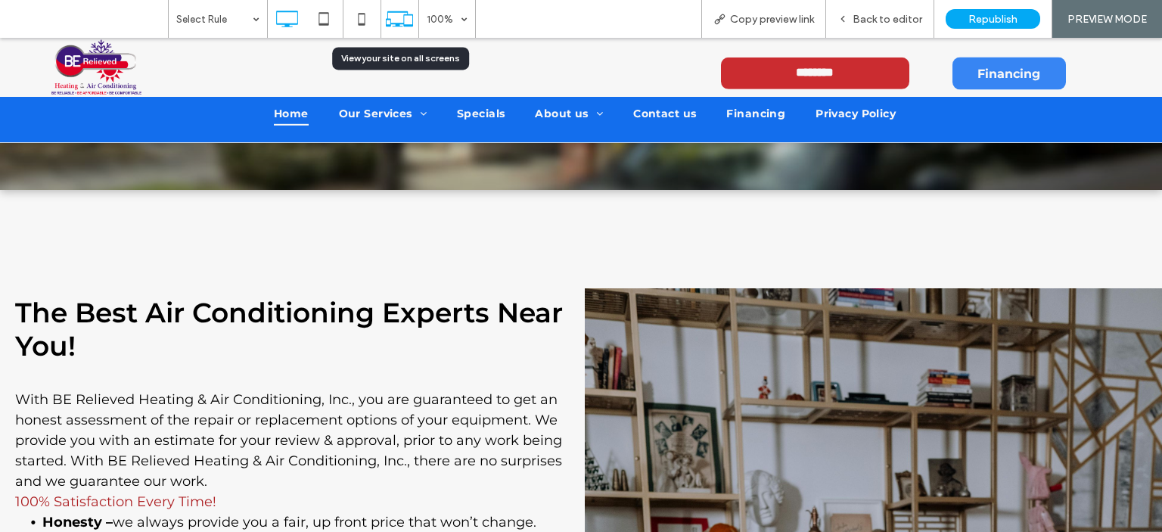
click at [396, 14] on icon at bounding box center [399, 19] width 29 height 29
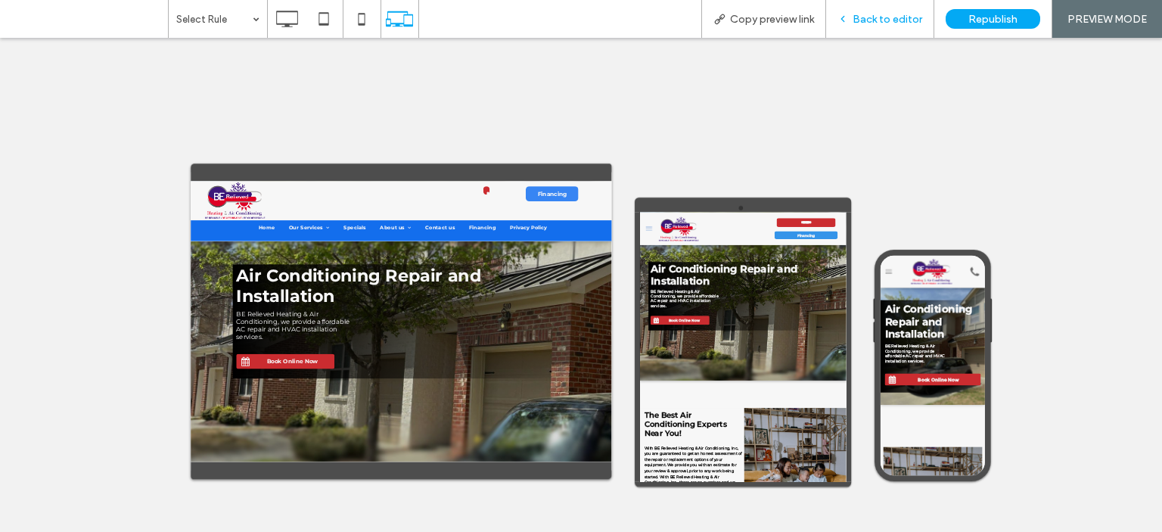
click at [889, 18] on span "Back to editor" at bounding box center [887, 19] width 70 height 13
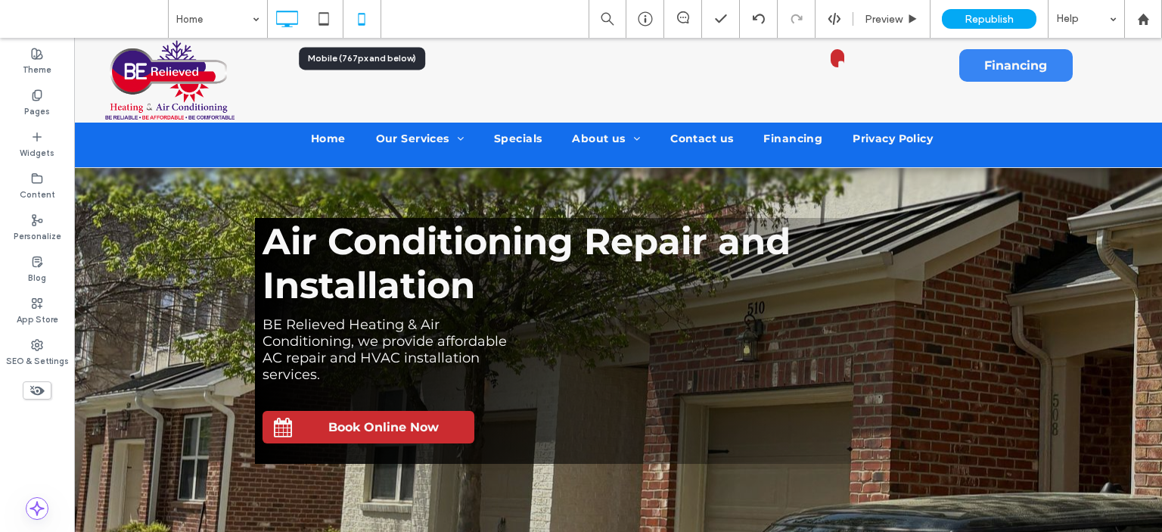
click at [360, 14] on icon at bounding box center [361, 19] width 30 height 30
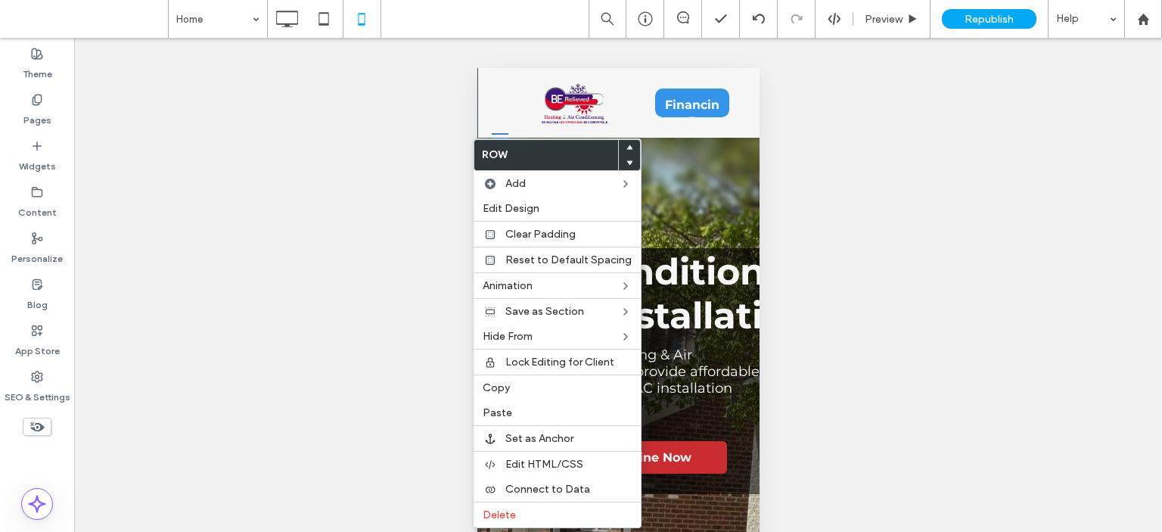
click at [36, 422] on icon at bounding box center [37, 426] width 17 height 17
click at [499, 508] on span "Delete" at bounding box center [499, 514] width 33 height 13
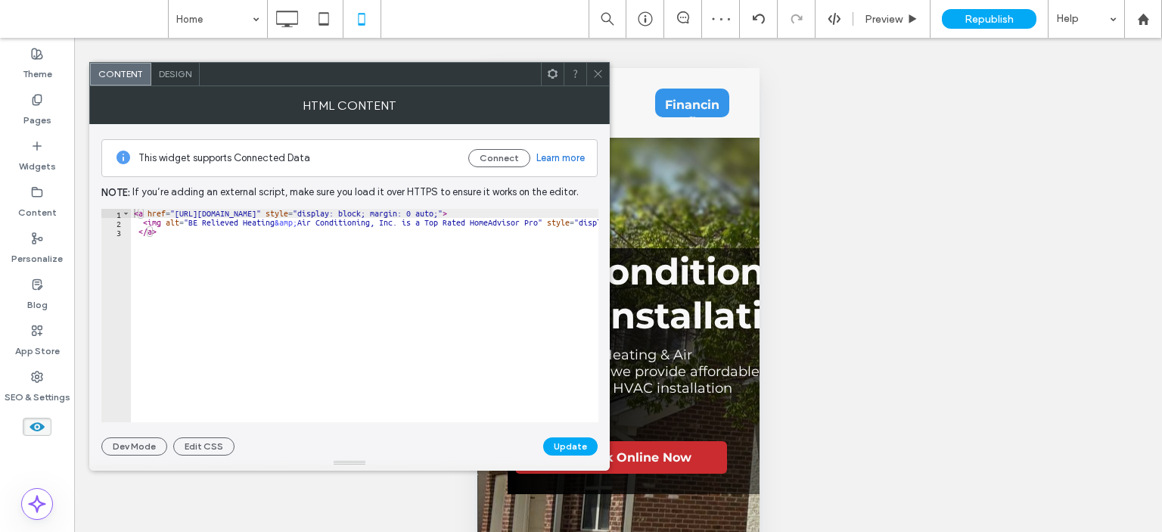
drag, startPoint x: 597, startPoint y: 73, endPoint x: 596, endPoint y: 81, distance: 7.6
click at [597, 76] on icon at bounding box center [597, 73] width 11 height 11
click at [174, 70] on span "Design" at bounding box center [175, 73] width 33 height 11
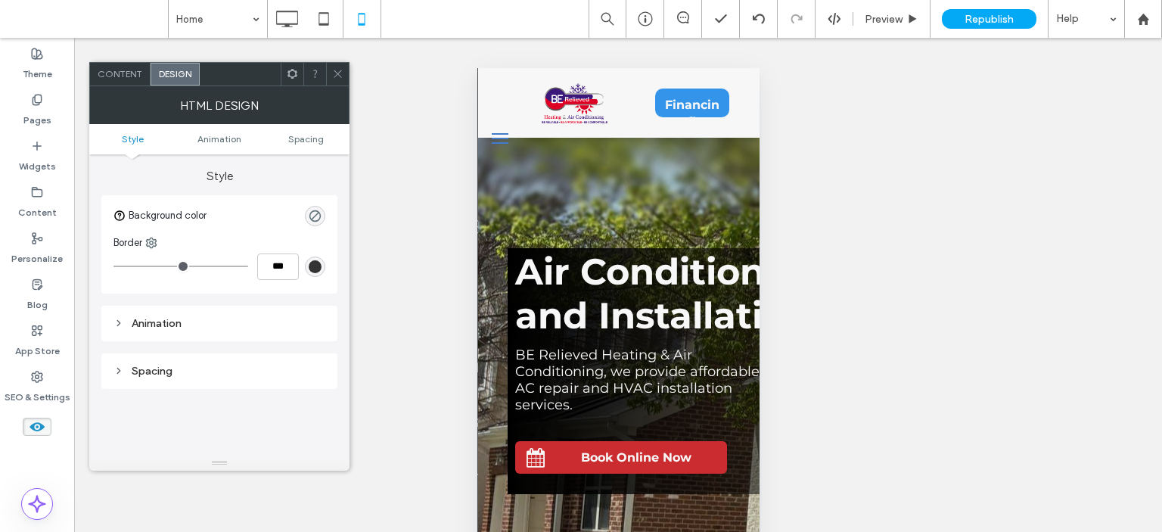
click at [291, 75] on icon at bounding box center [292, 73] width 11 height 11
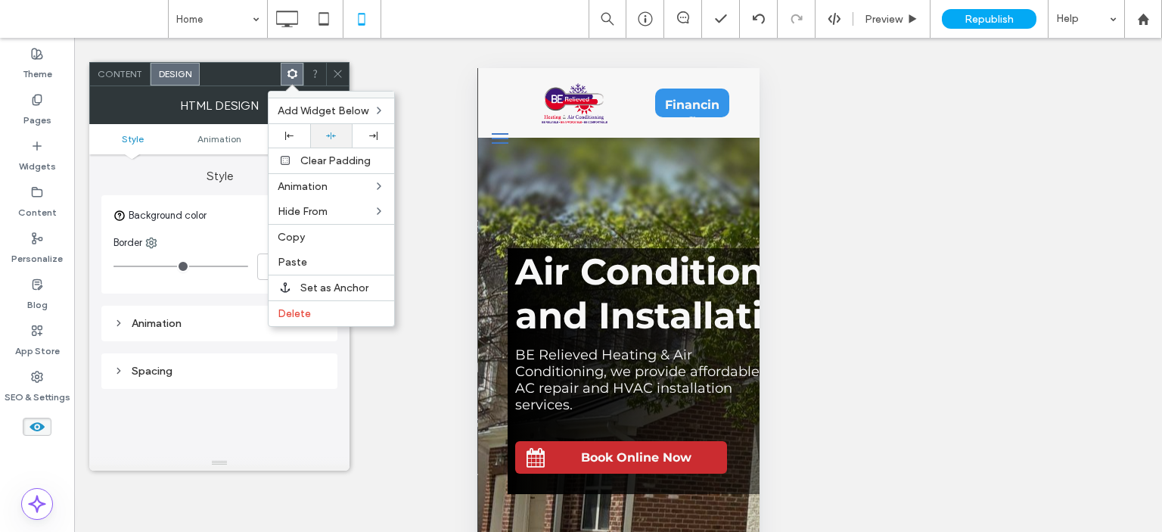
click at [333, 131] on icon at bounding box center [331, 136] width 10 height 10
click at [371, 132] on icon at bounding box center [373, 136] width 8 height 8
click at [328, 132] on icon at bounding box center [331, 136] width 10 height 10
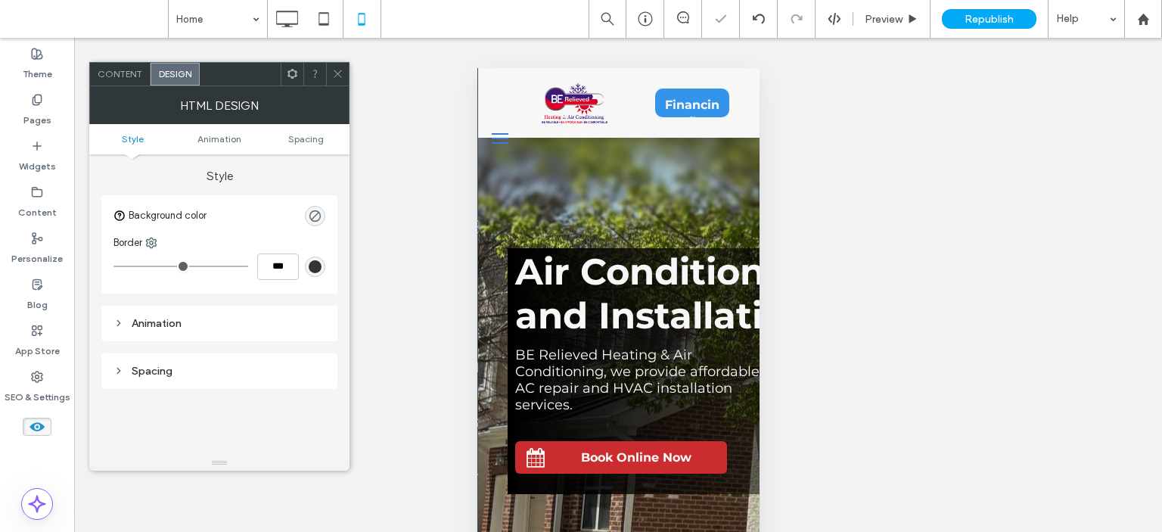
click at [336, 65] on span at bounding box center [337, 74] width 11 height 23
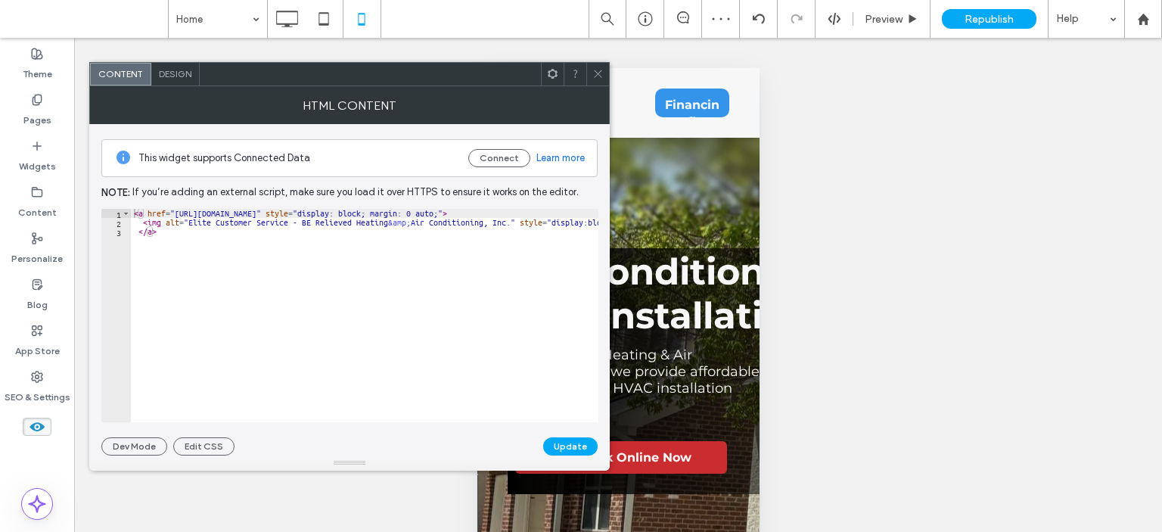
click at [553, 75] on icon at bounding box center [552, 73] width 11 height 11
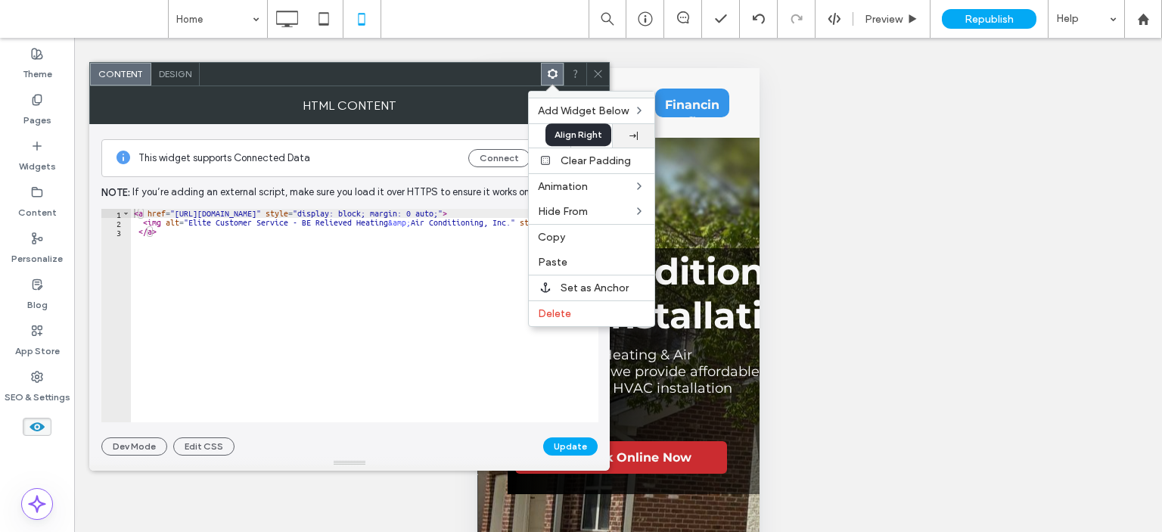
click at [637, 132] on use at bounding box center [633, 136] width 8 height 8
click at [590, 135] on icon at bounding box center [591, 136] width 10 height 10
click at [599, 72] on icon at bounding box center [597, 73] width 11 height 11
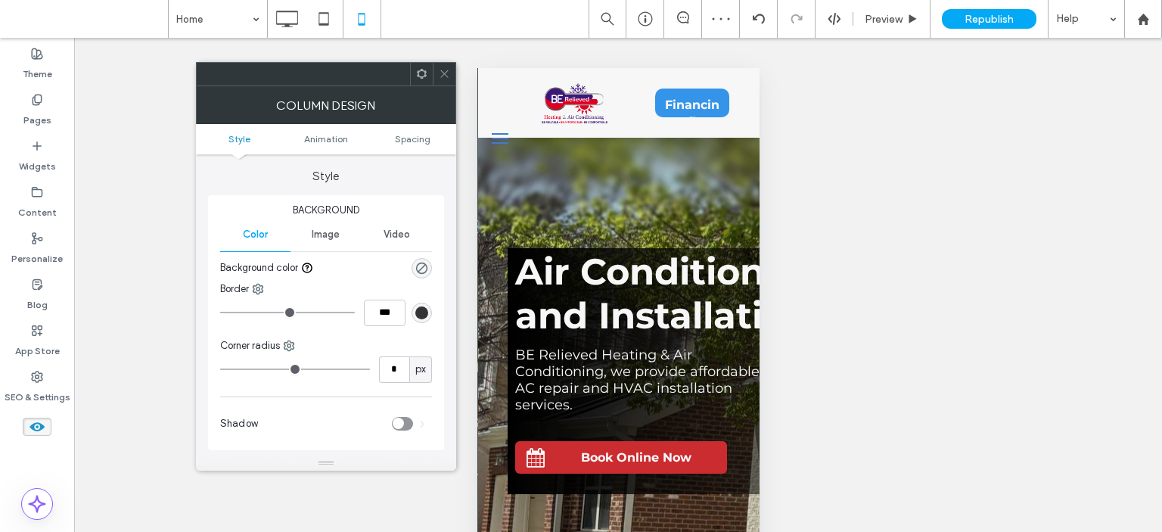
click at [442, 73] on icon at bounding box center [444, 73] width 11 height 11
click at [420, 73] on icon at bounding box center [421, 73] width 11 height 11
click at [423, 68] on icon at bounding box center [421, 73] width 11 height 11
click at [442, 68] on icon at bounding box center [444, 73] width 11 height 11
click at [419, 72] on icon at bounding box center [421, 73] width 11 height 11
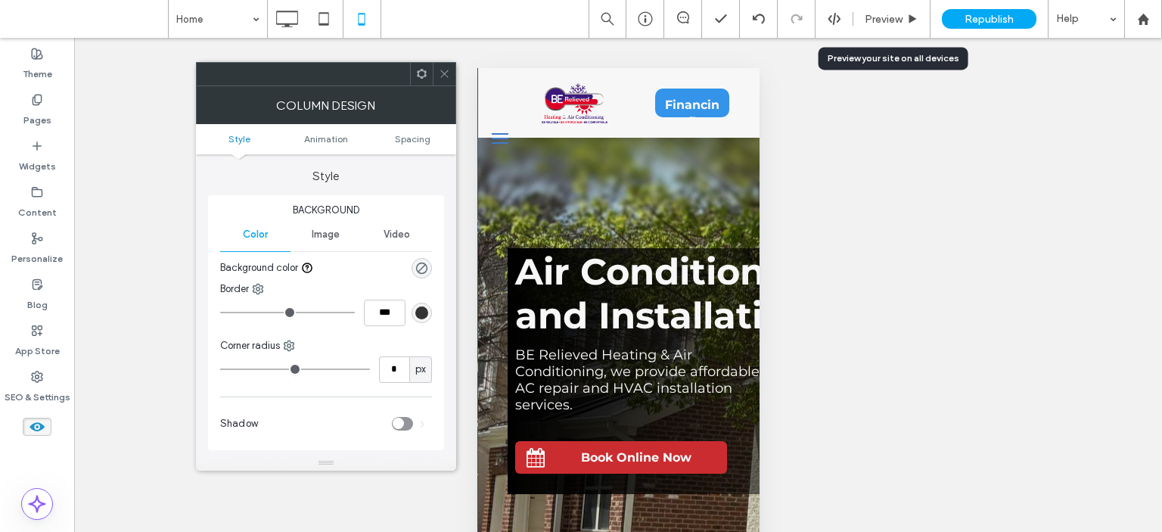
drag, startPoint x: 890, startPoint y: 17, endPoint x: 816, endPoint y: 47, distance: 79.4
click at [890, 16] on span "Preview" at bounding box center [884, 19] width 38 height 13
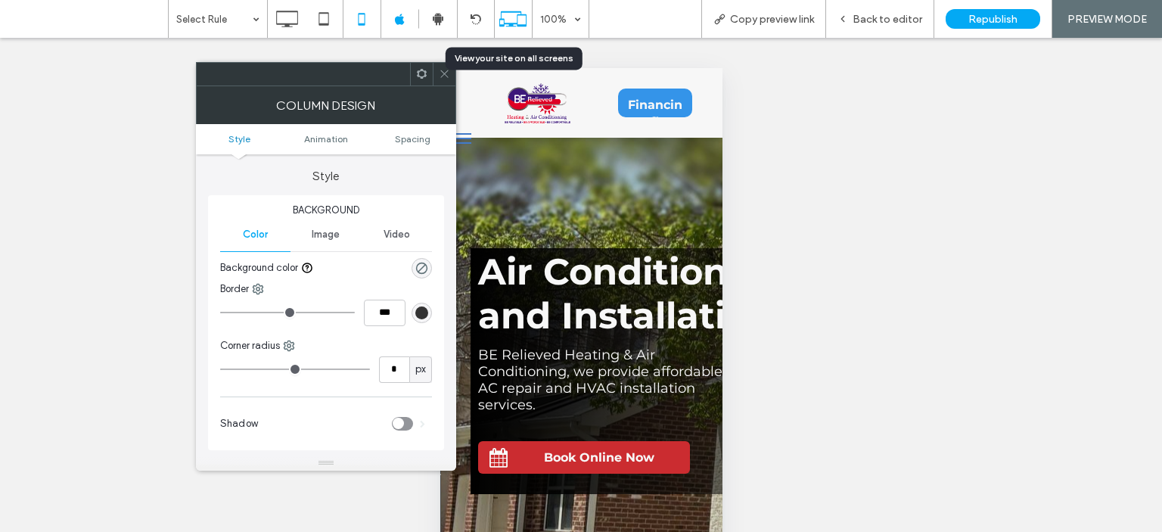
click at [504, 17] on icon at bounding box center [512, 19] width 29 height 29
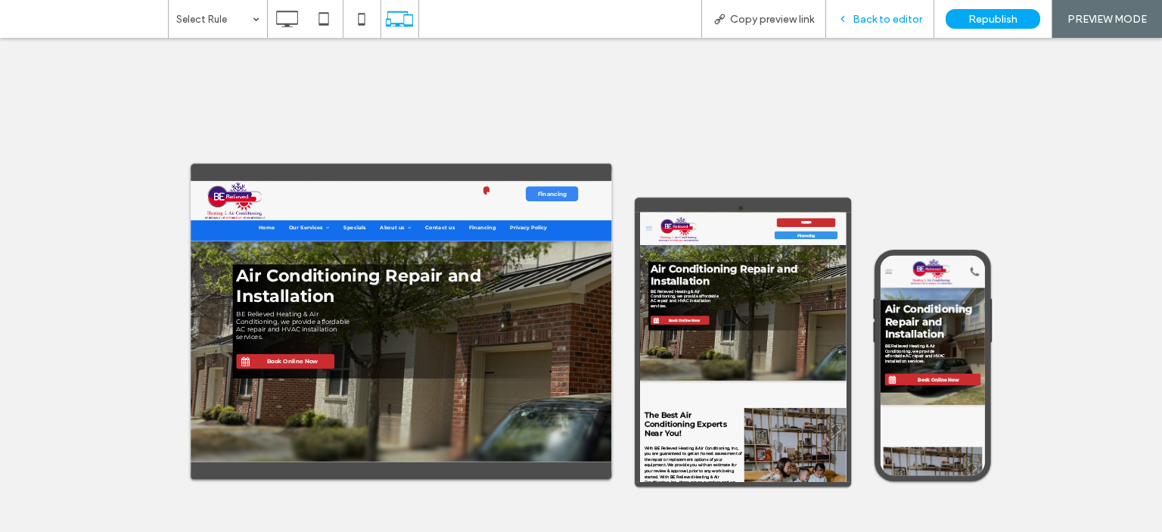
click at [889, 21] on span "Back to editor" at bounding box center [887, 19] width 70 height 13
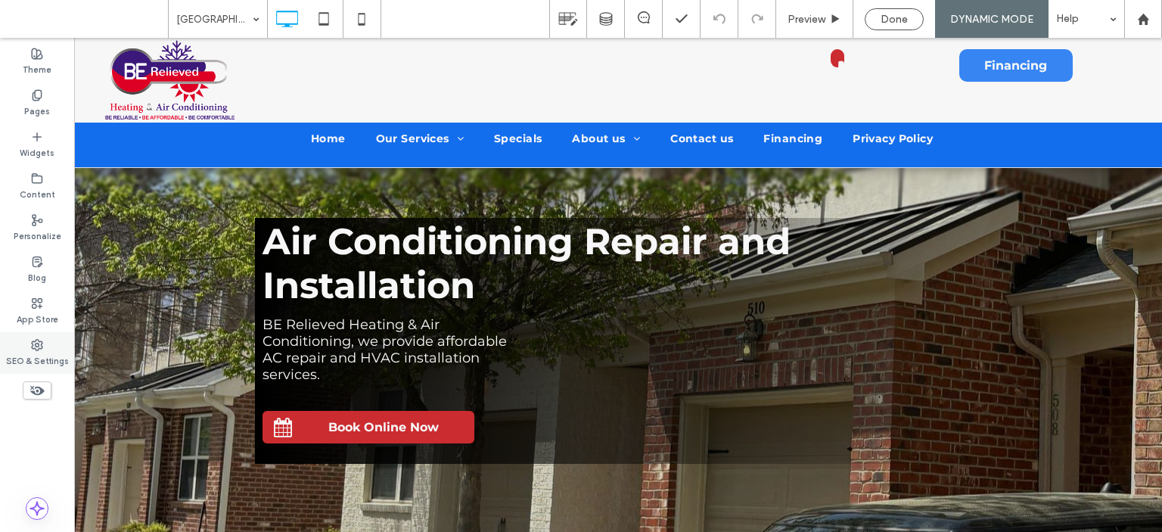
drag, startPoint x: 33, startPoint y: 340, endPoint x: 42, endPoint y: 341, distance: 9.2
click at [33, 339] on icon at bounding box center [37, 345] width 12 height 12
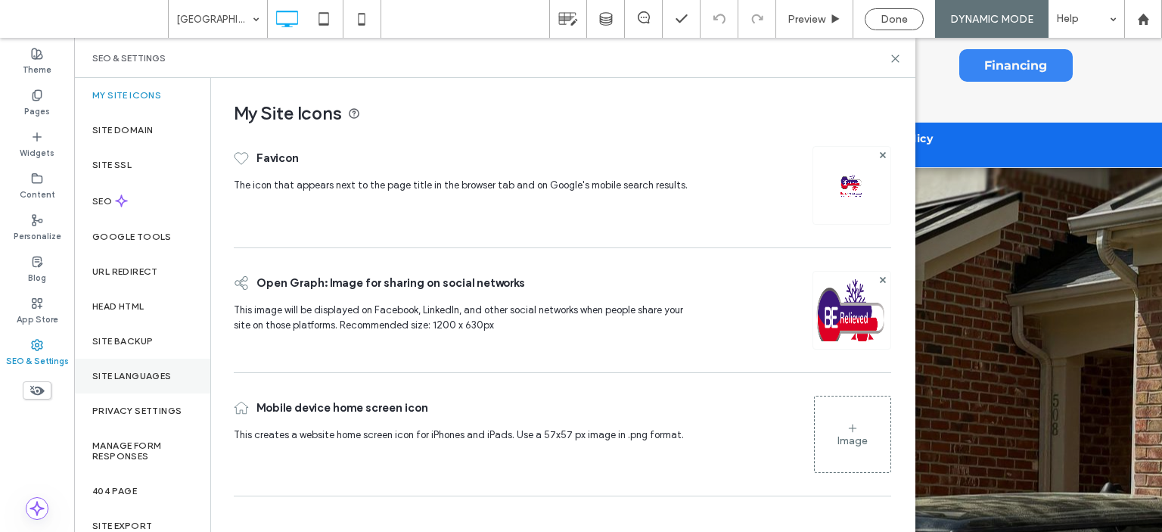
scroll to position [56, 0]
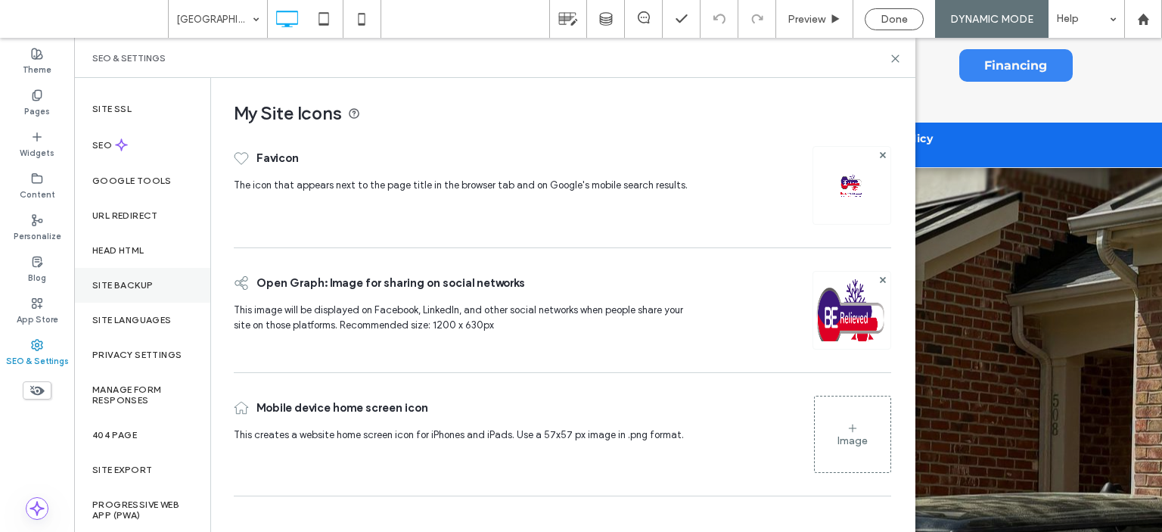
click at [144, 285] on label "Site Backup" at bounding box center [122, 285] width 61 height 11
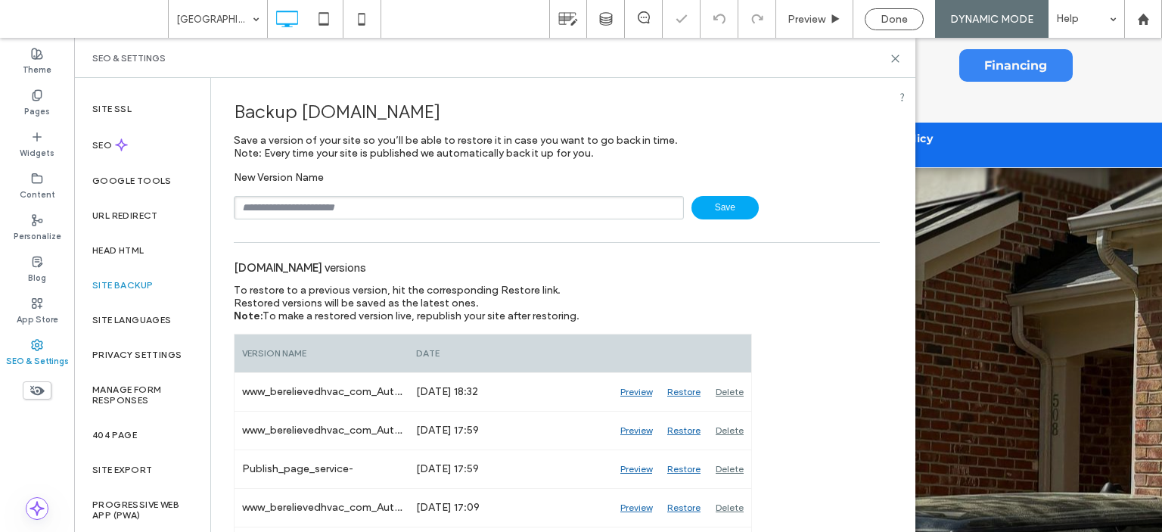
click at [404, 209] on input "text" at bounding box center [459, 207] width 450 height 23
type input "**********"
click at [725, 211] on span "Save" at bounding box center [724, 207] width 67 height 23
click at [893, 59] on icon at bounding box center [895, 58] width 11 height 11
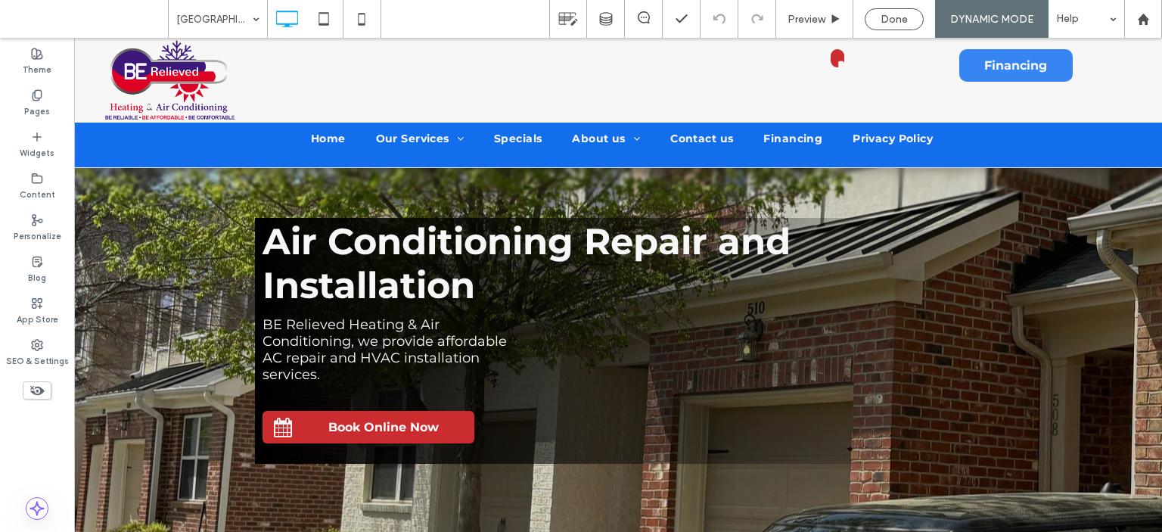
click at [902, 23] on span "Done" at bounding box center [893, 19] width 27 height 13
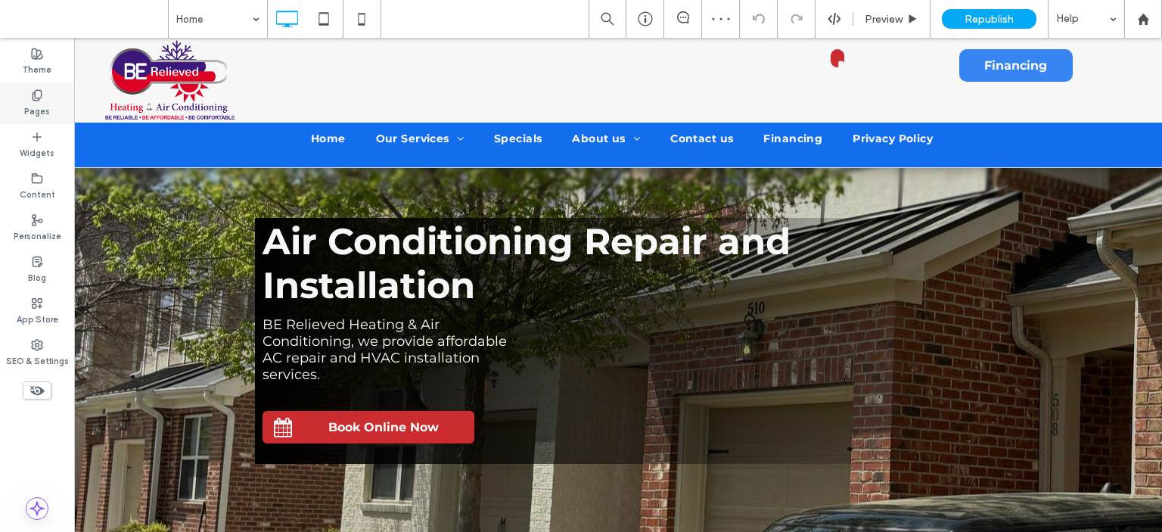
click at [38, 92] on icon at bounding box center [37, 95] width 12 height 12
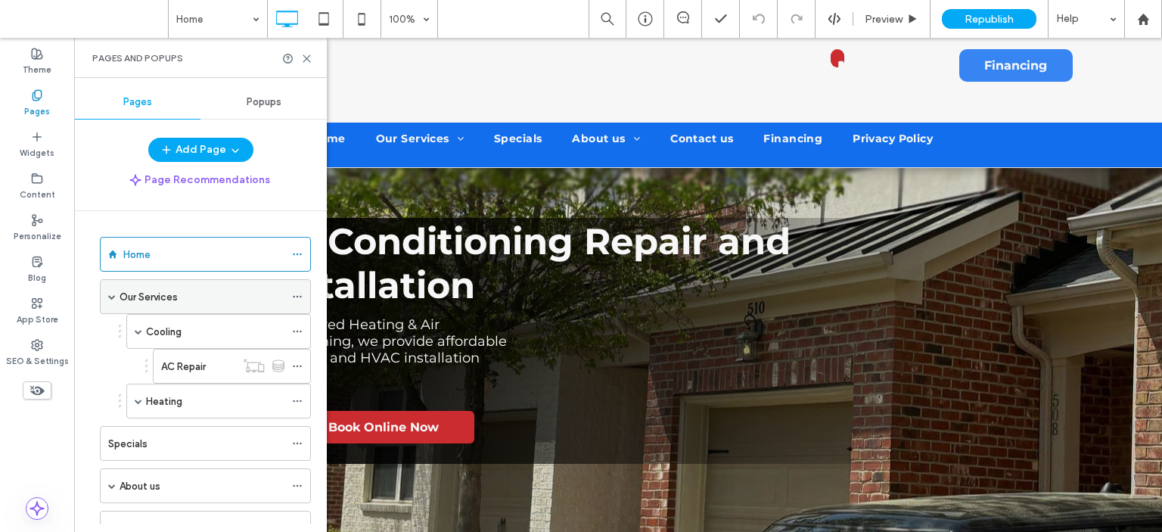
click at [110, 295] on span at bounding box center [112, 297] width 8 height 8
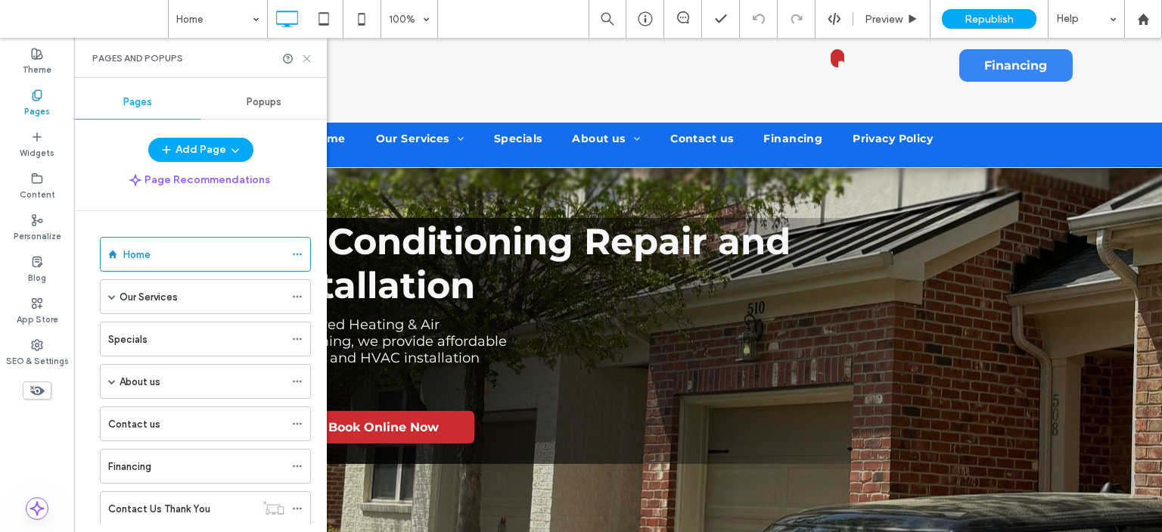
click at [307, 54] on icon at bounding box center [306, 58] width 11 height 11
